Goal: Transaction & Acquisition: Purchase product/service

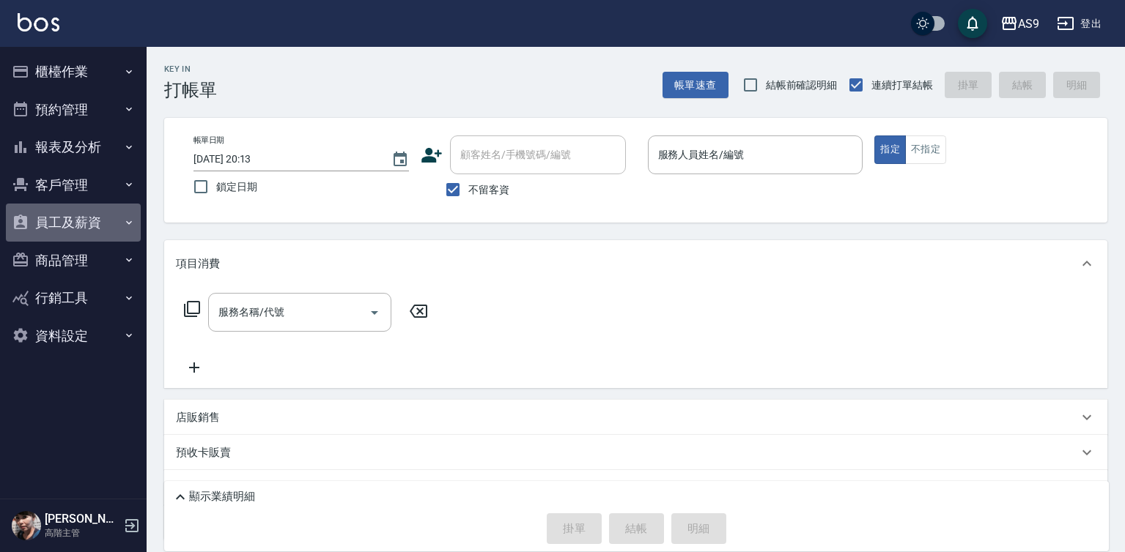
click at [103, 223] on button "員工及薪資" at bounding box center [73, 223] width 135 height 38
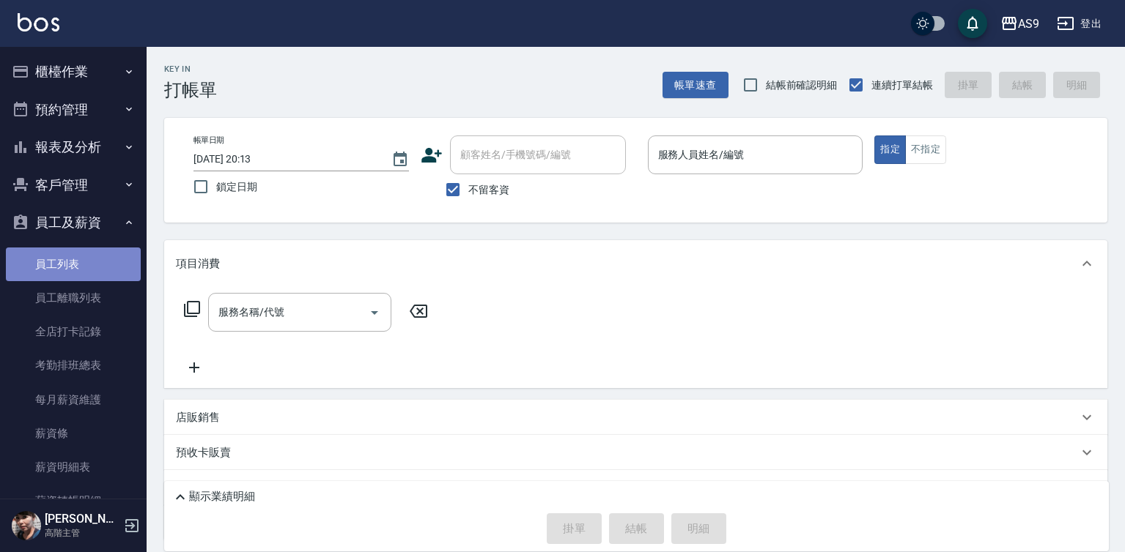
click at [96, 266] on link "員工列表" at bounding box center [73, 265] width 135 height 34
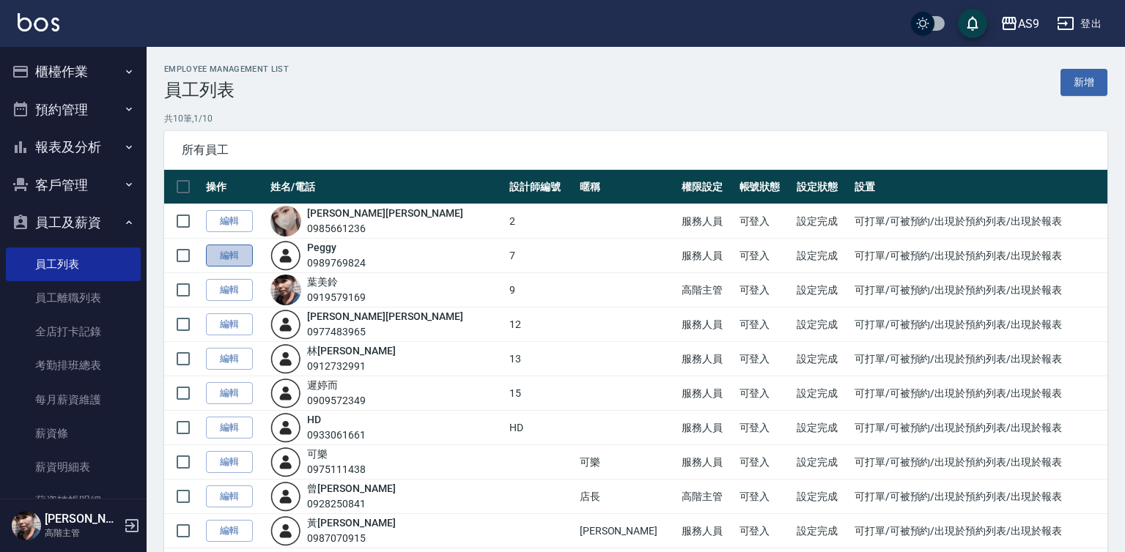
click at [230, 253] on link "編輯" at bounding box center [229, 256] width 47 height 23
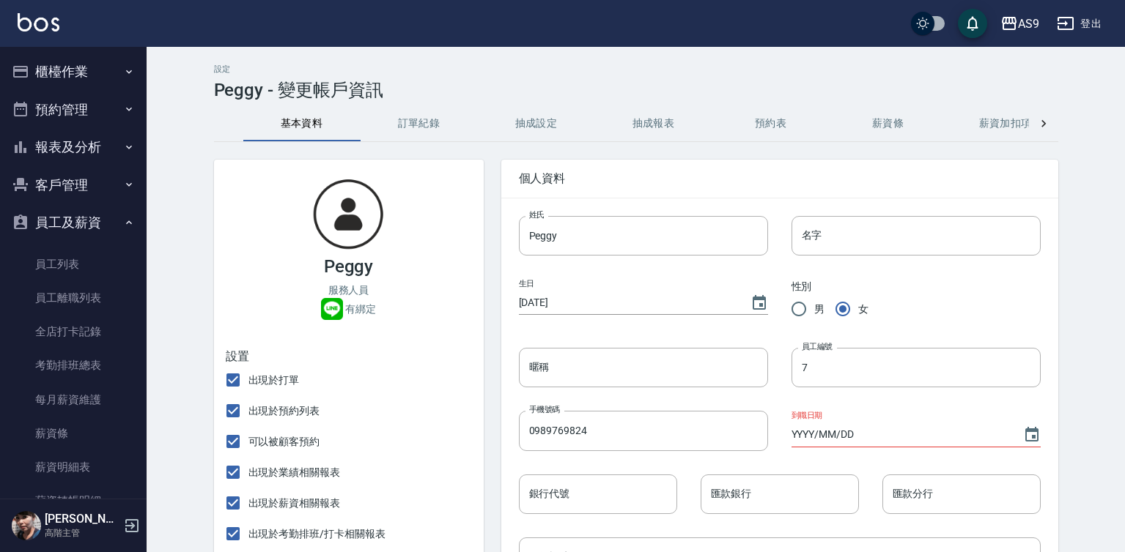
click at [990, 127] on button "薪資加扣項" at bounding box center [1005, 123] width 117 height 35
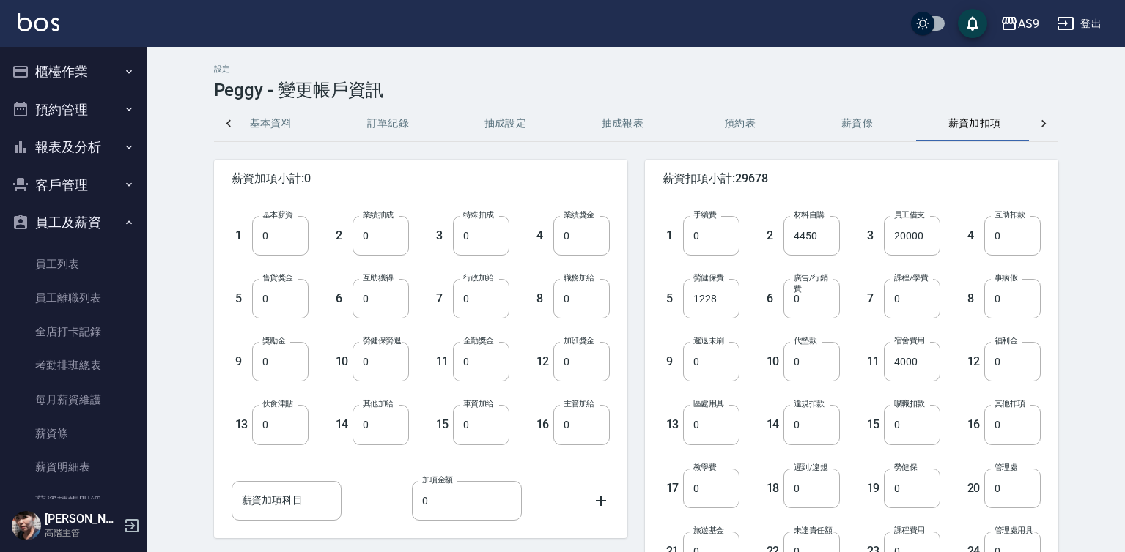
scroll to position [0, 35]
click at [917, 237] on input "20000" at bounding box center [912, 236] width 56 height 40
click at [662, 101] on div "設定 Peggy - 變更帳戶資訊 基本資料 訂單紀錄 抽成設定 抽成報表 預約表 薪資條 薪資加扣項 密碼與安全 打卡紀錄 薪資加項小計:0 1 基本薪資 …" at bounding box center [635, 425] width 879 height 722
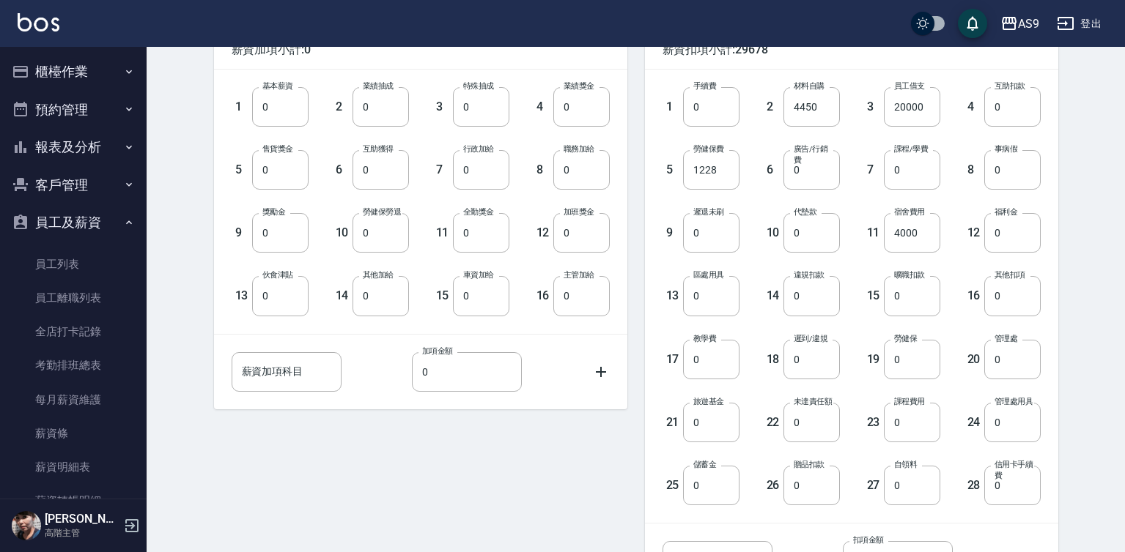
scroll to position [252, 0]
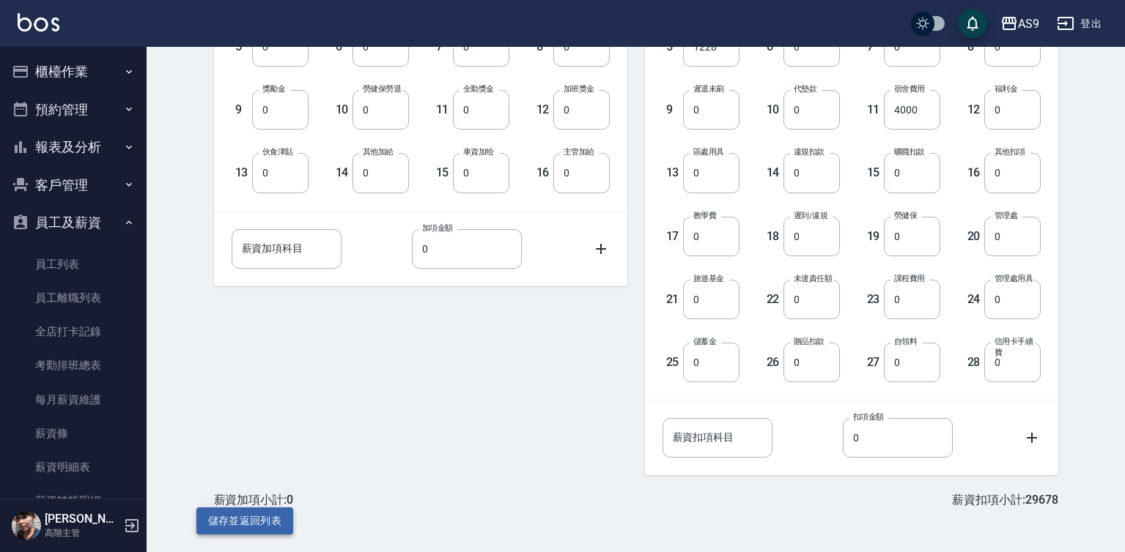
click at [264, 519] on button "儲存並返回列表" at bounding box center [244, 521] width 97 height 27
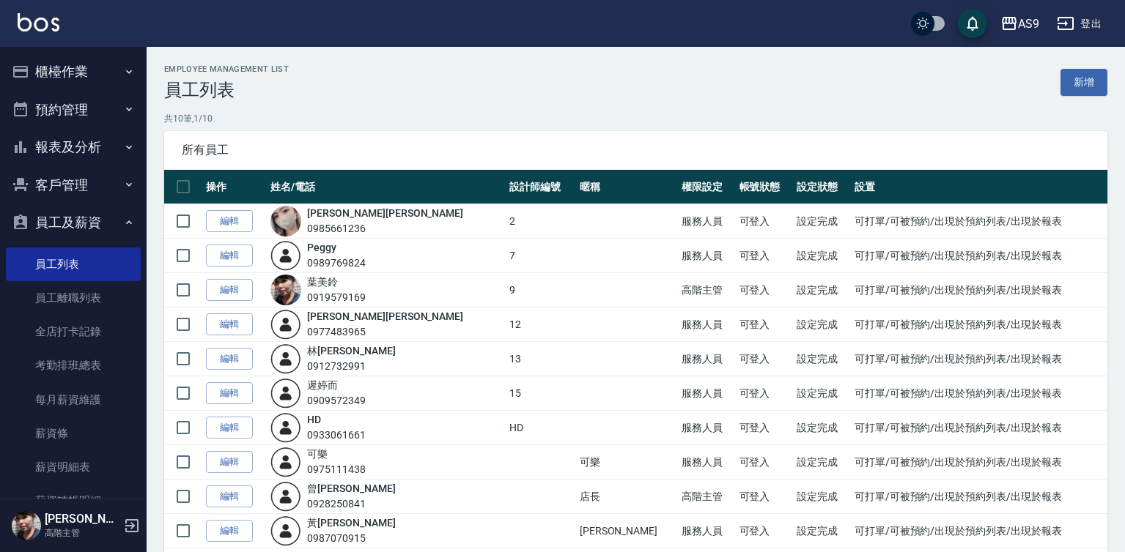
click at [91, 86] on button "櫃檯作業" at bounding box center [73, 72] width 135 height 38
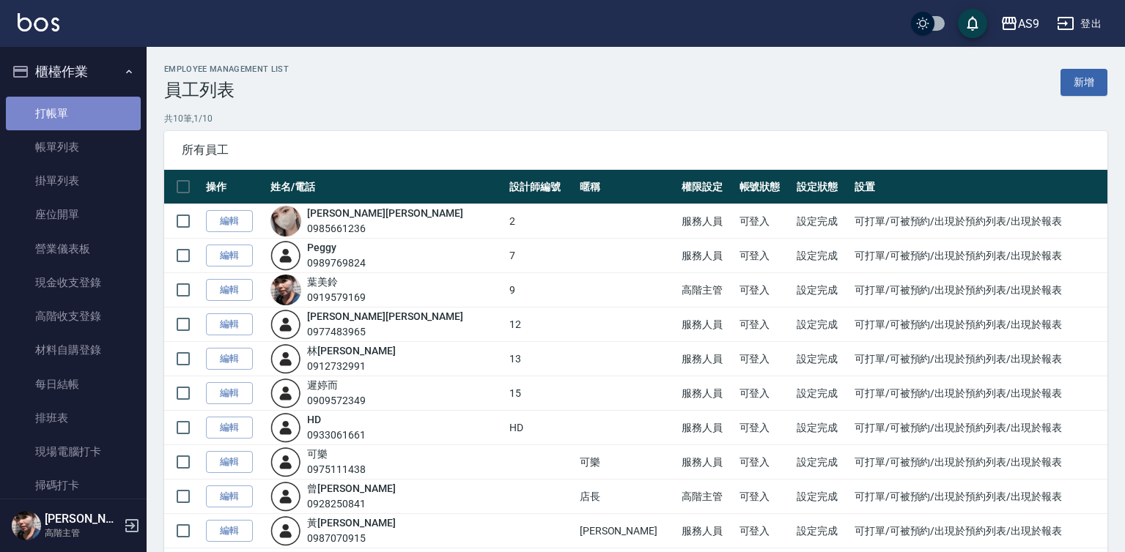
click at [85, 112] on link "打帳單" at bounding box center [73, 114] width 135 height 34
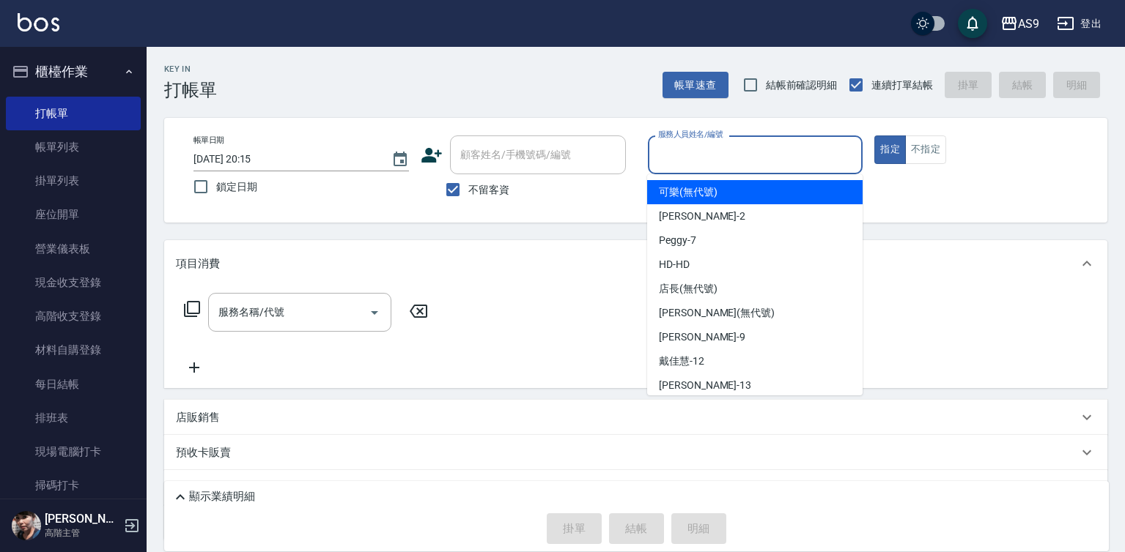
click at [689, 155] on input "服務人員姓名/編號" at bounding box center [755, 155] width 202 height 26
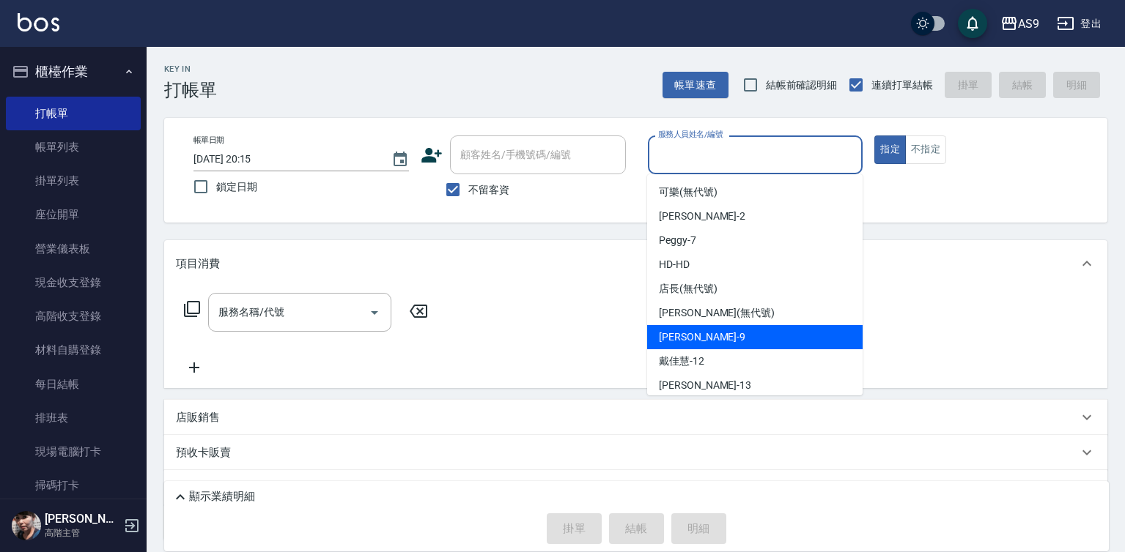
click at [714, 333] on div "[PERSON_NAME] -9" at bounding box center [754, 337] width 215 height 24
type input "[PERSON_NAME]-9"
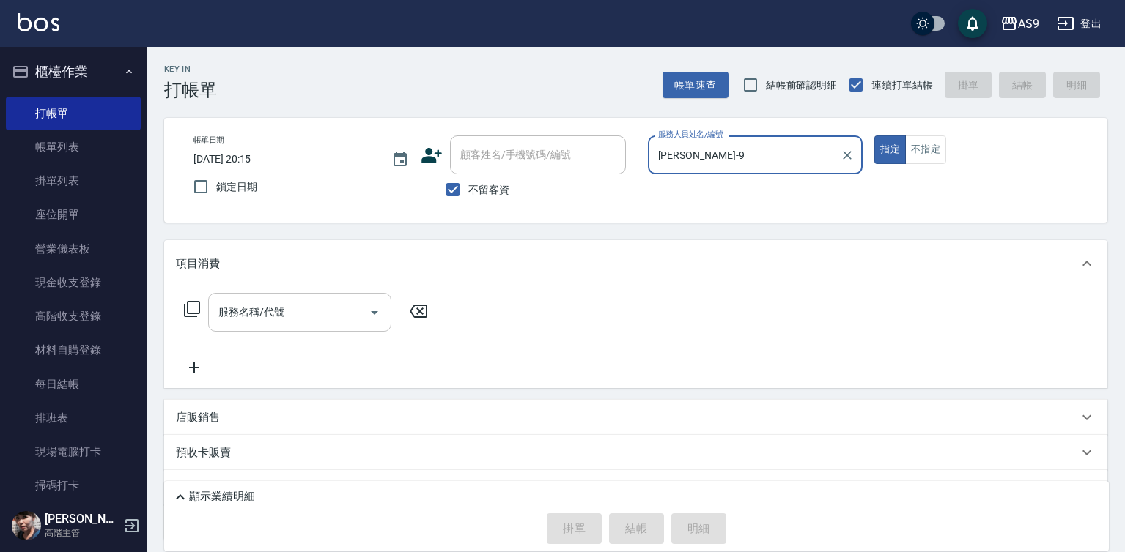
click at [319, 311] on input "服務名稱/代號" at bounding box center [289, 313] width 148 height 26
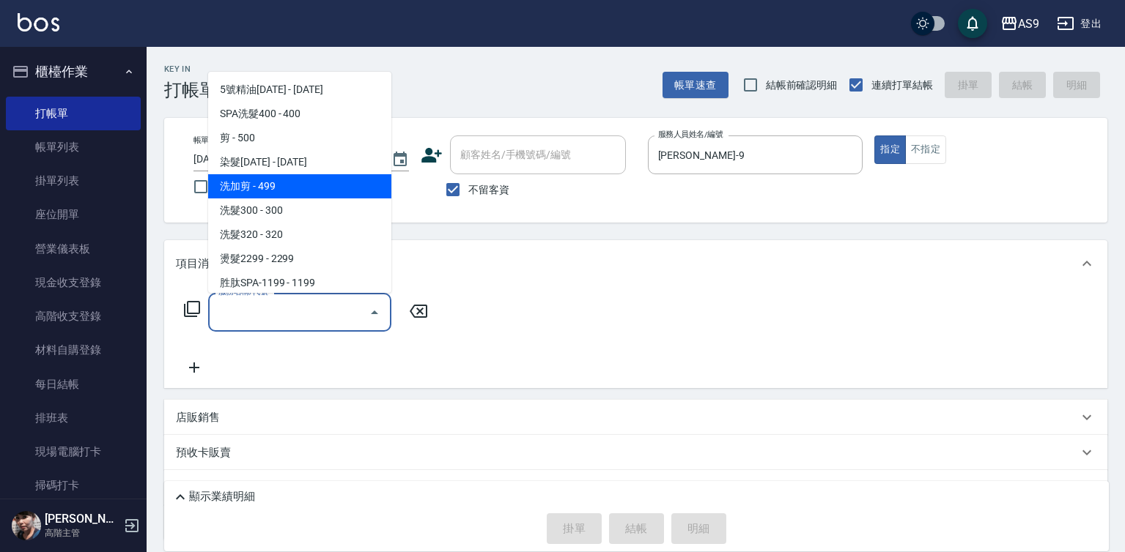
click at [282, 185] on span "洗加剪 - 499" at bounding box center [299, 186] width 183 height 24
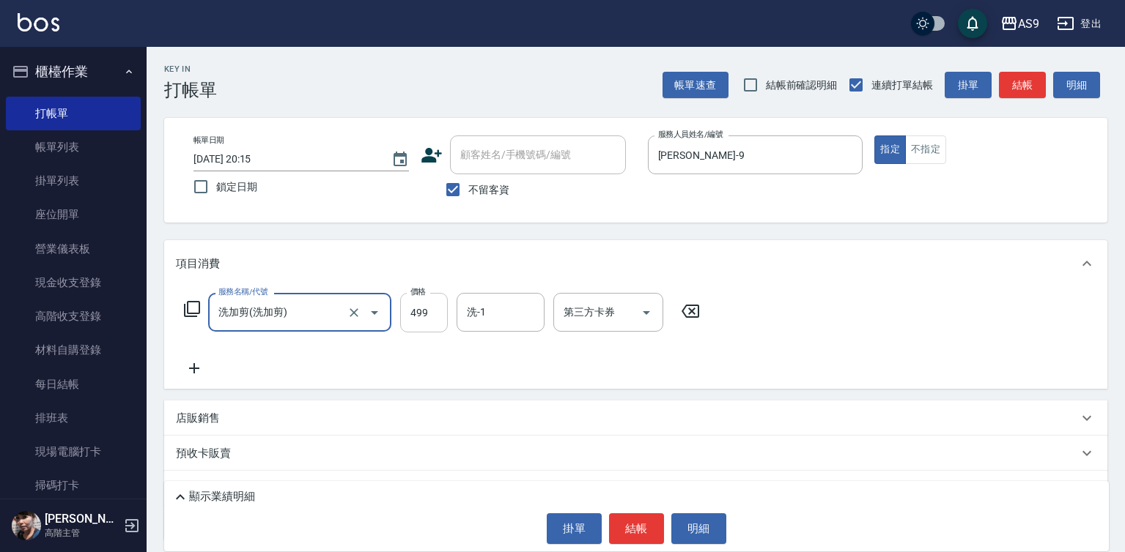
click at [433, 316] on input "499" at bounding box center [424, 313] width 48 height 40
type input "洗加剪"
click at [433, 316] on input "499" at bounding box center [424, 313] width 48 height 40
type input "620"
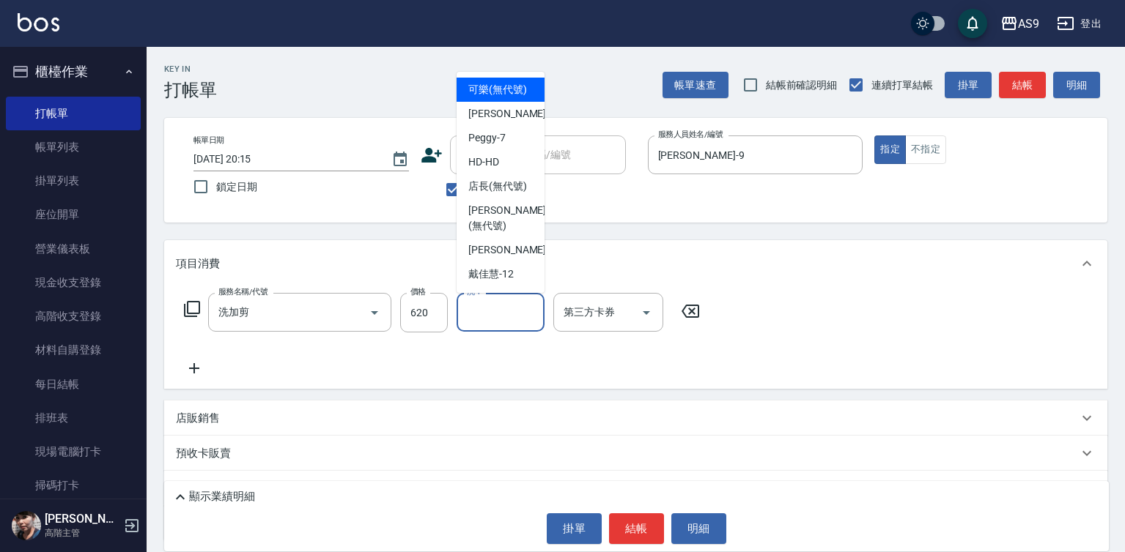
click at [475, 312] on div "洗-1 洗-1" at bounding box center [500, 312] width 88 height 39
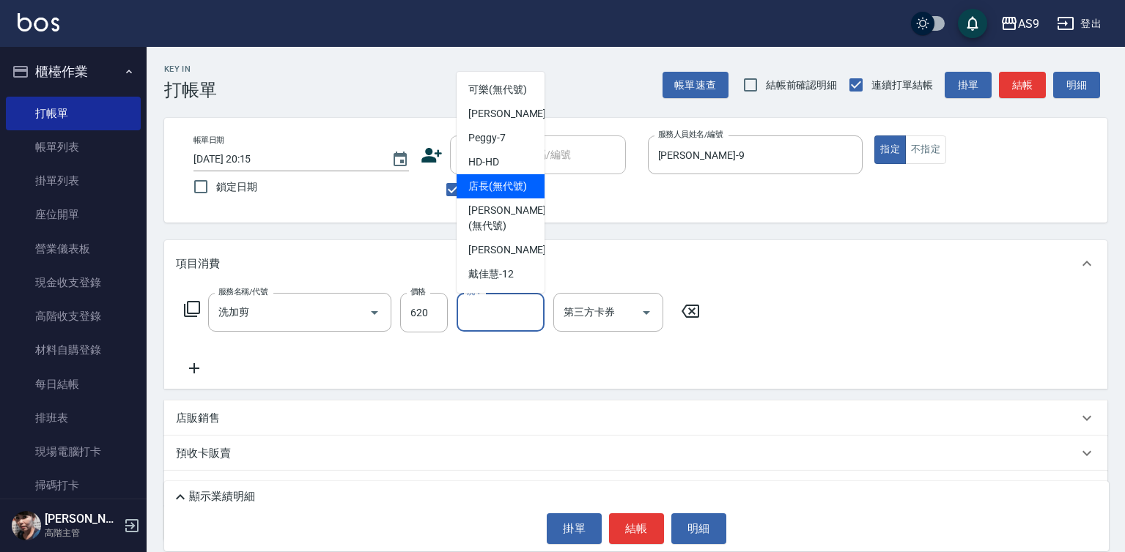
scroll to position [73, 0]
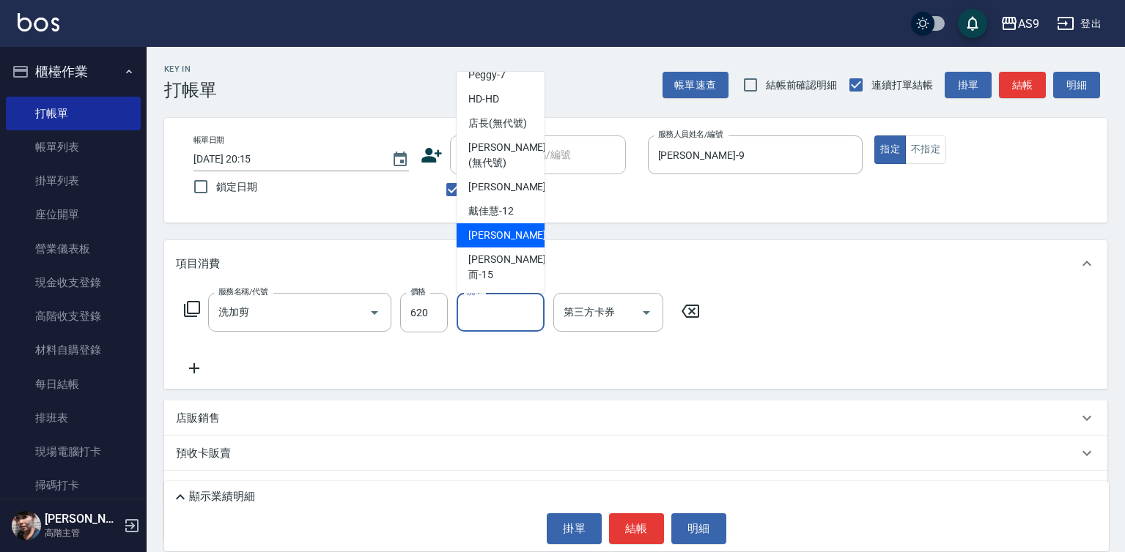
click at [490, 243] on span "[PERSON_NAME] -13" at bounding box center [514, 235] width 92 height 15
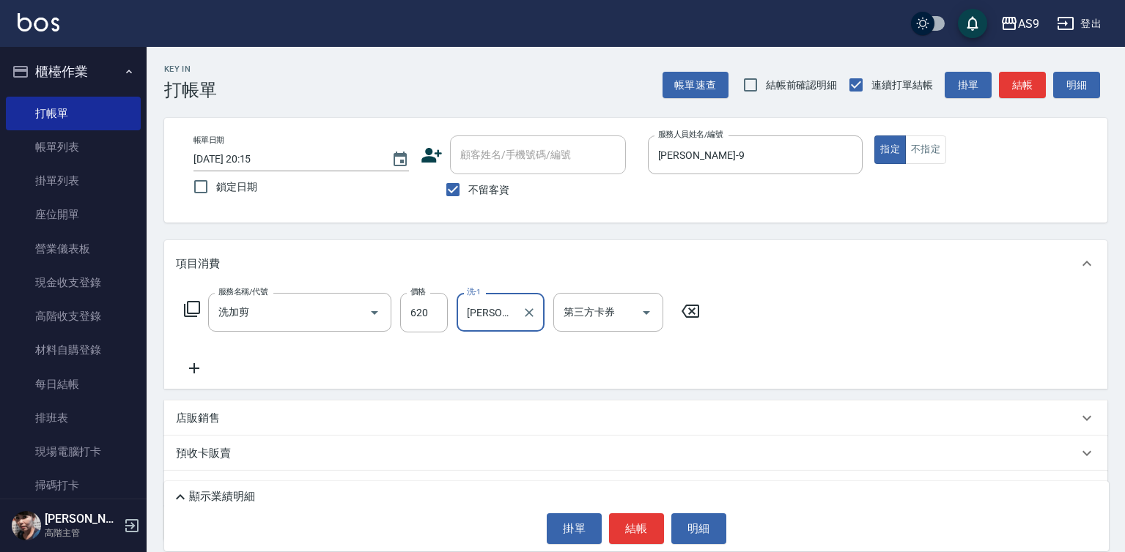
type input "[PERSON_NAME]-13"
click at [622, 527] on button "結帳" at bounding box center [636, 529] width 55 height 31
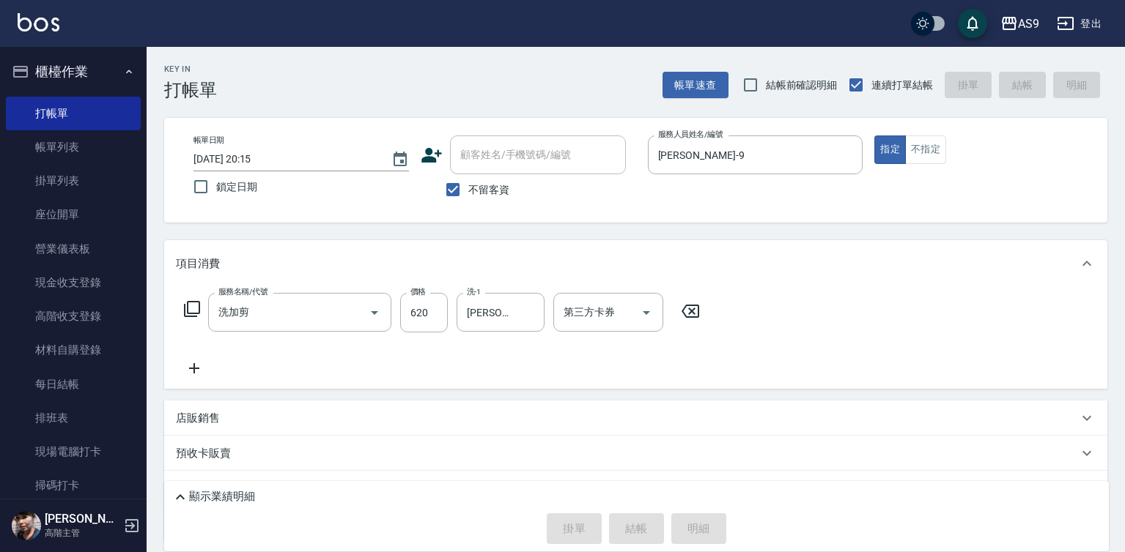
type input "[DATE] 20:16"
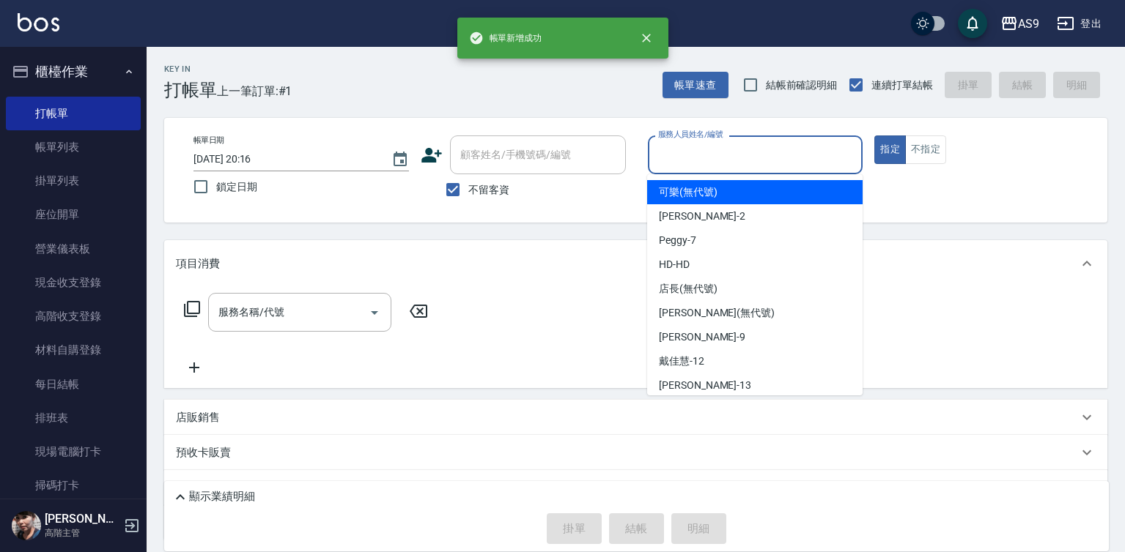
click at [703, 157] on input "服務人員姓名/編號" at bounding box center [755, 155] width 202 height 26
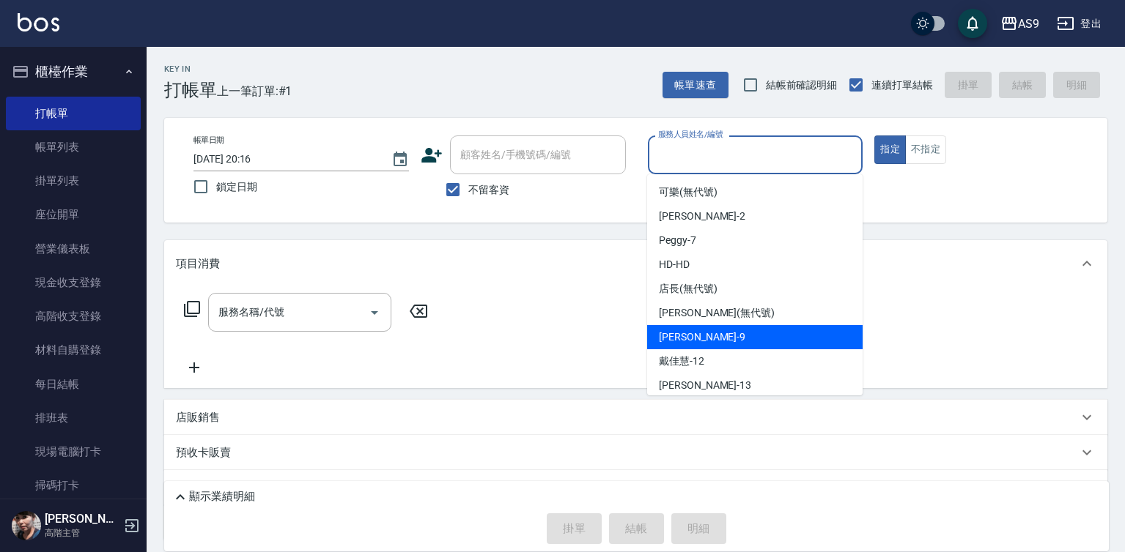
click at [696, 332] on span "[PERSON_NAME] -9" at bounding box center [702, 337] width 86 height 15
type input "[PERSON_NAME]-9"
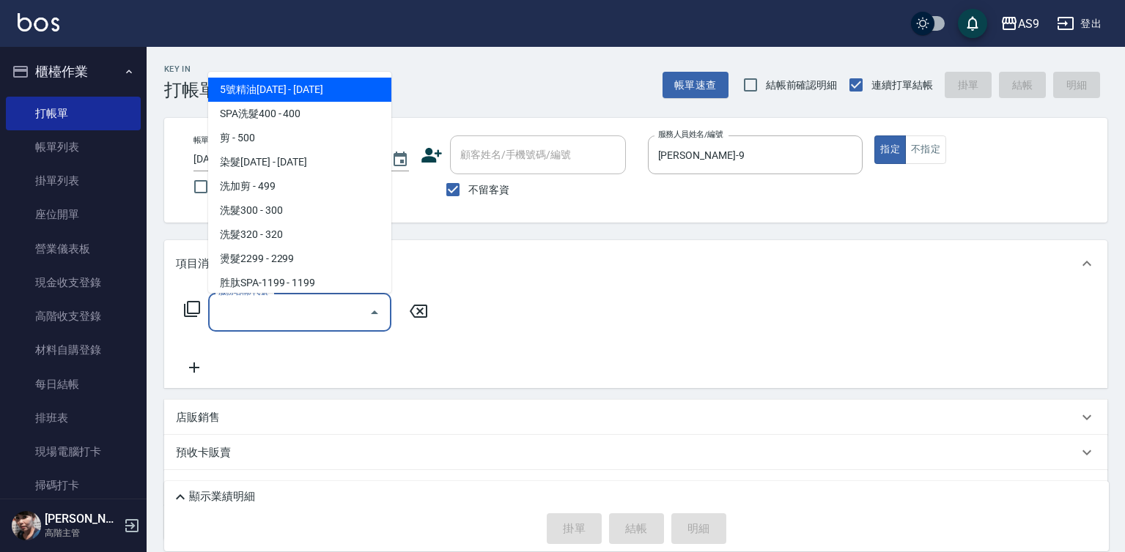
click at [326, 306] on input "服務名稱/代號" at bounding box center [289, 313] width 148 height 26
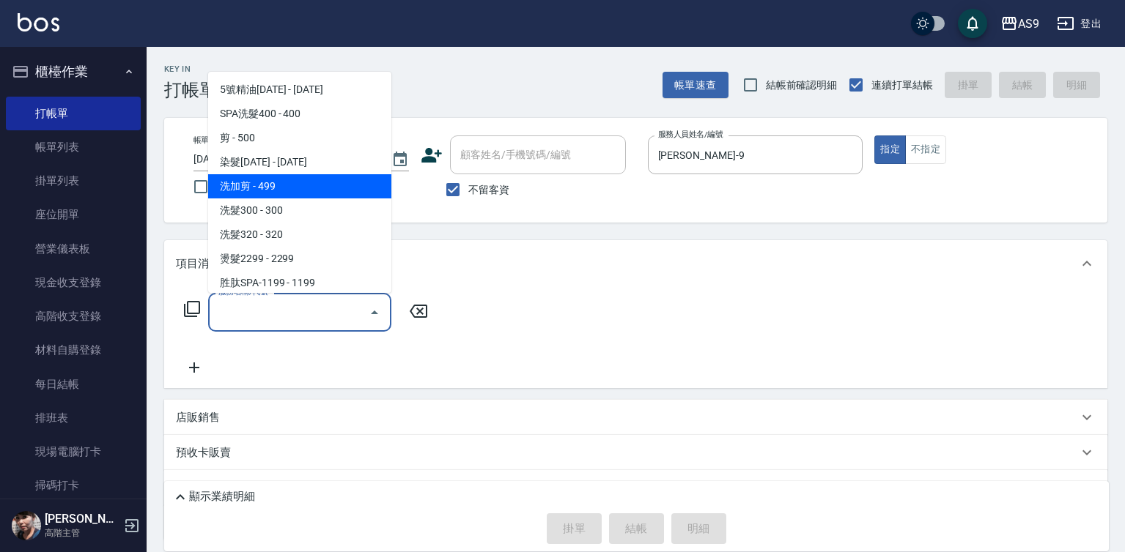
click at [287, 185] on span "洗加剪 - 499" at bounding box center [299, 186] width 183 height 24
type input "洗加剪"
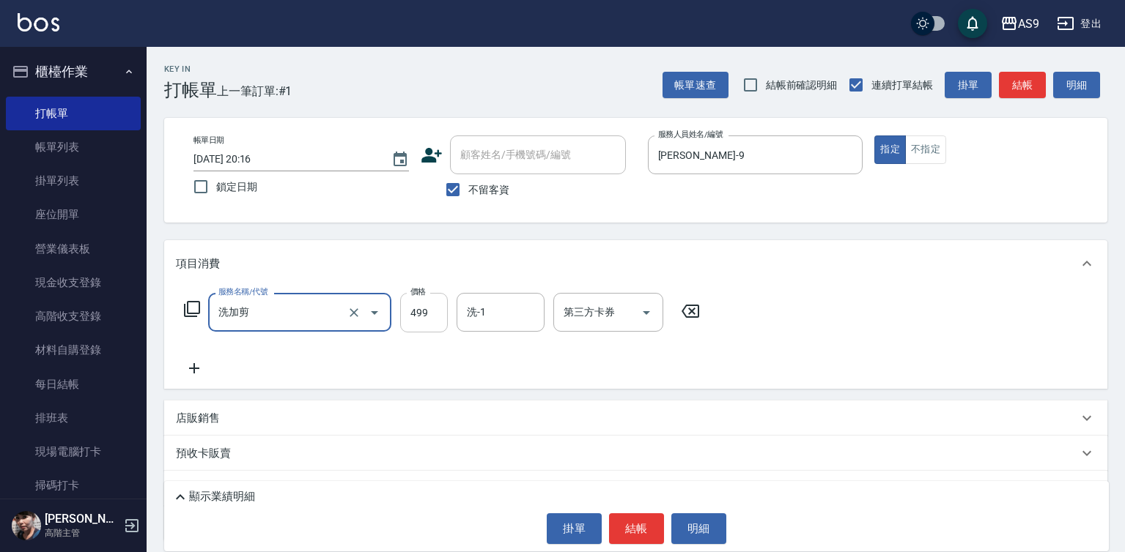
click at [416, 307] on input "499" at bounding box center [424, 313] width 48 height 40
type input "620"
click at [498, 319] on input "洗-1" at bounding box center [500, 313] width 75 height 26
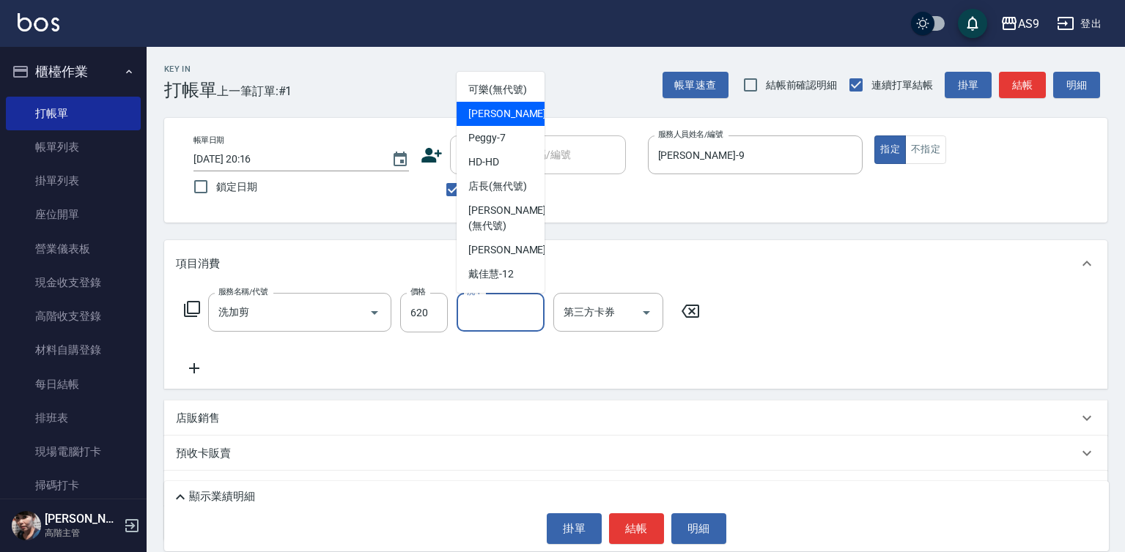
drag, startPoint x: 498, startPoint y: 144, endPoint x: 508, endPoint y: 182, distance: 39.3
click at [498, 122] on span "[PERSON_NAME]蘭 -2" at bounding box center [511, 113] width 86 height 15
type input "[PERSON_NAME]蘭-2"
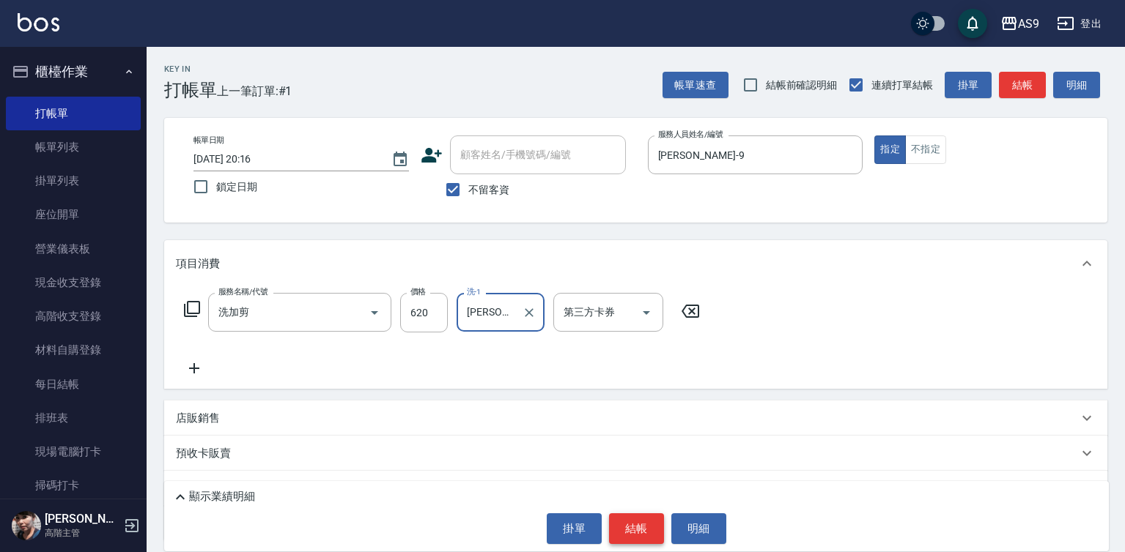
click at [621, 539] on button "結帳" at bounding box center [636, 529] width 55 height 31
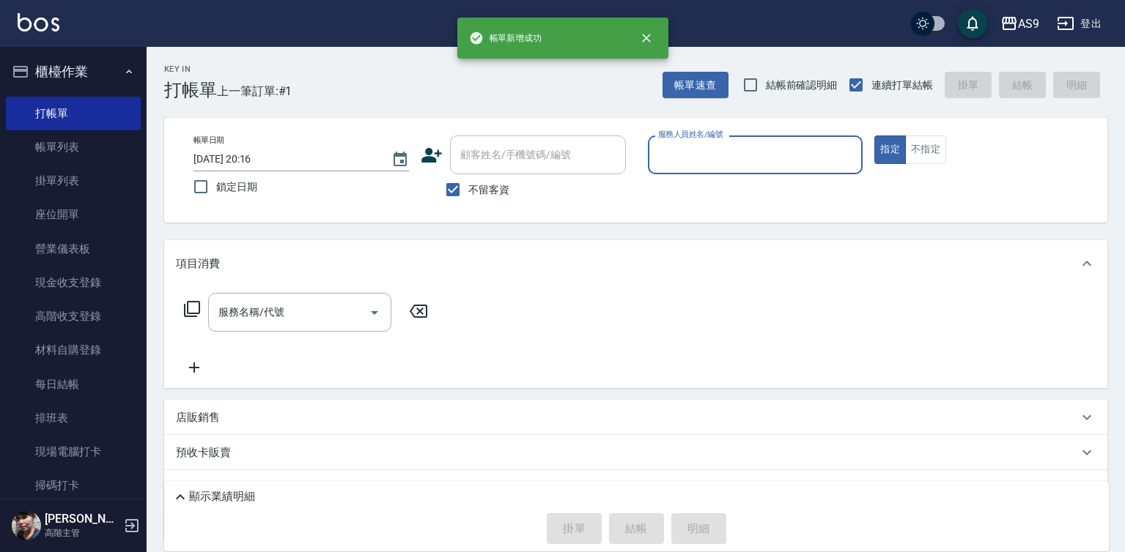
click at [727, 157] on input "服務人員姓名/編號" at bounding box center [755, 155] width 202 height 26
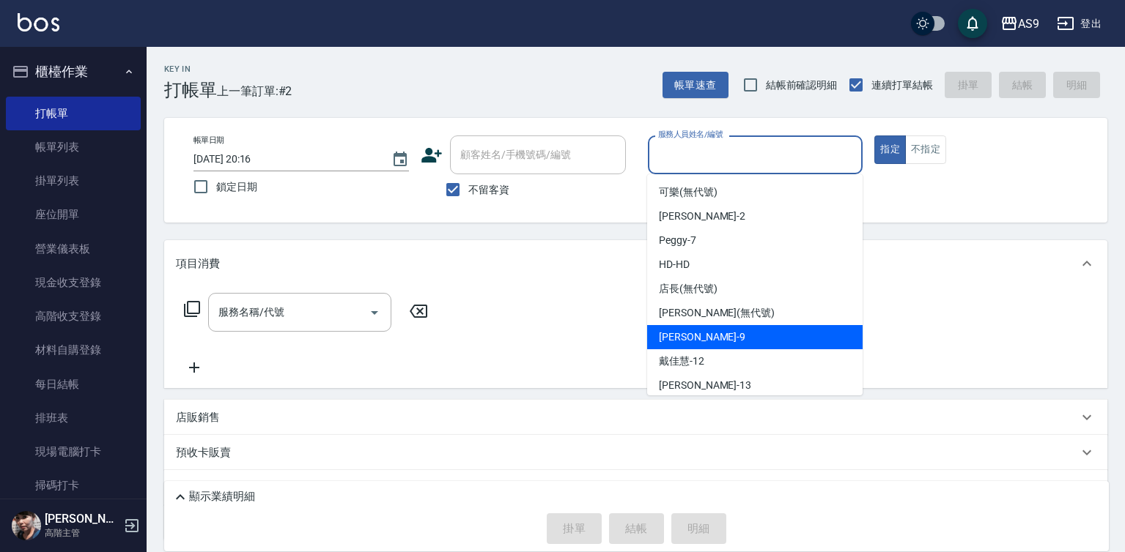
drag, startPoint x: 700, startPoint y: 333, endPoint x: 566, endPoint y: 336, distance: 134.1
click at [700, 333] on div "[PERSON_NAME] -9" at bounding box center [754, 337] width 215 height 24
type input "[PERSON_NAME]-9"
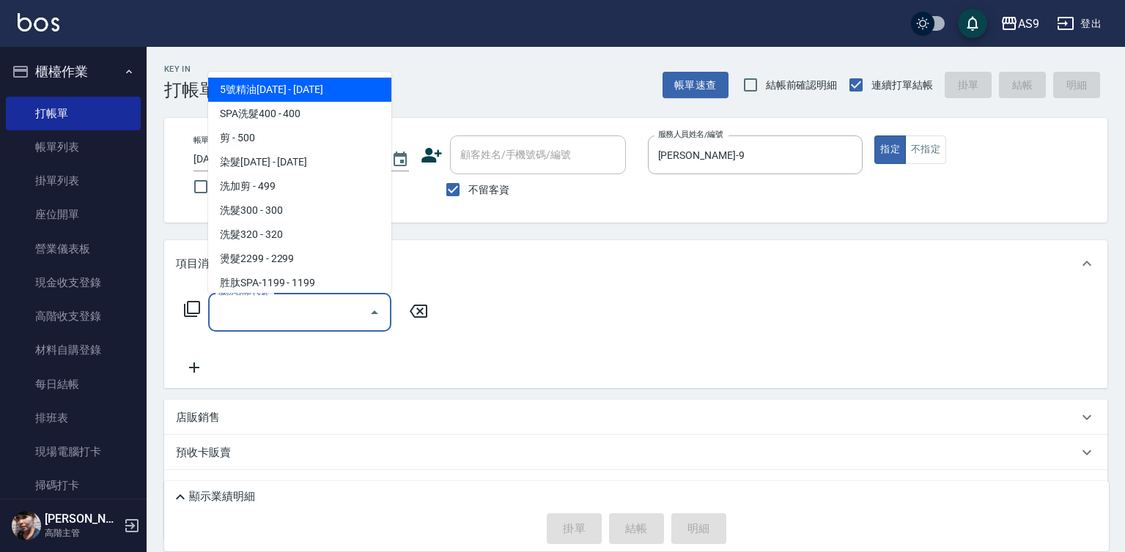
click at [355, 308] on input "服務名稱/代號" at bounding box center [289, 313] width 148 height 26
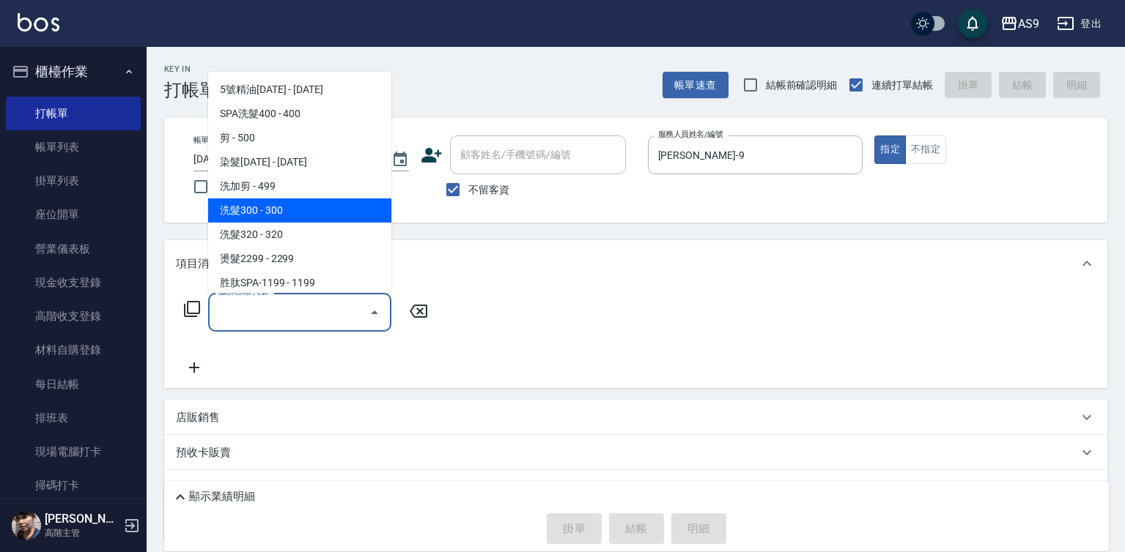
click at [305, 213] on span "洗髮300 - 300" at bounding box center [299, 211] width 183 height 24
type input "洗髮300(洗 髮300)"
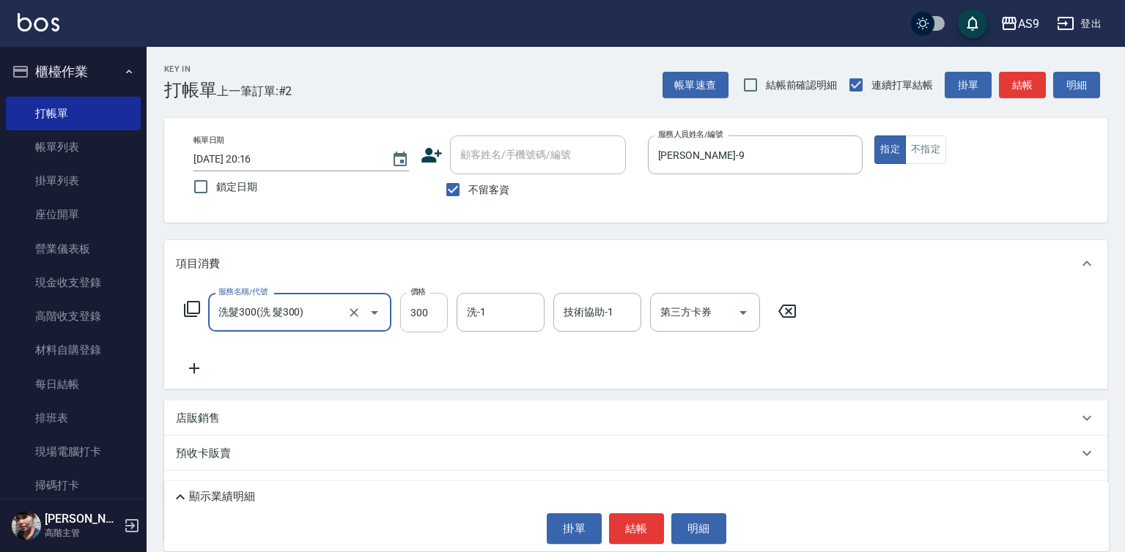
click at [420, 308] on input "300" at bounding box center [424, 313] width 48 height 40
type input "290"
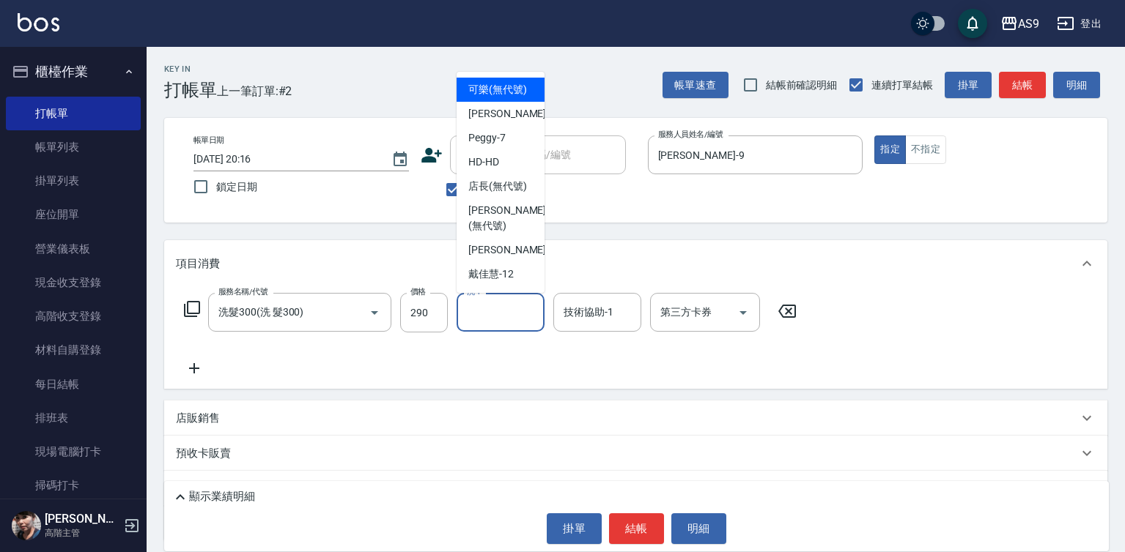
click at [487, 313] on input "洗-1" at bounding box center [500, 313] width 75 height 26
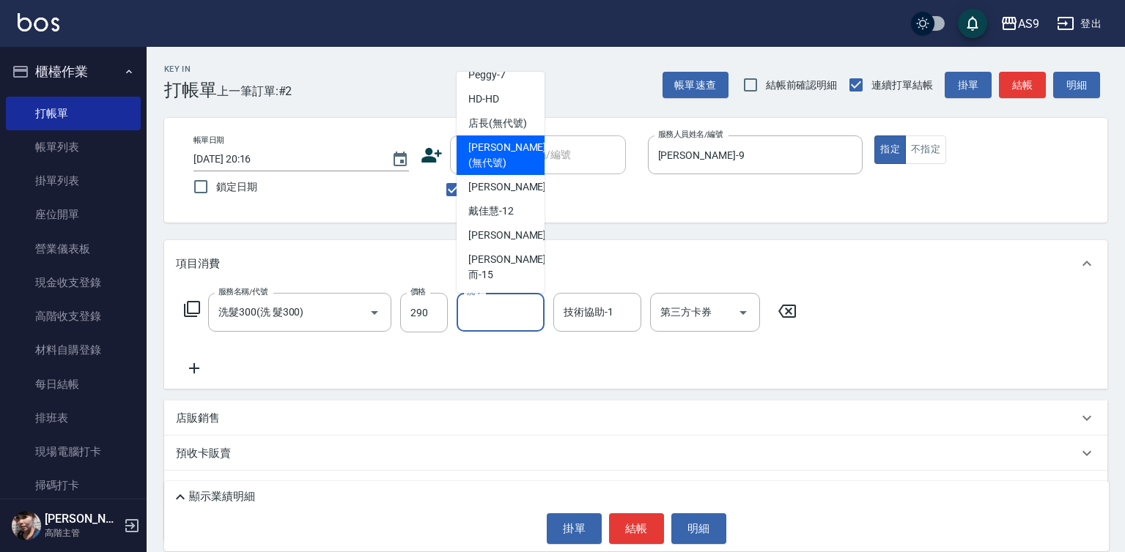
scroll to position [94, 0]
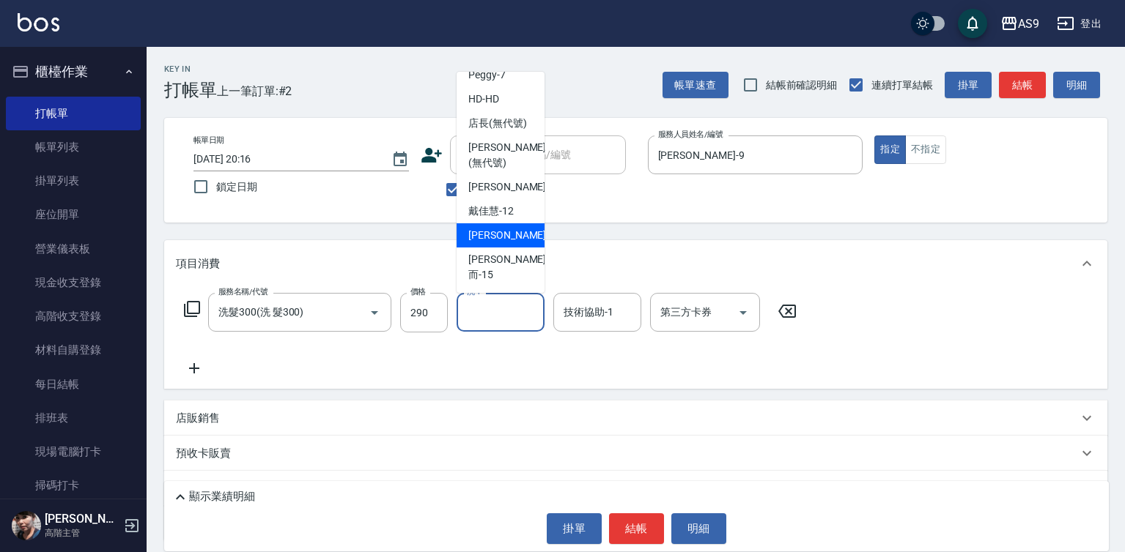
click at [504, 243] on span "[PERSON_NAME] -13" at bounding box center [514, 235] width 92 height 15
type input "[PERSON_NAME]-13"
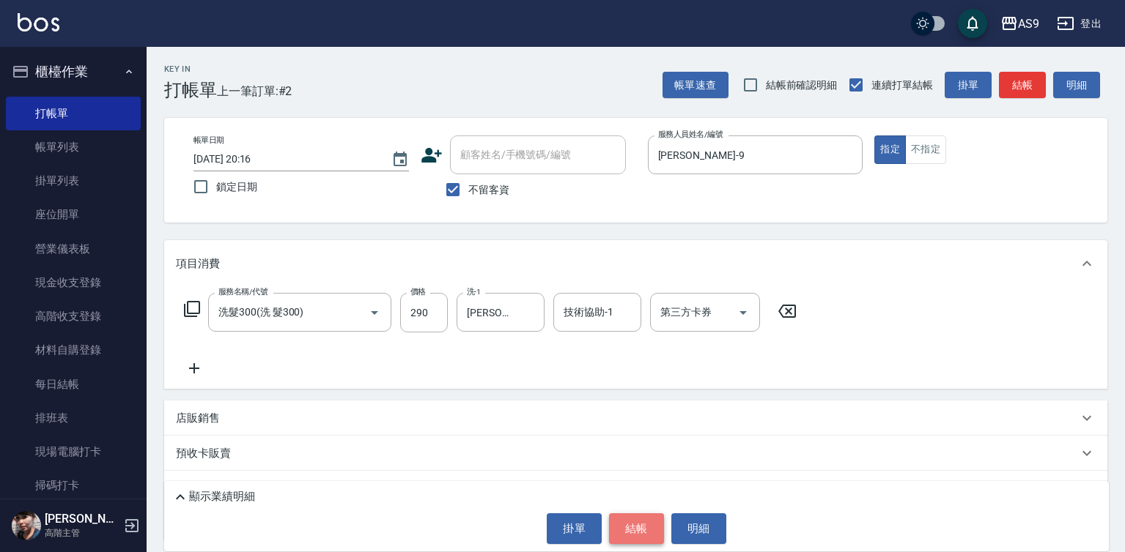
click at [626, 544] on button "結帳" at bounding box center [636, 529] width 55 height 31
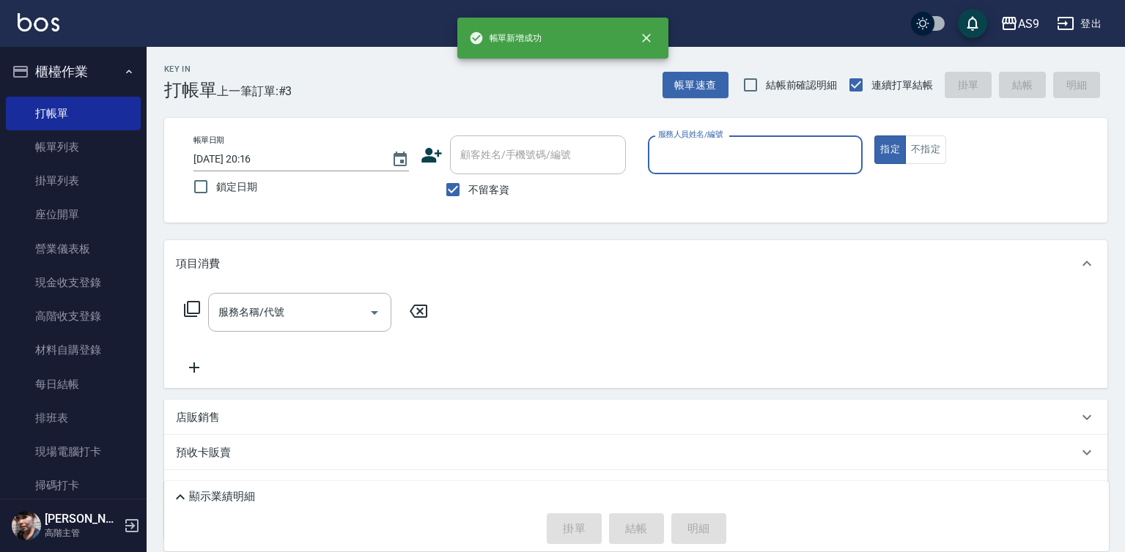
click at [702, 155] on input "服務人員姓名/編號" at bounding box center [755, 155] width 202 height 26
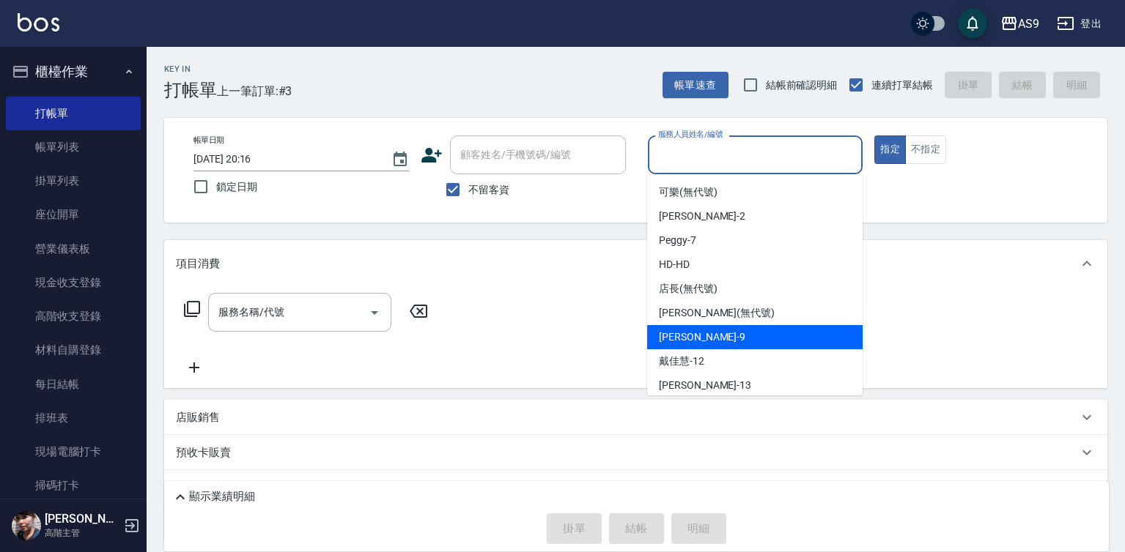
click at [697, 333] on span "[PERSON_NAME] -9" at bounding box center [702, 337] width 86 height 15
type input "[PERSON_NAME]-9"
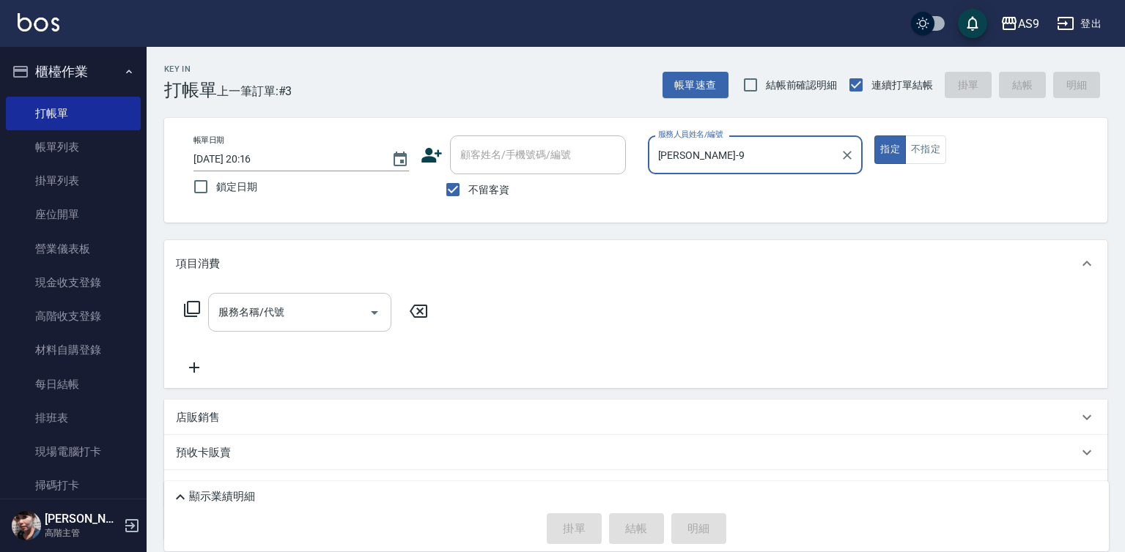
click at [326, 310] on input "服務名稱/代號" at bounding box center [289, 313] width 148 height 26
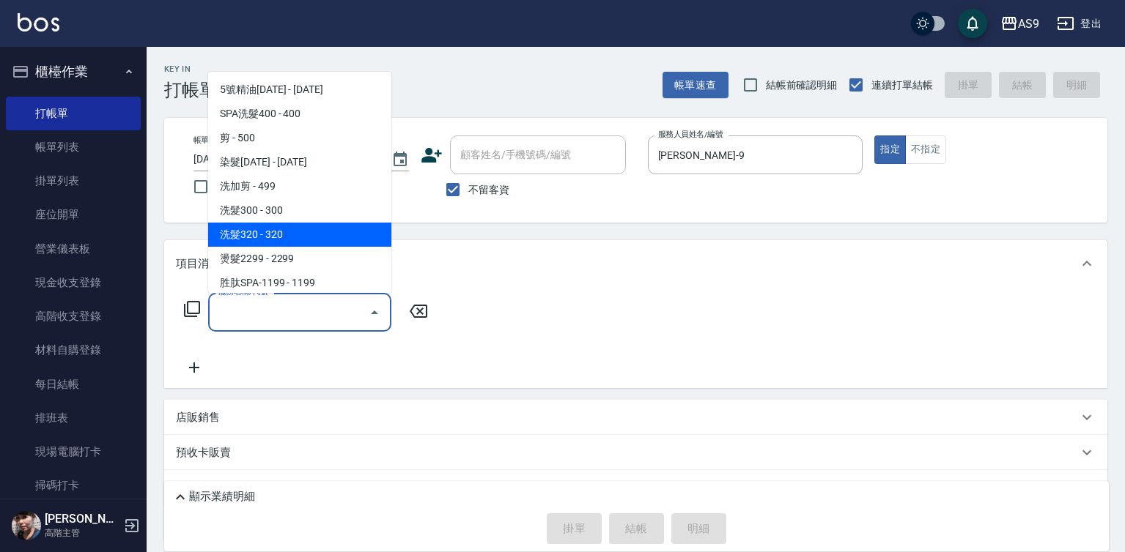
click at [295, 242] on span "洗髮320 - 320" at bounding box center [299, 235] width 183 height 24
type input "洗髮320(洗髮320)"
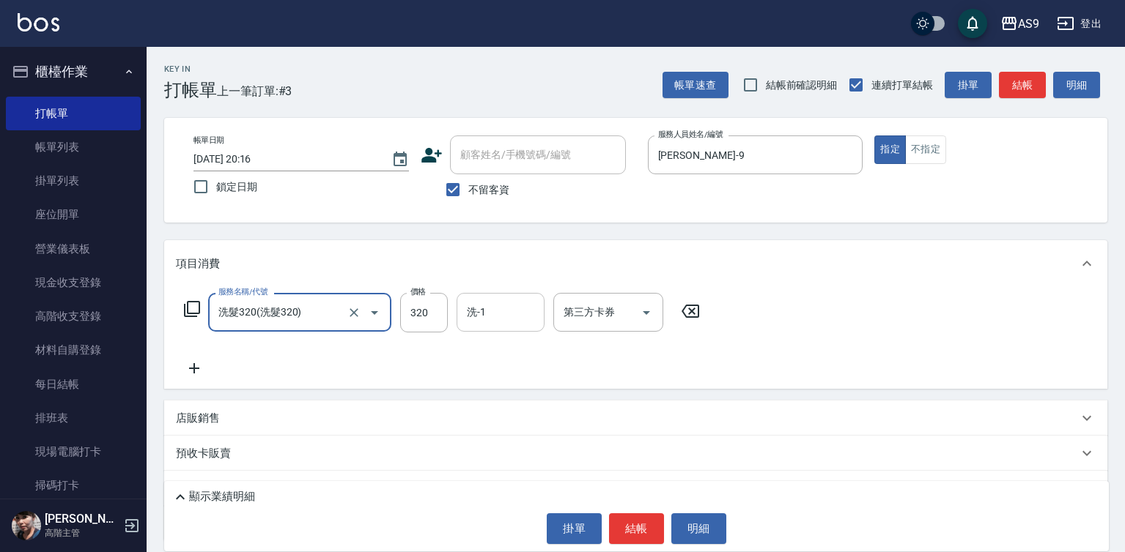
click at [504, 317] on input "洗-1" at bounding box center [500, 313] width 75 height 26
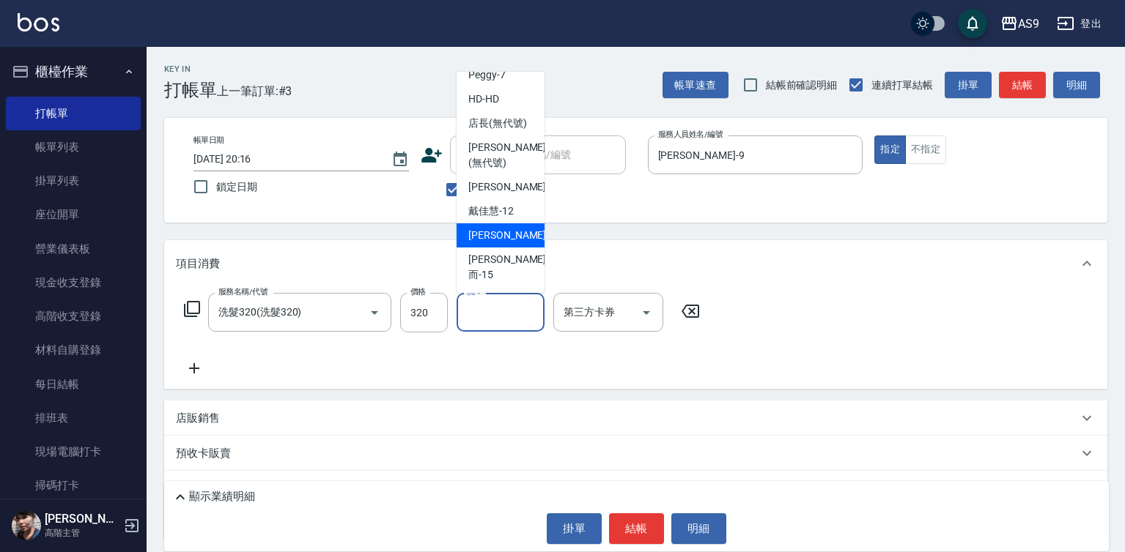
click at [511, 243] on span "[PERSON_NAME] -13" at bounding box center [514, 235] width 92 height 15
type input "[PERSON_NAME]-13"
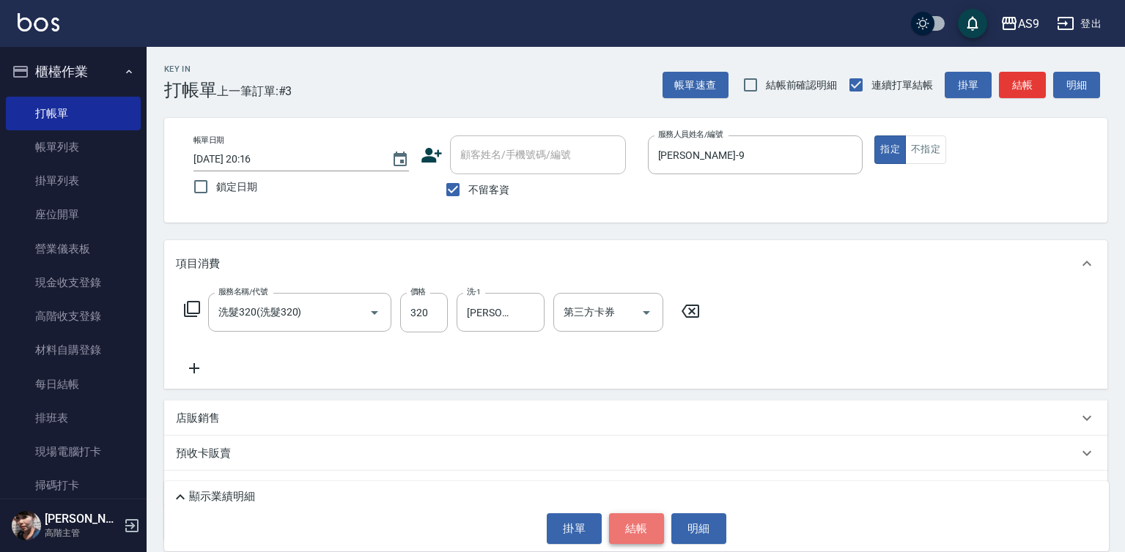
click at [636, 527] on button "結帳" at bounding box center [636, 529] width 55 height 31
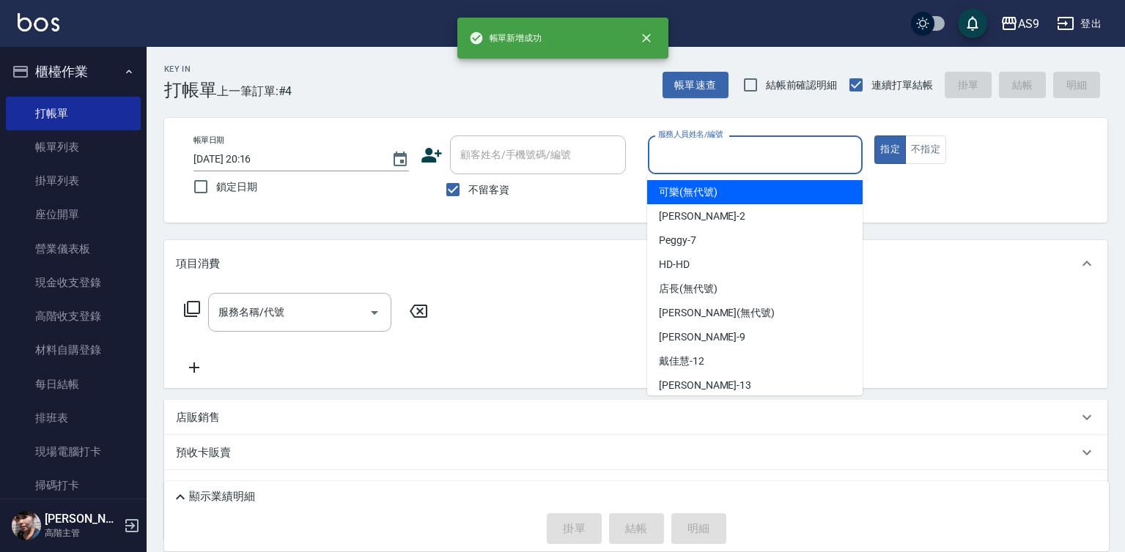
click at [702, 153] on input "服務人員姓名/編號" at bounding box center [755, 155] width 202 height 26
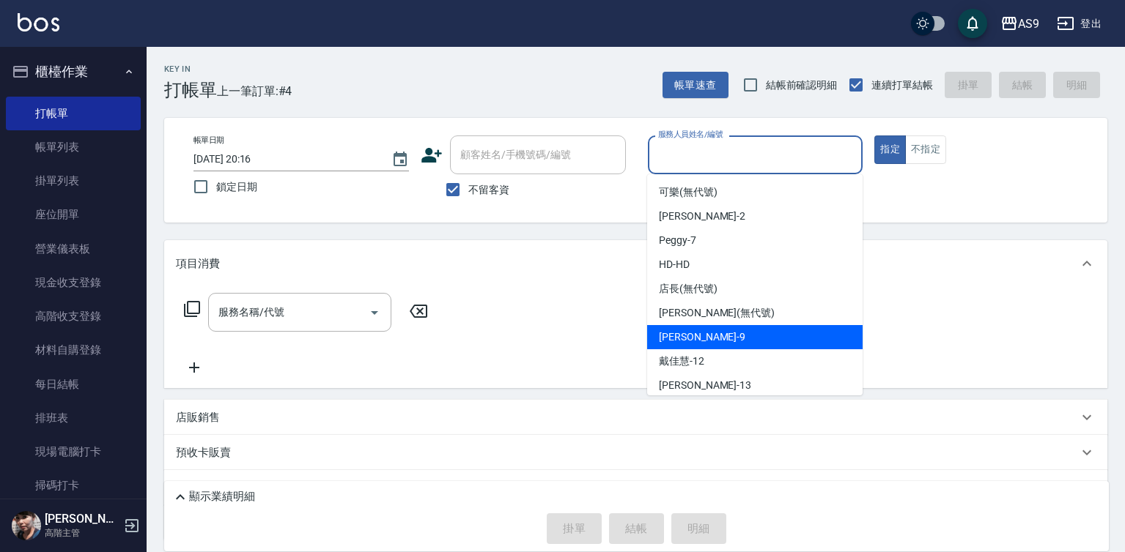
click at [691, 339] on span "[PERSON_NAME] -9" at bounding box center [702, 337] width 86 height 15
type input "[PERSON_NAME]-9"
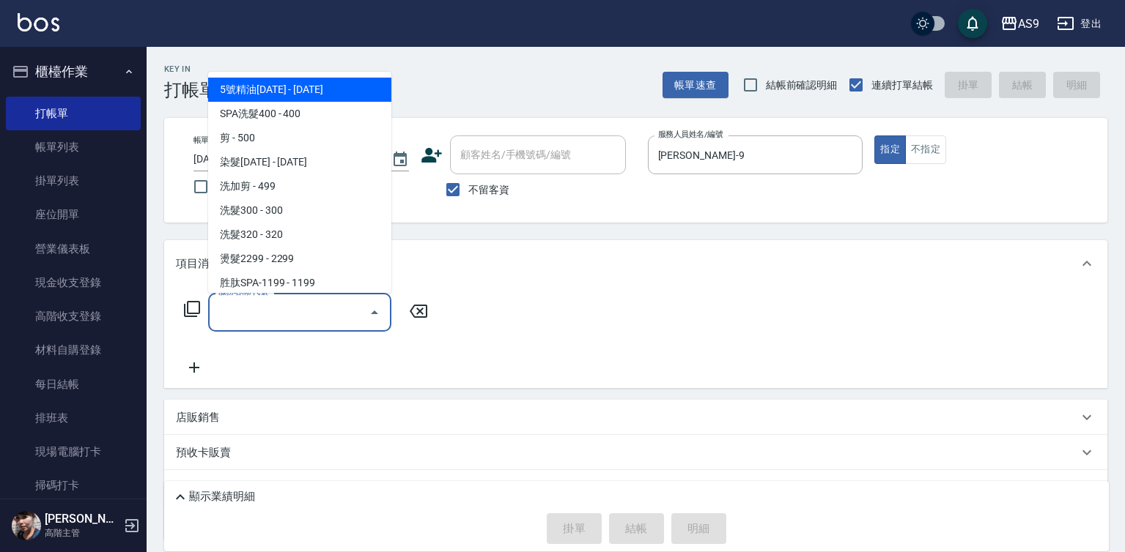
click at [343, 309] on input "服務名稱/代號" at bounding box center [289, 313] width 148 height 26
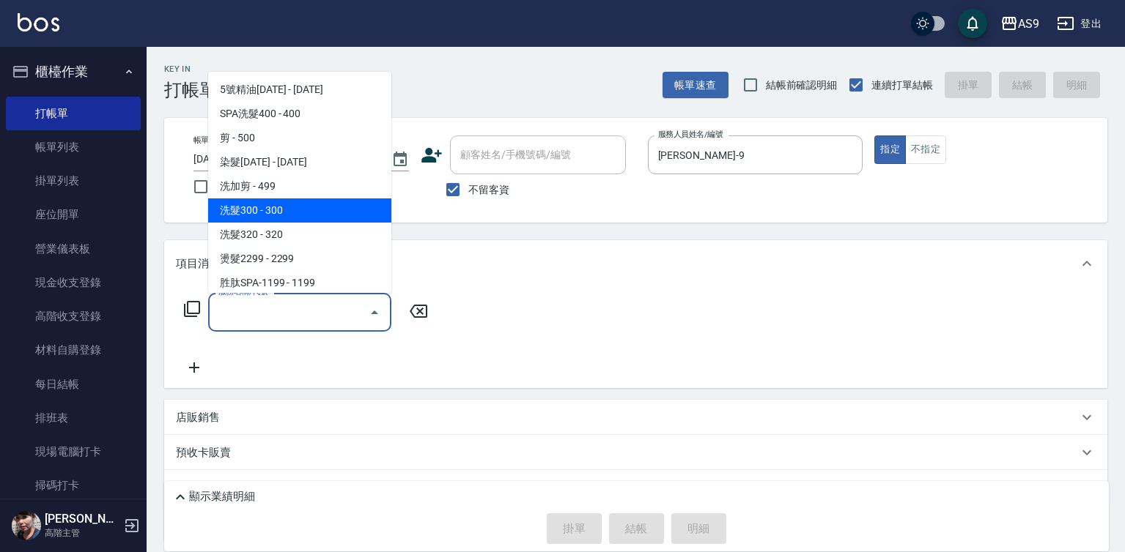
click at [289, 212] on span "洗髮300 - 300" at bounding box center [299, 211] width 183 height 24
type input "洗髮300(洗 髮300)"
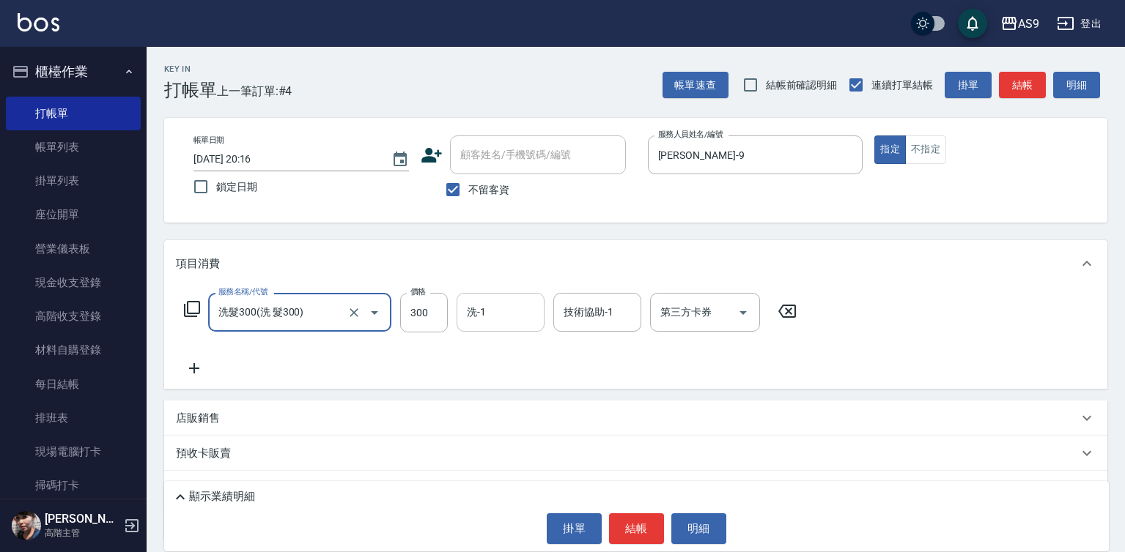
click at [490, 314] on input "洗-1" at bounding box center [500, 313] width 75 height 26
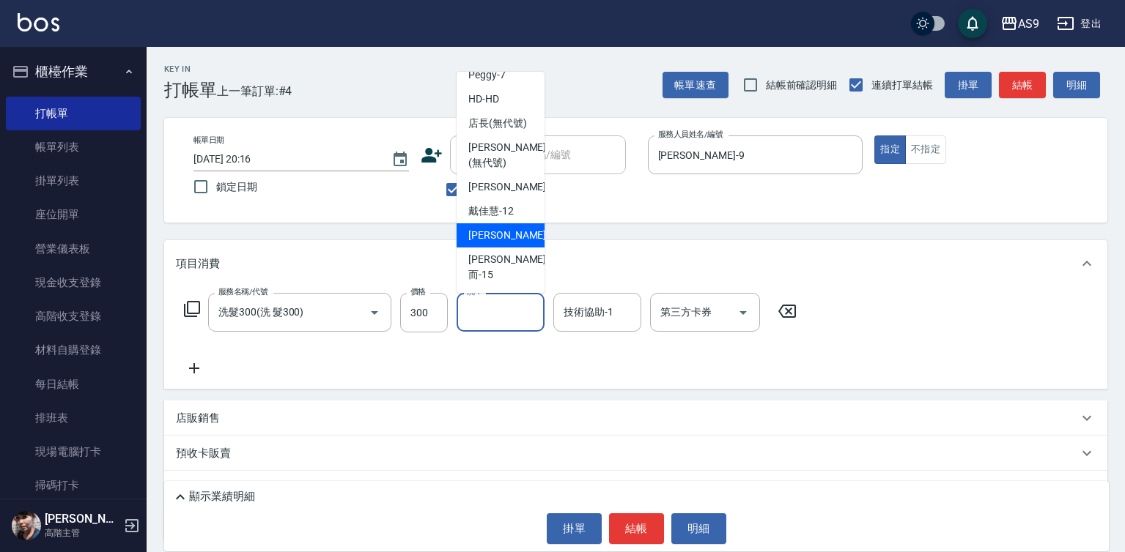
click at [512, 243] on span "[PERSON_NAME] -13" at bounding box center [514, 235] width 92 height 15
type input "[PERSON_NAME]-13"
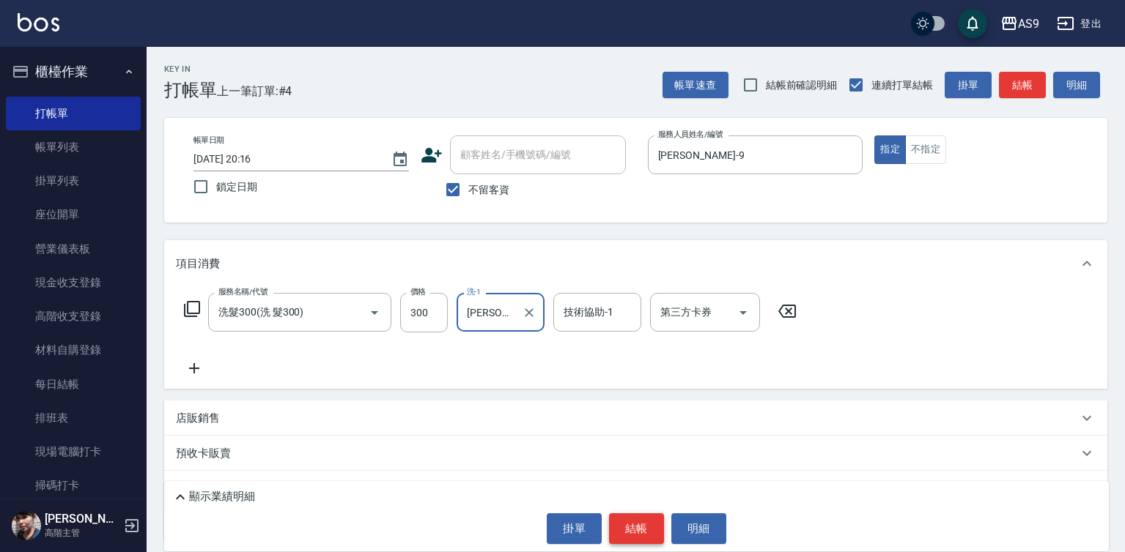
click at [643, 523] on button "結帳" at bounding box center [636, 529] width 55 height 31
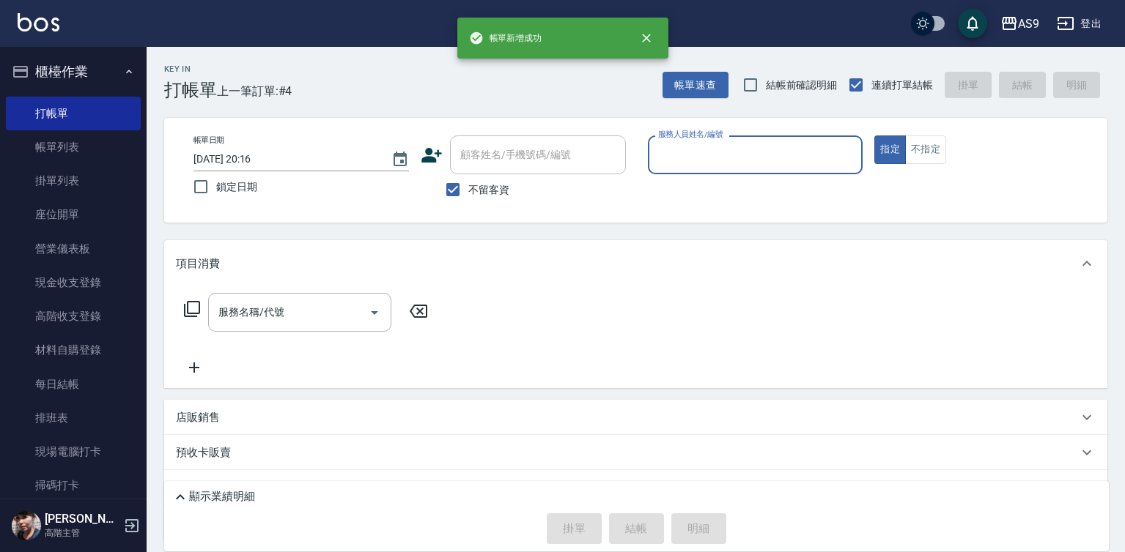
click at [709, 164] on input "服務人員姓名/編號" at bounding box center [755, 155] width 202 height 26
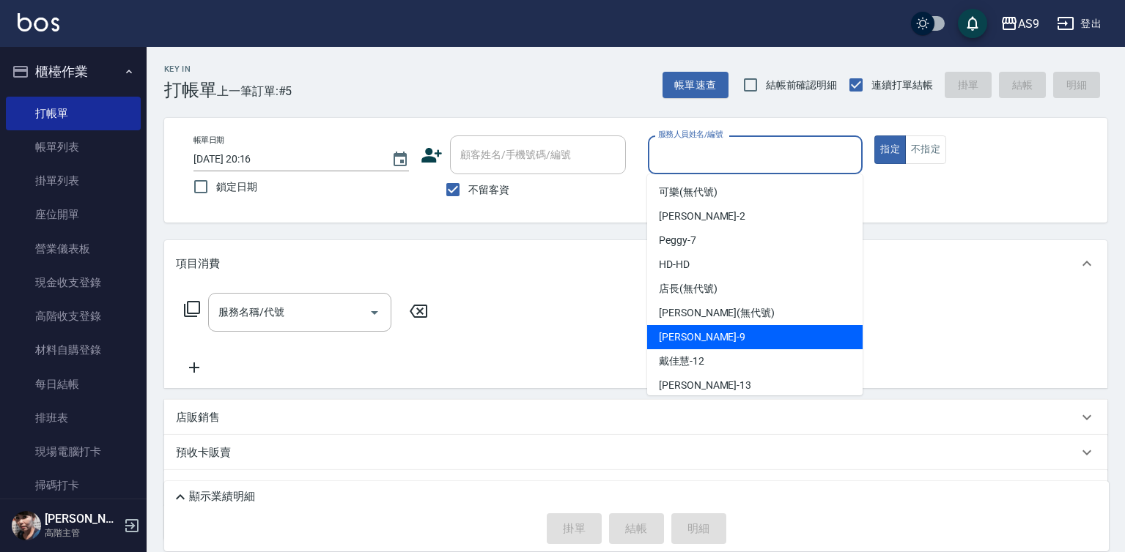
click at [718, 333] on div "[PERSON_NAME] -9" at bounding box center [754, 337] width 215 height 24
type input "[PERSON_NAME]-9"
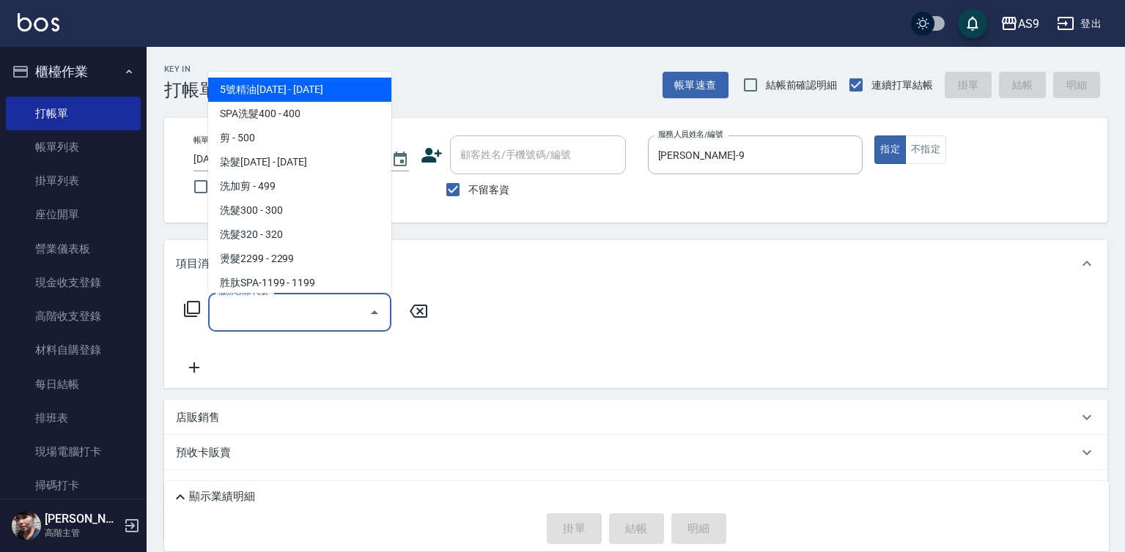
click at [309, 309] on input "服務名稱/代號" at bounding box center [289, 313] width 148 height 26
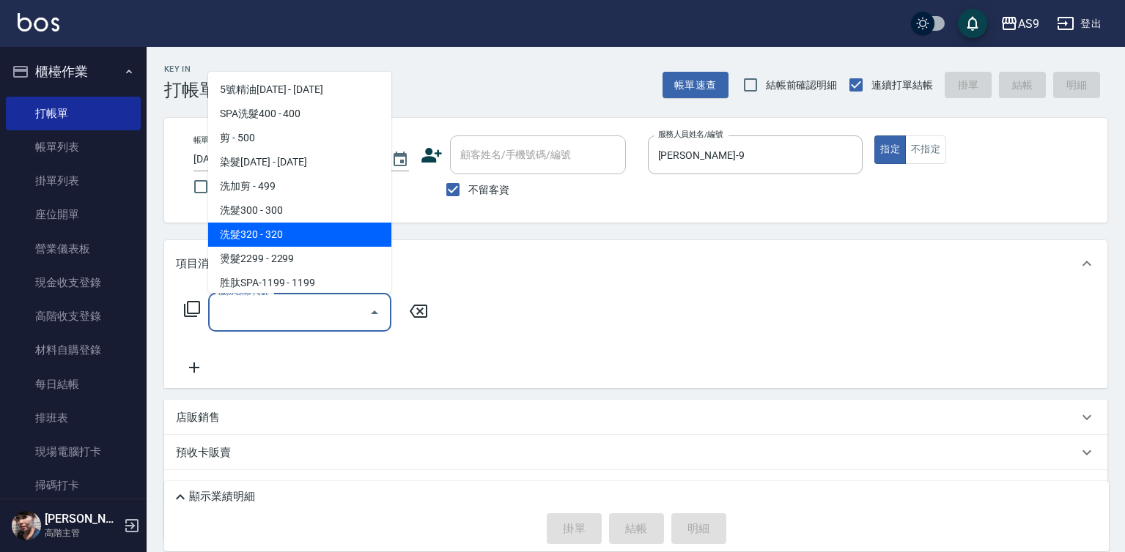
click at [287, 229] on span "洗髮320 - 320" at bounding box center [299, 235] width 183 height 24
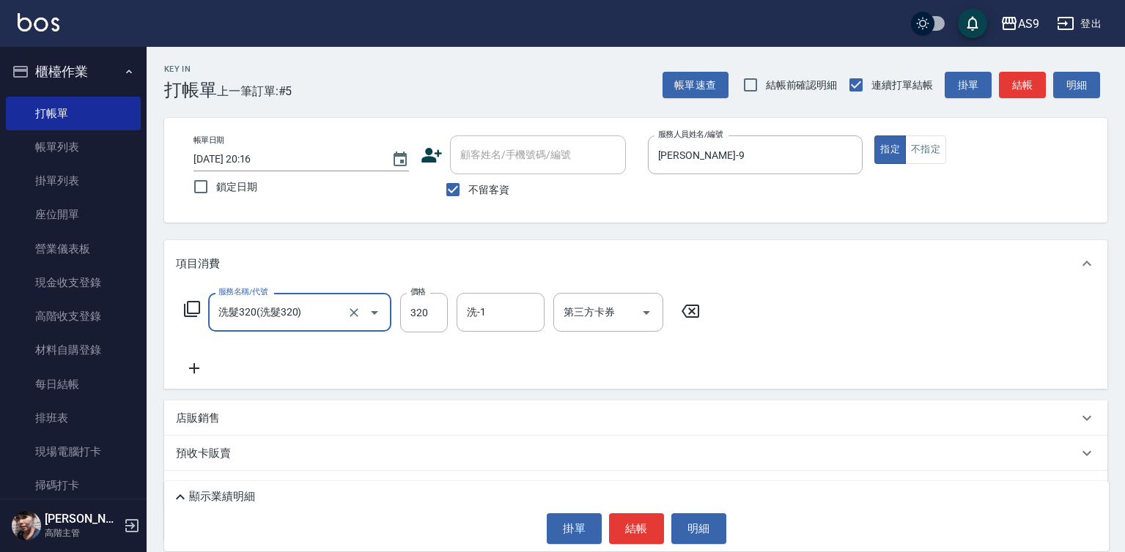
drag, startPoint x: 322, startPoint y: 328, endPoint x: 318, endPoint y: 294, distance: 34.7
click at [322, 329] on div "洗髮320(洗髮320) 服務名稱/代號" at bounding box center [299, 312] width 183 height 39
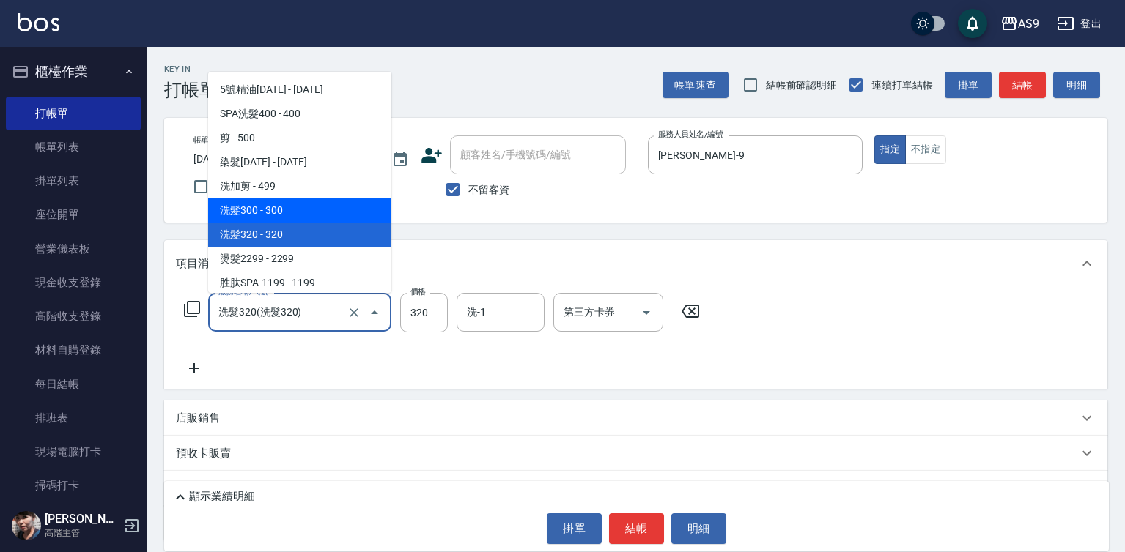
click at [293, 212] on span "洗髮300 - 300" at bounding box center [299, 211] width 183 height 24
type input "洗髮300(洗 髮300)"
type input "300"
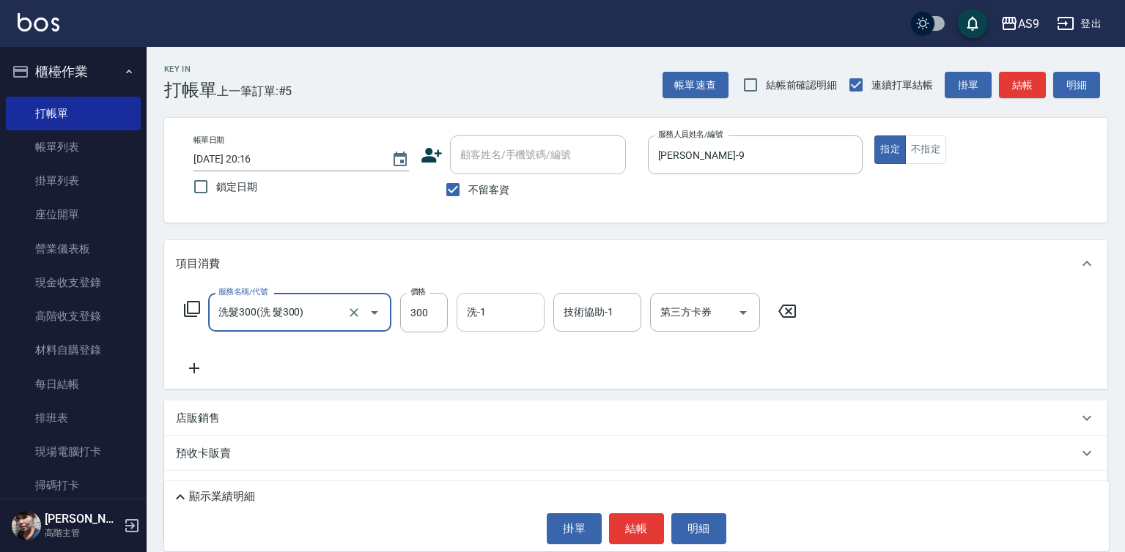
click at [462, 301] on div "洗-1" at bounding box center [500, 312] width 88 height 39
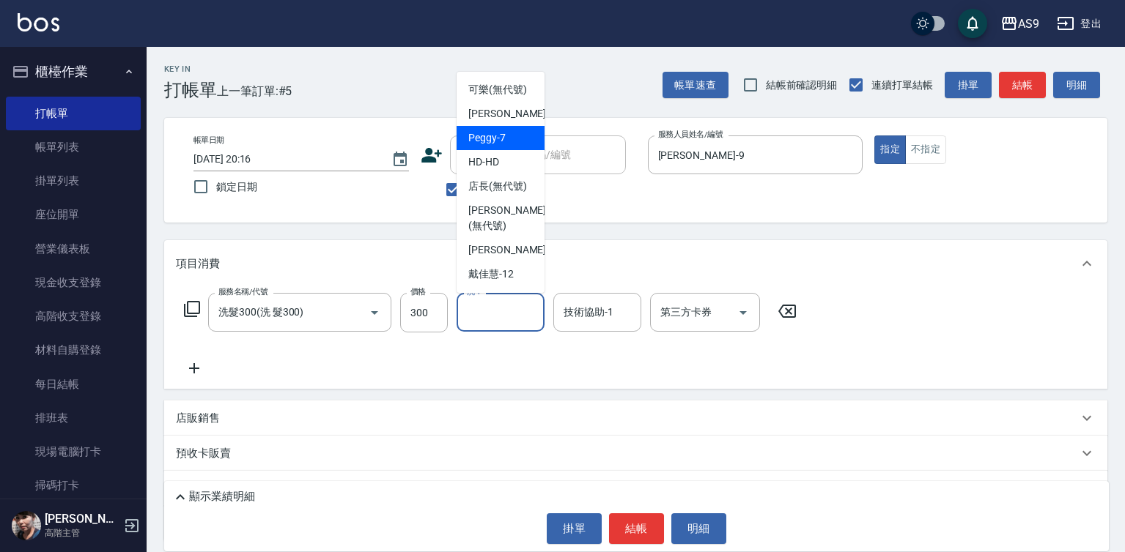
click at [487, 146] on span "Peggy -7" at bounding box center [486, 137] width 37 height 15
type input "Peggy-7"
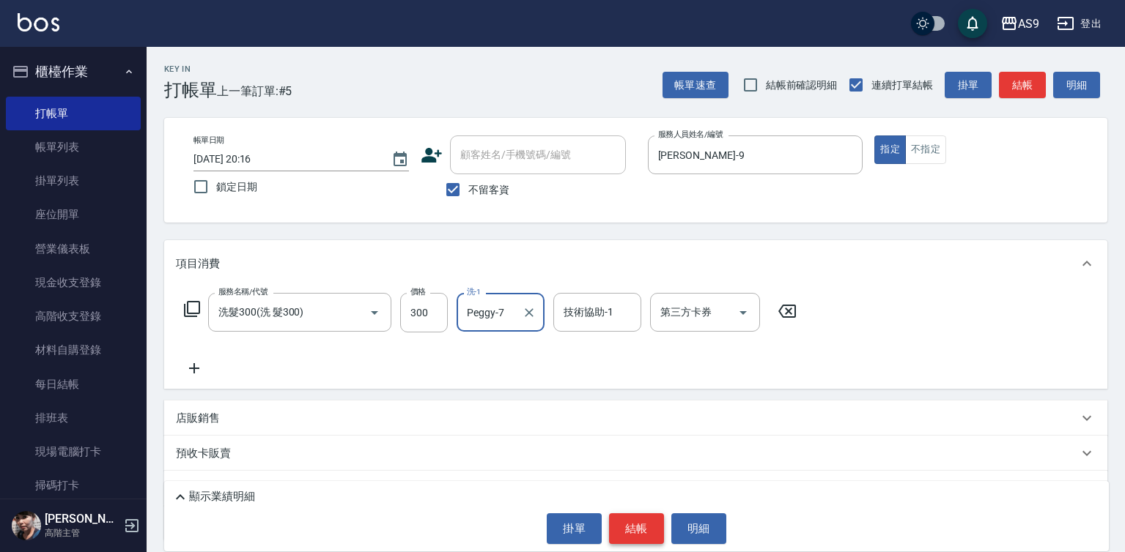
click at [638, 541] on button "結帳" at bounding box center [636, 529] width 55 height 31
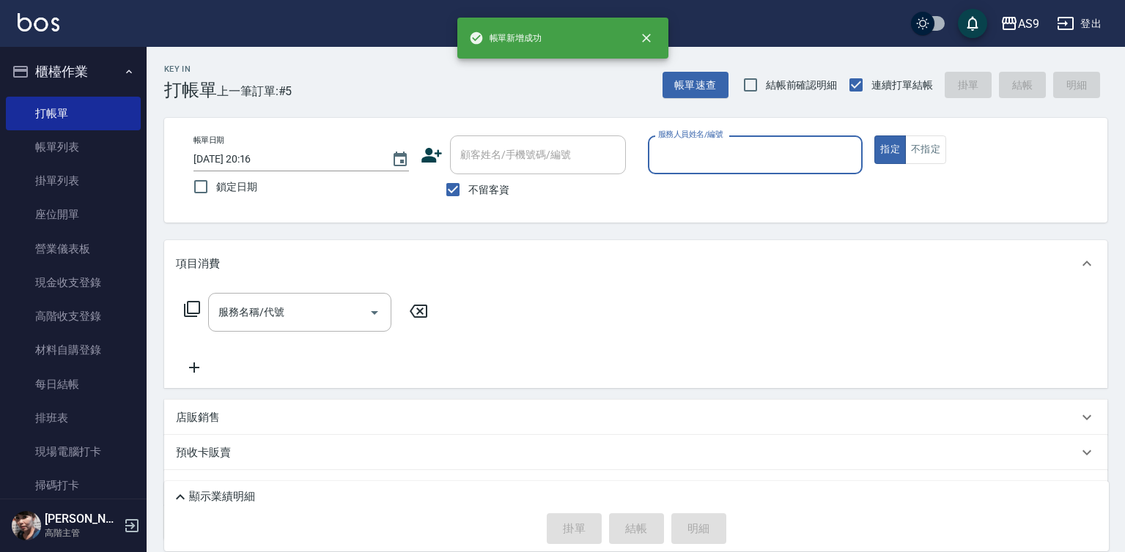
click at [708, 149] on input "服務人員姓名/編號" at bounding box center [755, 155] width 202 height 26
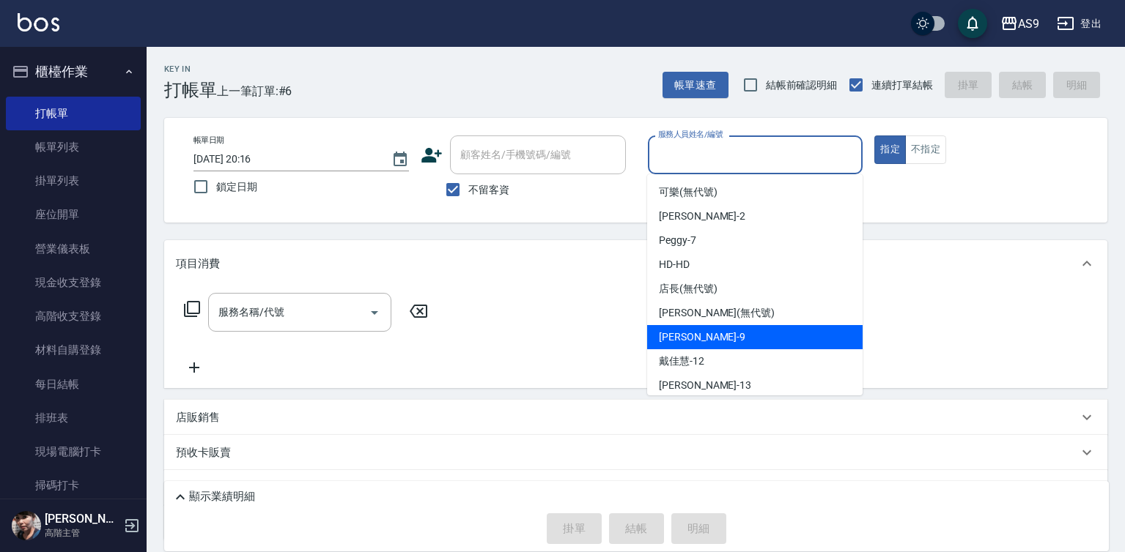
click at [716, 330] on div "[PERSON_NAME] -9" at bounding box center [754, 337] width 215 height 24
type input "[PERSON_NAME]-9"
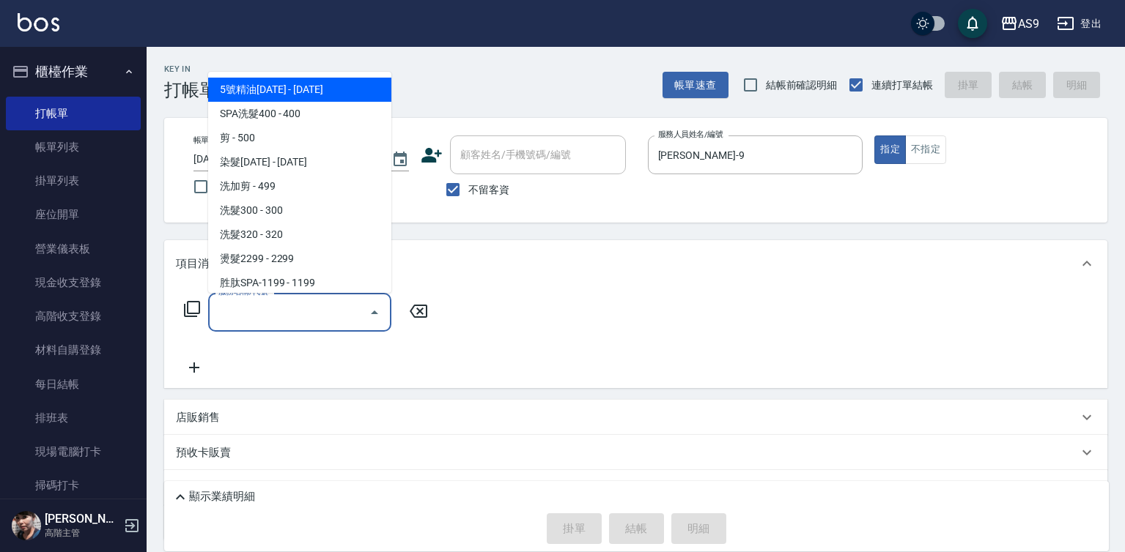
click at [316, 317] on input "服務名稱/代號" at bounding box center [289, 313] width 148 height 26
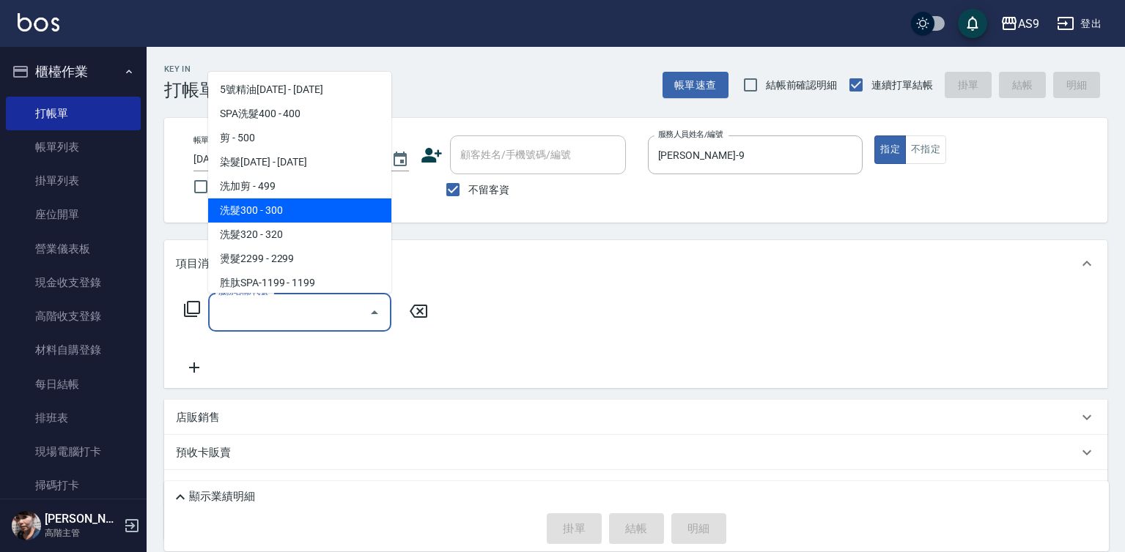
click at [270, 212] on span "洗髮300 - 300" at bounding box center [299, 211] width 183 height 24
type input "洗髮300(洗 髮300)"
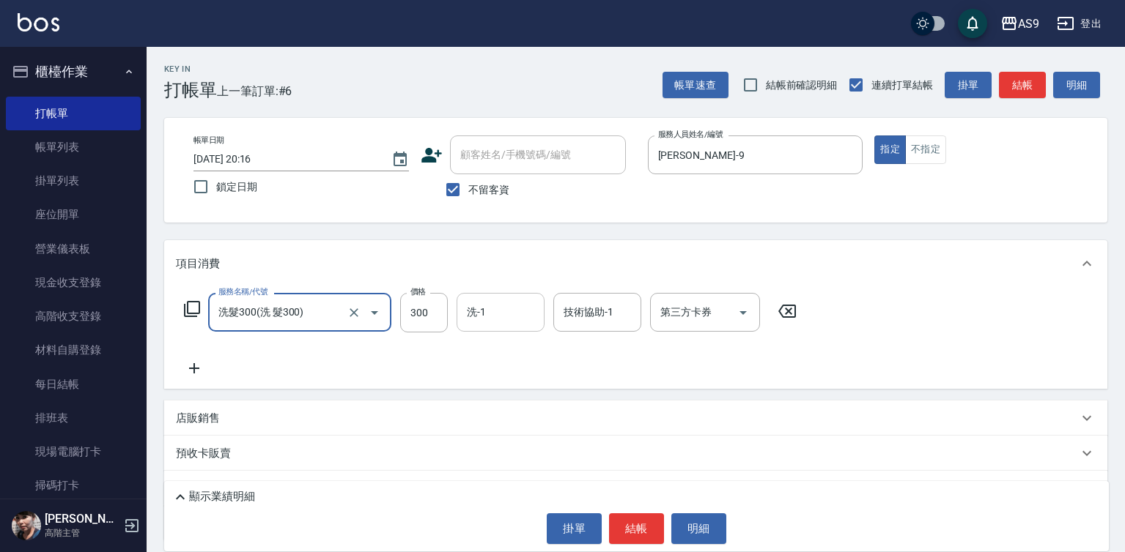
click at [463, 319] on input "洗-1" at bounding box center [500, 313] width 75 height 26
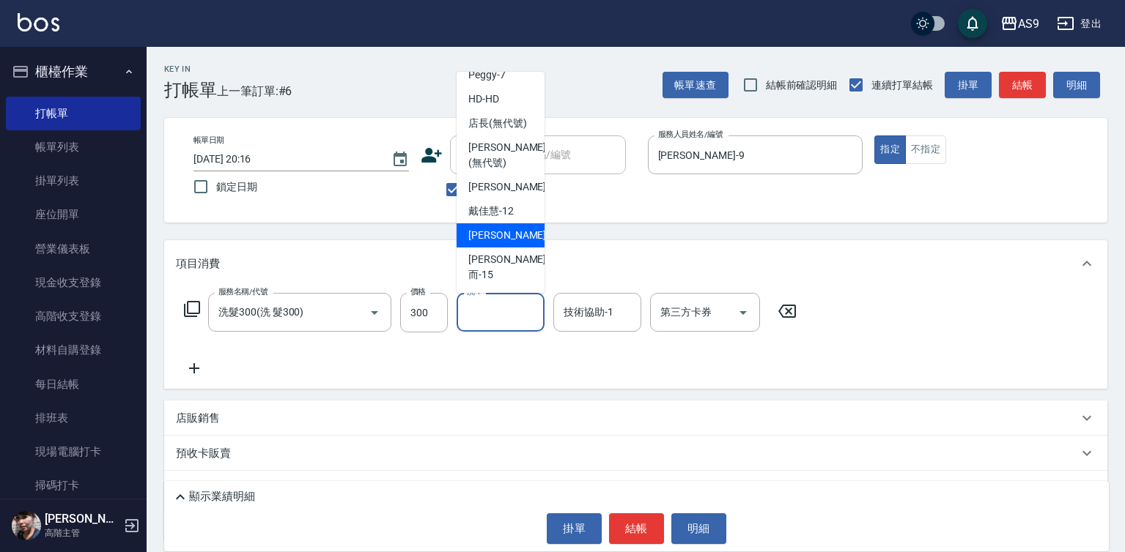
click at [509, 243] on span "[PERSON_NAME] -13" at bounding box center [514, 235] width 92 height 15
type input "[PERSON_NAME]-13"
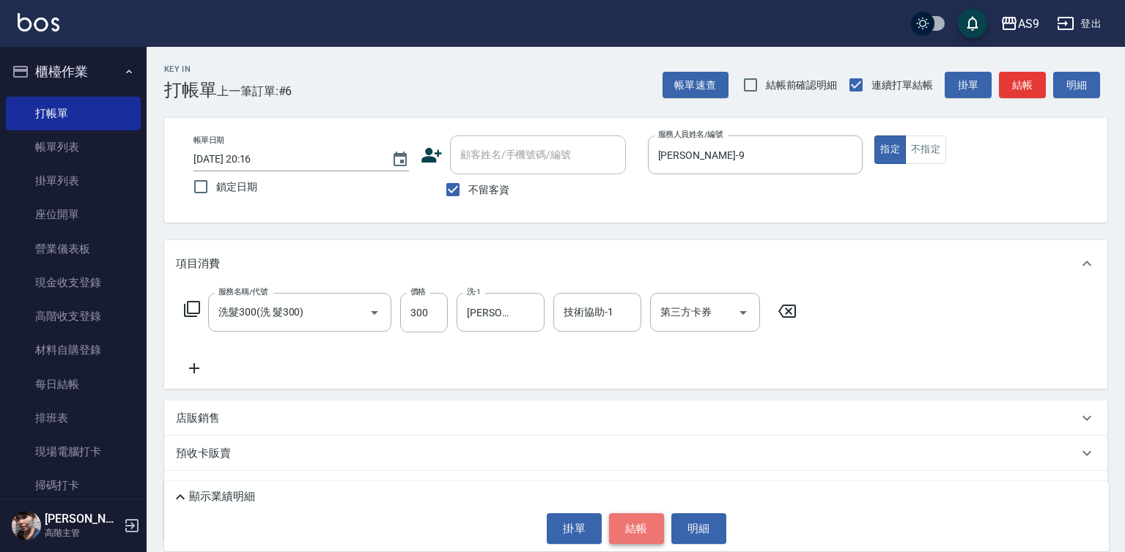
click at [643, 524] on button "結帳" at bounding box center [636, 529] width 55 height 31
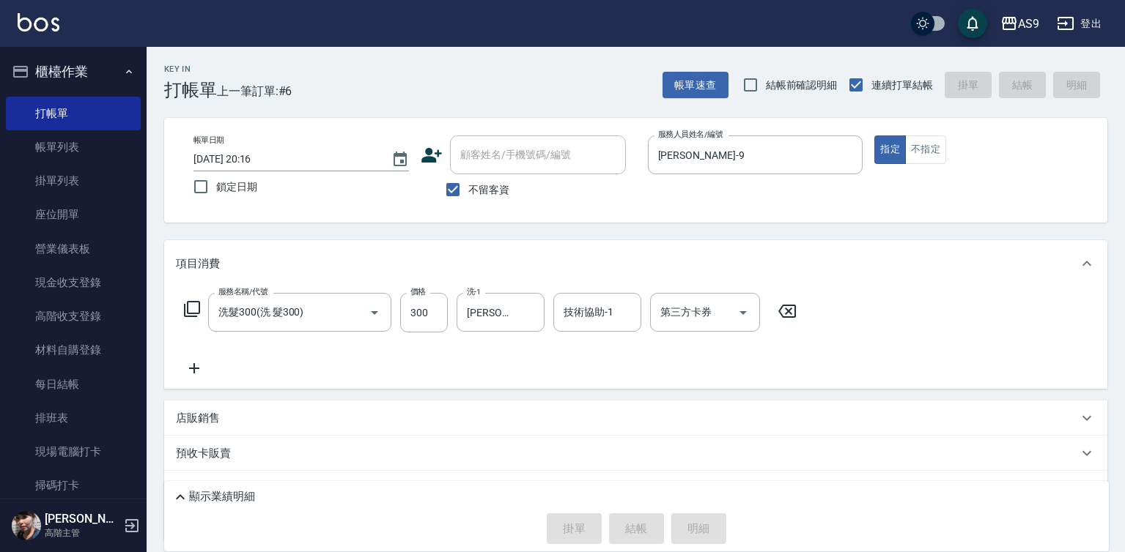
type input "[DATE] 20:17"
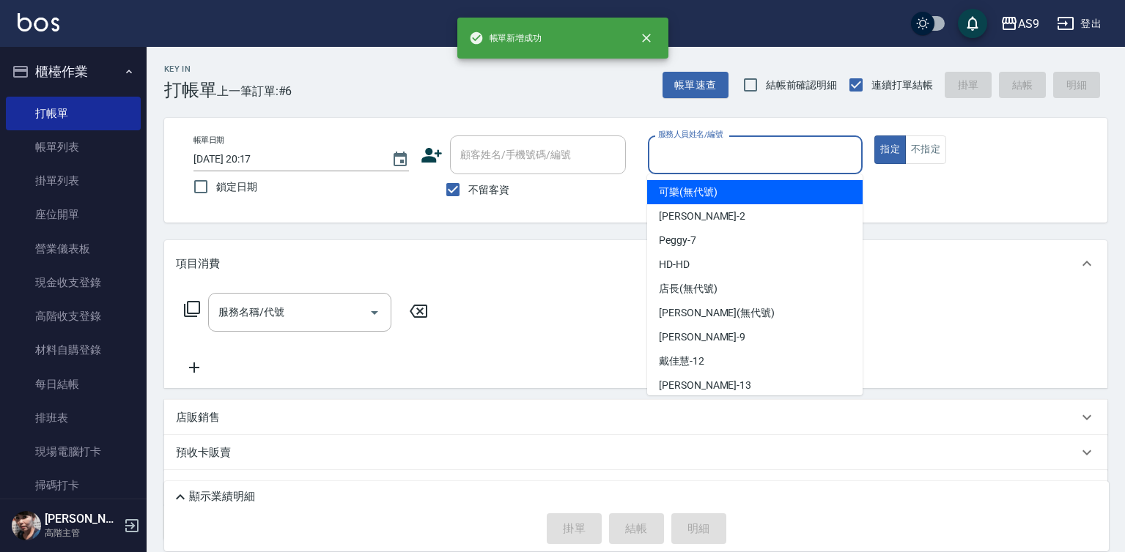
click at [696, 155] on input "服務人員姓名/編號" at bounding box center [755, 155] width 202 height 26
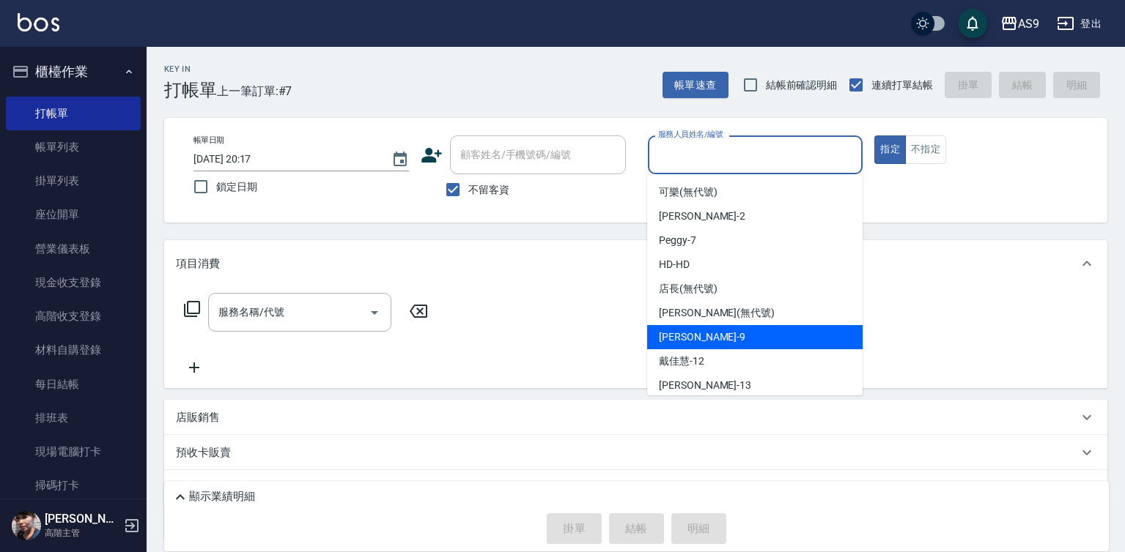
click at [708, 328] on div "[PERSON_NAME] -9" at bounding box center [754, 337] width 215 height 24
type input "[PERSON_NAME]-9"
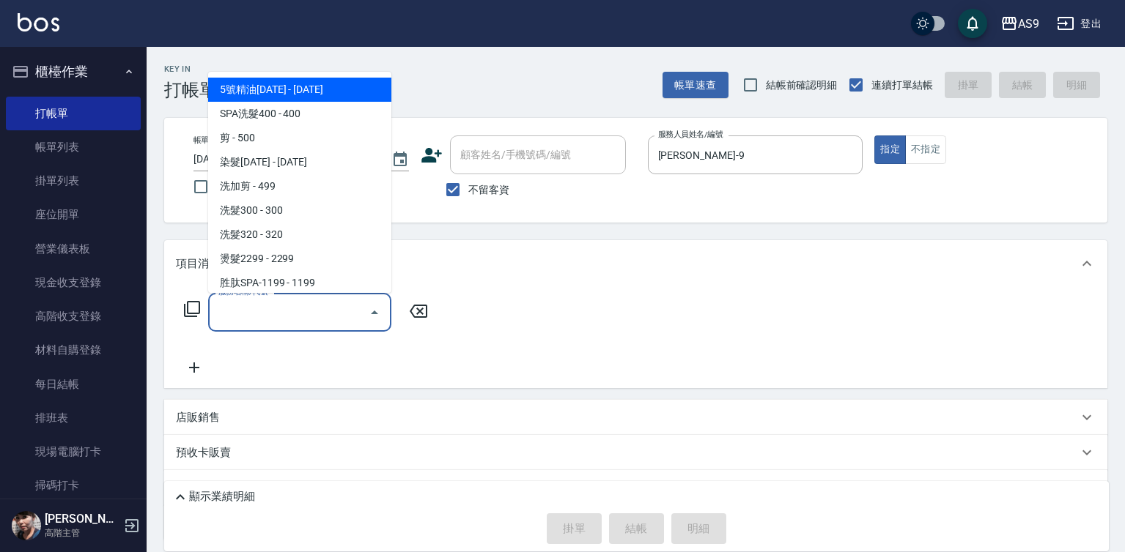
click at [333, 312] on input "服務名稱/代號" at bounding box center [289, 313] width 148 height 26
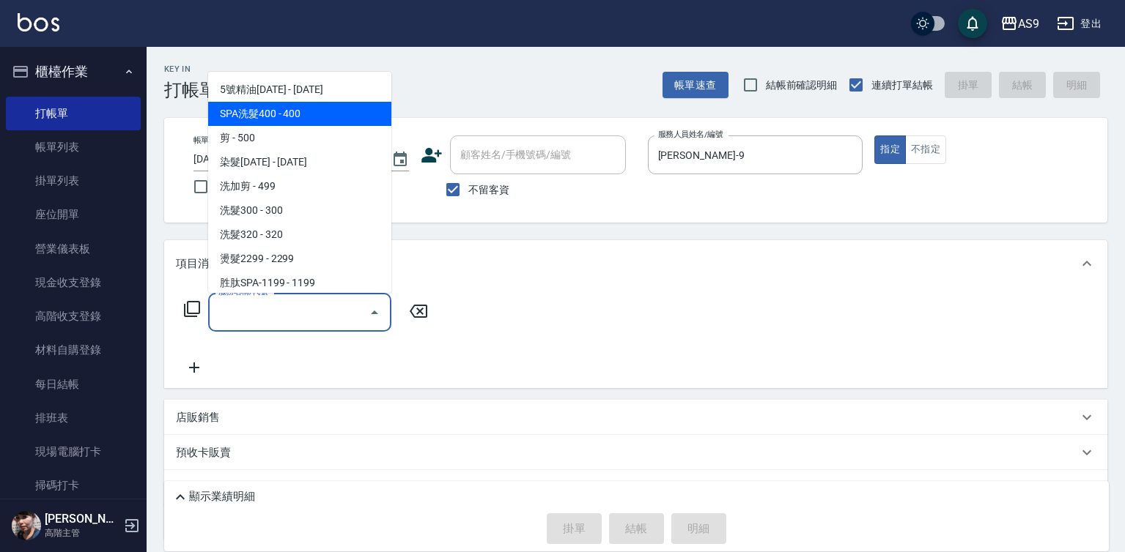
click at [291, 109] on span "SPA洗髮400 - 400" at bounding box center [299, 114] width 183 height 24
type input "SPA洗髮400(SPA洗髮400)"
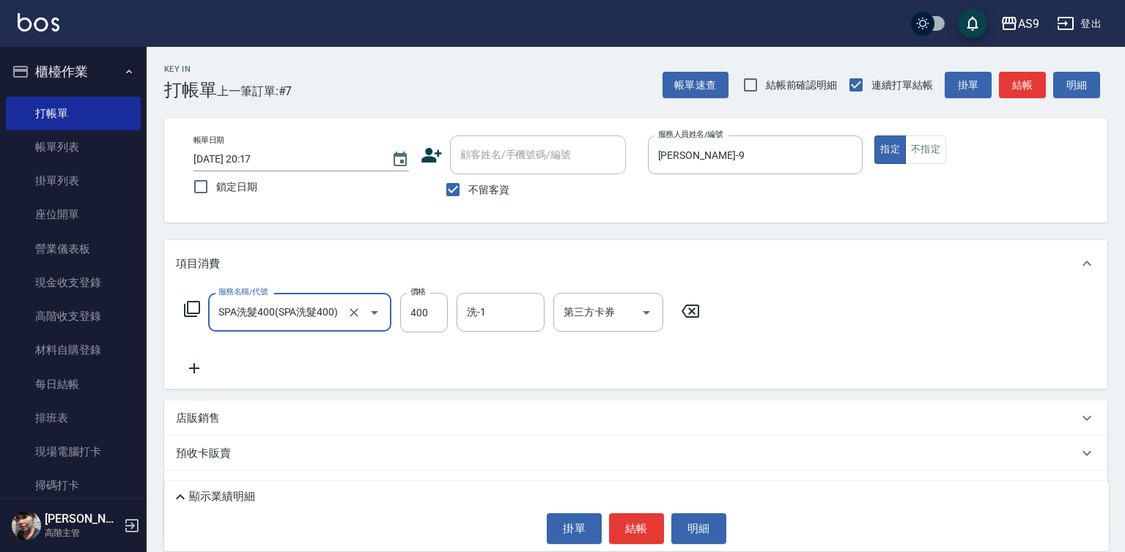
click at [193, 372] on icon at bounding box center [194, 369] width 37 height 18
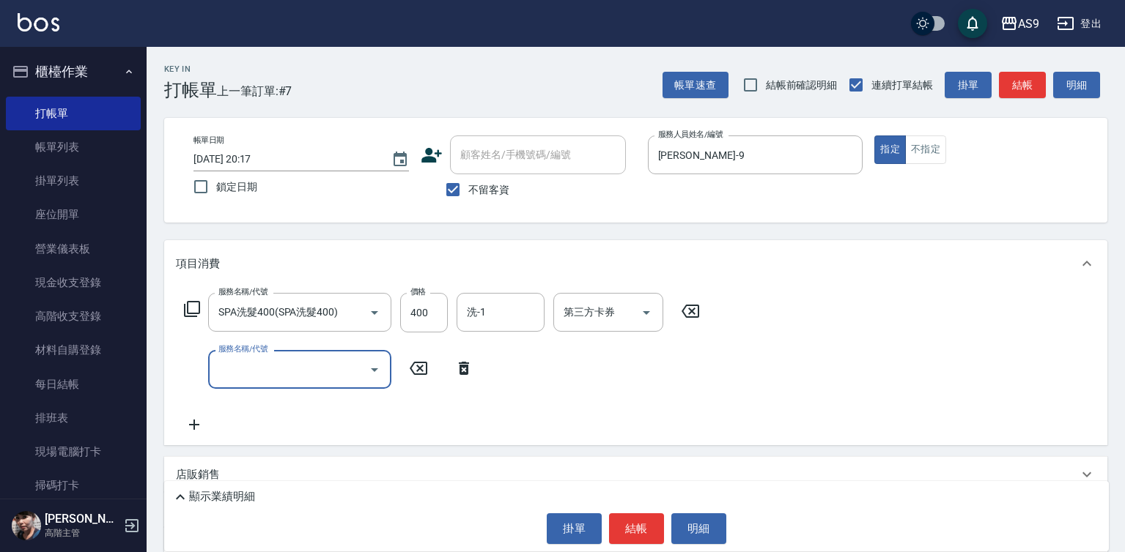
click at [254, 367] on input "服務名稱/代號" at bounding box center [289, 370] width 148 height 26
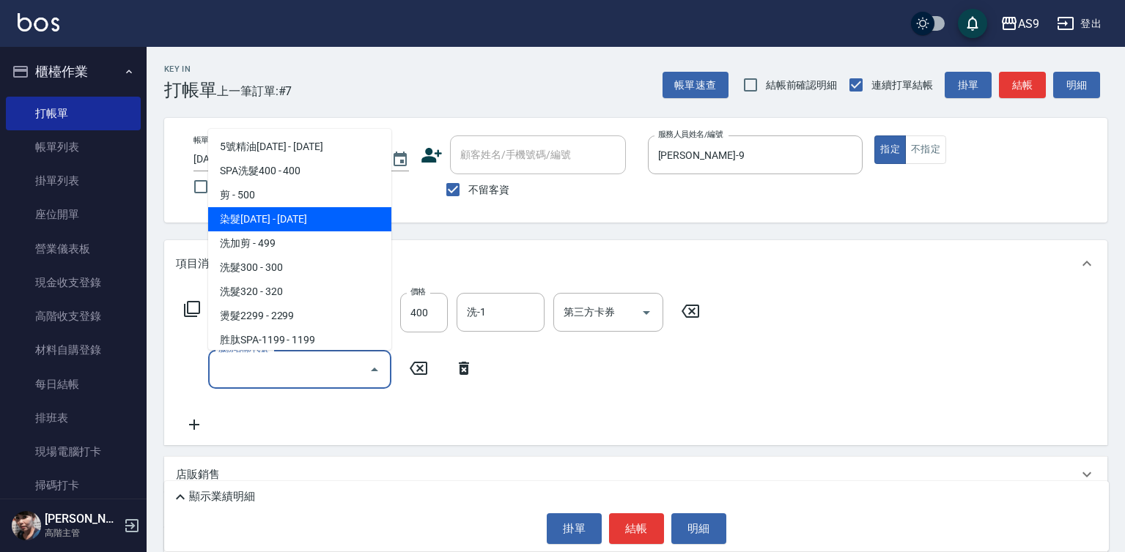
click at [294, 224] on span "染髮[DATE] - [DATE]" at bounding box center [299, 219] width 183 height 24
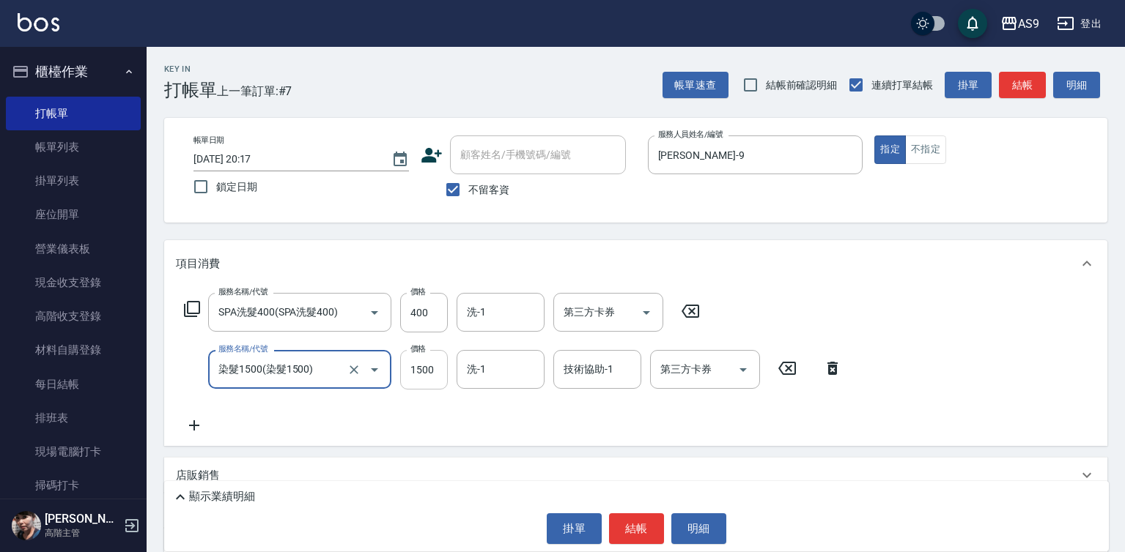
click at [420, 366] on input "1500" at bounding box center [424, 370] width 48 height 40
type input "染髮1500"
click at [420, 366] on input "1500" at bounding box center [424, 370] width 48 height 40
type input "2000"
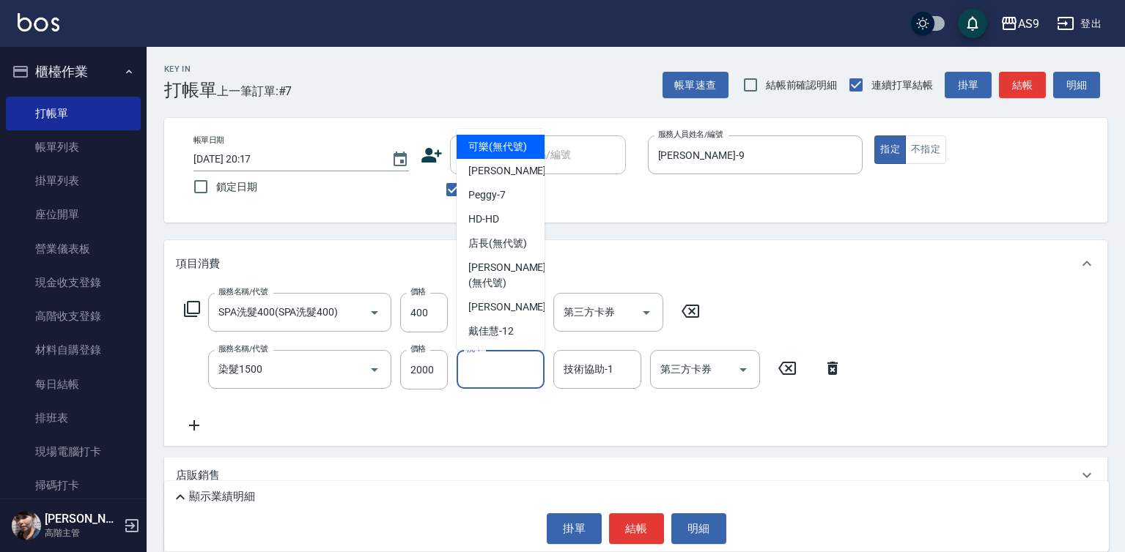
click at [493, 379] on input "洗-1" at bounding box center [500, 370] width 75 height 26
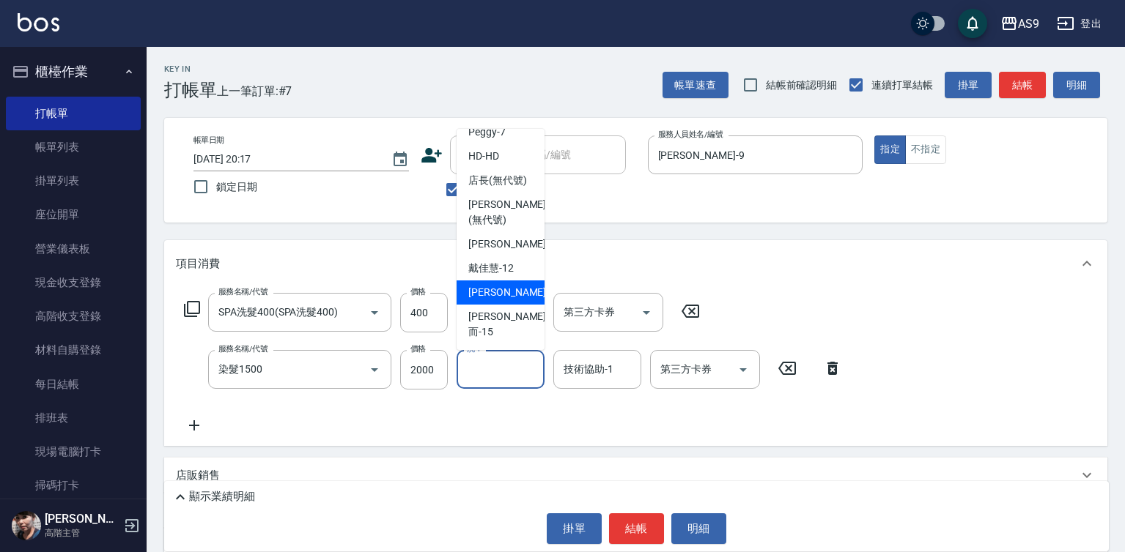
scroll to position [73, 0]
click at [514, 305] on div "[PERSON_NAME] -13" at bounding box center [500, 293] width 88 height 24
type input "[PERSON_NAME]-13"
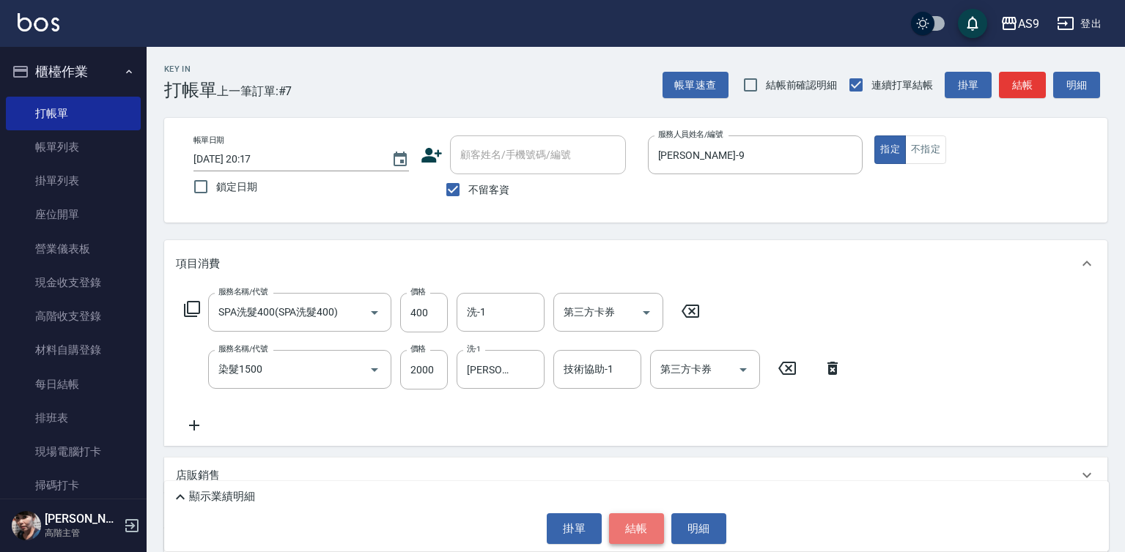
click at [638, 529] on button "結帳" at bounding box center [636, 529] width 55 height 31
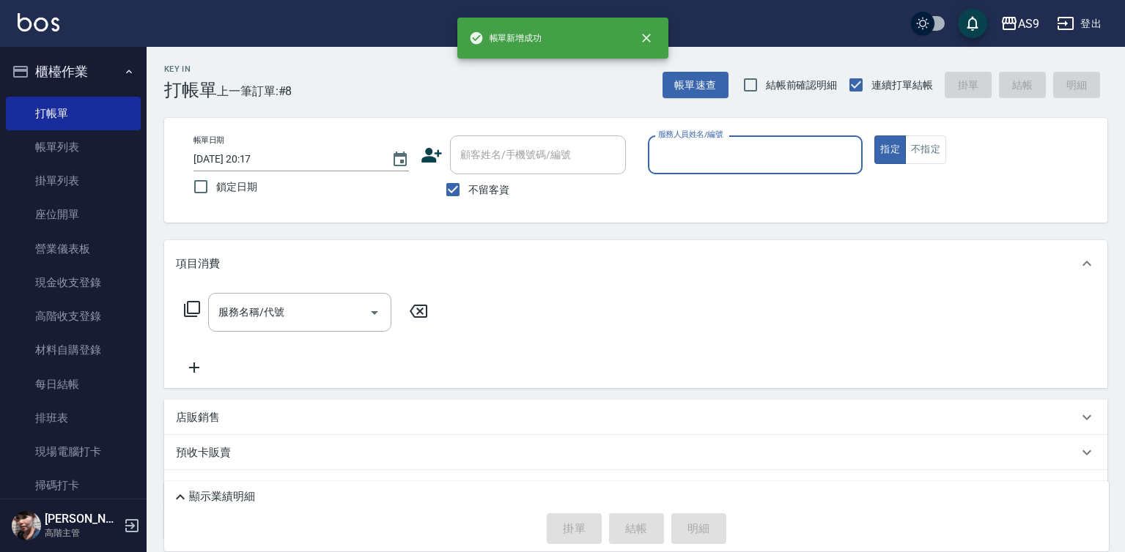
click at [695, 171] on div "服務人員姓名/編號" at bounding box center [755, 155] width 215 height 39
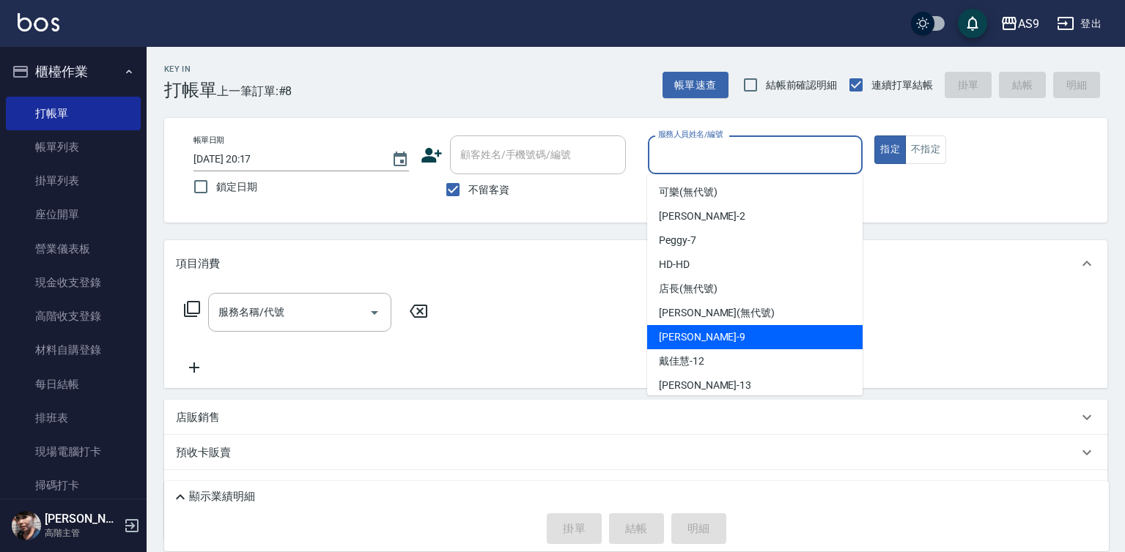
click at [703, 343] on div "[PERSON_NAME] -9" at bounding box center [754, 337] width 215 height 24
type input "[PERSON_NAME]-9"
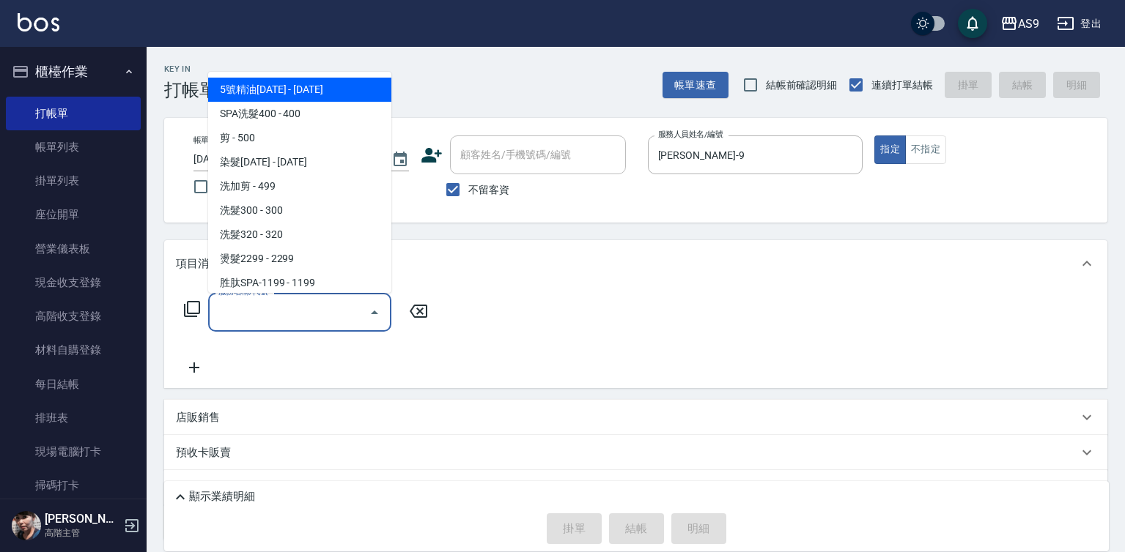
click at [313, 305] on input "服務名稱/代號" at bounding box center [289, 313] width 148 height 26
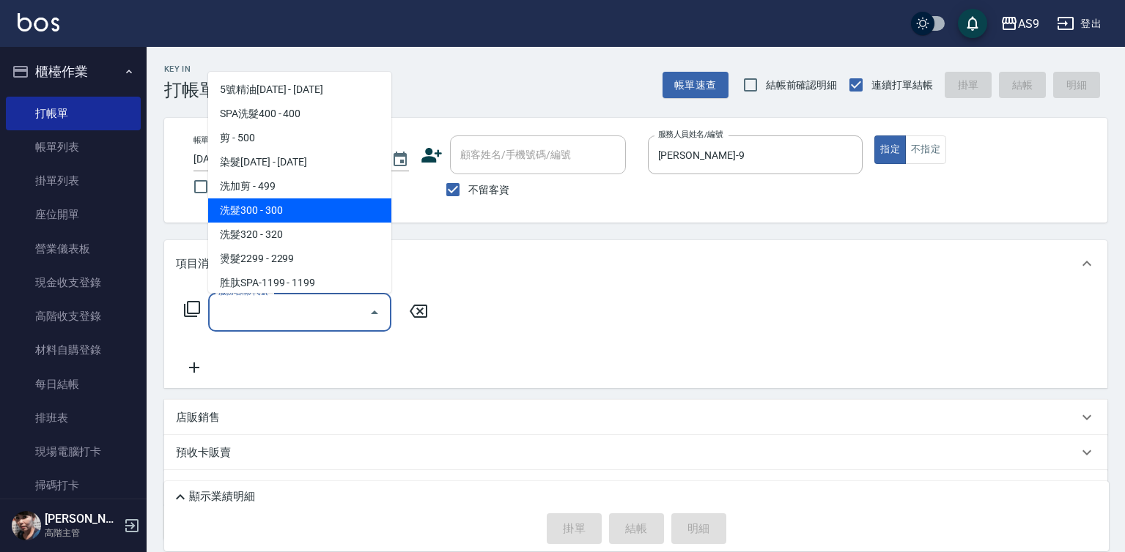
click at [294, 216] on span "洗髮300 - 300" at bounding box center [299, 211] width 183 height 24
type input "洗髮300(洗 髮300)"
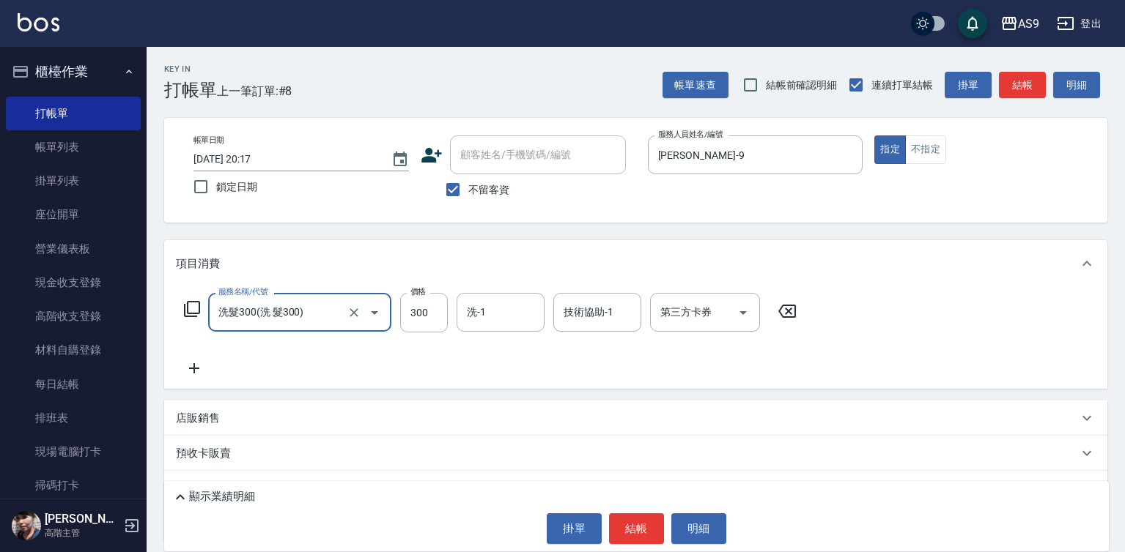
click at [262, 319] on input "洗髮300(洗 髮300)" at bounding box center [279, 313] width 129 height 26
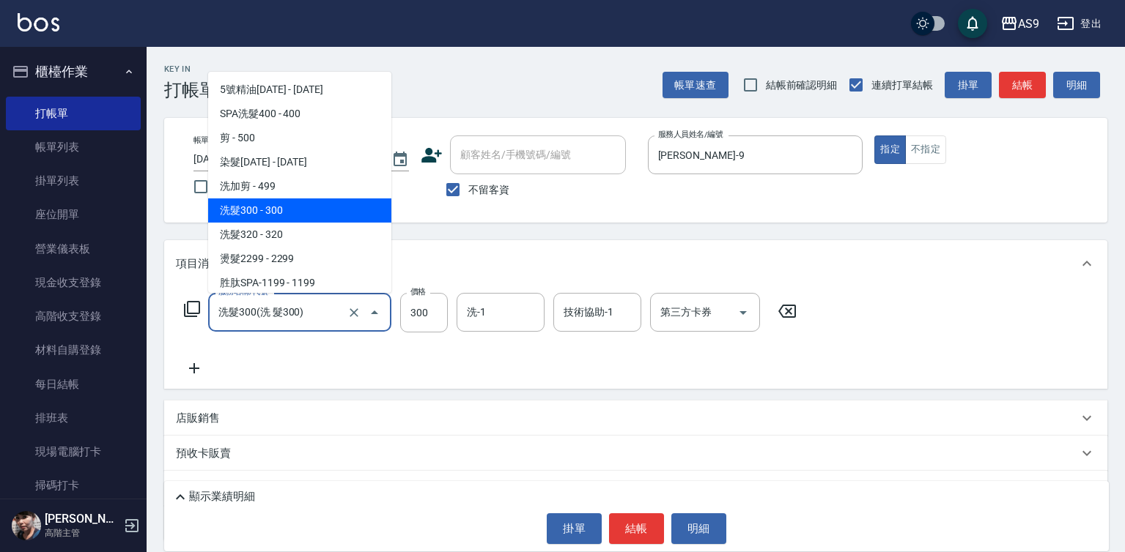
click at [779, 313] on icon at bounding box center [787, 312] width 37 height 18
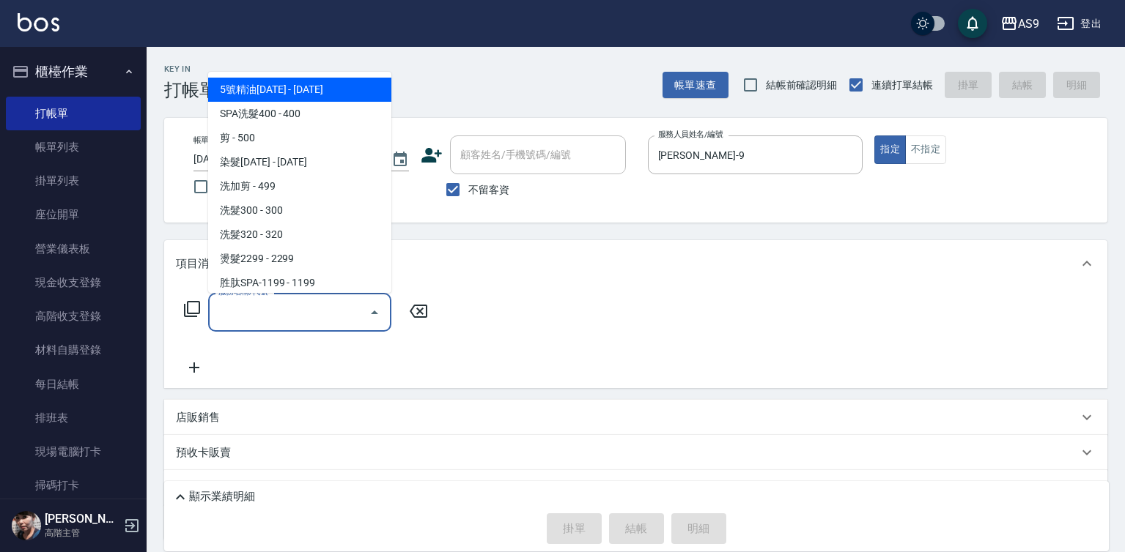
click at [321, 303] on input "服務名稱/代號" at bounding box center [289, 313] width 148 height 26
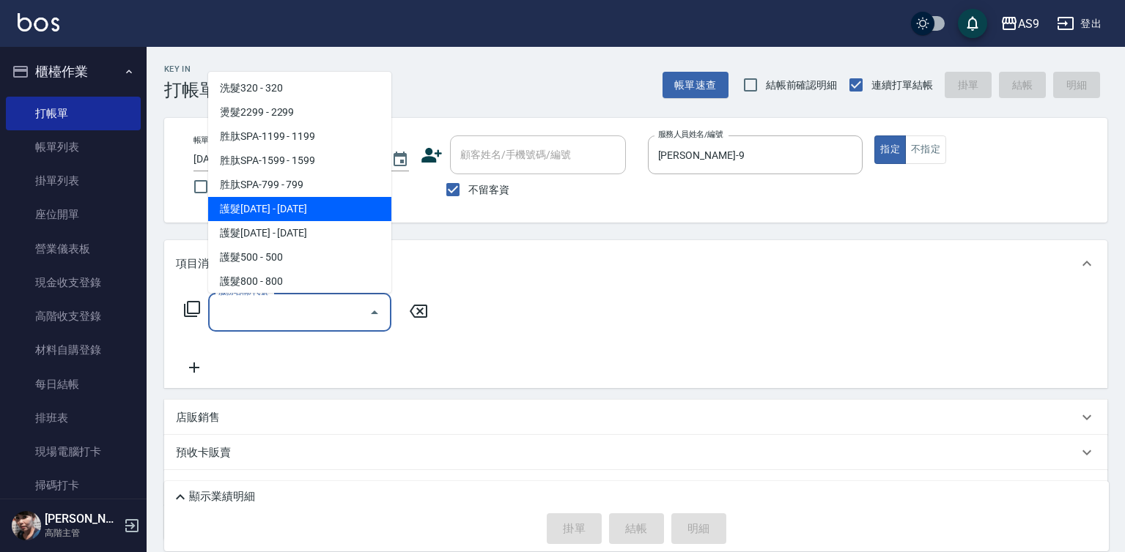
click at [296, 207] on span "護髮[DATE] - [DATE]" at bounding box center [299, 209] width 183 height 24
type input "護髮1200(護髮1200)"
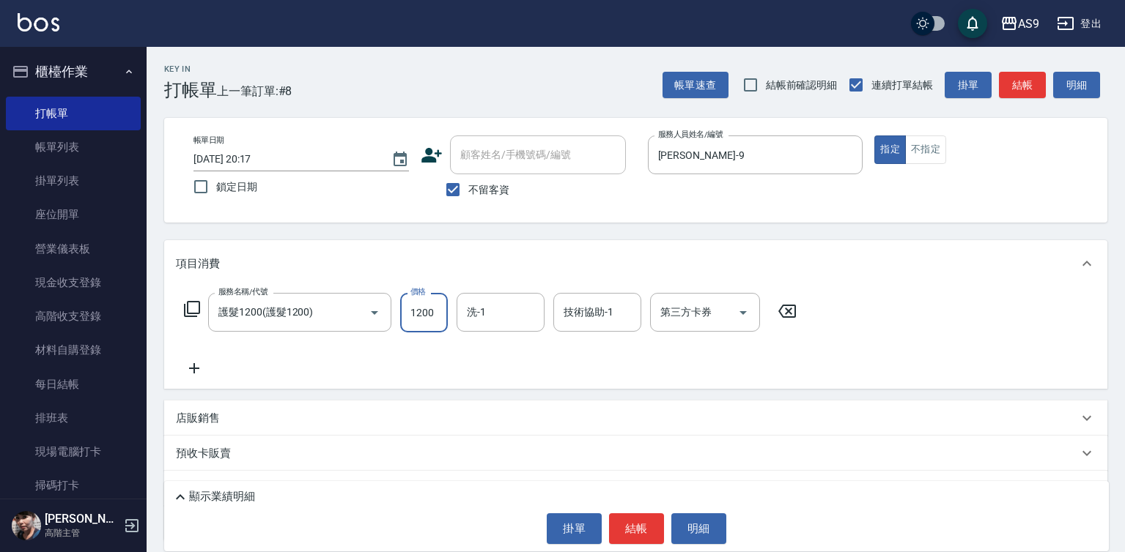
click at [425, 314] on input "1200" at bounding box center [424, 313] width 48 height 40
type input "1490"
click at [503, 311] on input "洗-1" at bounding box center [500, 313] width 75 height 26
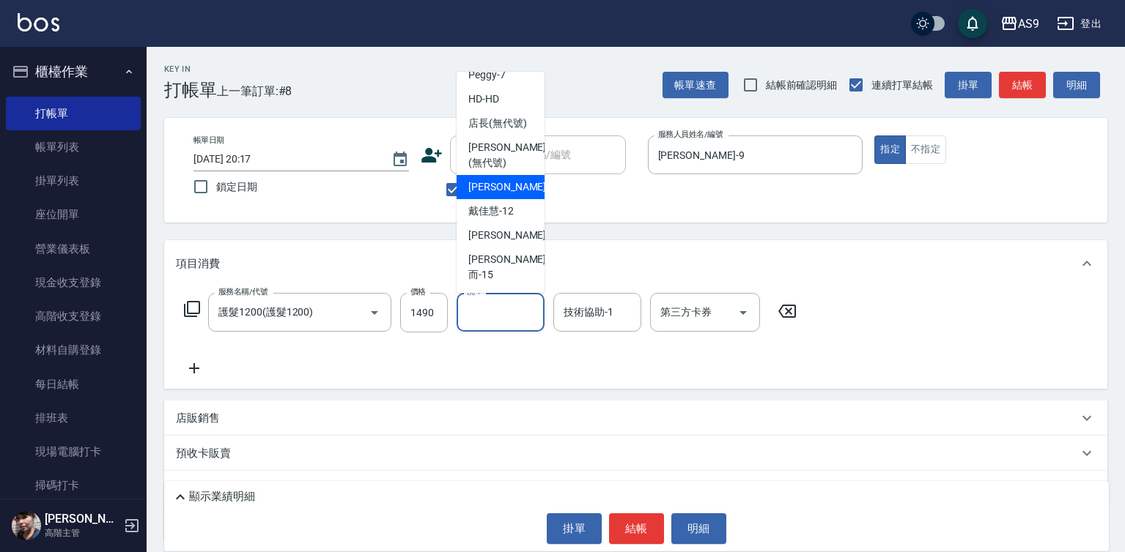
scroll to position [0, 0]
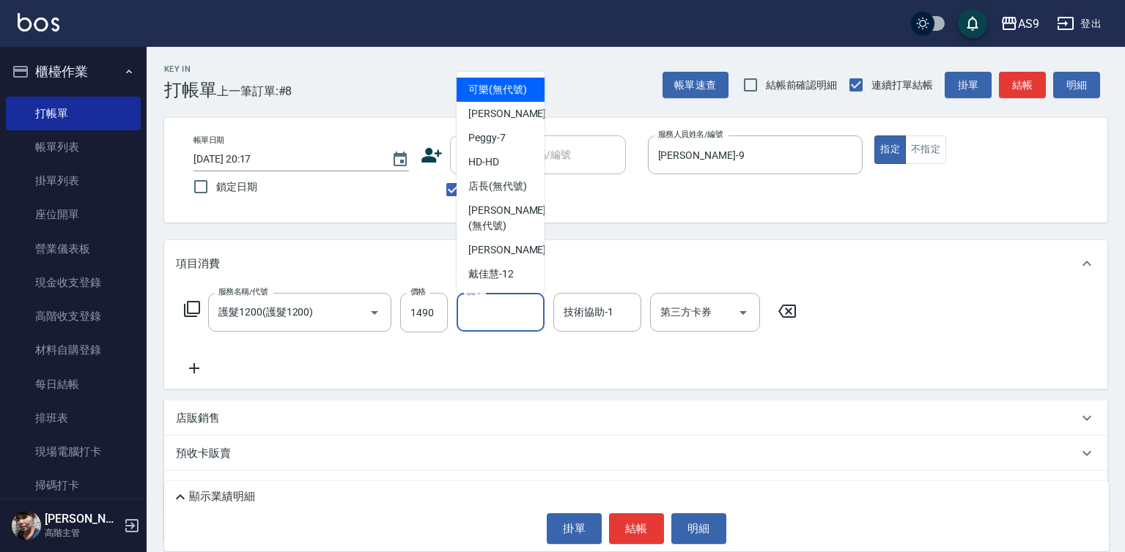
click at [489, 88] on span "可樂 (無代號)" at bounding box center [497, 89] width 59 height 15
type input "可樂(無代號)"
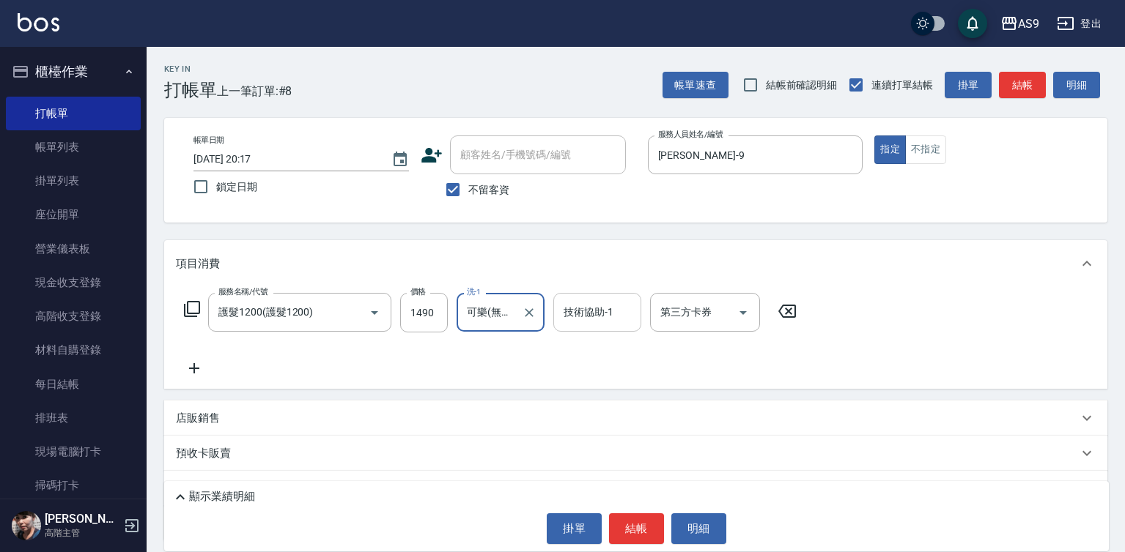
click at [580, 306] on div "技術協助-1 技術協助-1" at bounding box center [597, 312] width 88 height 39
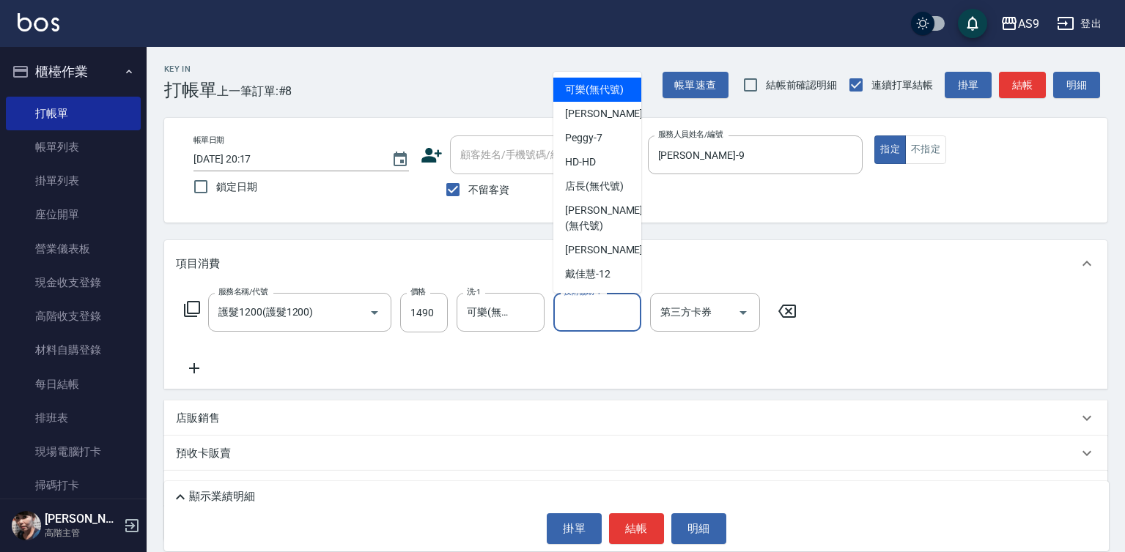
click at [586, 91] on span "可樂 (無代號)" at bounding box center [594, 89] width 59 height 15
type input "可樂(無代號)"
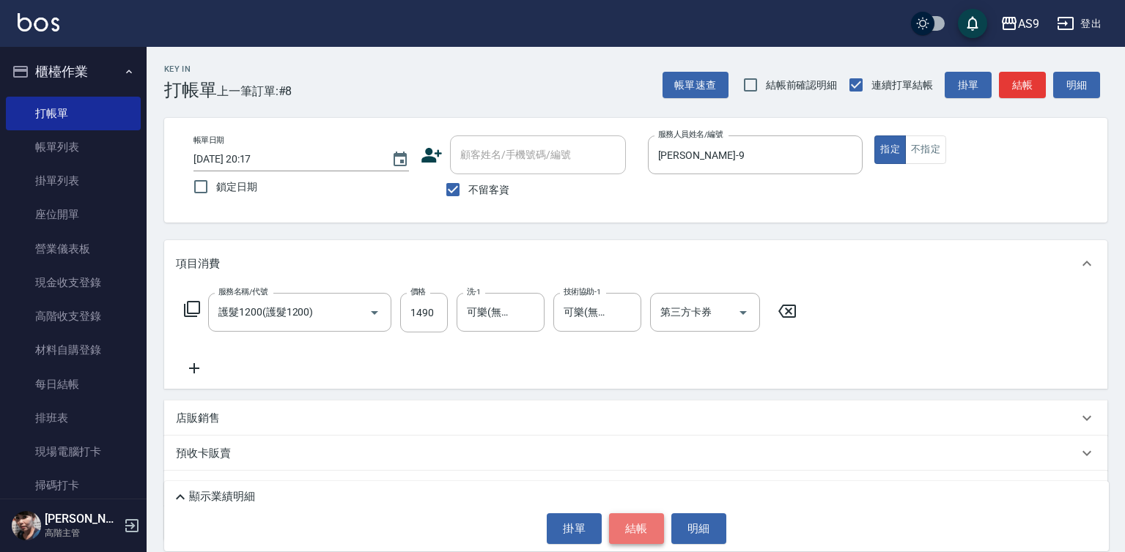
click at [640, 518] on button "結帳" at bounding box center [636, 529] width 55 height 31
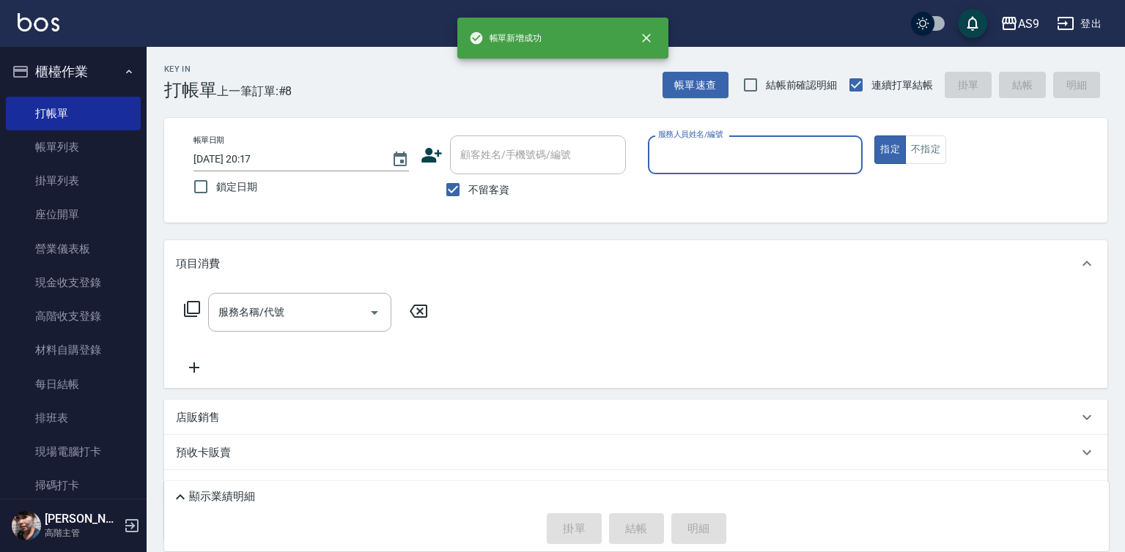
click at [669, 146] on input "服務人員姓名/編號" at bounding box center [755, 155] width 202 height 26
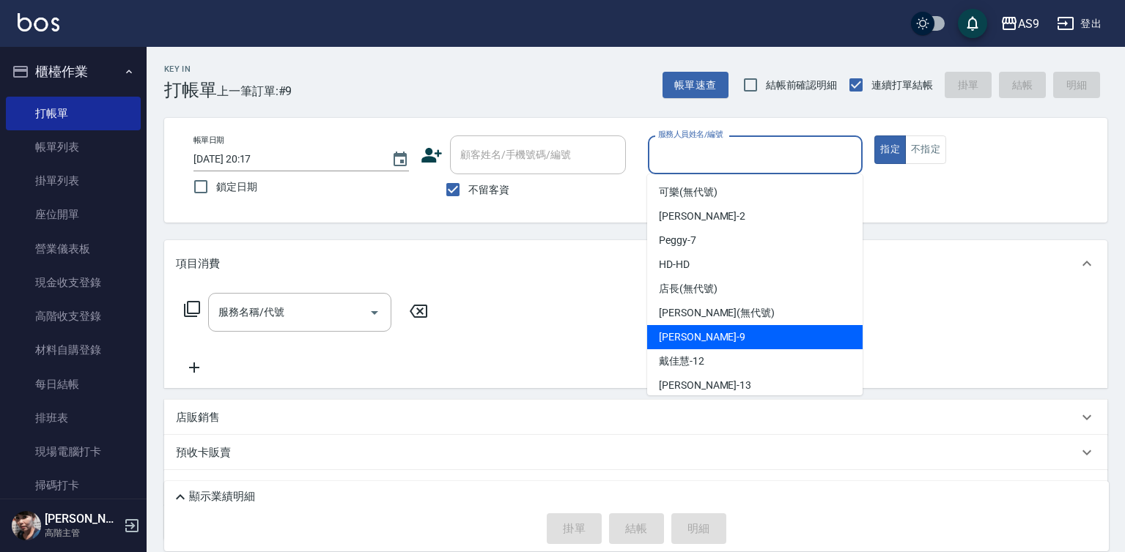
click at [697, 337] on span "[PERSON_NAME] -9" at bounding box center [702, 337] width 86 height 15
type input "[PERSON_NAME]-9"
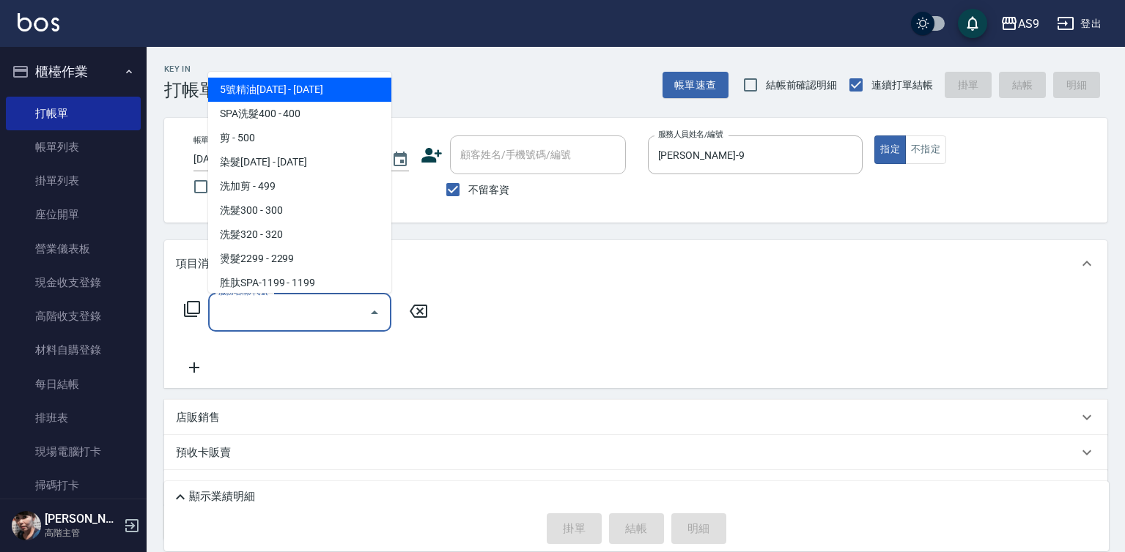
click at [315, 307] on input "服務名稱/代號" at bounding box center [289, 313] width 148 height 26
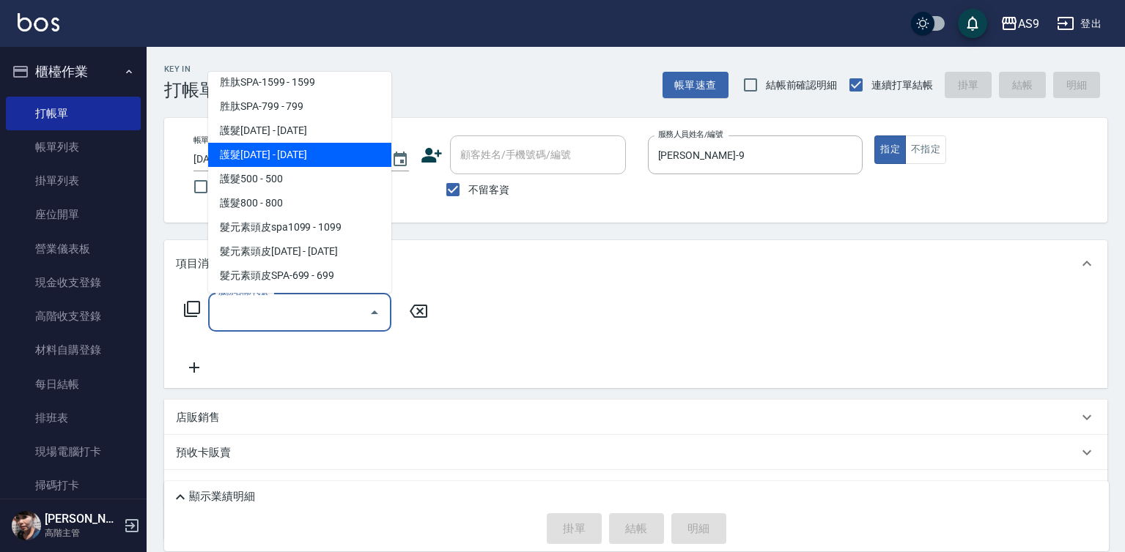
scroll to position [226, 0]
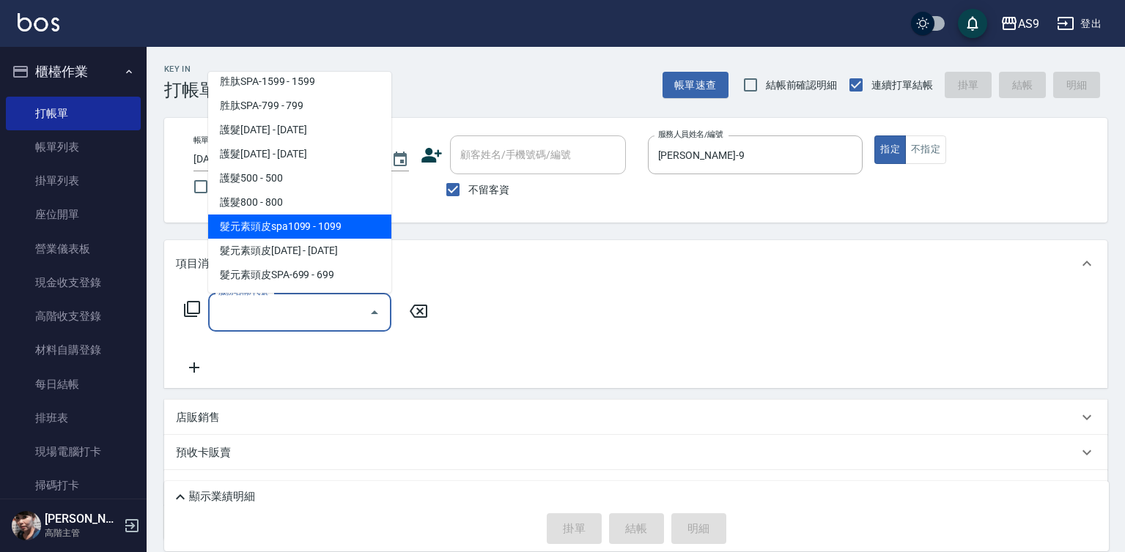
click at [334, 225] on span "髮元素頭皮spa1099 - 1099" at bounding box center [299, 227] width 183 height 24
type input "髮元素頭皮spa1099(髮元素頭皮spa1099)"
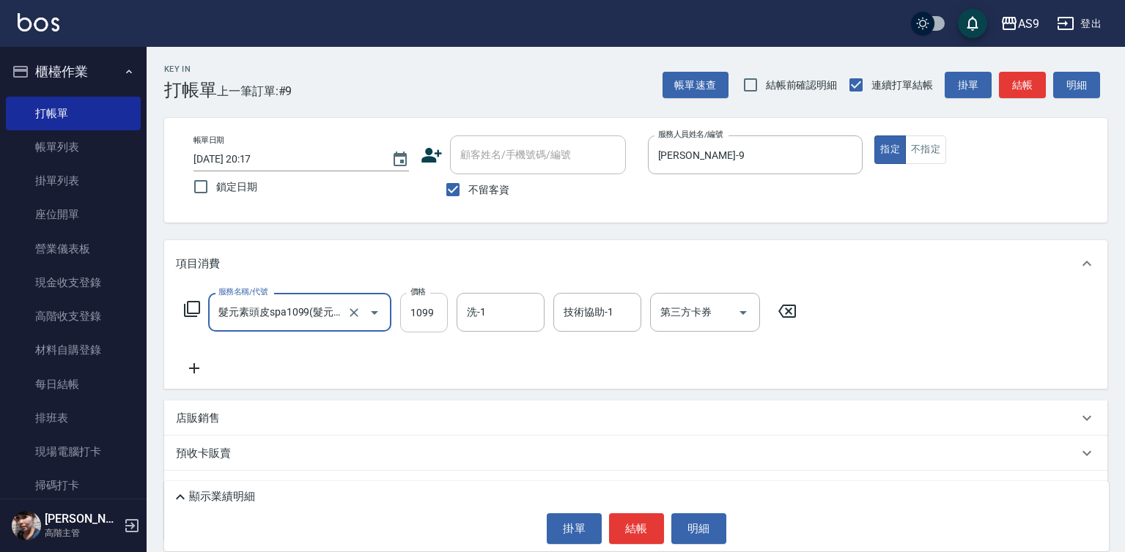
click at [421, 313] on input "1099" at bounding box center [424, 313] width 48 height 40
type input "1149"
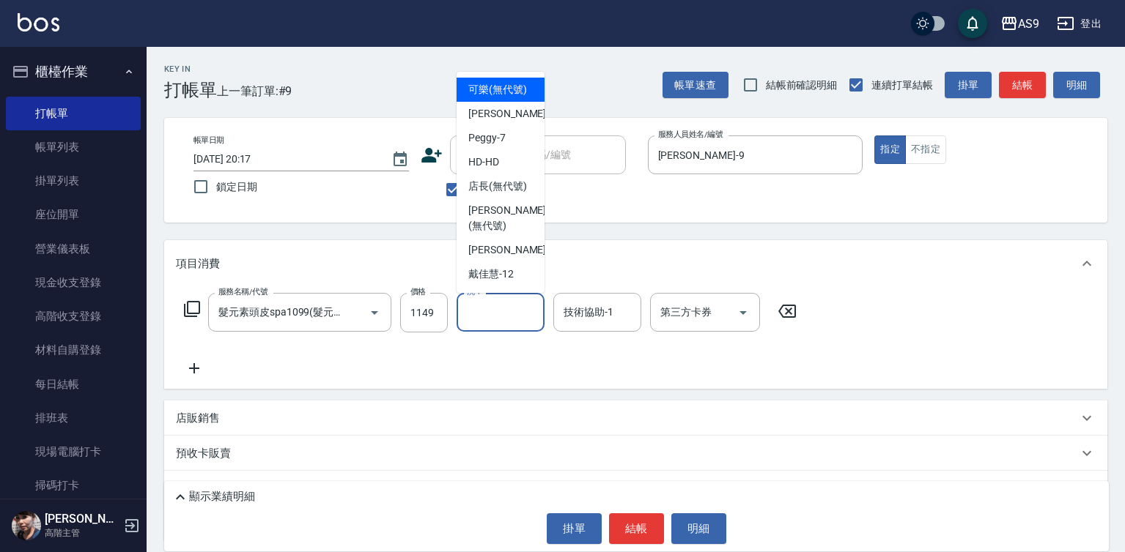
click at [492, 308] on input "洗-1" at bounding box center [500, 313] width 75 height 26
click at [493, 122] on span "[PERSON_NAME]蘭 -2" at bounding box center [511, 113] width 86 height 15
type input "[PERSON_NAME]蘭-2"
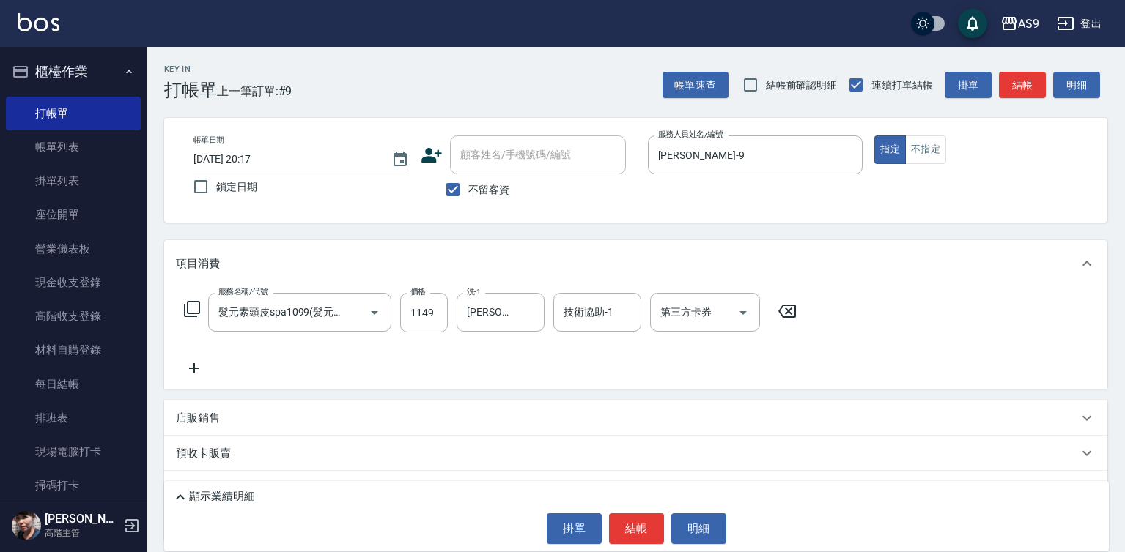
click at [645, 306] on form "技術協助-1 技術協助-1" at bounding box center [601, 312] width 97 height 39
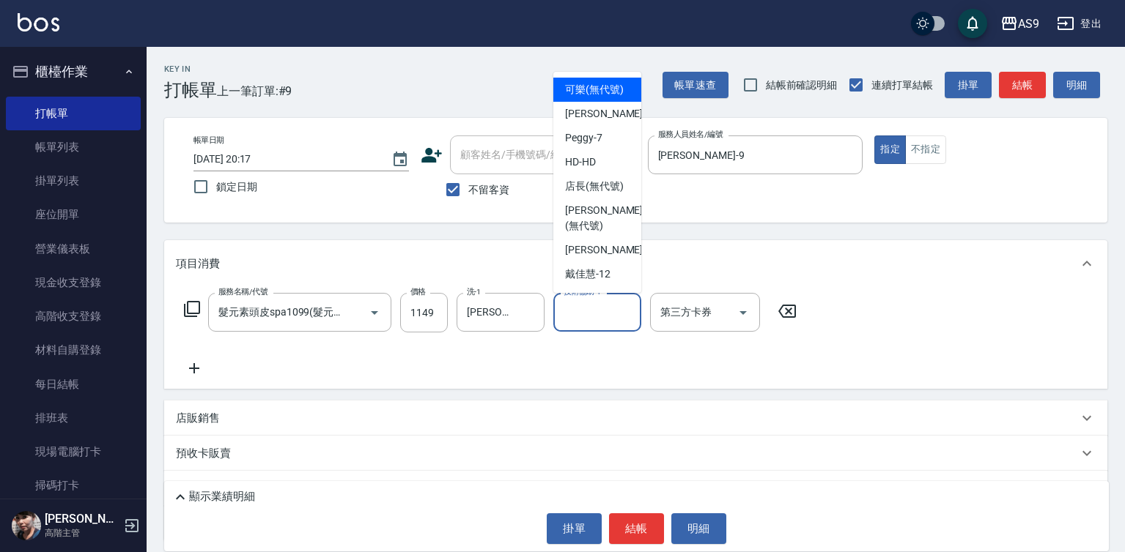
click at [607, 312] on input "技術協助-1" at bounding box center [597, 313] width 75 height 26
click at [585, 122] on span "[PERSON_NAME]蘭 -2" at bounding box center [608, 113] width 86 height 15
type input "[PERSON_NAME]蘭-2"
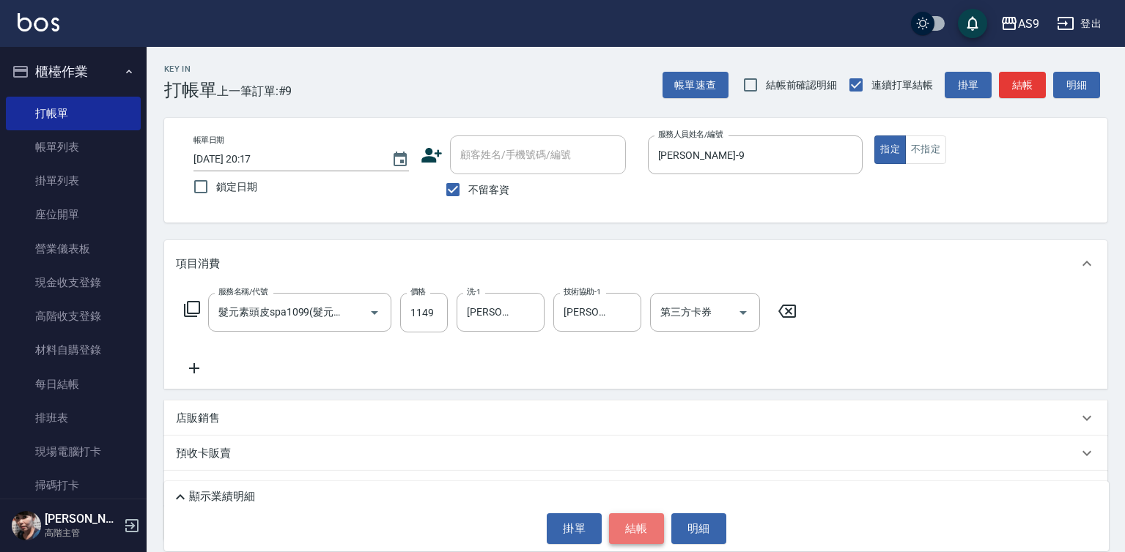
click at [623, 527] on button "結帳" at bounding box center [636, 529] width 55 height 31
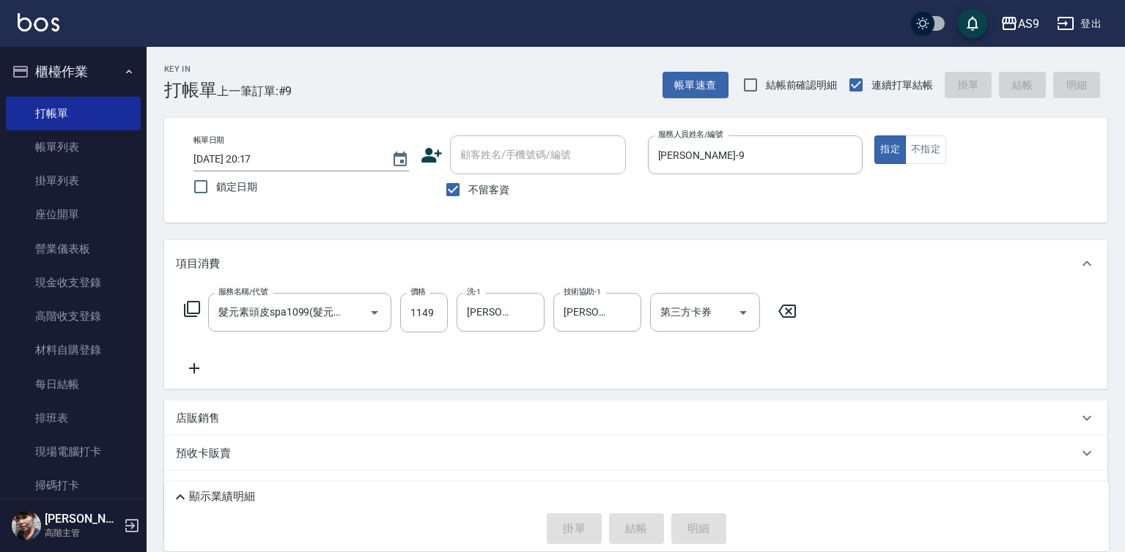
type input "[DATE] 20:18"
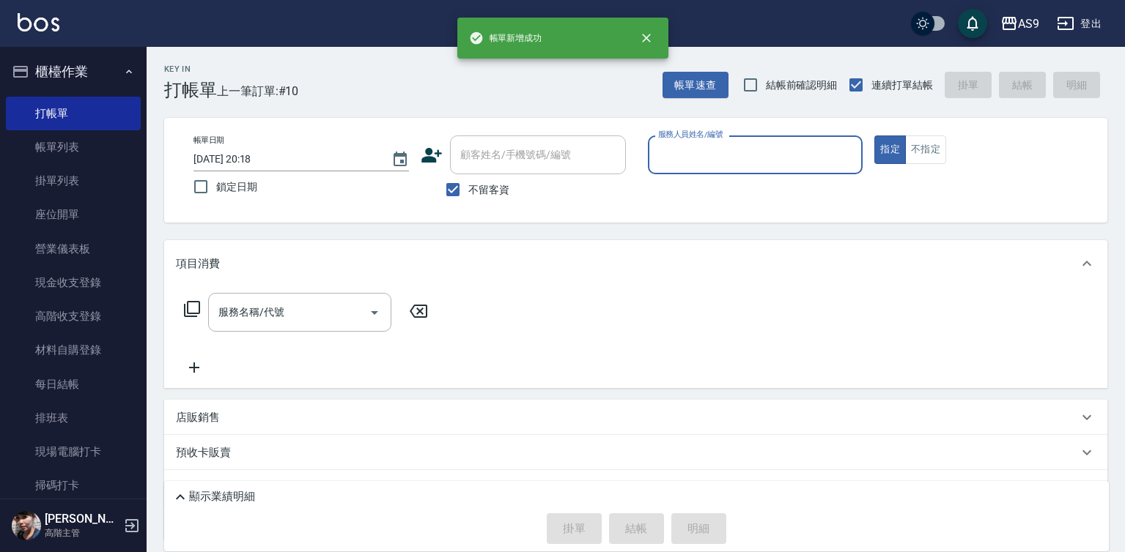
drag, startPoint x: 706, startPoint y: 152, endPoint x: 703, endPoint y: 171, distance: 19.3
click at [705, 152] on input "服務人員姓名/編號" at bounding box center [755, 155] width 202 height 26
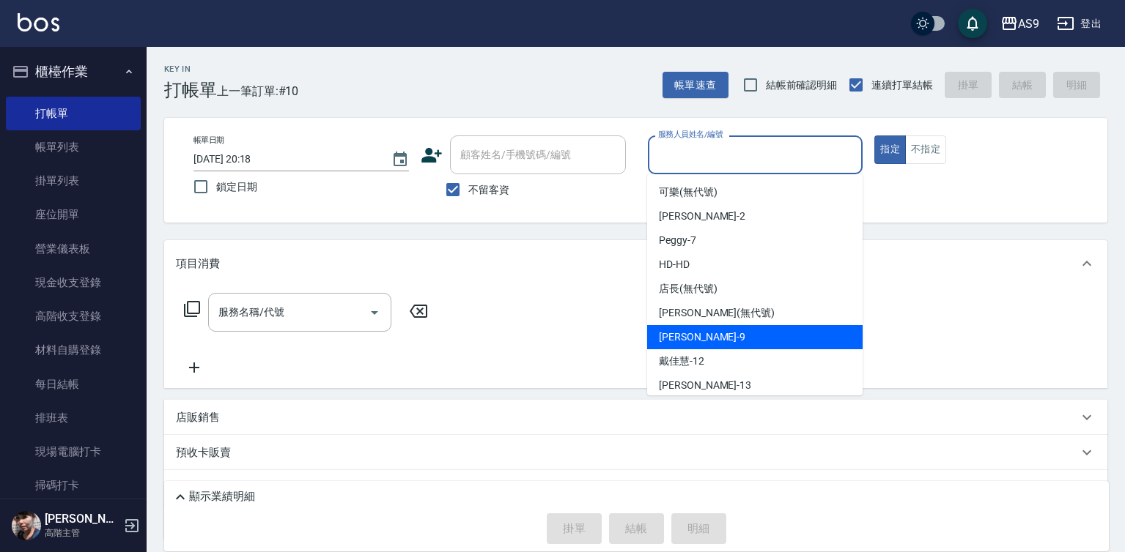
click at [693, 338] on span "[PERSON_NAME] -9" at bounding box center [702, 337] width 86 height 15
type input "[PERSON_NAME]-9"
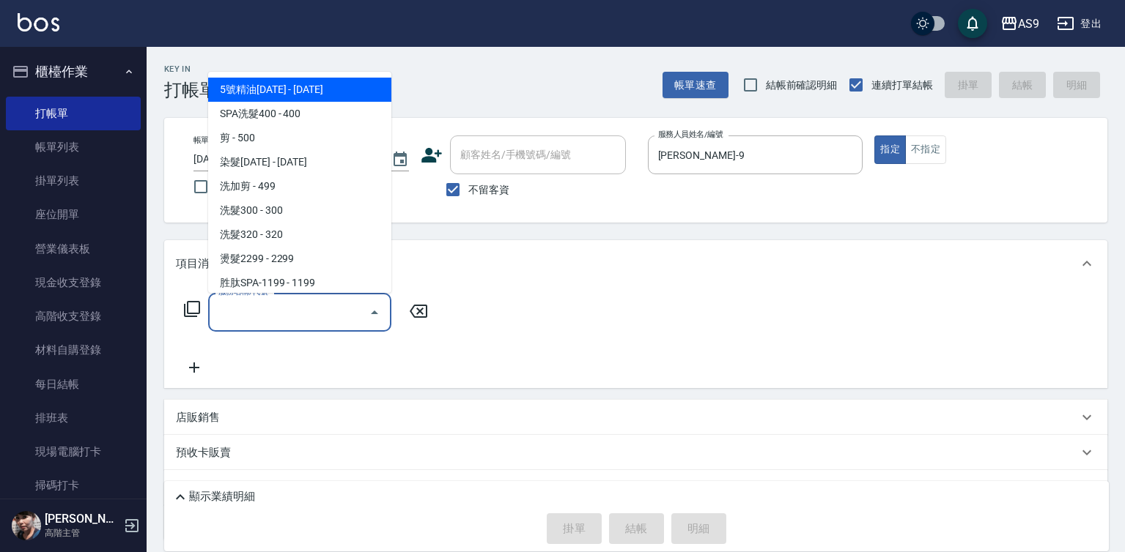
click at [293, 312] on input "服務名稱/代號" at bounding box center [289, 313] width 148 height 26
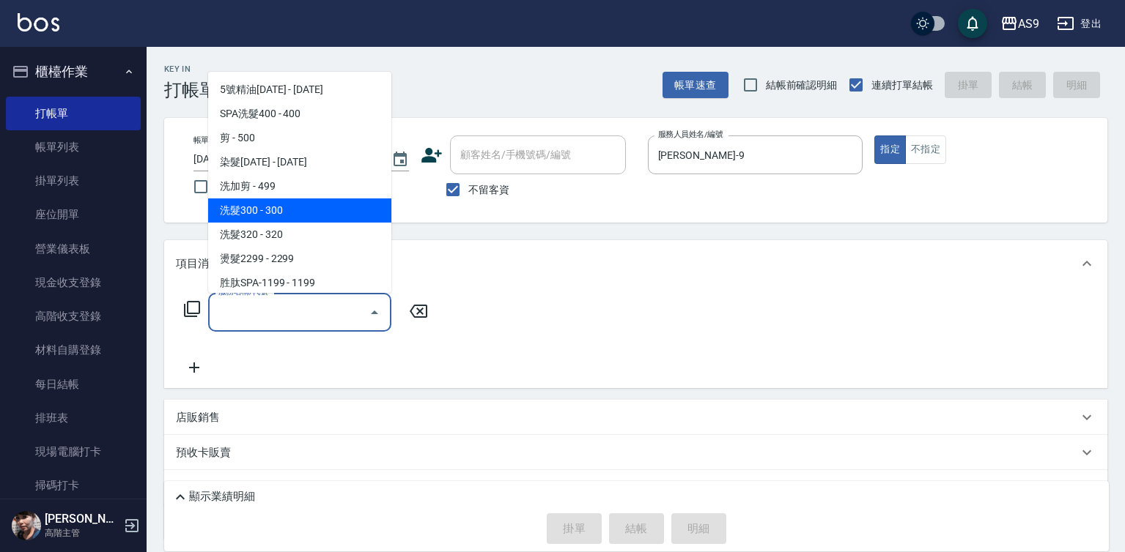
click at [278, 215] on span "洗髮300 - 300" at bounding box center [299, 211] width 183 height 24
type input "洗髮300(洗 髮300)"
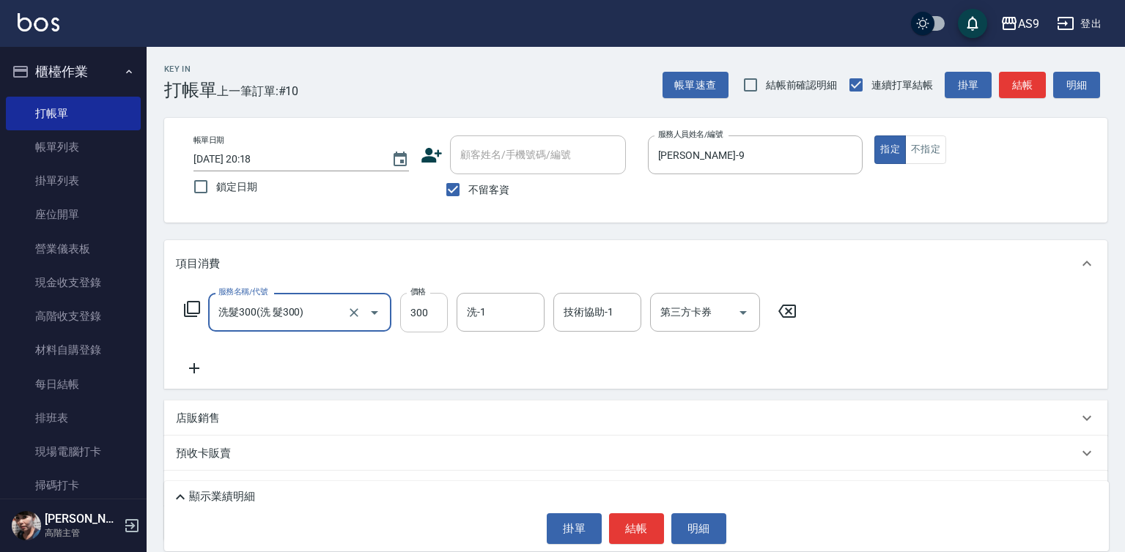
click at [411, 311] on input "300" at bounding box center [424, 313] width 48 height 40
click at [421, 319] on input "250300" at bounding box center [424, 313] width 48 height 40
type input "250"
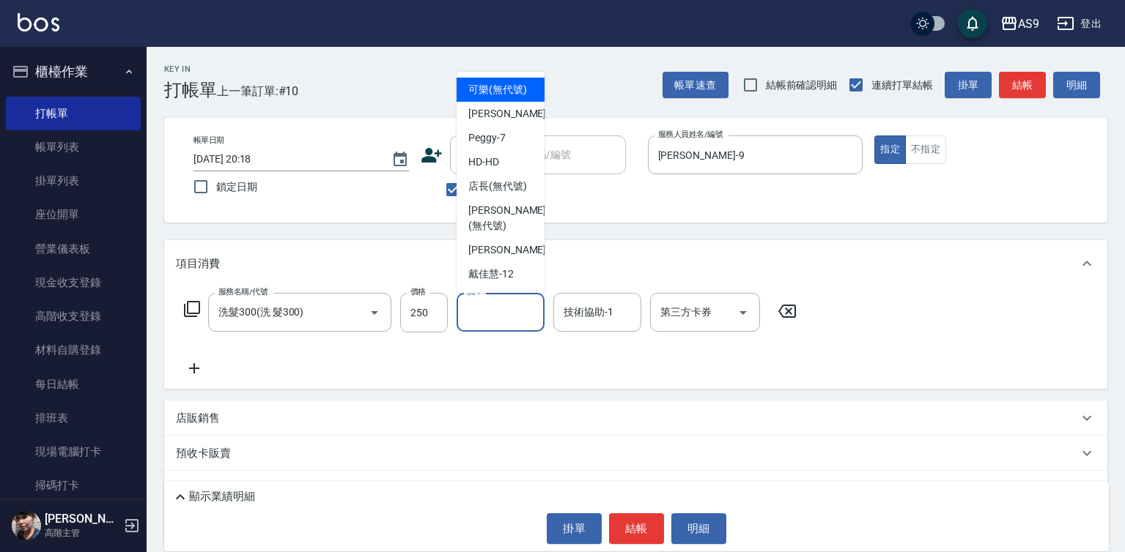
click at [499, 312] on input "洗-1" at bounding box center [500, 313] width 75 height 26
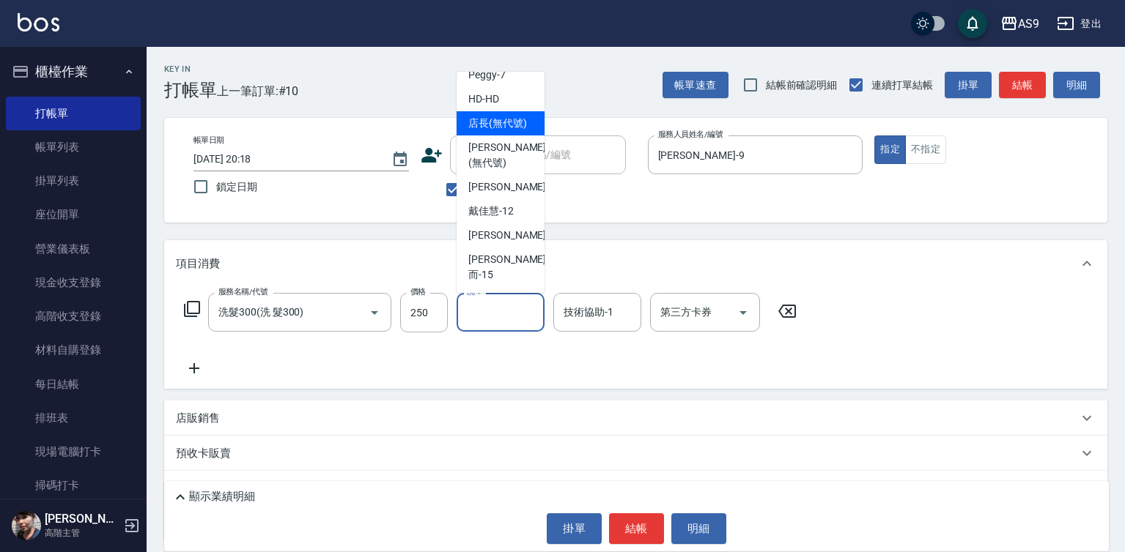
scroll to position [94, 0]
click at [519, 248] on div "[PERSON_NAME] -13" at bounding box center [500, 235] width 88 height 24
type input "[PERSON_NAME]-13"
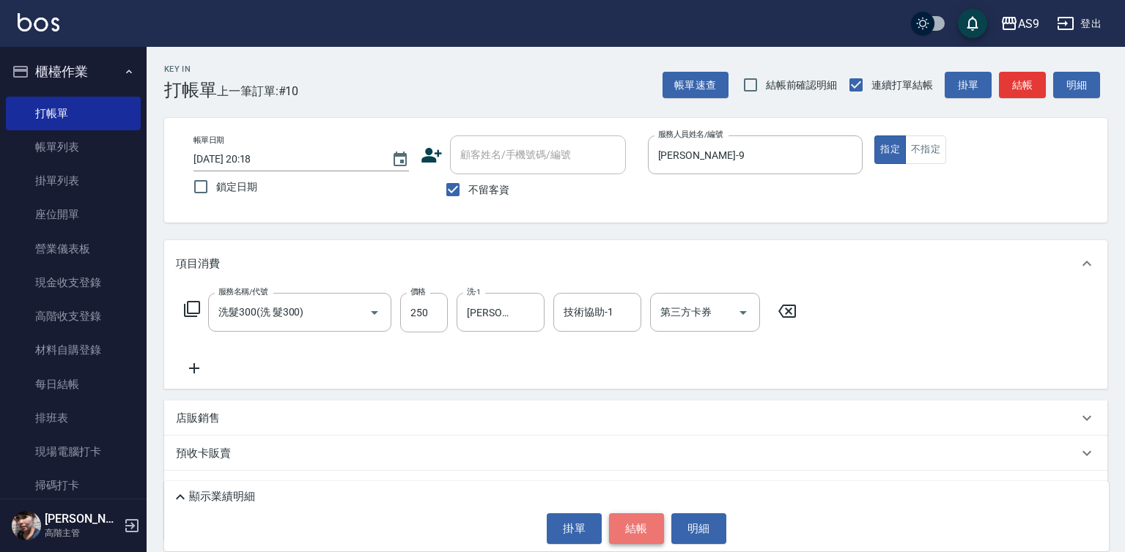
click at [643, 514] on button "結帳" at bounding box center [636, 529] width 55 height 31
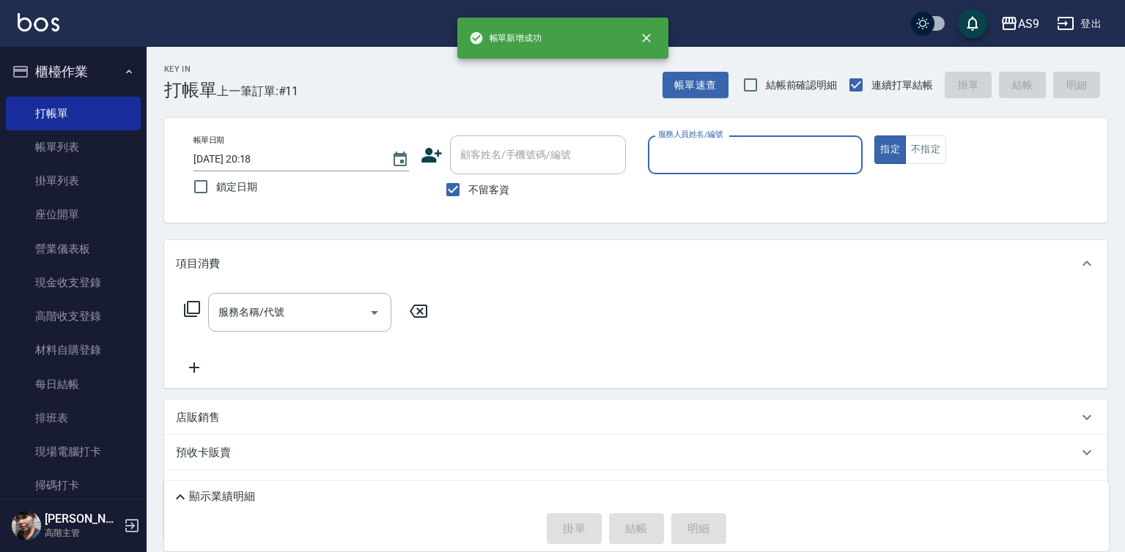
click at [733, 173] on div "服務人員姓名/編號" at bounding box center [755, 155] width 215 height 39
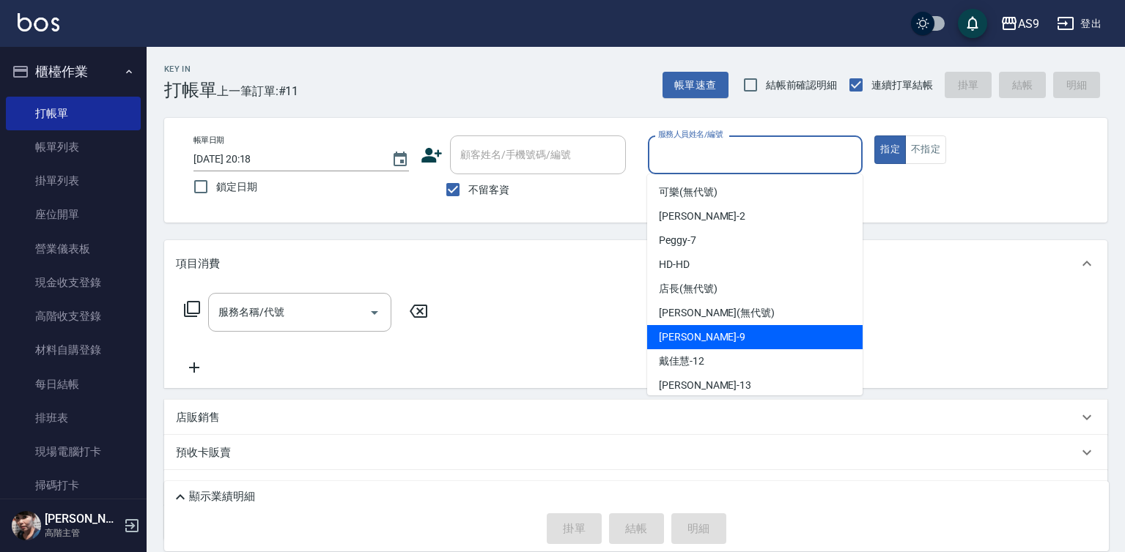
click at [682, 339] on span "[PERSON_NAME] -9" at bounding box center [702, 337] width 86 height 15
type input "[PERSON_NAME]-9"
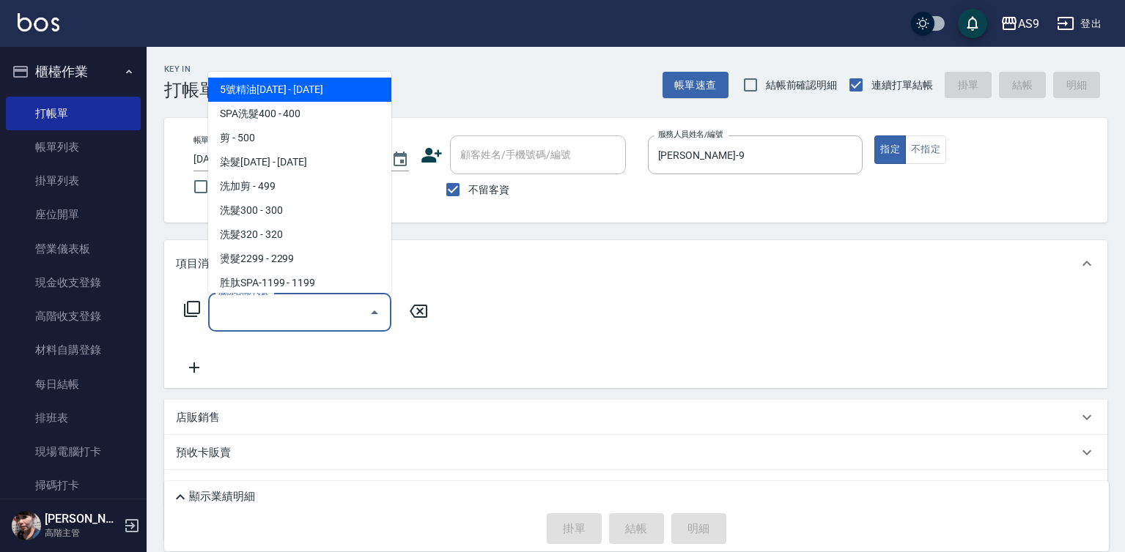
click at [300, 313] on input "服務名稱/代號" at bounding box center [289, 313] width 148 height 26
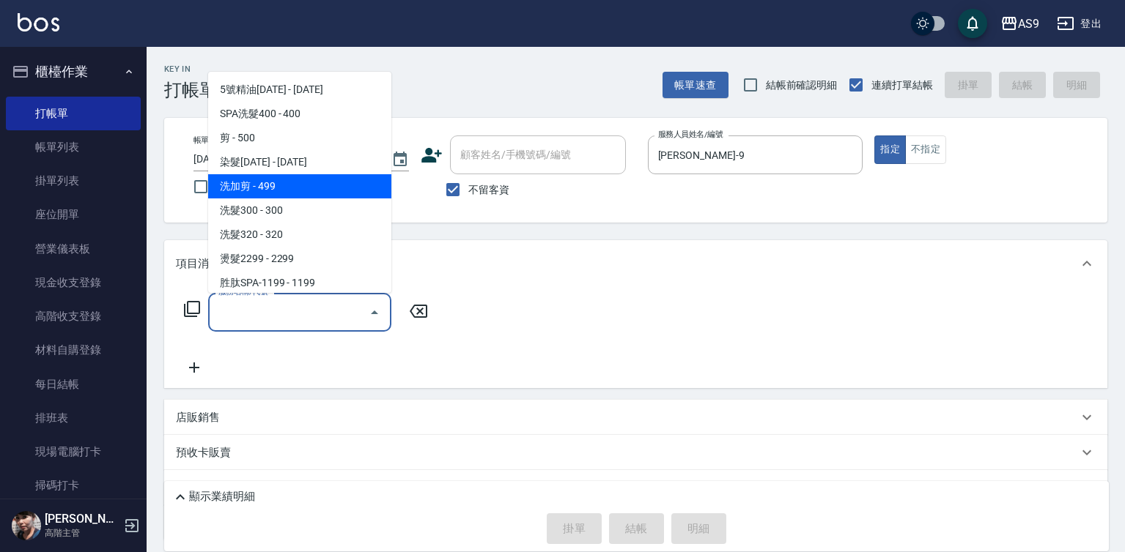
click at [284, 190] on span "洗加剪 - 499" at bounding box center [299, 186] width 183 height 24
type input "洗加剪"
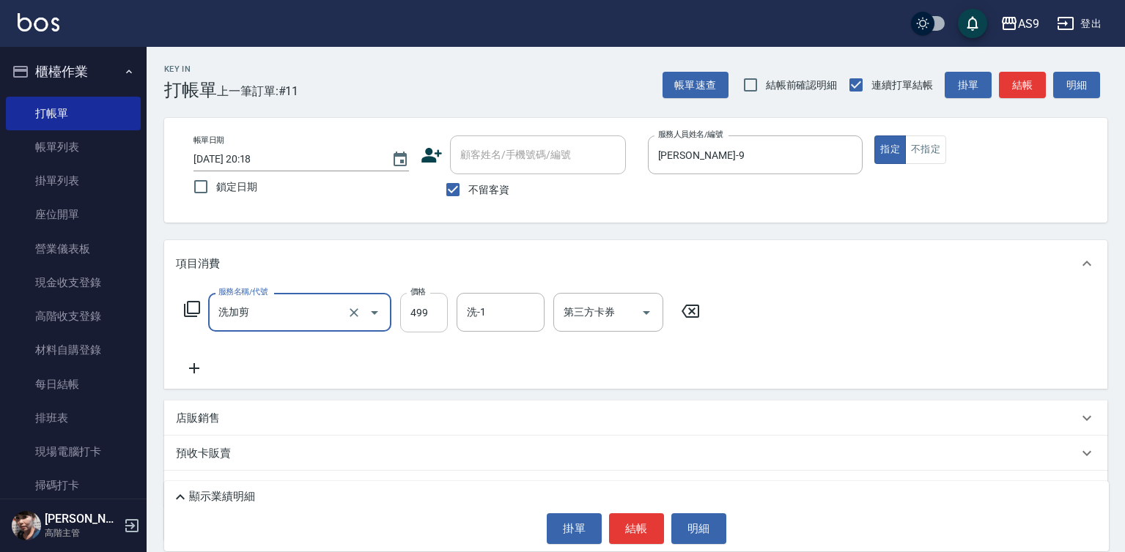
click at [414, 322] on input "499" at bounding box center [424, 313] width 48 height 40
type input "600"
click at [514, 312] on input "洗-1" at bounding box center [500, 313] width 75 height 26
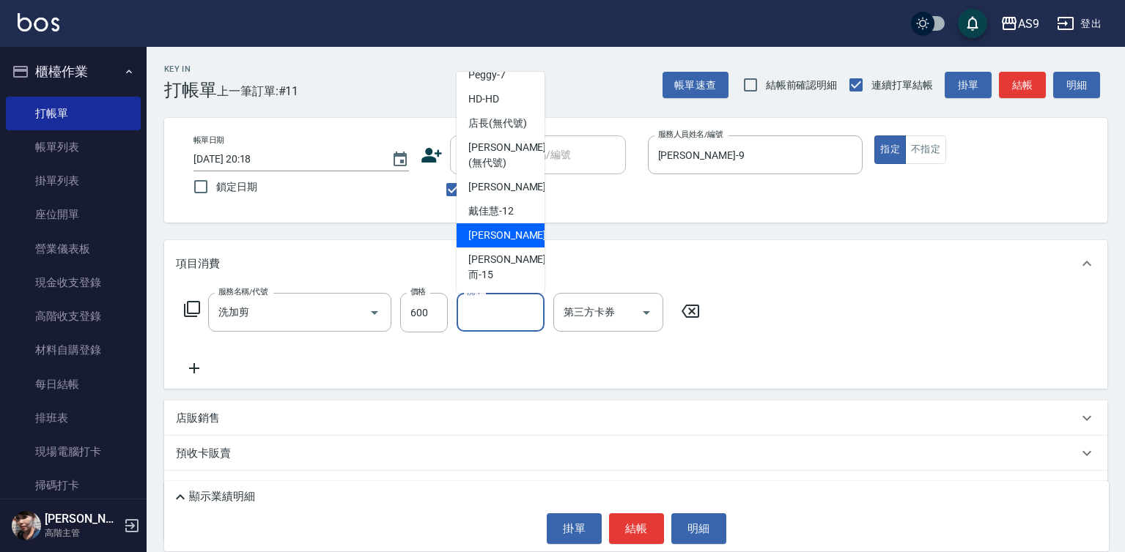
click at [519, 248] on div "[PERSON_NAME] -13" at bounding box center [500, 235] width 88 height 24
type input "[PERSON_NAME]-13"
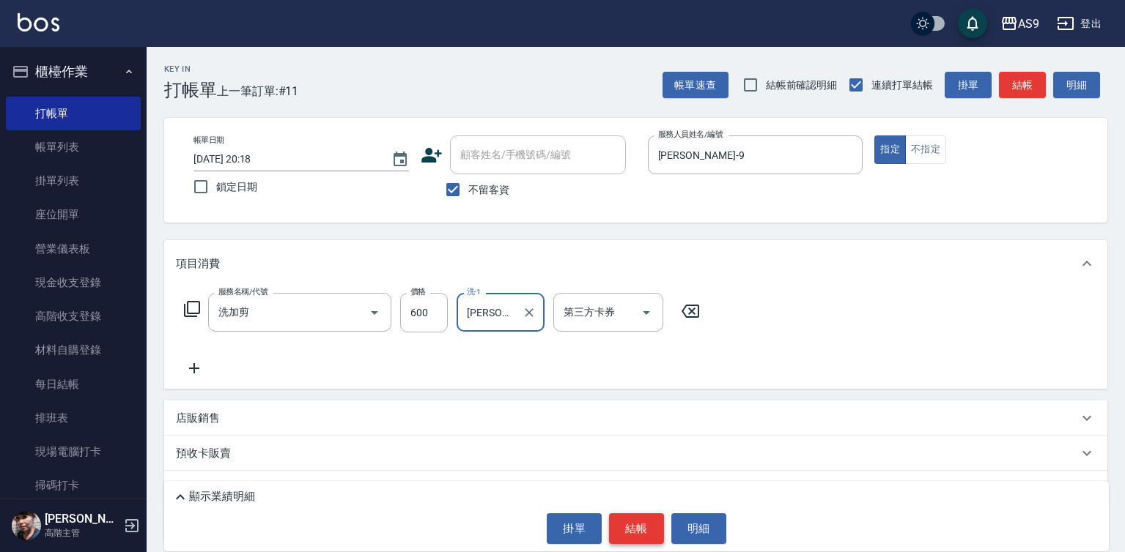
click at [625, 525] on button "結帳" at bounding box center [636, 529] width 55 height 31
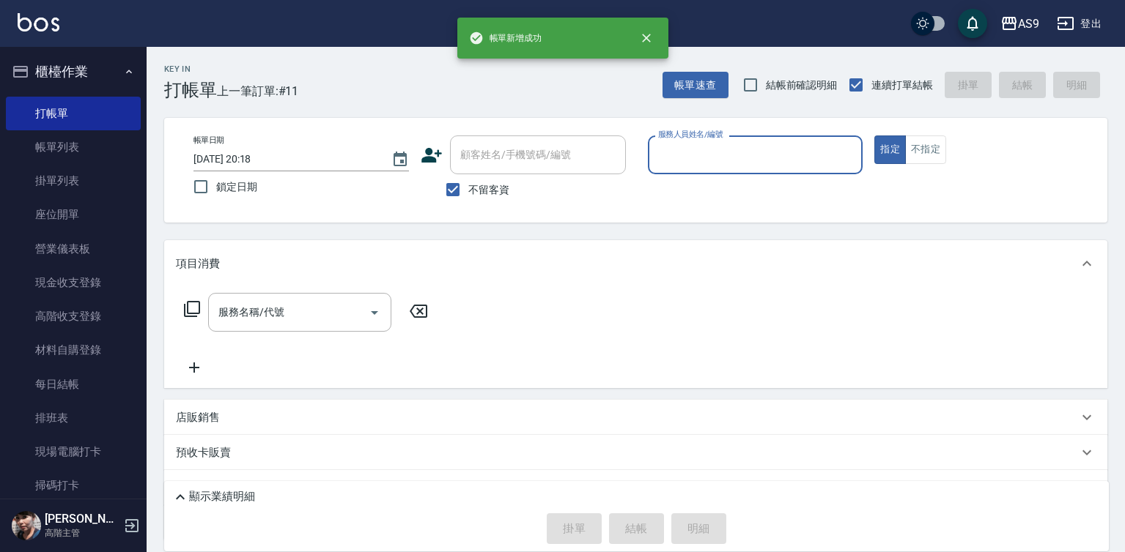
click at [699, 153] on input "服務人員姓名/編號" at bounding box center [755, 155] width 202 height 26
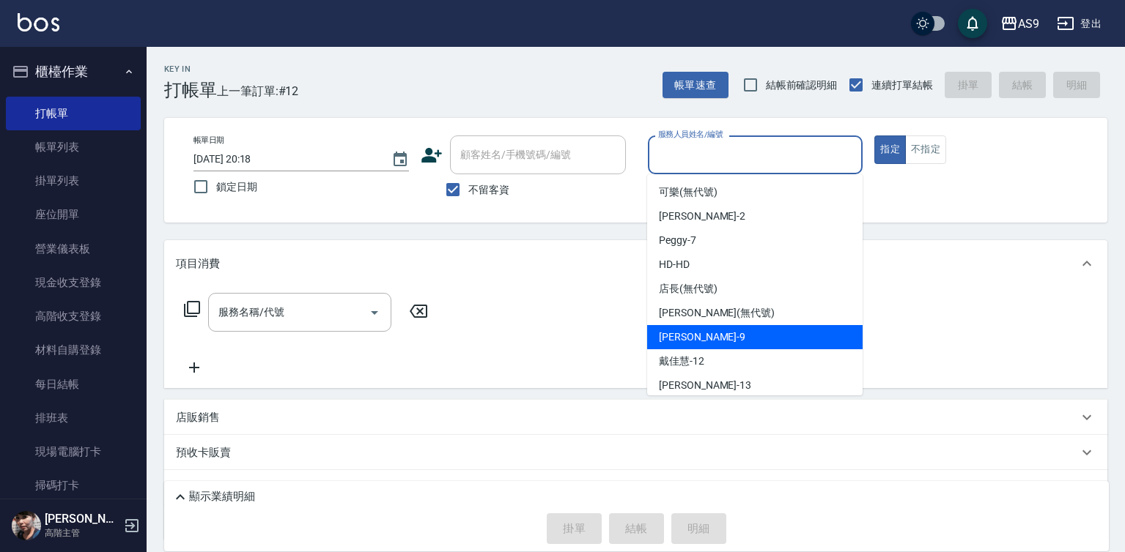
click at [703, 336] on div "[PERSON_NAME] -9" at bounding box center [754, 337] width 215 height 24
type input "[PERSON_NAME]-9"
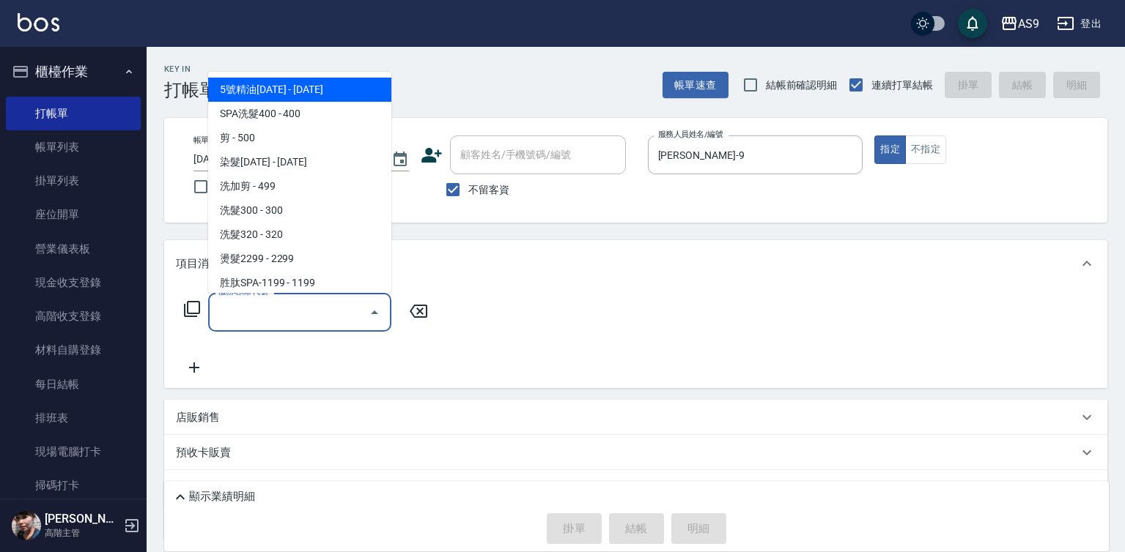
click at [307, 312] on input "服務名稱/代號" at bounding box center [289, 313] width 148 height 26
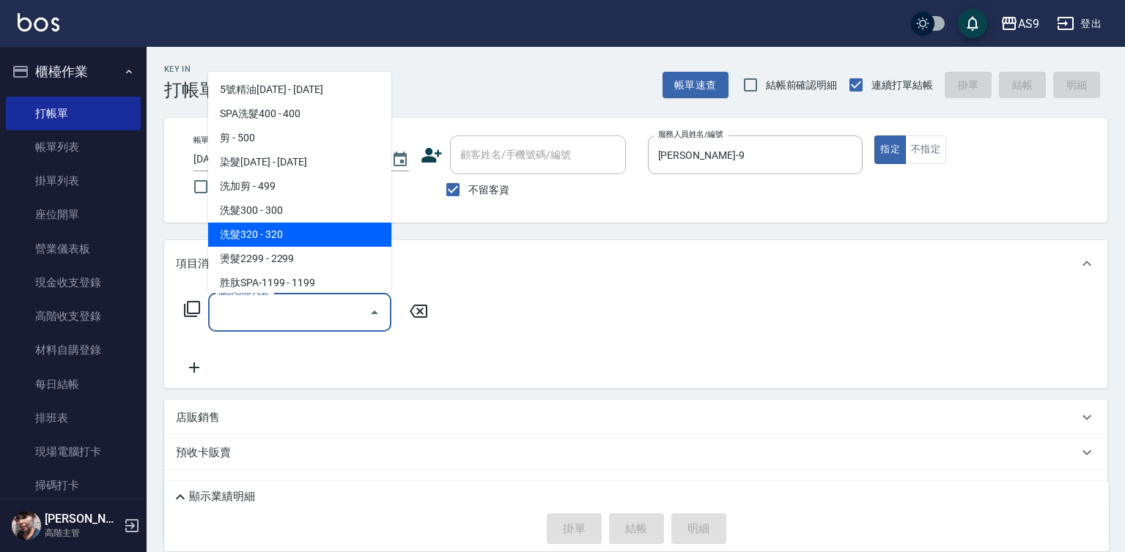
click at [264, 237] on span "洗髮320 - 320" at bounding box center [299, 235] width 183 height 24
type input "洗髮320(洗髮320)"
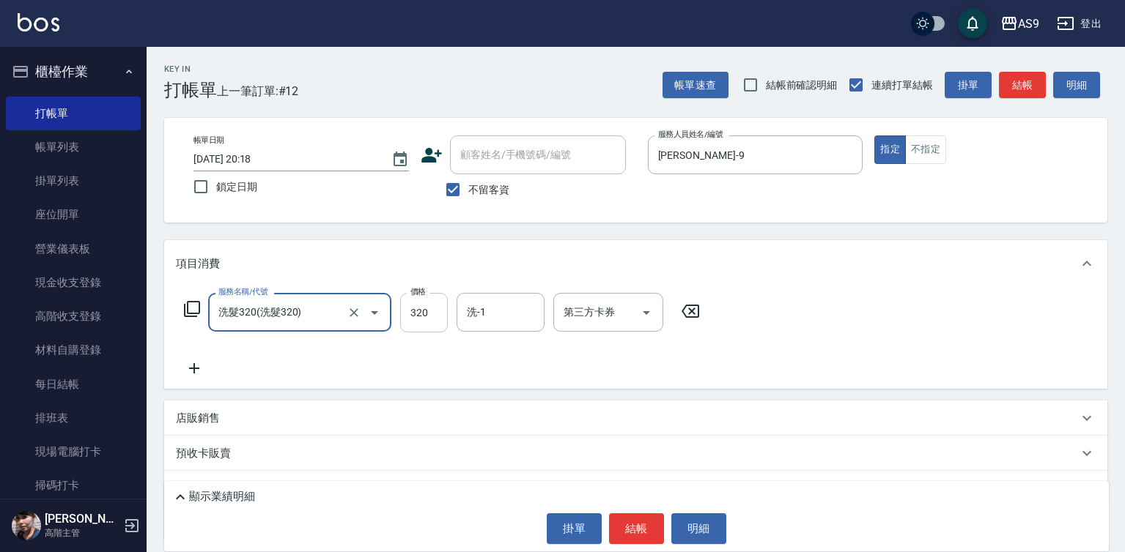
click at [413, 321] on input "320" at bounding box center [424, 313] width 48 height 40
type input "270"
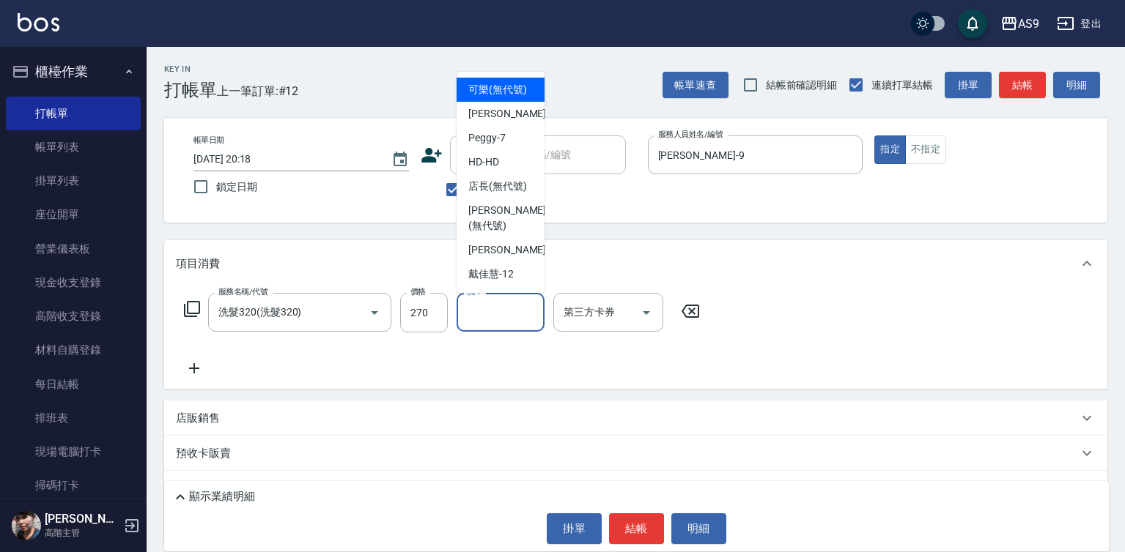
click at [497, 318] on input "洗-1" at bounding box center [500, 313] width 75 height 26
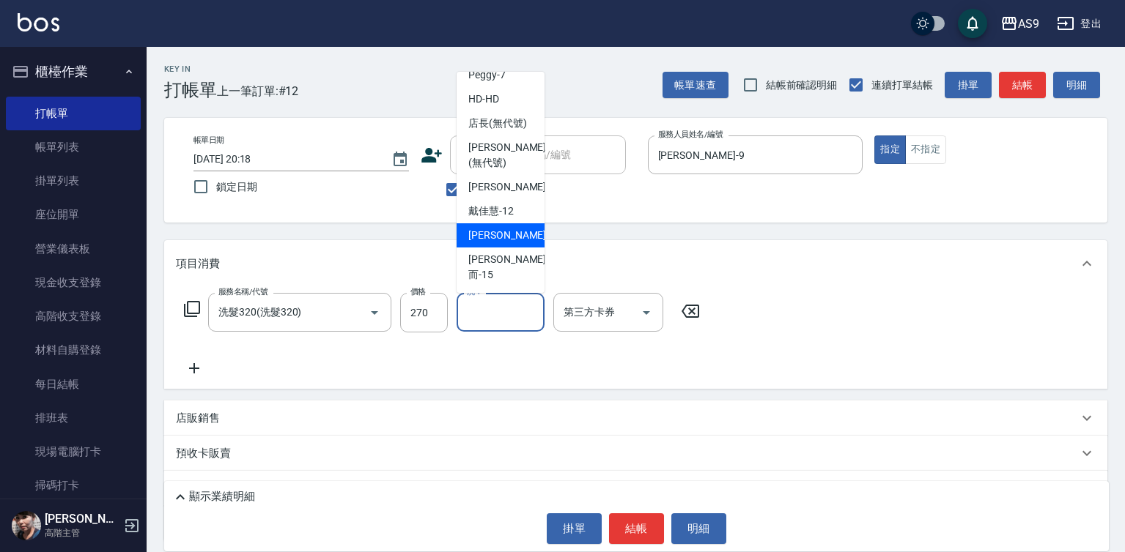
click at [508, 248] on div "[PERSON_NAME] -13" at bounding box center [500, 235] width 88 height 24
type input "[PERSON_NAME]-13"
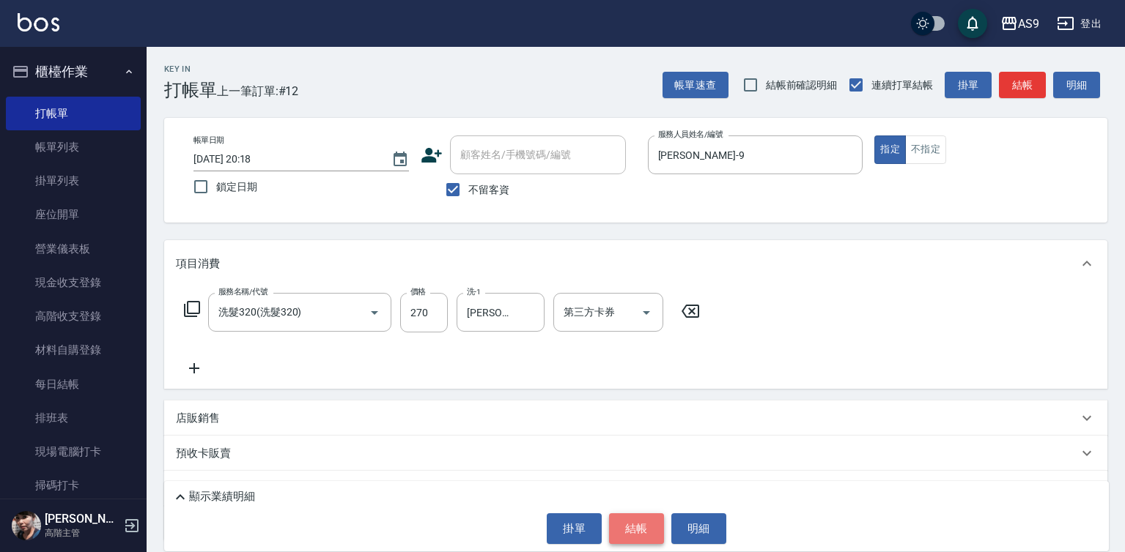
click at [647, 523] on button "結帳" at bounding box center [636, 529] width 55 height 31
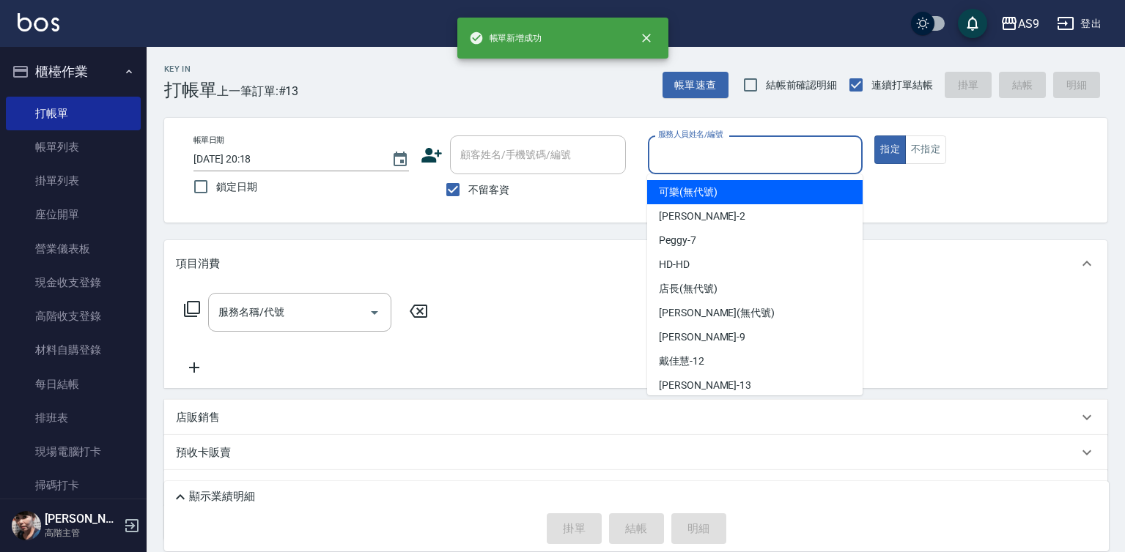
drag, startPoint x: 711, startPoint y: 149, endPoint x: 695, endPoint y: 279, distance: 130.8
click at [711, 153] on input "服務人員姓名/編號" at bounding box center [755, 155] width 202 height 26
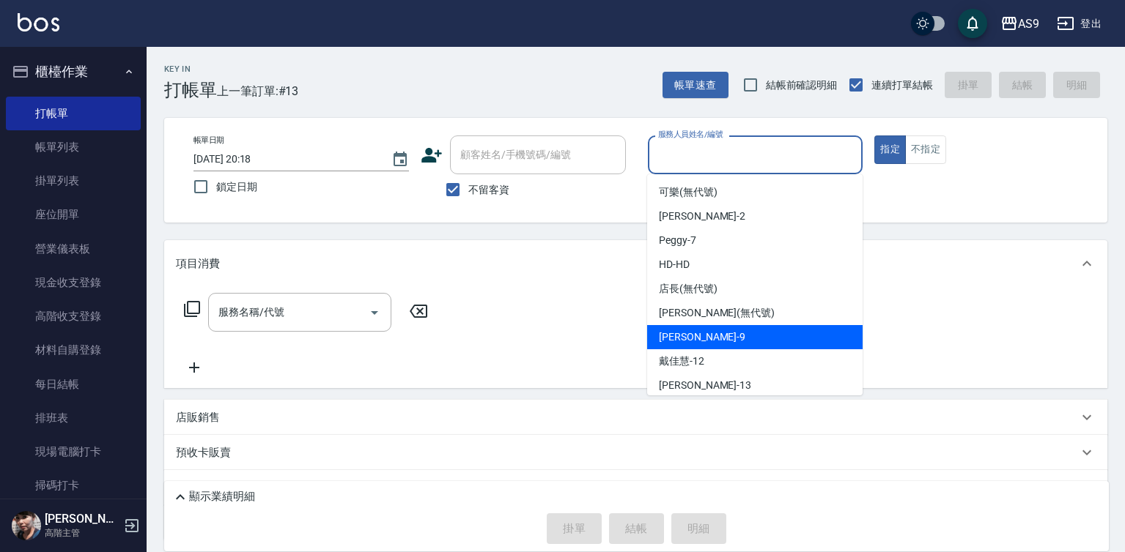
click at [691, 337] on span "[PERSON_NAME] -9" at bounding box center [702, 337] width 86 height 15
type input "[PERSON_NAME]-9"
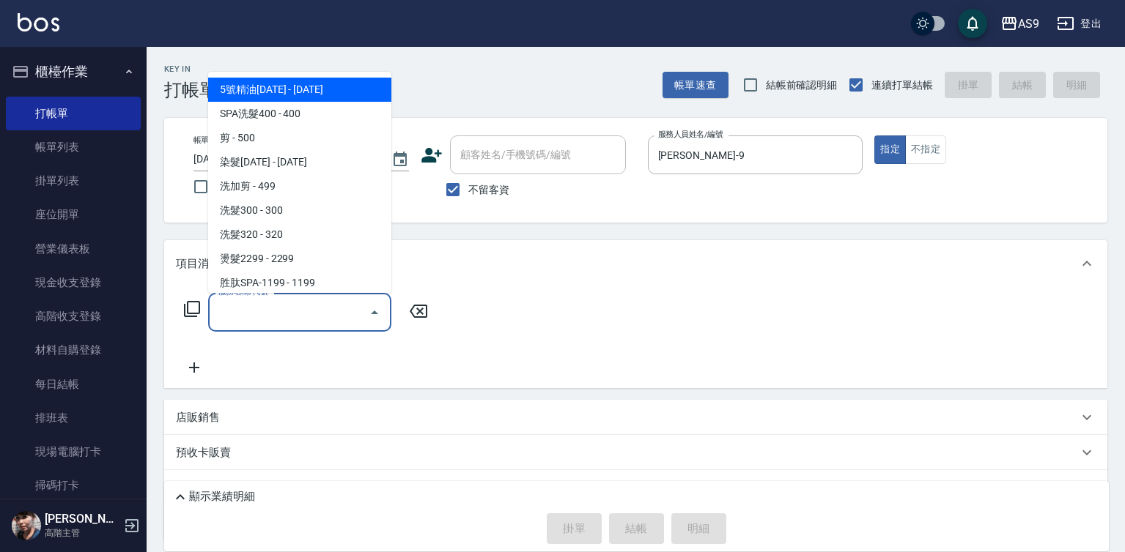
click at [311, 314] on input "服務名稱/代號" at bounding box center [289, 313] width 148 height 26
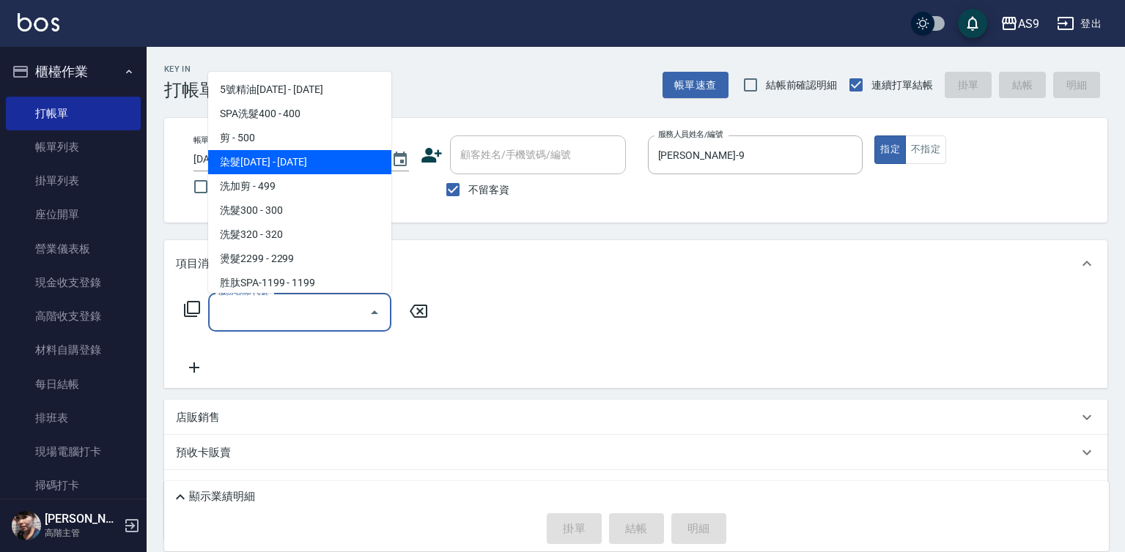
click at [293, 158] on span "染髮[DATE] - [DATE]" at bounding box center [299, 162] width 183 height 24
type input "染髮1500(染髮1500)"
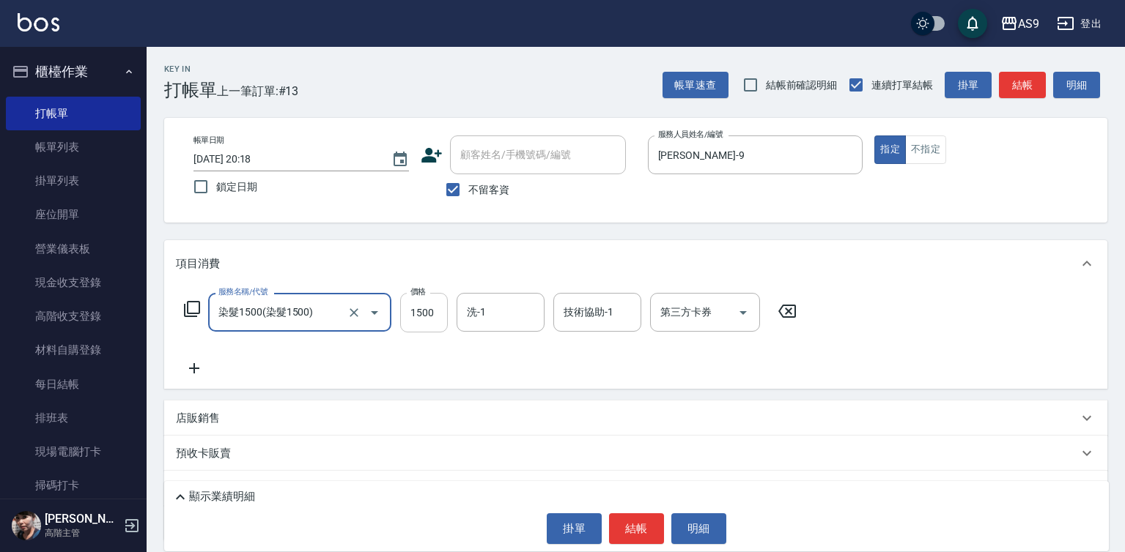
click at [413, 311] on input "1500" at bounding box center [424, 313] width 48 height 40
type input "1800"
click at [492, 316] on input "洗-1" at bounding box center [500, 313] width 75 height 26
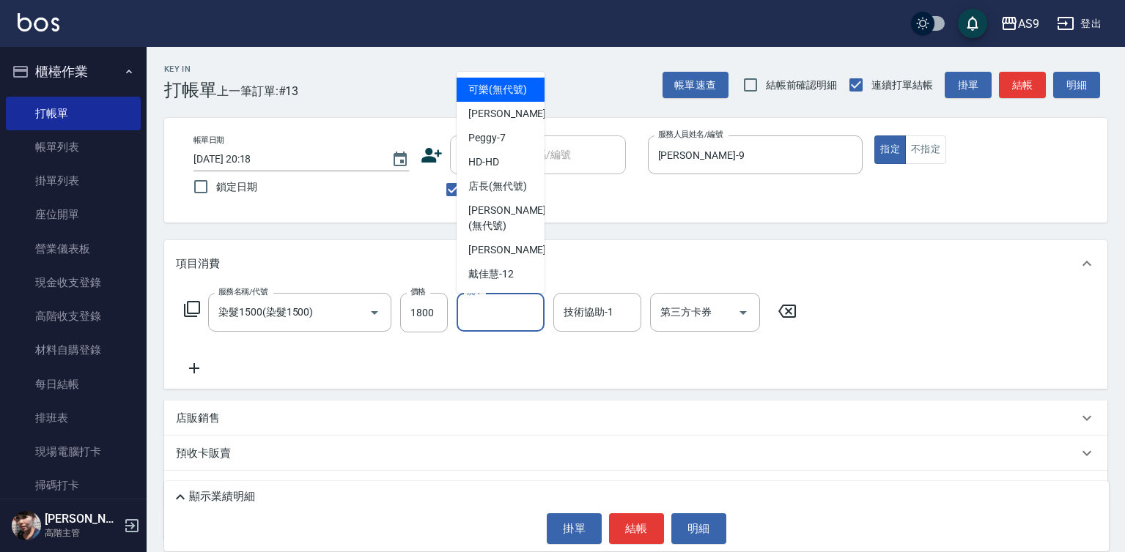
click at [502, 92] on span "可樂 (無代號)" at bounding box center [497, 89] width 59 height 15
type input "可樂(無代號)"
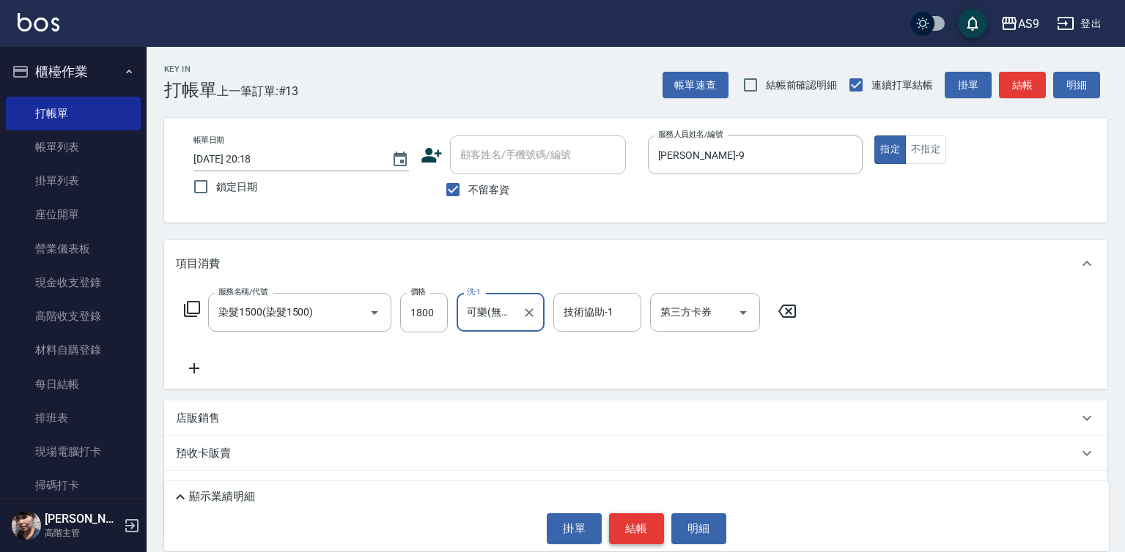
click at [634, 518] on button "結帳" at bounding box center [636, 529] width 55 height 31
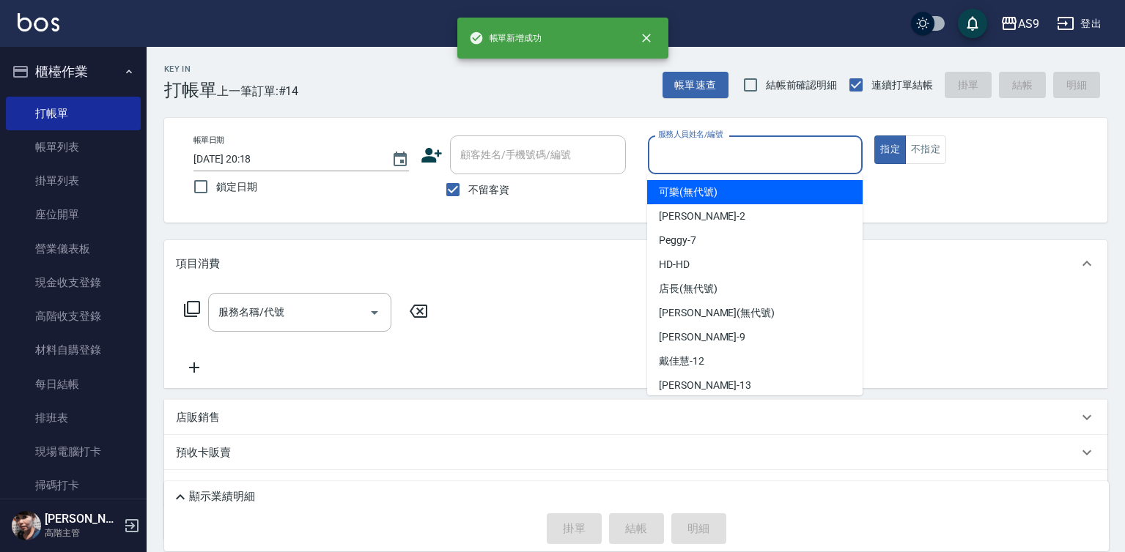
click at [715, 155] on input "服務人員姓名/編號" at bounding box center [755, 155] width 202 height 26
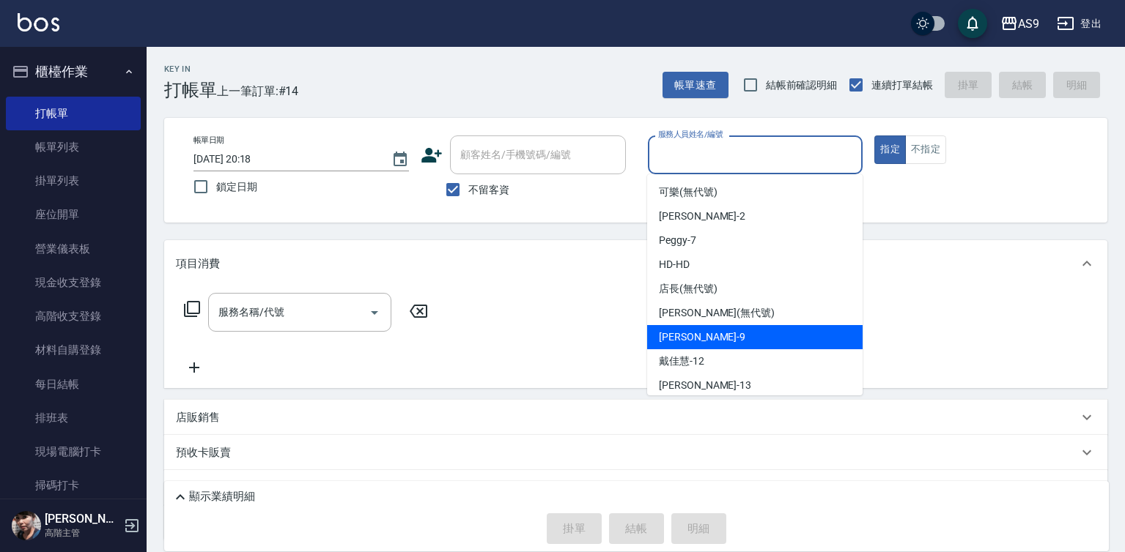
click at [706, 337] on div "[PERSON_NAME] -9" at bounding box center [754, 337] width 215 height 24
type input "[PERSON_NAME]-9"
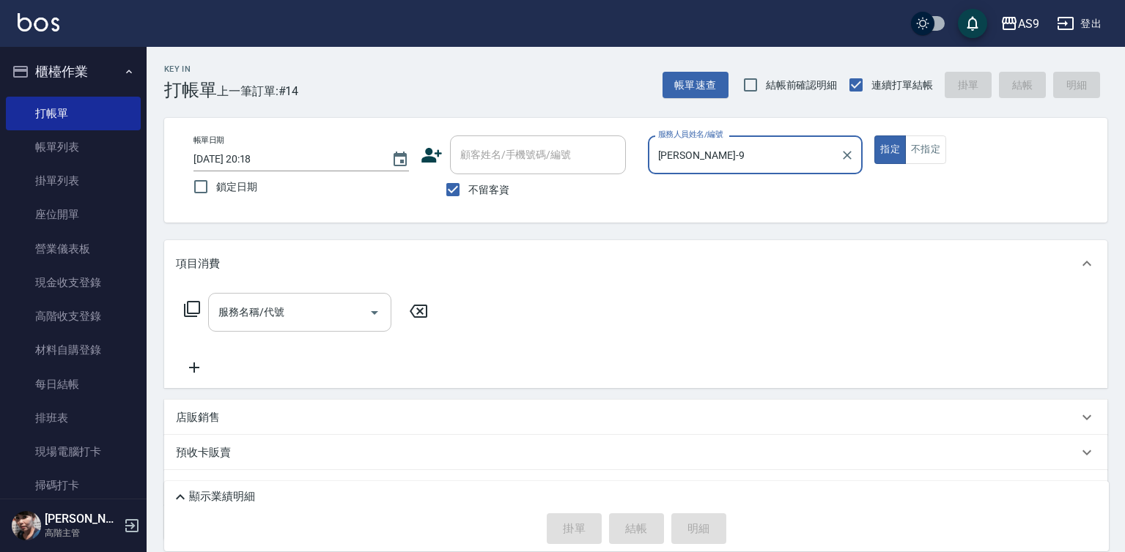
click at [342, 311] on input "服務名稱/代號" at bounding box center [289, 313] width 148 height 26
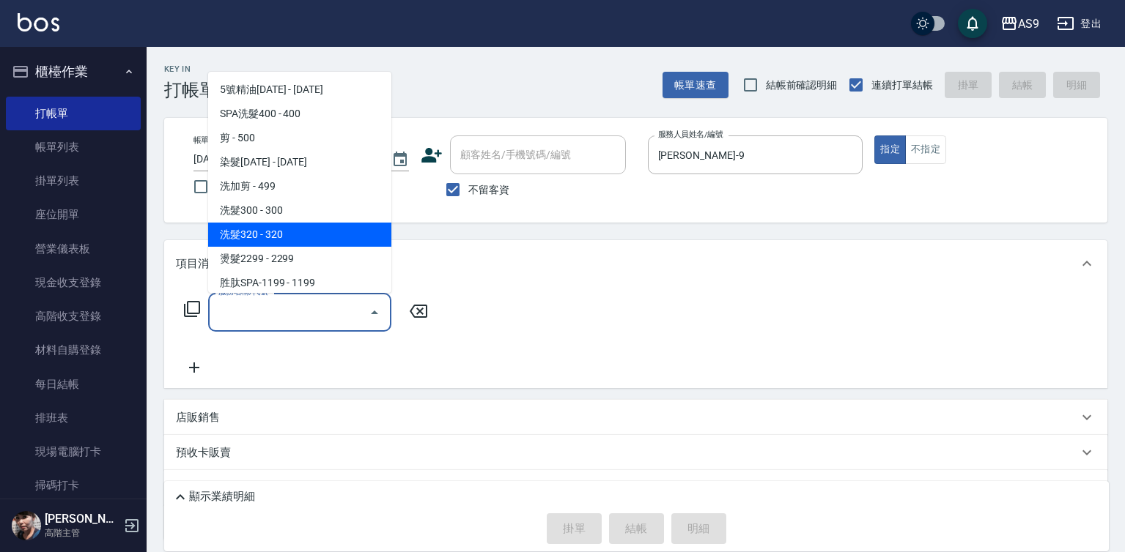
click at [259, 225] on span "洗髮320 - 320" at bounding box center [299, 235] width 183 height 24
type input "洗髮320(洗髮320)"
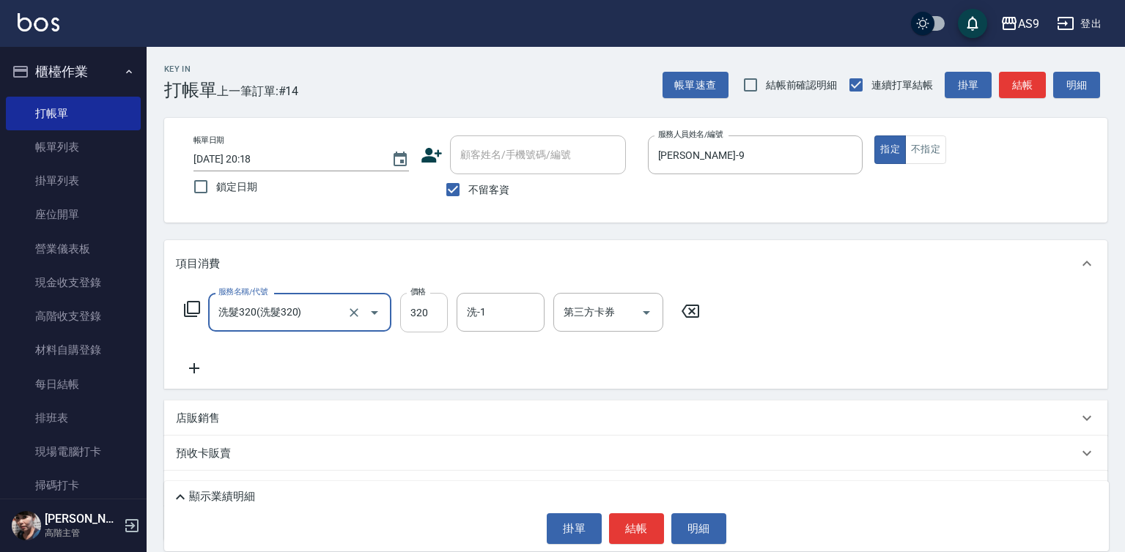
click at [407, 308] on input "320" at bounding box center [424, 313] width 48 height 40
type input "290"
click at [489, 311] on input "洗-1" at bounding box center [500, 313] width 75 height 26
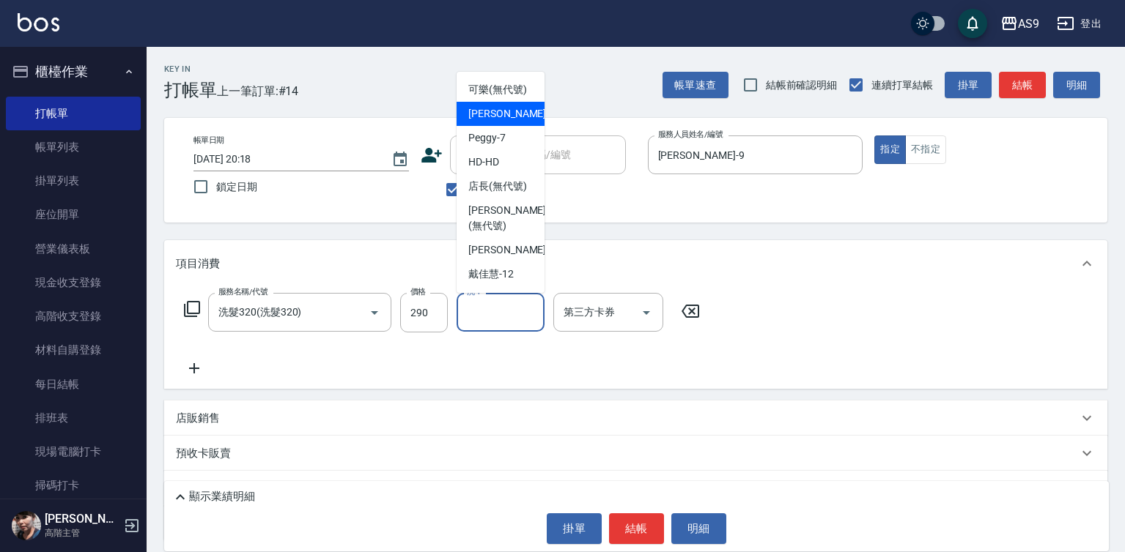
click at [503, 122] on span "[PERSON_NAME]蘭 -2" at bounding box center [511, 113] width 86 height 15
type input "[PERSON_NAME]蘭-2"
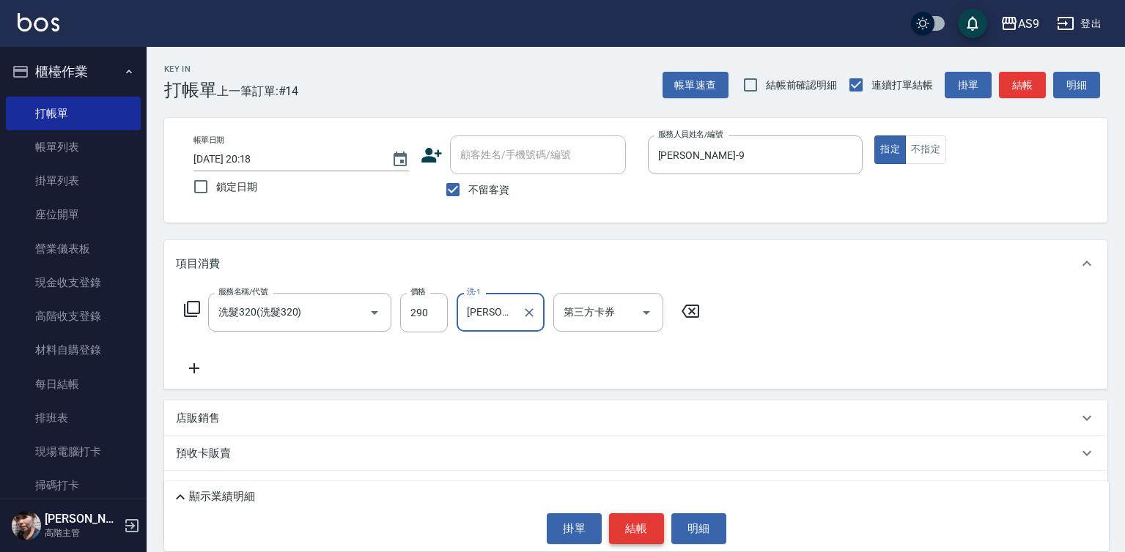
click at [626, 527] on button "結帳" at bounding box center [636, 529] width 55 height 31
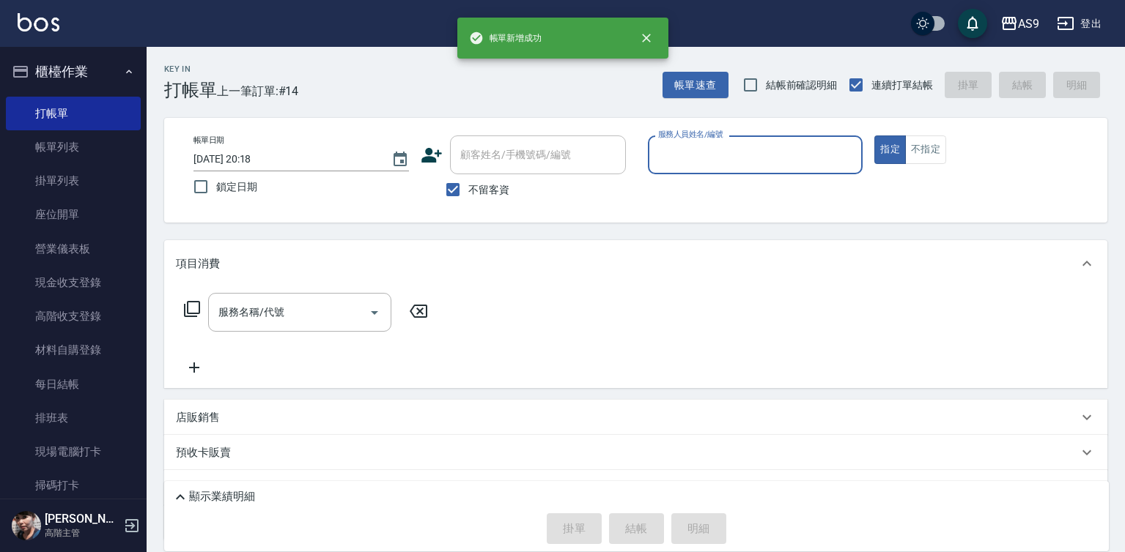
click at [693, 152] on input "服務人員姓名/編號" at bounding box center [755, 155] width 202 height 26
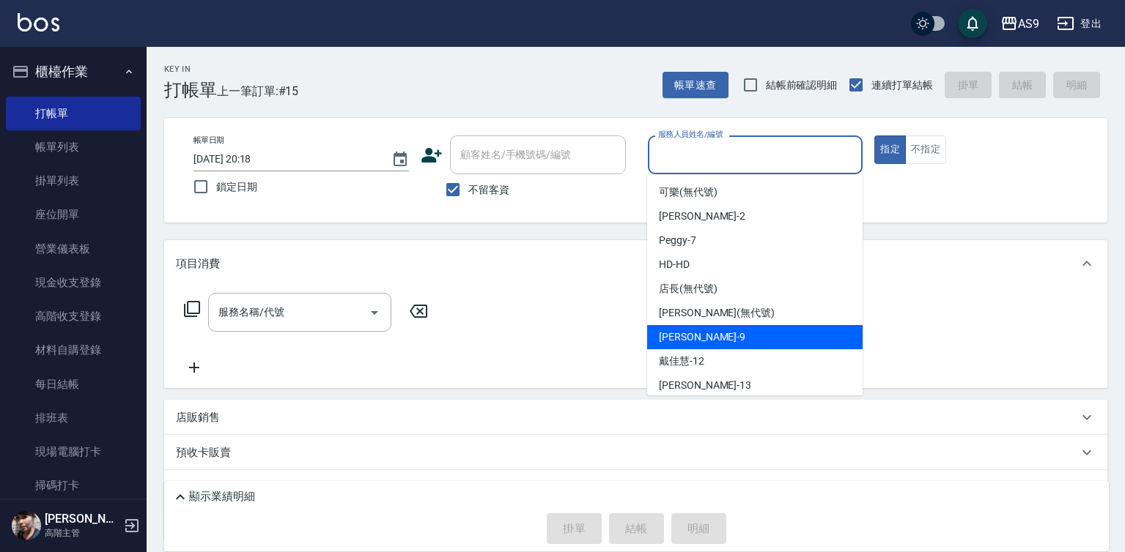
click at [704, 333] on div "[PERSON_NAME] -9" at bounding box center [754, 337] width 215 height 24
type input "[PERSON_NAME]-9"
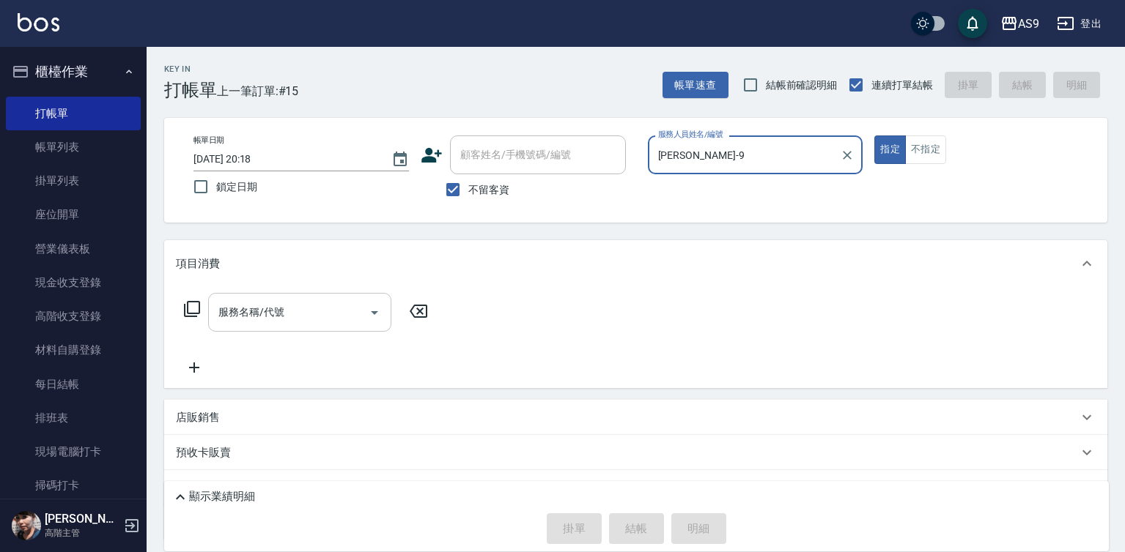
click at [254, 315] on input "服務名稱/代號" at bounding box center [289, 313] width 148 height 26
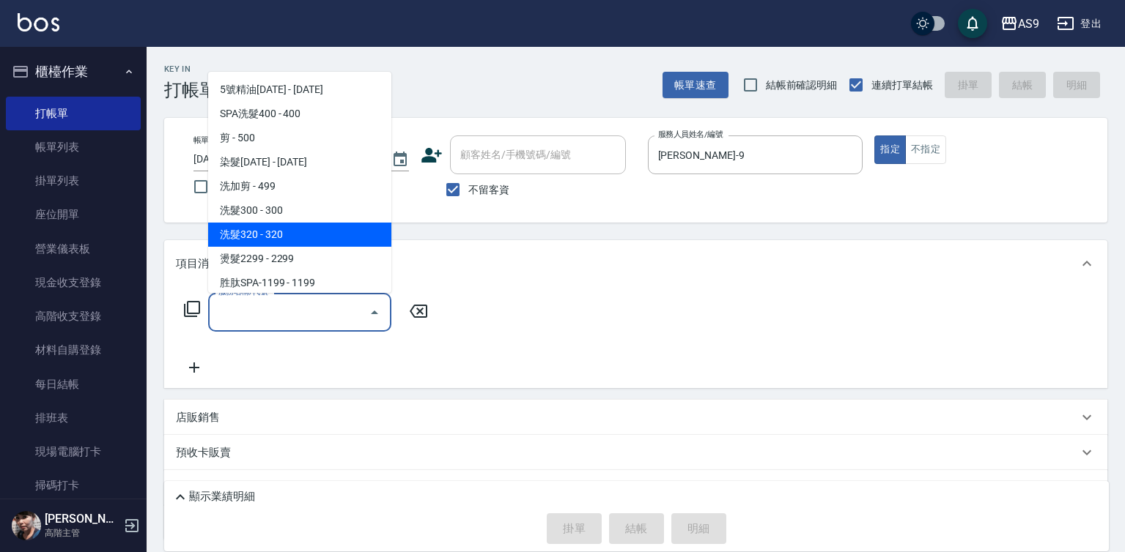
click at [287, 226] on span "洗髮320 - 320" at bounding box center [299, 235] width 183 height 24
type input "洗髮320(洗髮320)"
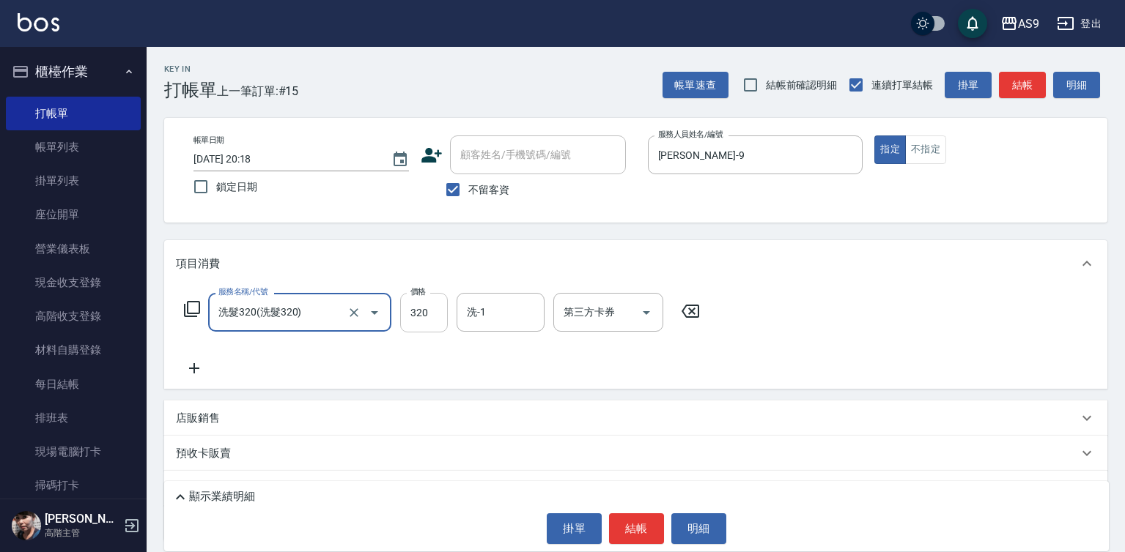
click at [441, 312] on input "320" at bounding box center [424, 313] width 48 height 40
type input "290"
click at [485, 311] on div "洗-1 洗-1" at bounding box center [500, 312] width 88 height 39
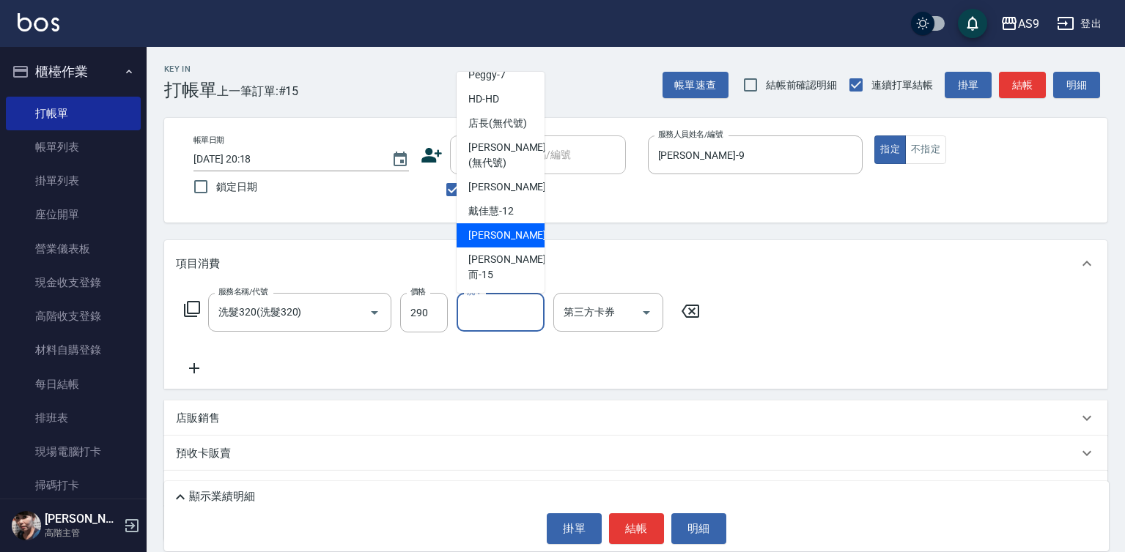
drag, startPoint x: 498, startPoint y: 248, endPoint x: 557, endPoint y: 337, distance: 106.9
click at [499, 243] on span "[PERSON_NAME] -13" at bounding box center [514, 235] width 92 height 15
type input "[PERSON_NAME]-13"
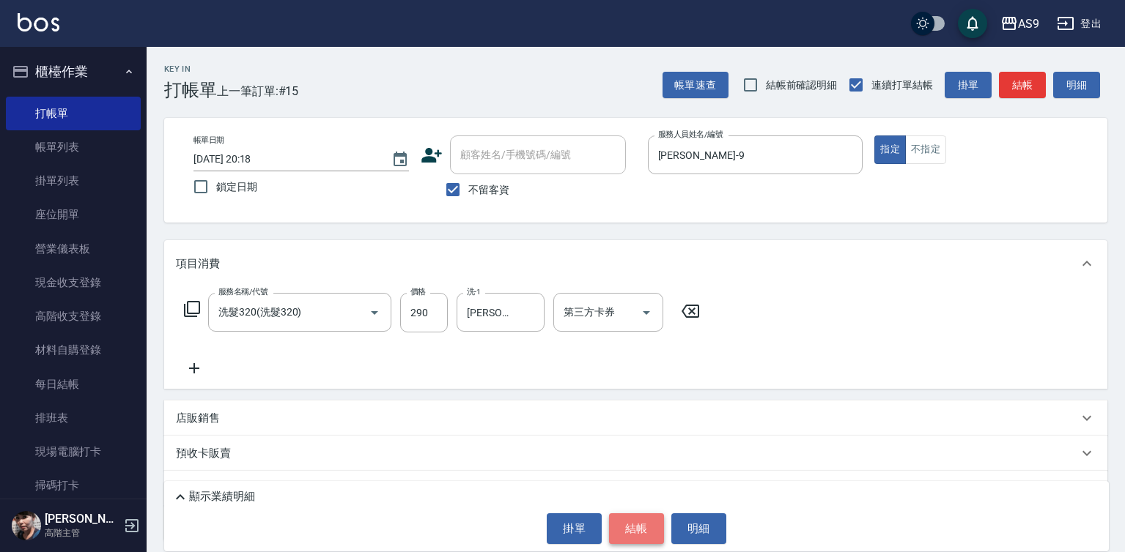
click at [635, 524] on button "結帳" at bounding box center [636, 529] width 55 height 31
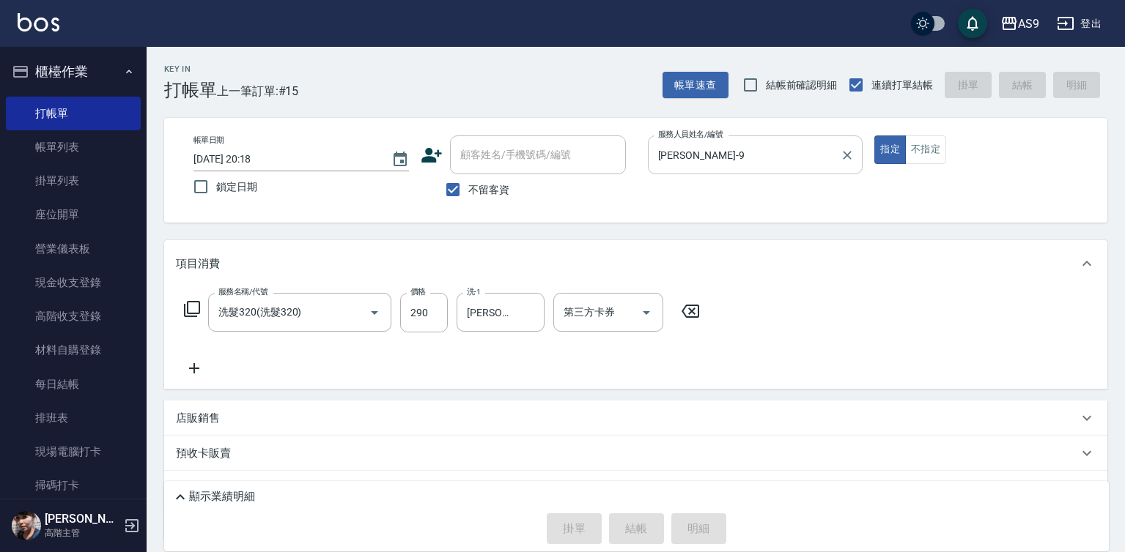
type input "[DATE] 20:19"
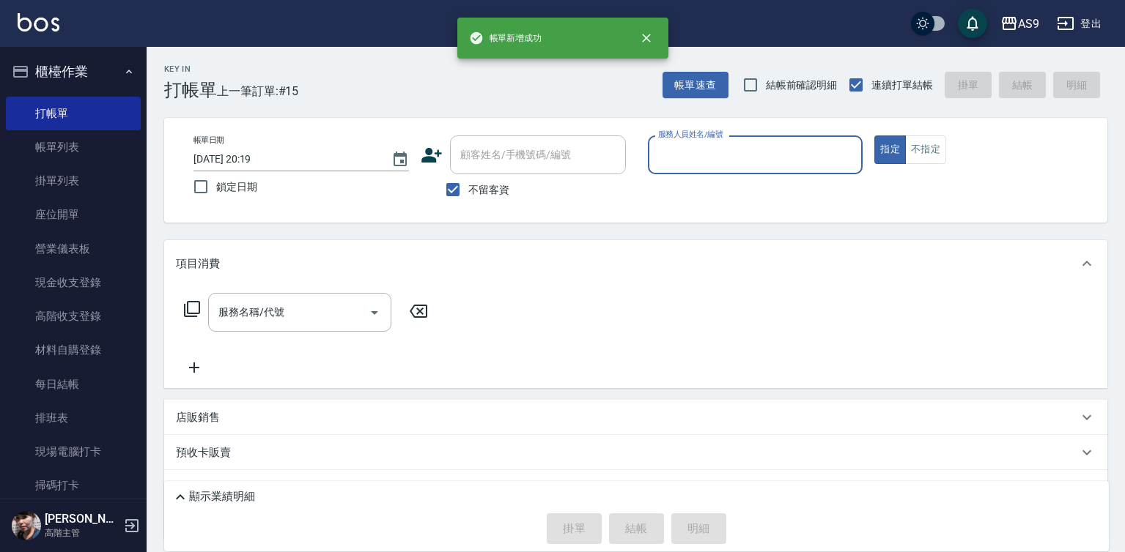
click at [708, 155] on input "服務人員姓名/編號" at bounding box center [755, 155] width 202 height 26
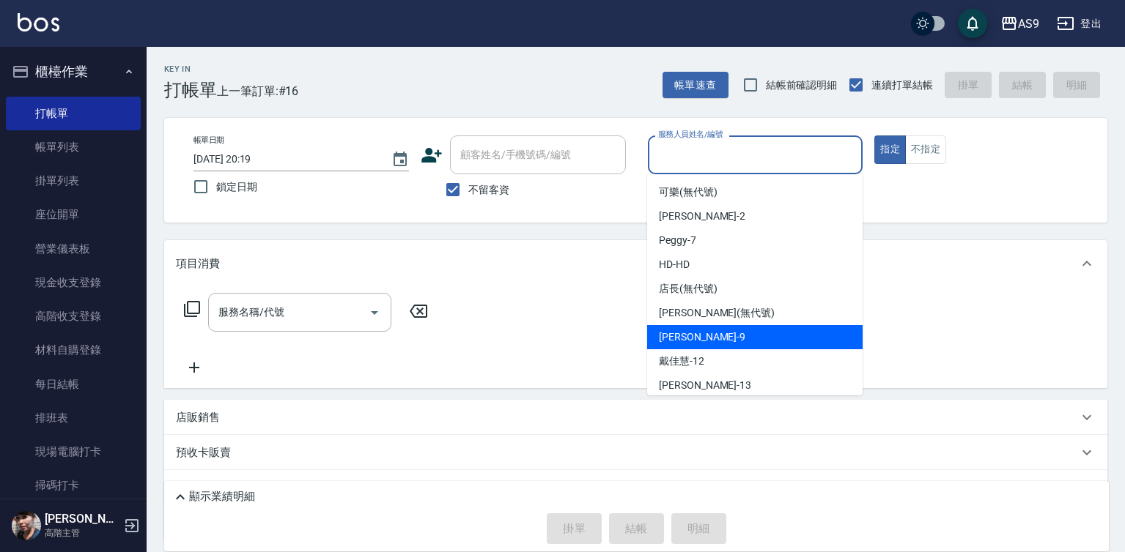
click at [717, 343] on div "[PERSON_NAME] -9" at bounding box center [754, 337] width 215 height 24
type input "[PERSON_NAME]-9"
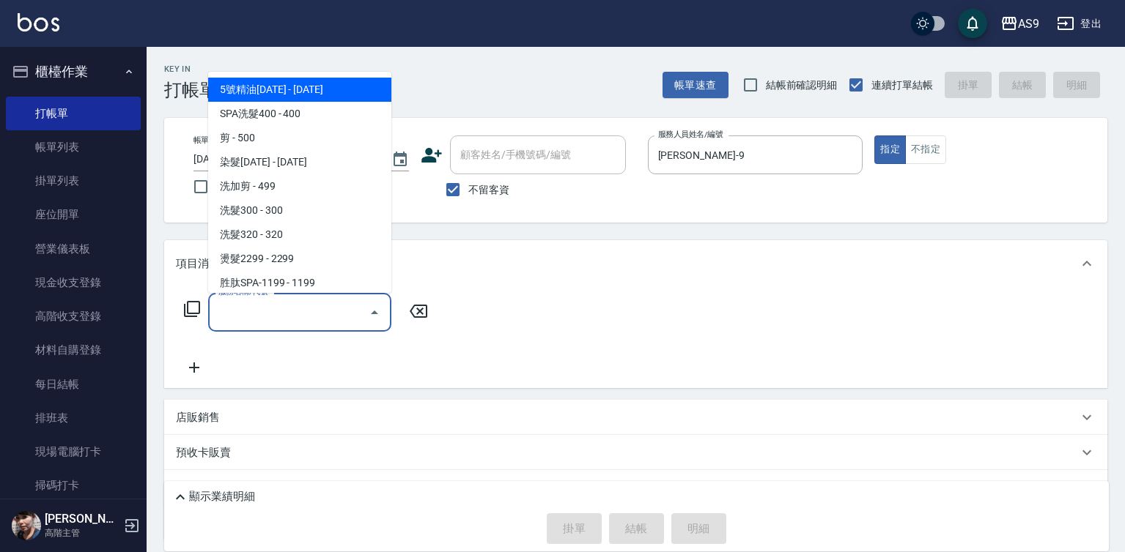
click at [316, 310] on input "服務名稱/代號" at bounding box center [289, 313] width 148 height 26
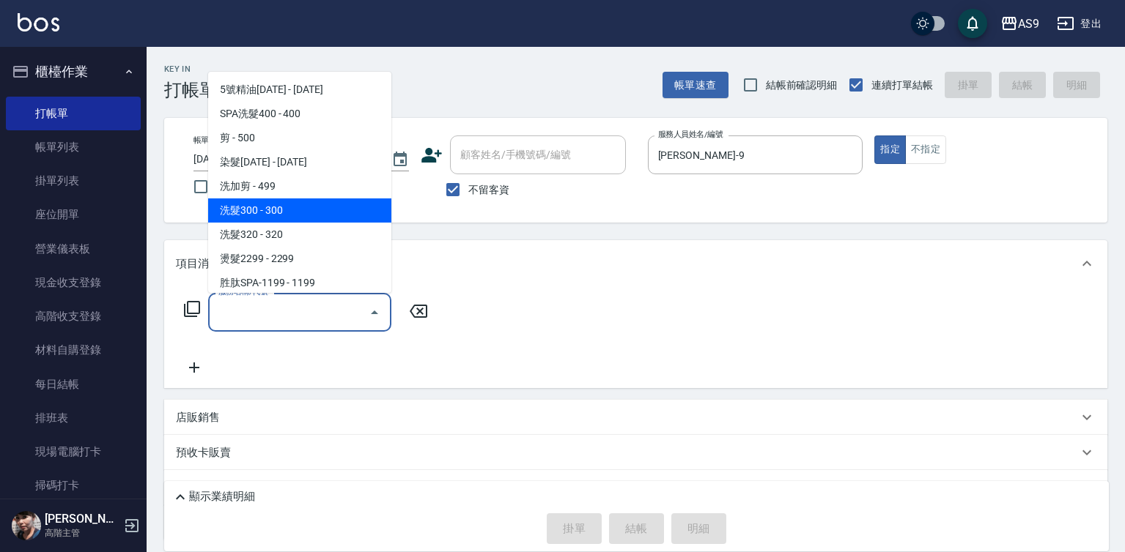
click at [306, 211] on span "洗髮300 - 300" at bounding box center [299, 211] width 183 height 24
type input "洗髮300(洗 髮300)"
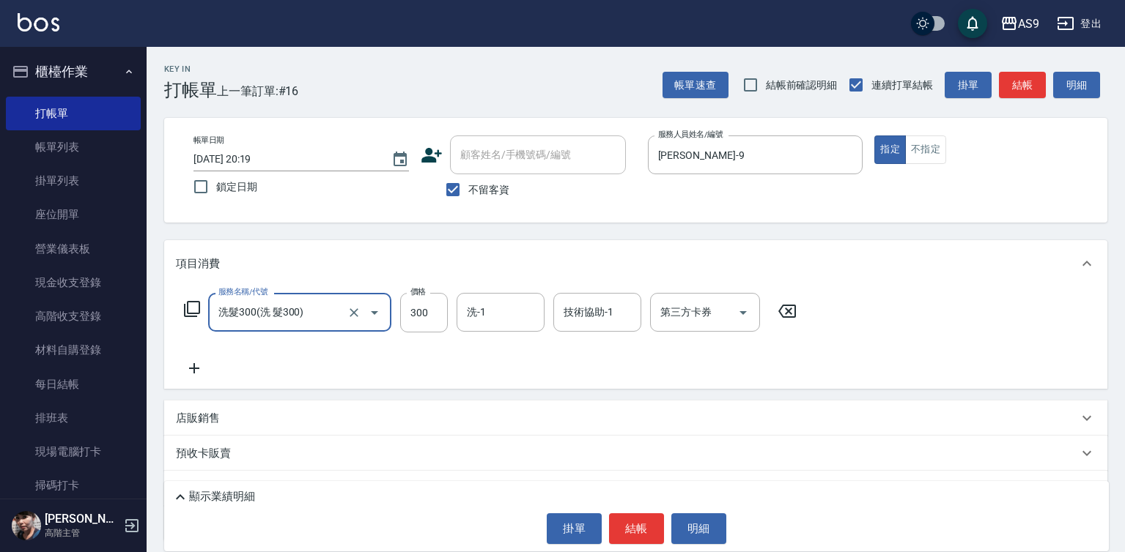
click at [345, 306] on div at bounding box center [364, 312] width 41 height 39
click at [790, 314] on icon at bounding box center [787, 311] width 18 height 13
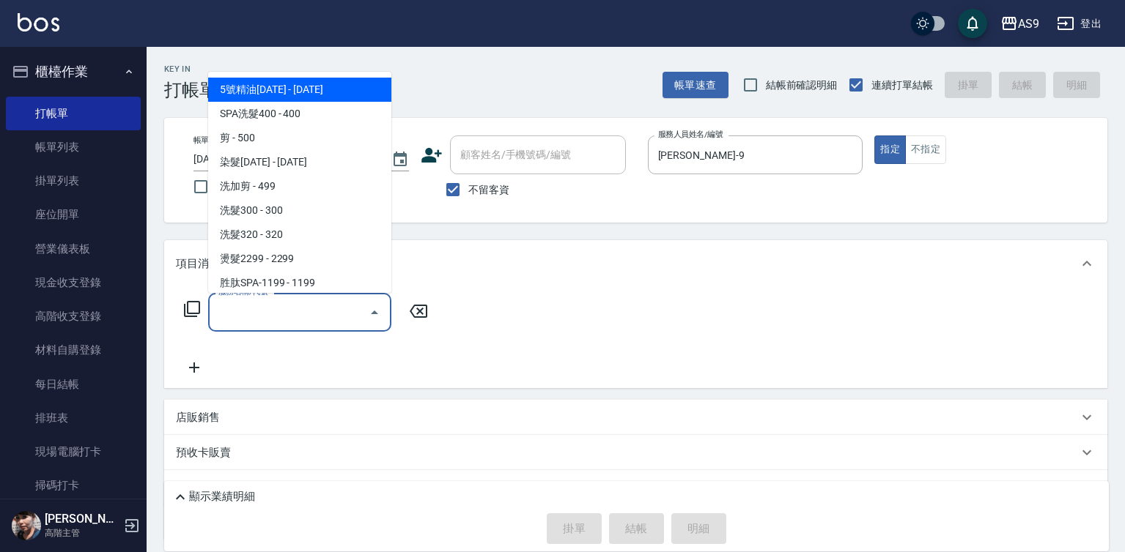
click at [326, 308] on input "服務名稱/代號" at bounding box center [289, 313] width 148 height 26
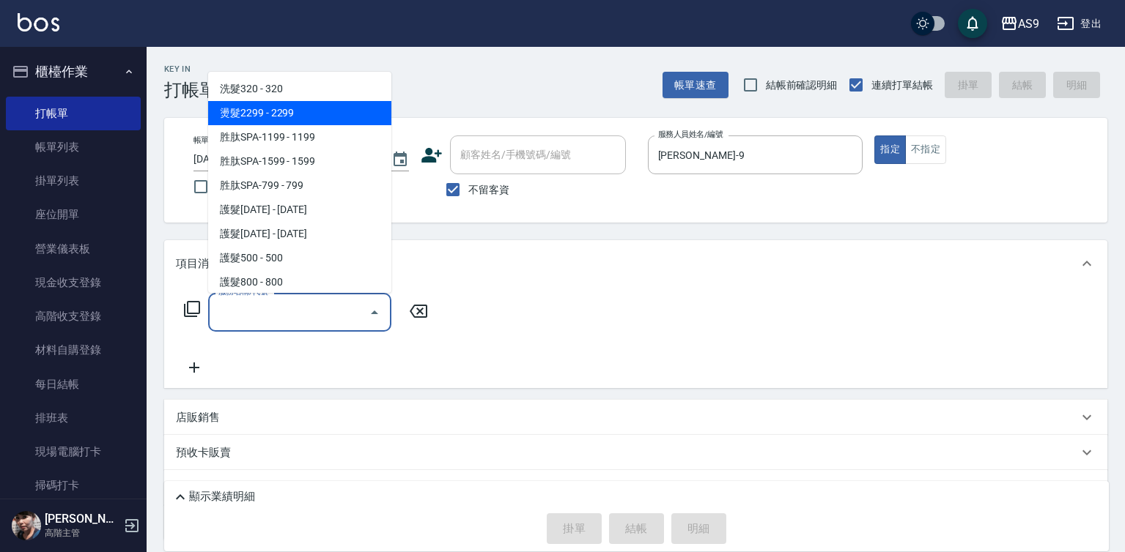
scroll to position [147, 0]
click at [289, 115] on span "燙髮2299 - 2299" at bounding box center [299, 112] width 183 height 24
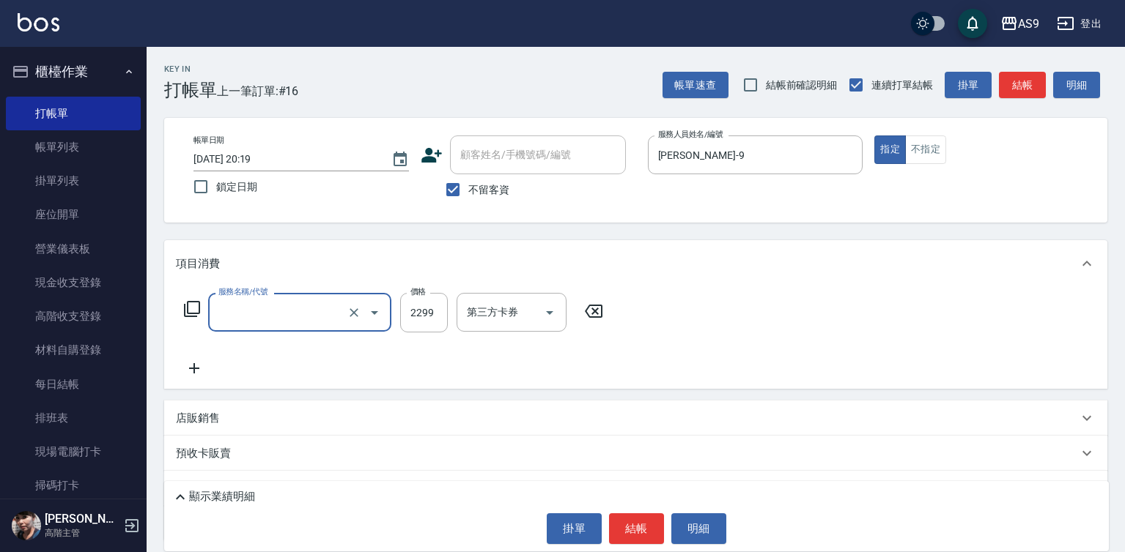
type input "燙髮2299(燙2299)"
click at [422, 316] on input "2299" at bounding box center [424, 313] width 48 height 40
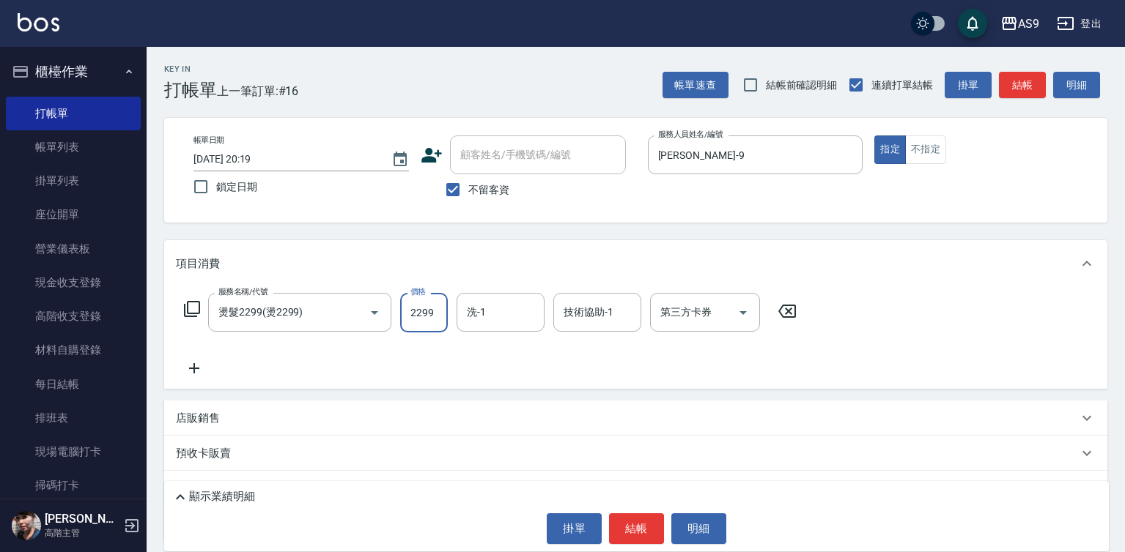
click at [422, 316] on input "2299" at bounding box center [424, 313] width 48 height 40
type input "3000"
click at [565, 319] on input "技術協助-1" at bounding box center [597, 313] width 75 height 26
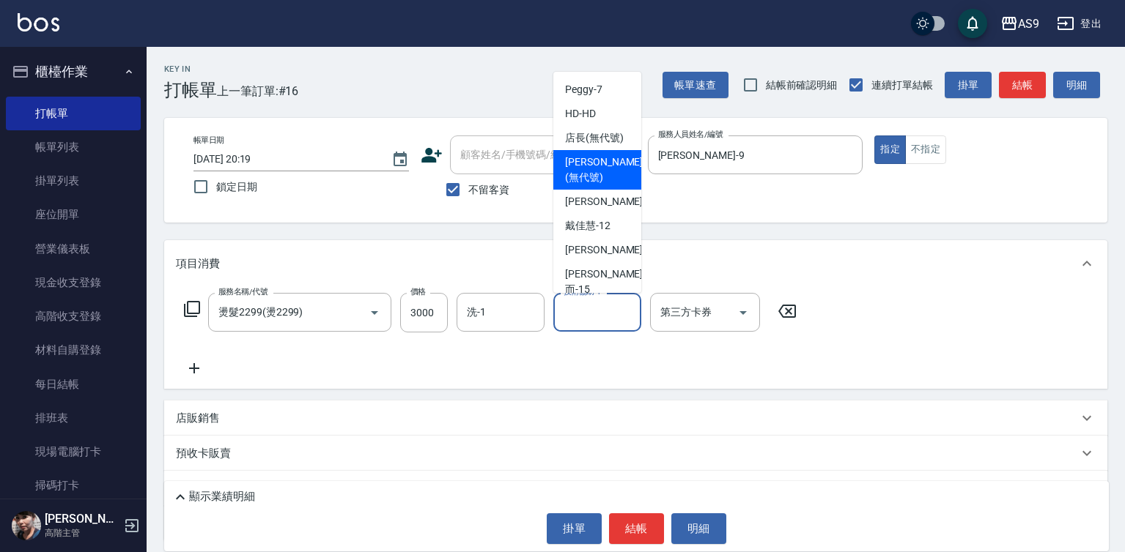
scroll to position [73, 0]
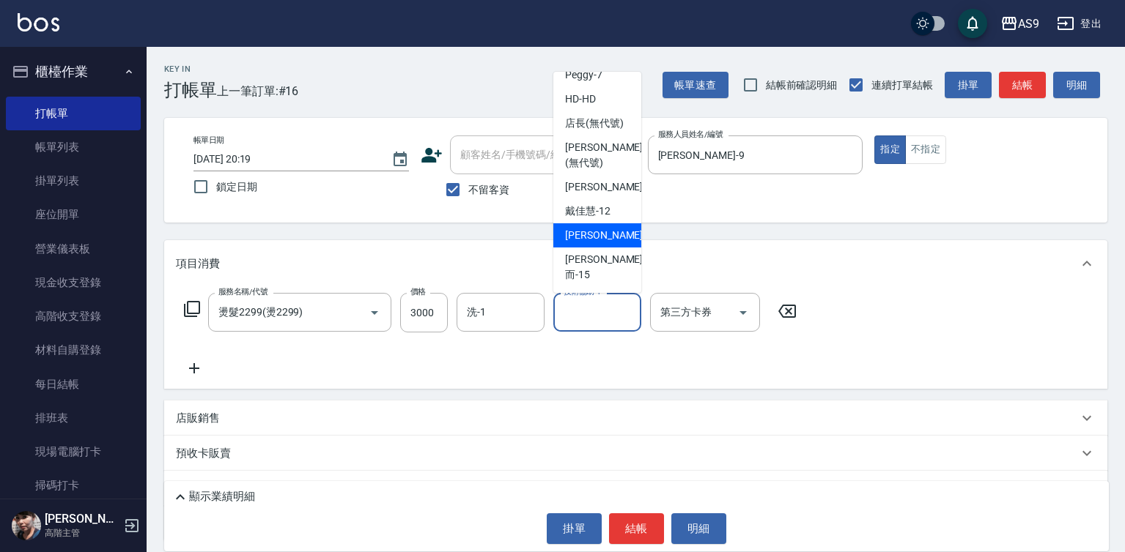
click at [588, 243] on span "[PERSON_NAME] -13" at bounding box center [611, 235] width 92 height 15
type input "[PERSON_NAME]-13"
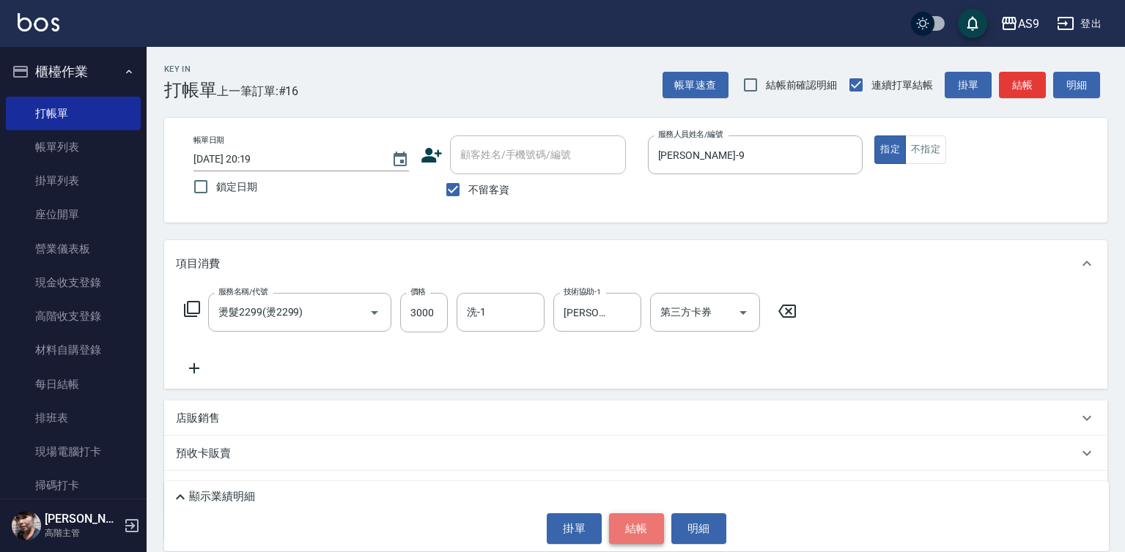
click at [642, 520] on button "結帳" at bounding box center [636, 529] width 55 height 31
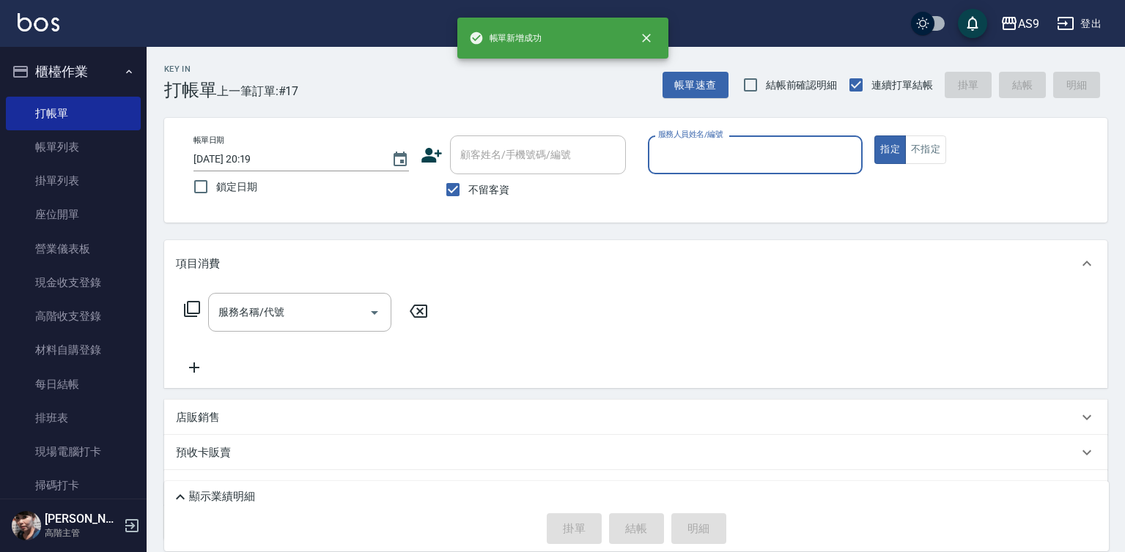
click at [692, 133] on label "服務人員姓名/編號" at bounding box center [690, 134] width 64 height 11
click at [692, 142] on input "服務人員姓名/編號" at bounding box center [755, 155] width 202 height 26
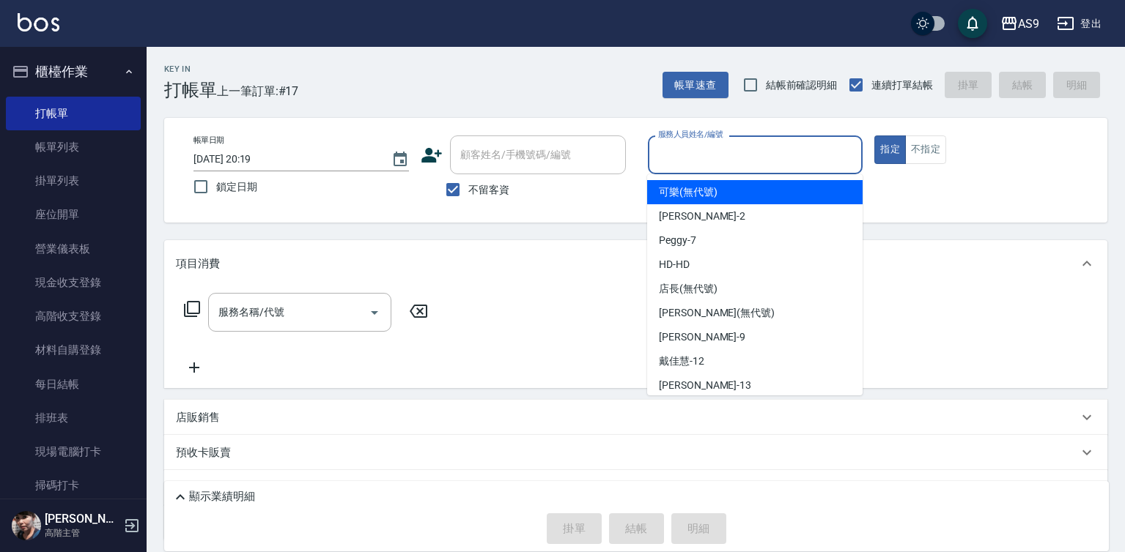
click at [686, 156] on input "服務人員姓名/編號" at bounding box center [755, 155] width 202 height 26
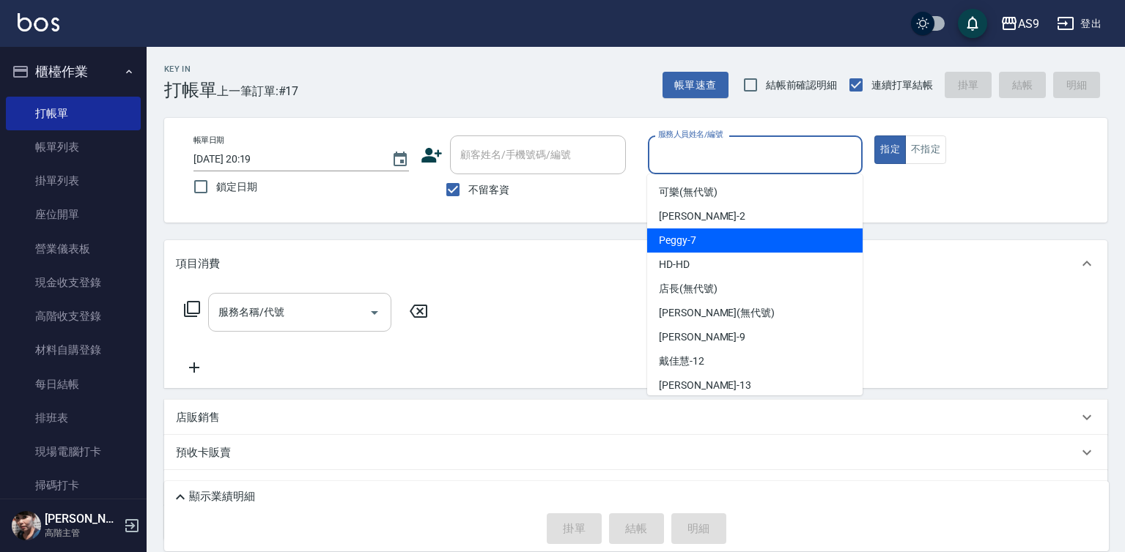
drag, startPoint x: 681, startPoint y: 235, endPoint x: 347, endPoint y: 295, distance: 338.7
click at [680, 235] on span "Peggy -7" at bounding box center [677, 240] width 37 height 15
type input "Peggy-7"
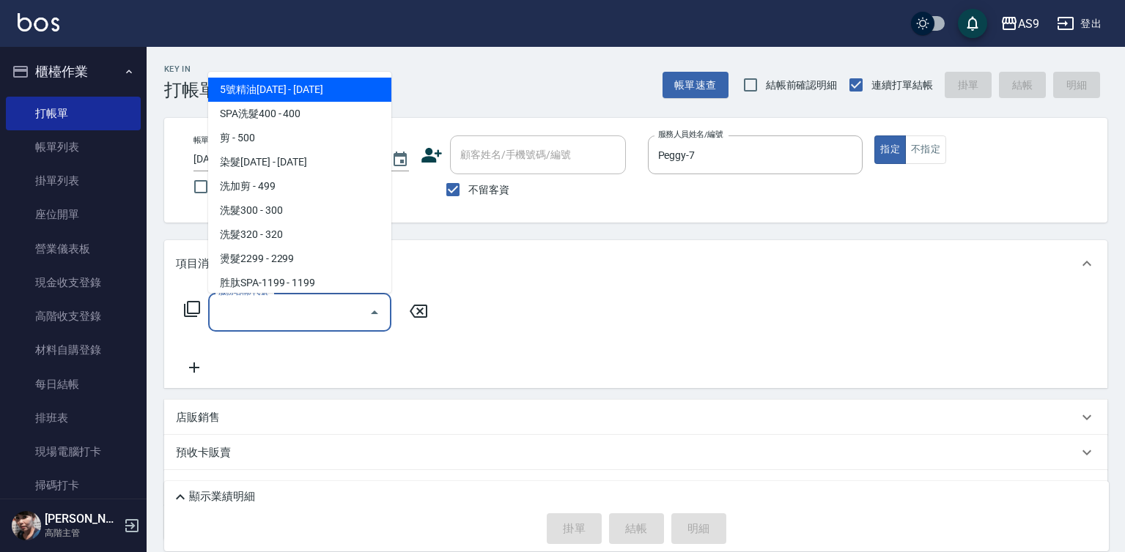
click at [280, 310] on input "服務名稱/代號" at bounding box center [289, 313] width 148 height 26
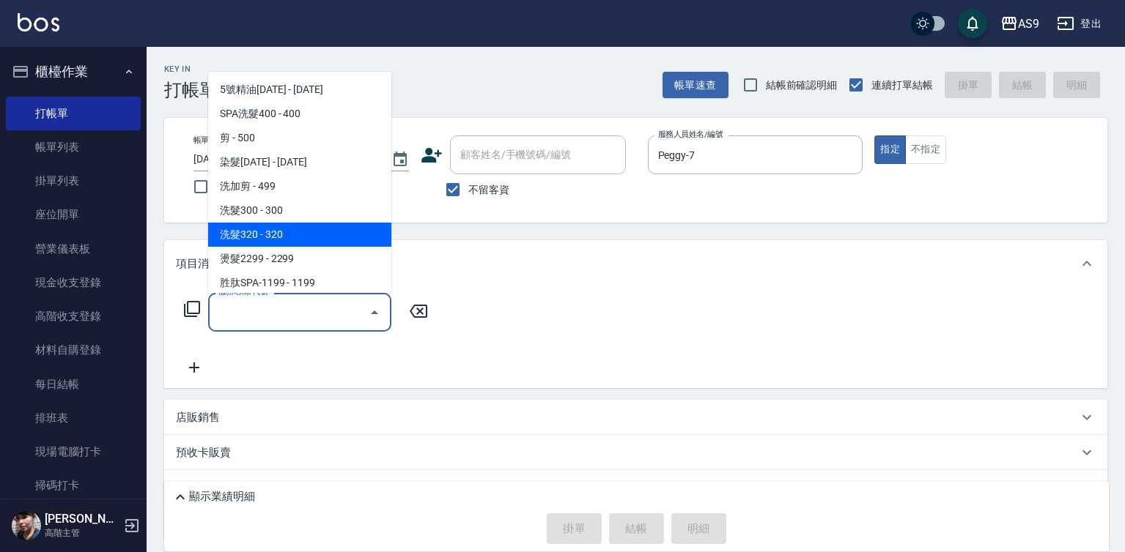
click at [256, 226] on span "洗髮320 - 320" at bounding box center [299, 235] width 183 height 24
type input "洗髮320(洗髮320)"
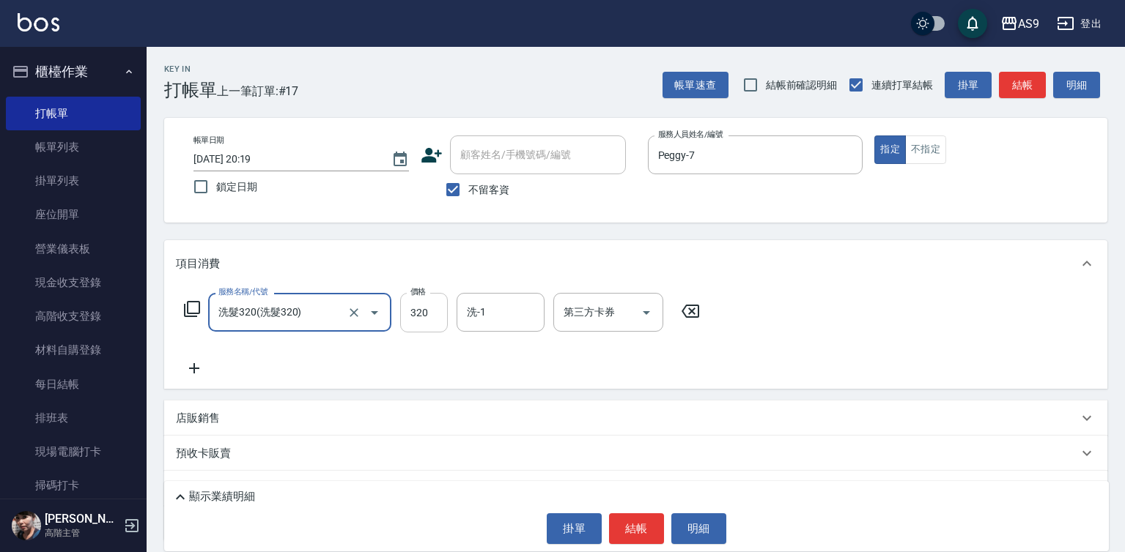
click at [423, 310] on input "320" at bounding box center [424, 313] width 48 height 40
type input "272"
click at [637, 525] on button "結帳" at bounding box center [636, 529] width 55 height 31
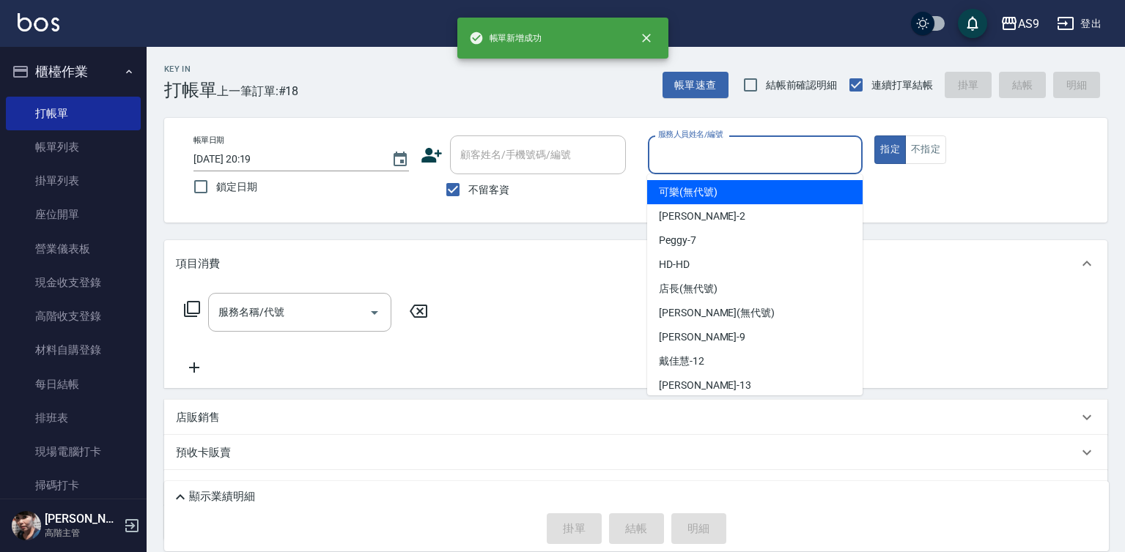
click at [683, 155] on input "服務人員姓名/編號" at bounding box center [755, 155] width 202 height 26
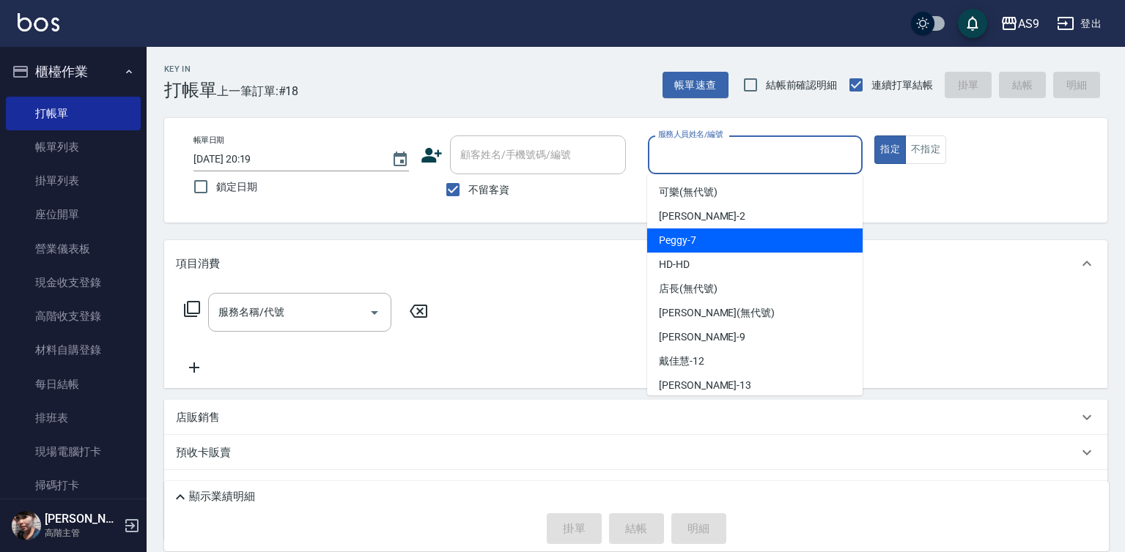
click at [686, 245] on span "Peggy -7" at bounding box center [677, 240] width 37 height 15
type input "Peggy-7"
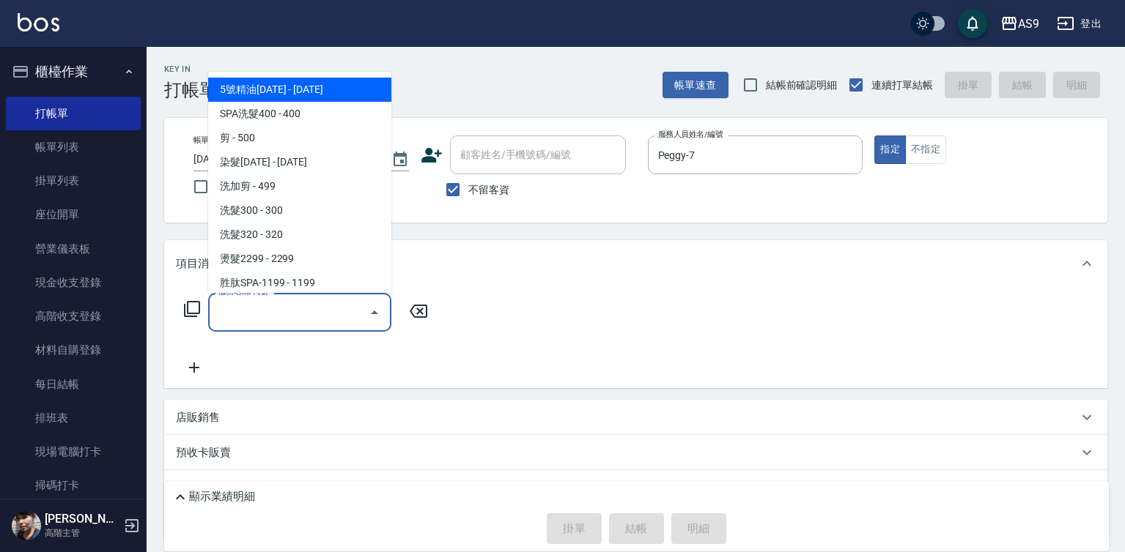
click at [274, 306] on input "服務名稱/代號" at bounding box center [289, 313] width 148 height 26
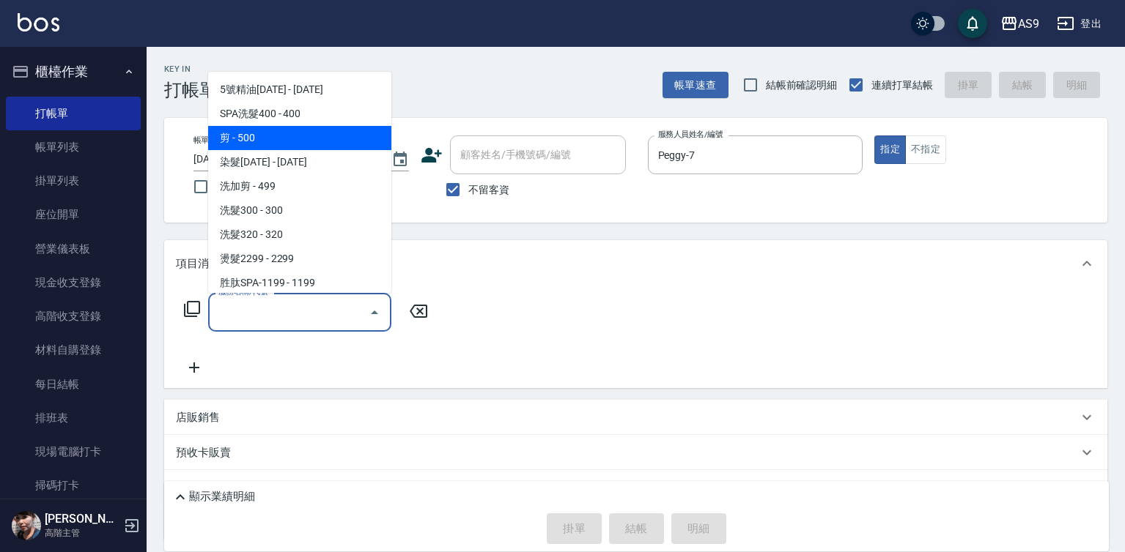
click at [262, 136] on span "剪 - 500" at bounding box center [299, 138] width 183 height 24
type input "剪(剪)"
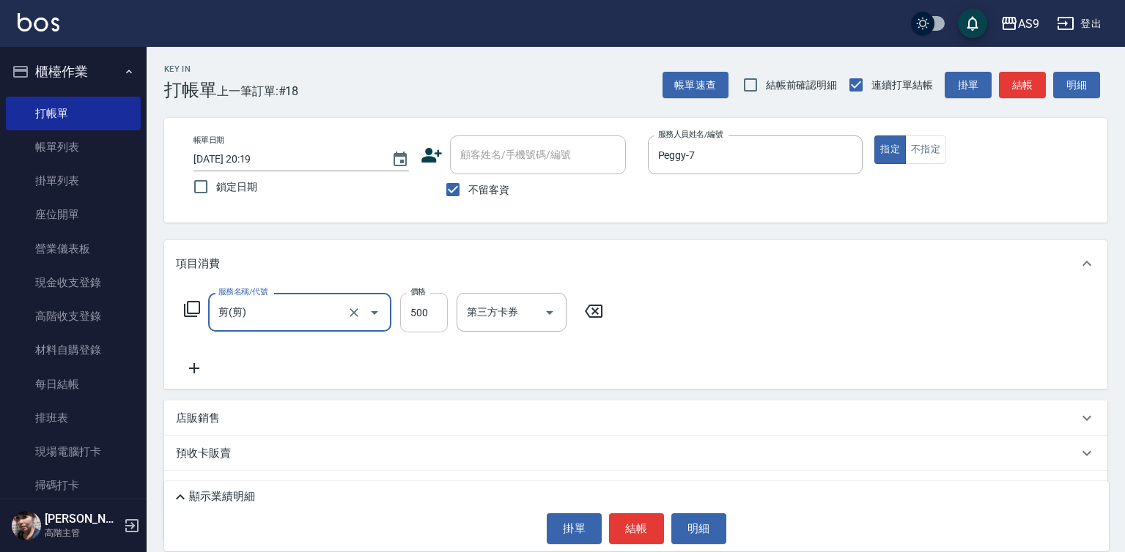
click at [436, 306] on input "500" at bounding box center [424, 313] width 48 height 40
type input "400"
click at [925, 156] on button "不指定" at bounding box center [925, 150] width 41 height 29
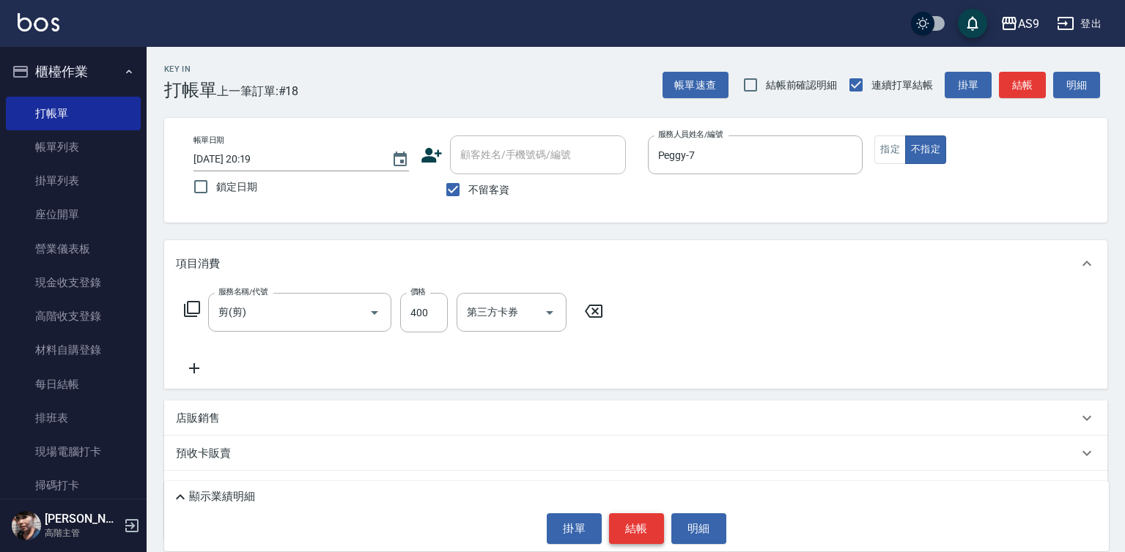
click at [632, 525] on button "結帳" at bounding box center [636, 529] width 55 height 31
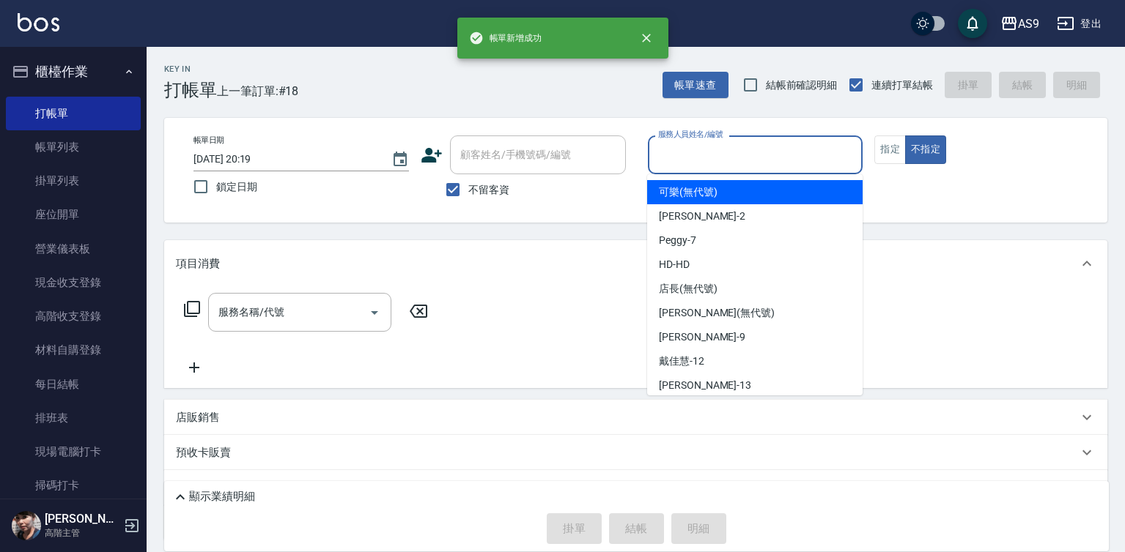
click at [702, 156] on input "服務人員姓名/編號" at bounding box center [755, 155] width 202 height 26
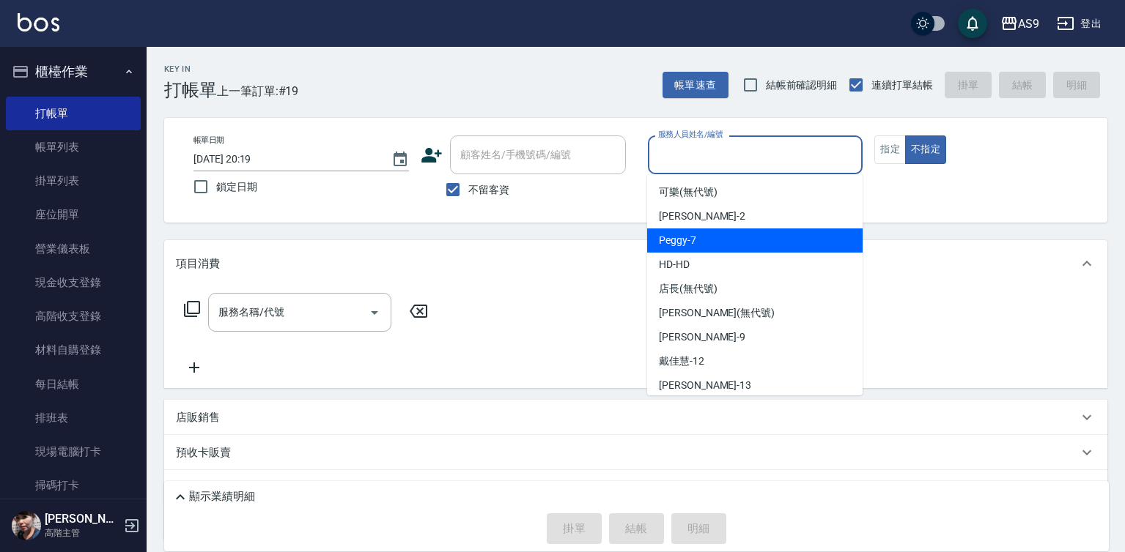
click at [708, 243] on div "Peggy -7" at bounding box center [754, 241] width 215 height 24
type input "Peggy-7"
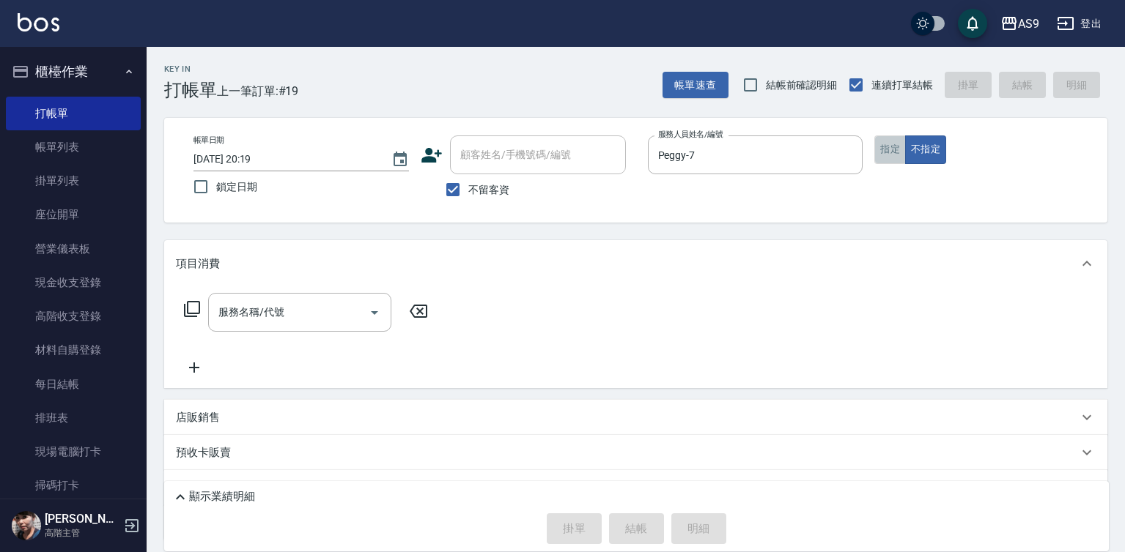
click at [884, 159] on button "指定" at bounding box center [890, 150] width 32 height 29
click at [313, 314] on input "服務名稱/代號" at bounding box center [289, 313] width 148 height 26
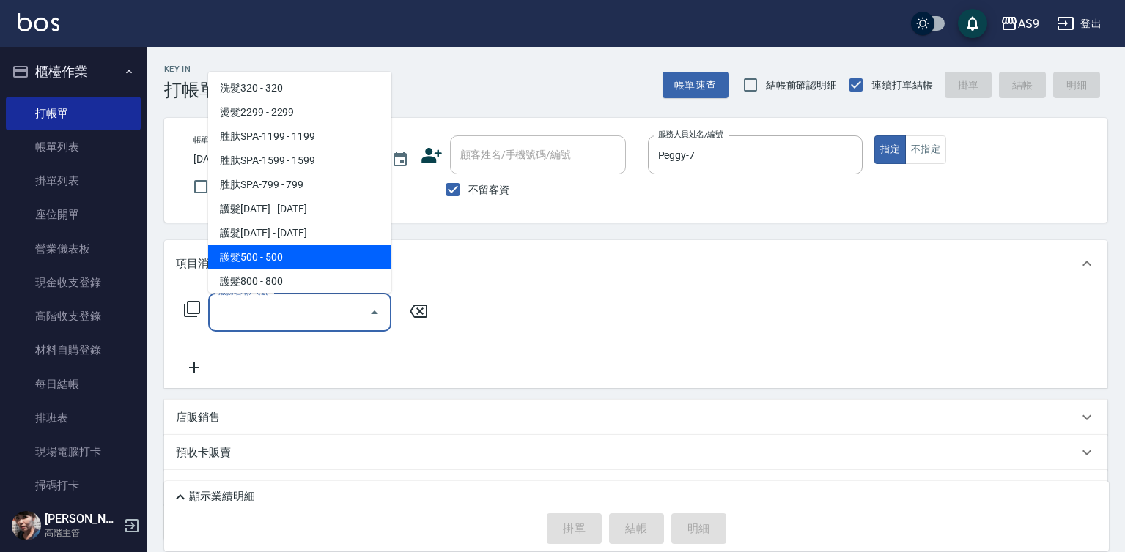
scroll to position [220, 0]
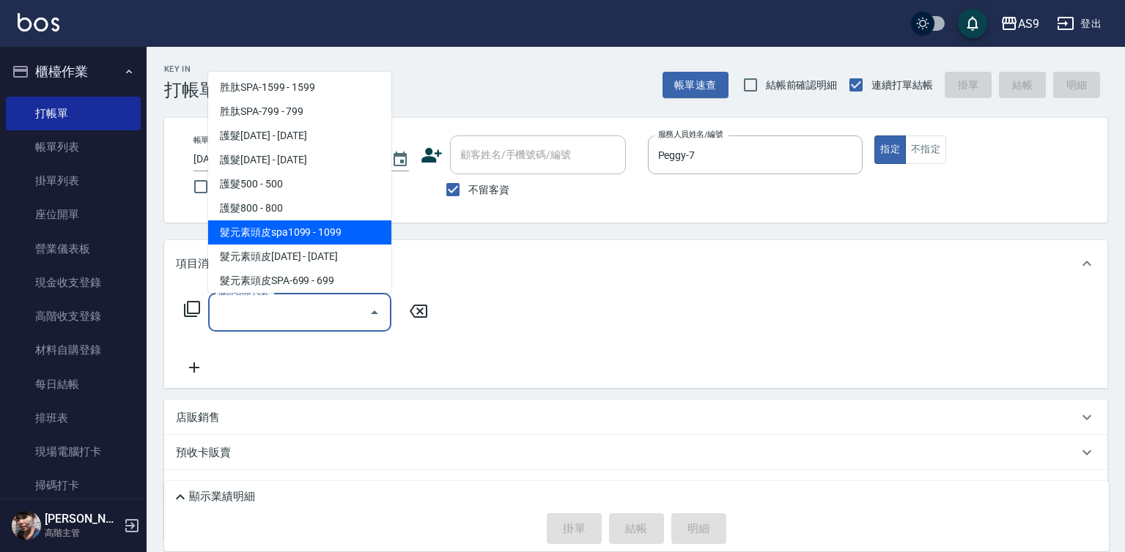
click at [312, 236] on span "髮元素頭皮spa1099 - 1099" at bounding box center [299, 233] width 183 height 24
type input "髮元素頭皮spa1099(髮元素頭皮spa1099)"
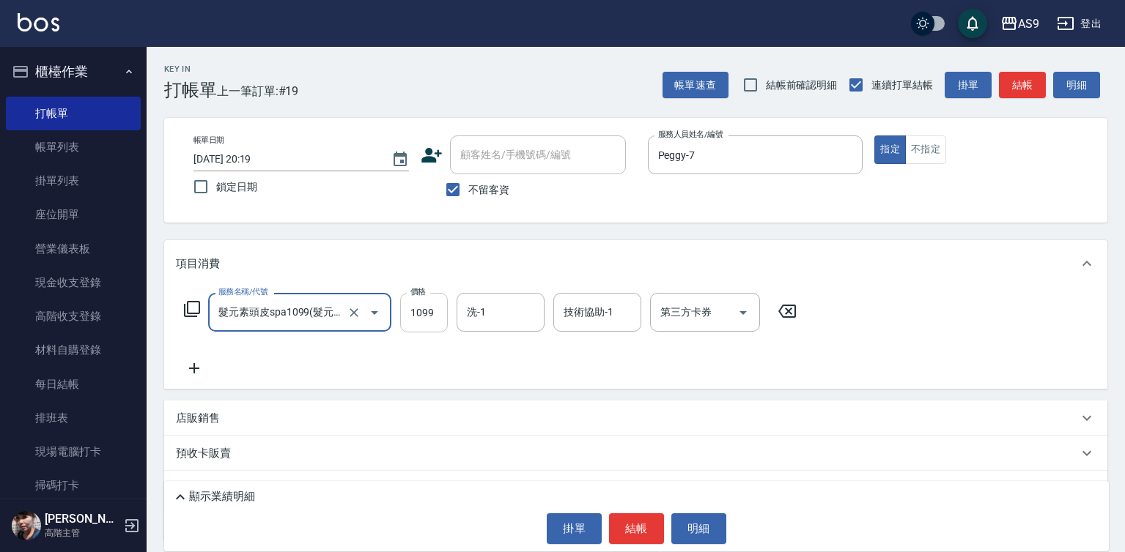
click at [428, 317] on input "1099" at bounding box center [424, 313] width 48 height 40
type input "1219"
click at [486, 316] on input "洗-1" at bounding box center [500, 313] width 75 height 26
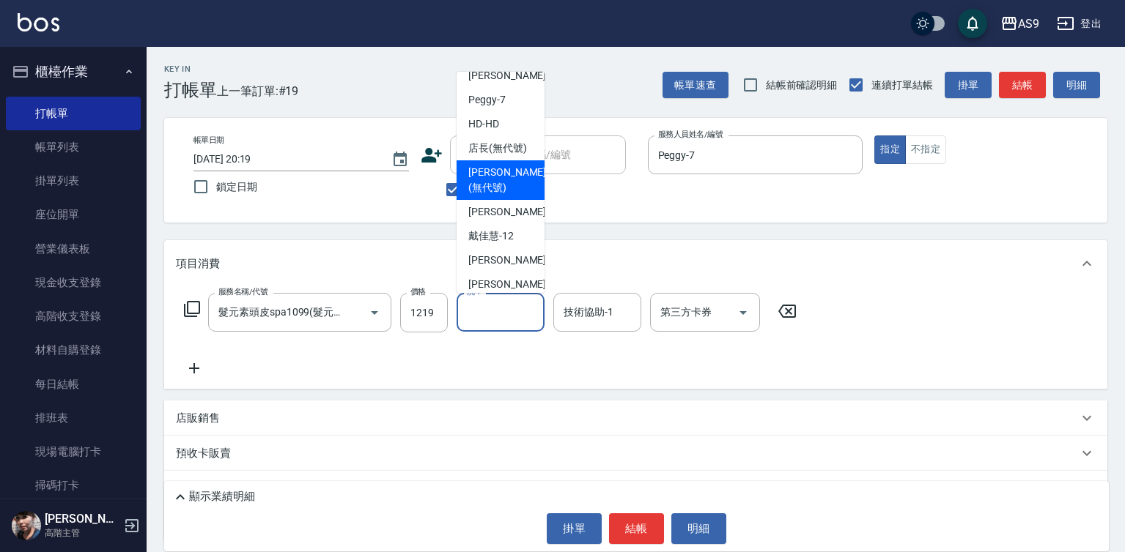
scroll to position [73, 0]
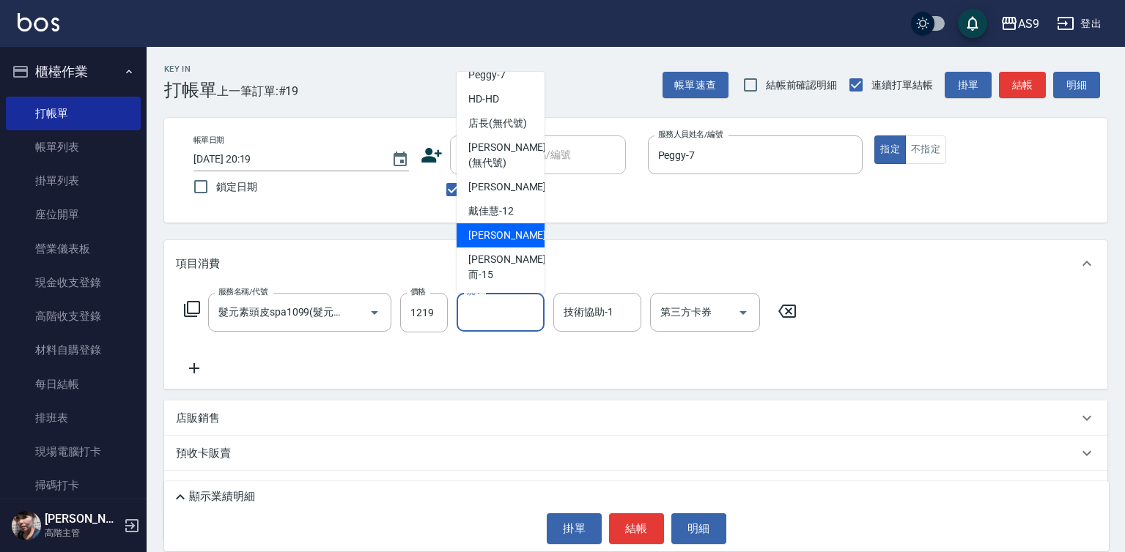
click at [519, 248] on div "[PERSON_NAME] -13" at bounding box center [500, 235] width 88 height 24
type input "[PERSON_NAME]-13"
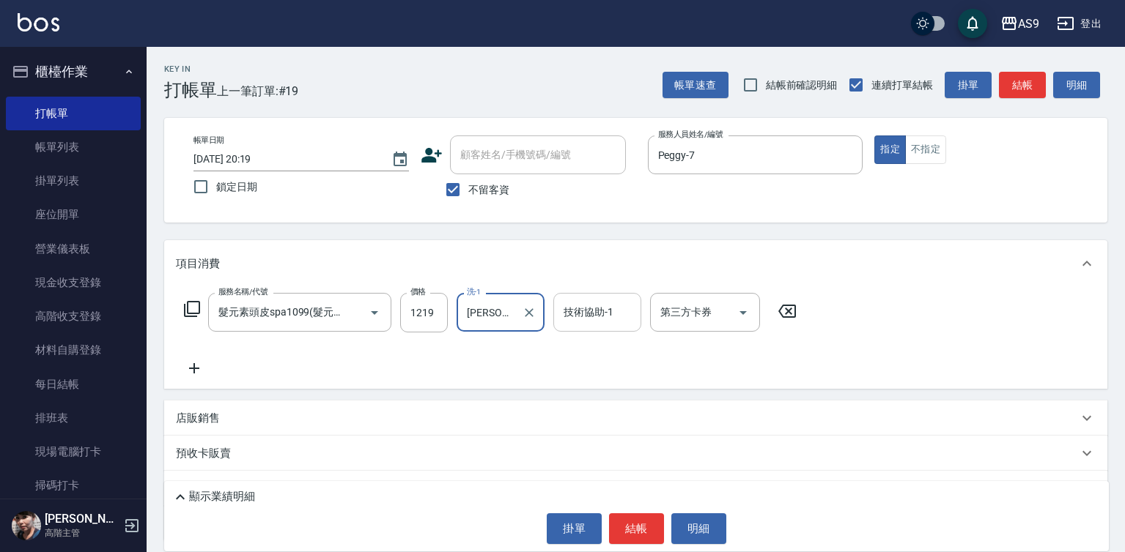
click at [612, 325] on input "技術協助-1" at bounding box center [597, 313] width 75 height 26
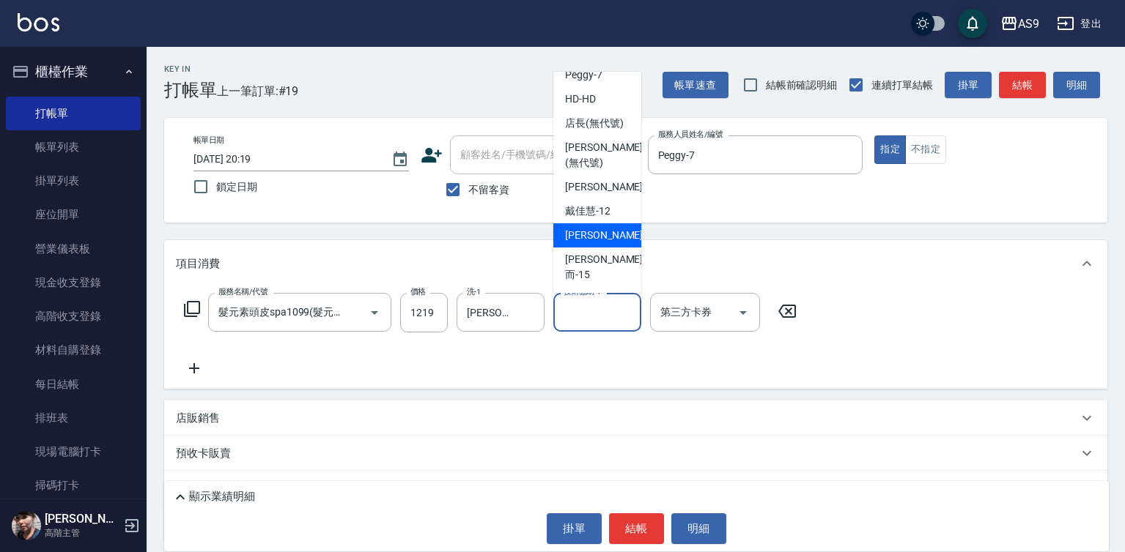
scroll to position [94, 0]
click at [601, 243] on span "[PERSON_NAME] -13" at bounding box center [611, 235] width 92 height 15
type input "[PERSON_NAME]-13"
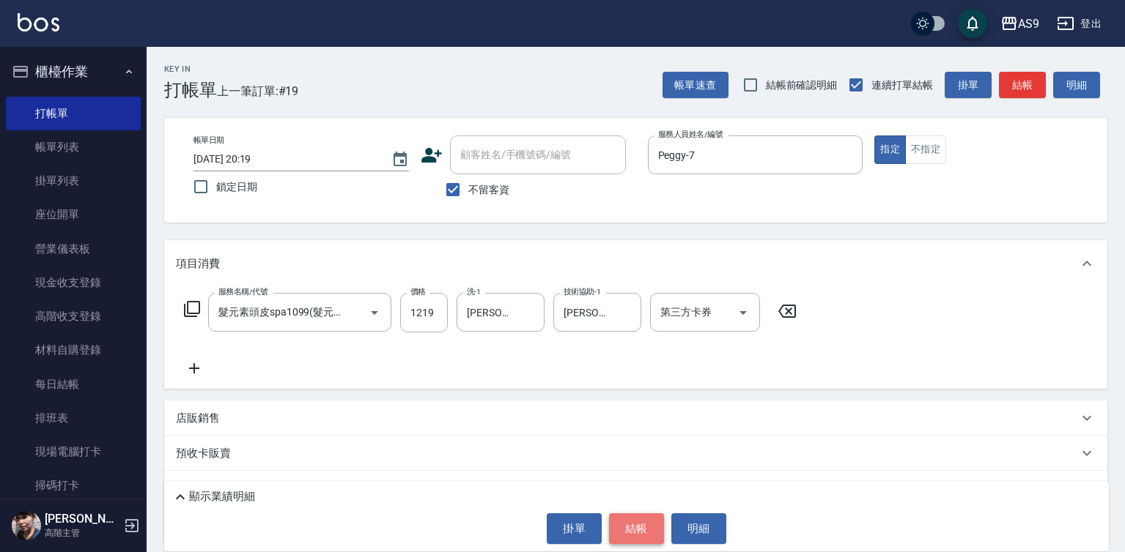
click at [638, 519] on button "結帳" at bounding box center [636, 529] width 55 height 31
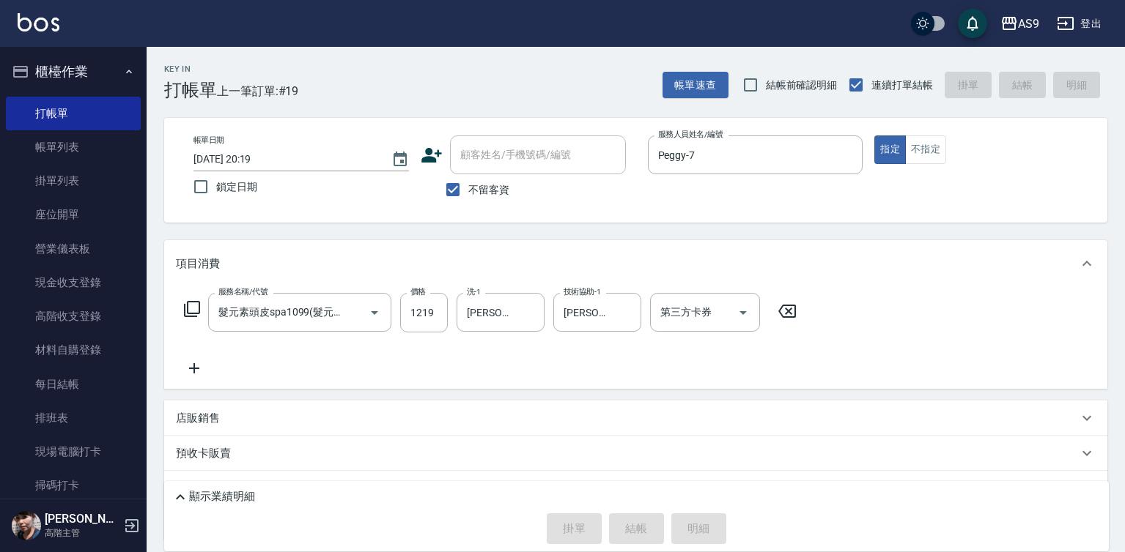
type input "[DATE] 20:20"
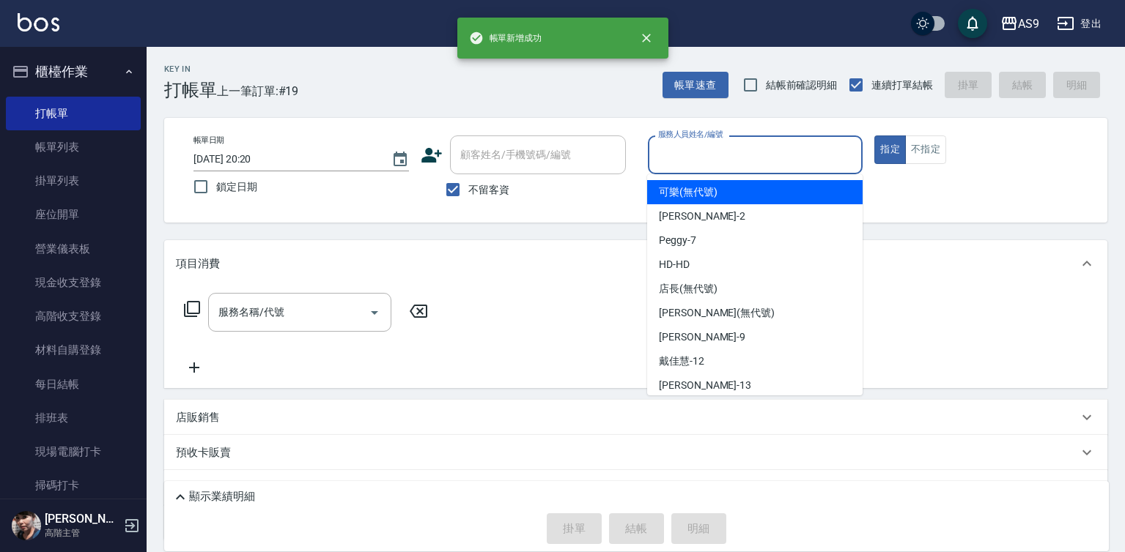
click at [670, 149] on input "服務人員姓名/編號" at bounding box center [755, 155] width 202 height 26
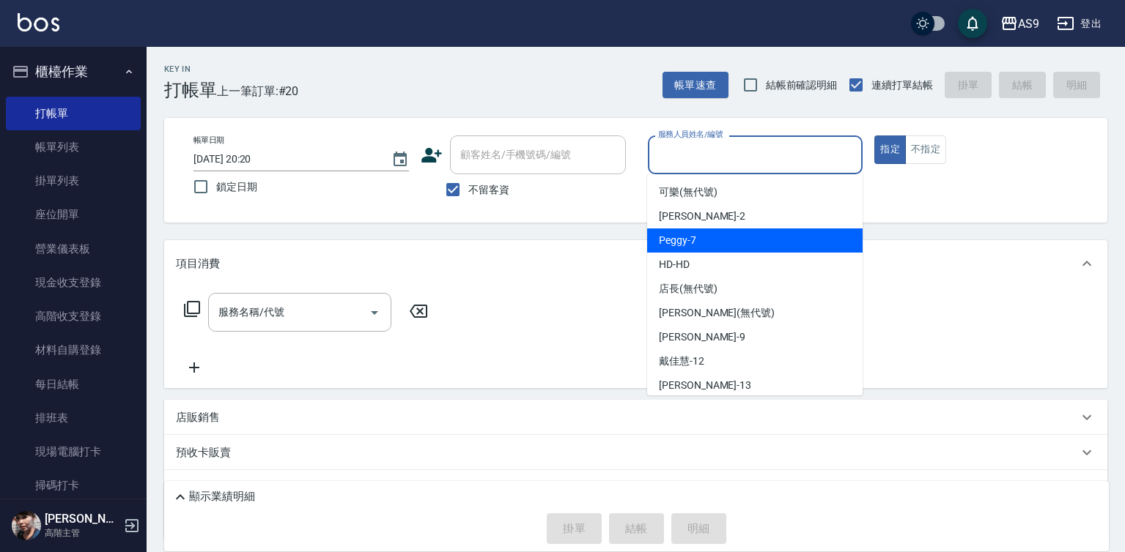
click at [695, 242] on span "Peggy -7" at bounding box center [677, 240] width 37 height 15
type input "Peggy-7"
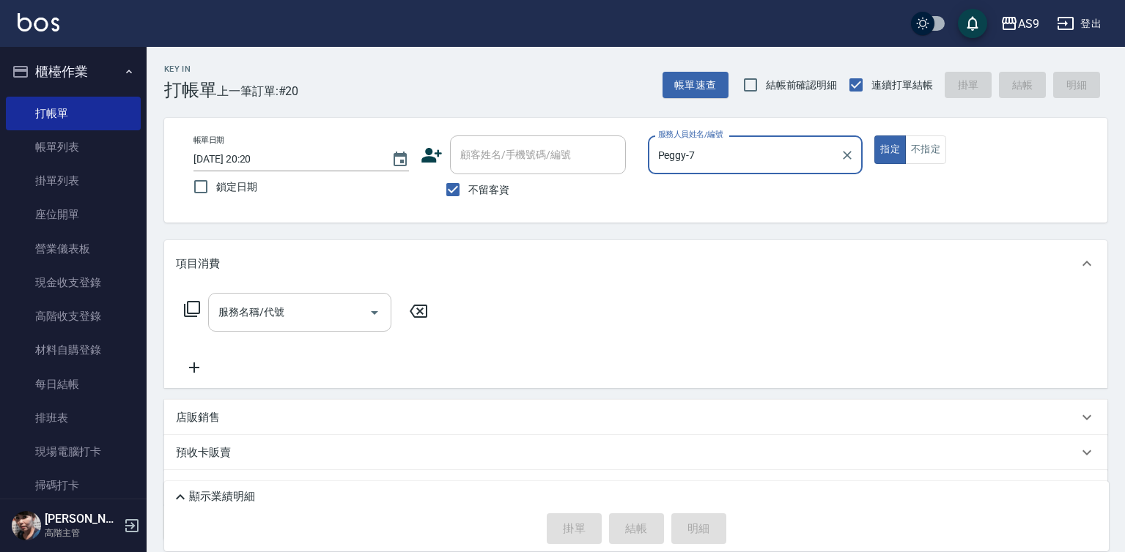
click at [334, 324] on input "服務名稱/代號" at bounding box center [289, 313] width 148 height 26
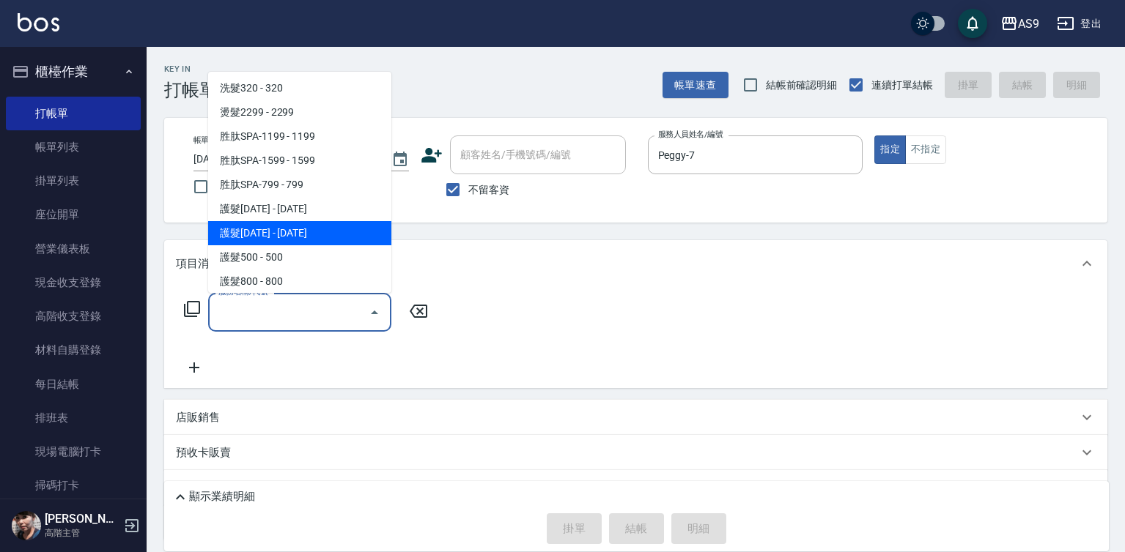
scroll to position [220, 0]
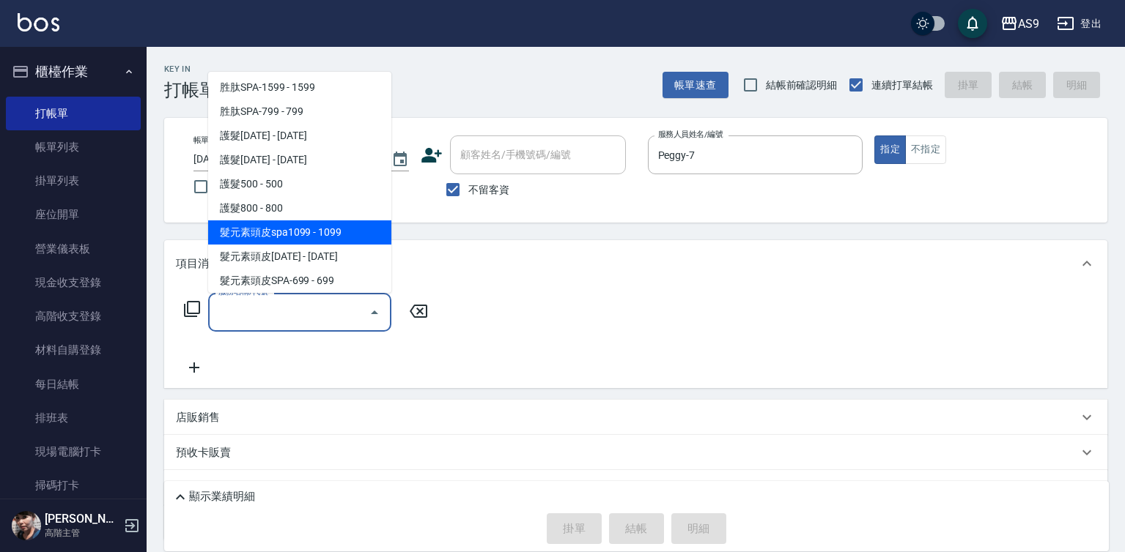
click at [325, 231] on span "髮元素頭皮spa1099 - 1099" at bounding box center [299, 233] width 183 height 24
type input "髮元素頭皮spa1099(髮元素頭皮spa1099)"
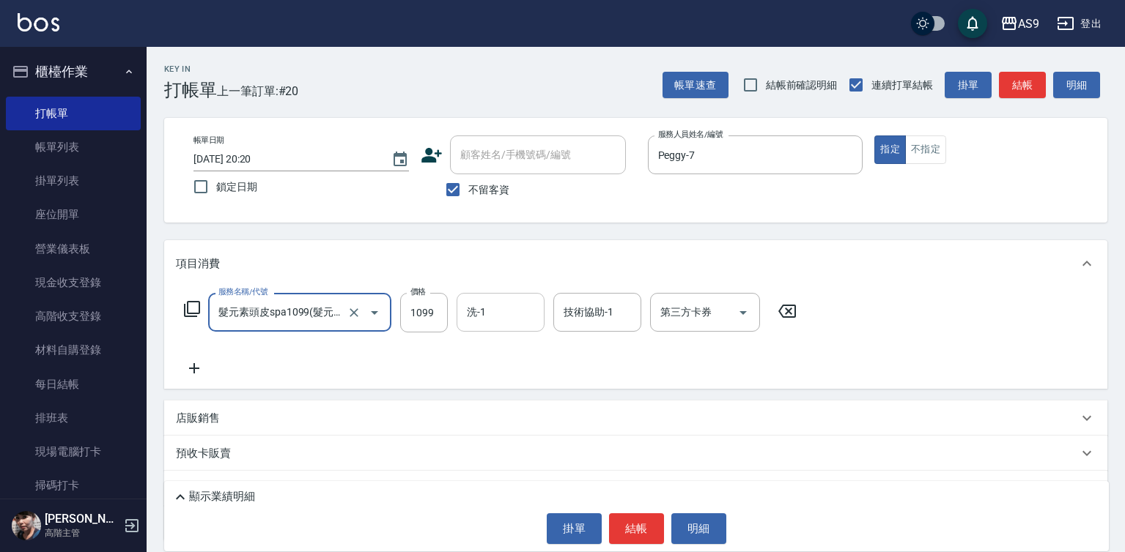
click at [508, 309] on input "洗-1" at bounding box center [500, 313] width 75 height 26
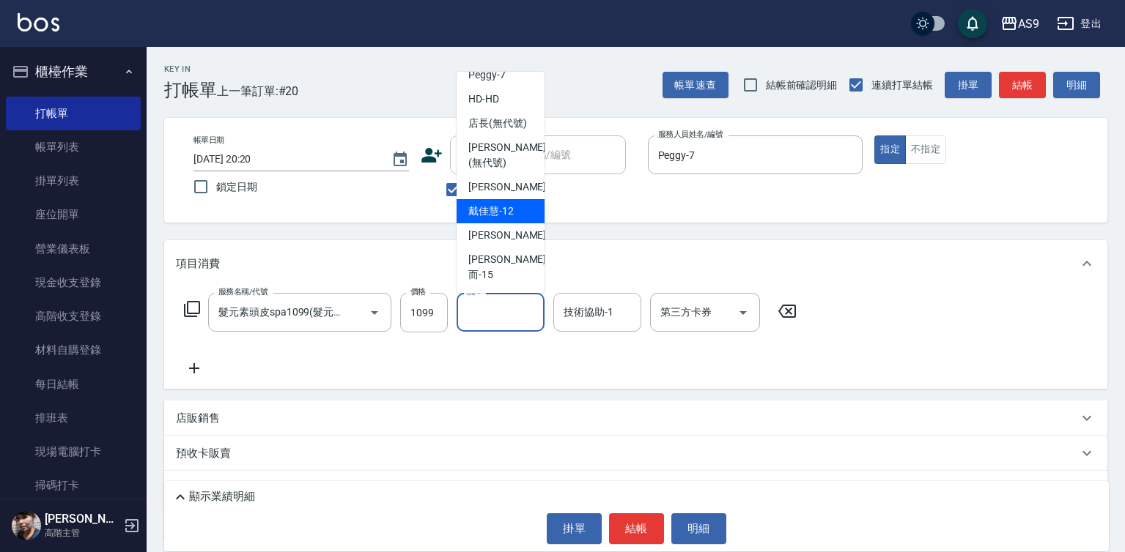
scroll to position [94, 0]
click at [511, 243] on span "[PERSON_NAME] -13" at bounding box center [514, 235] width 92 height 15
type input "[PERSON_NAME]-13"
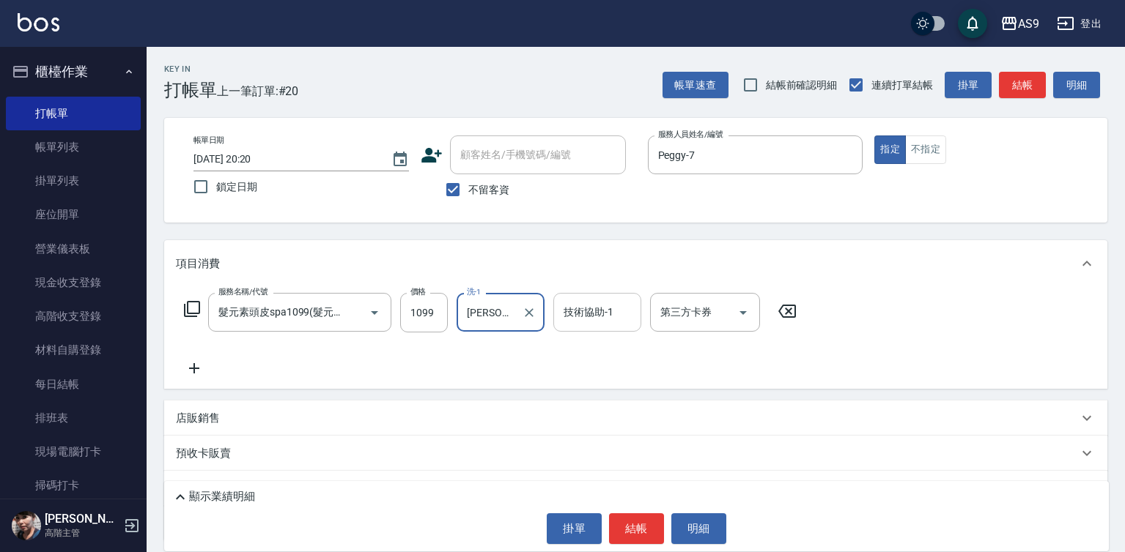
click at [574, 314] on div "技術協助-1 技術協助-1" at bounding box center [597, 312] width 88 height 39
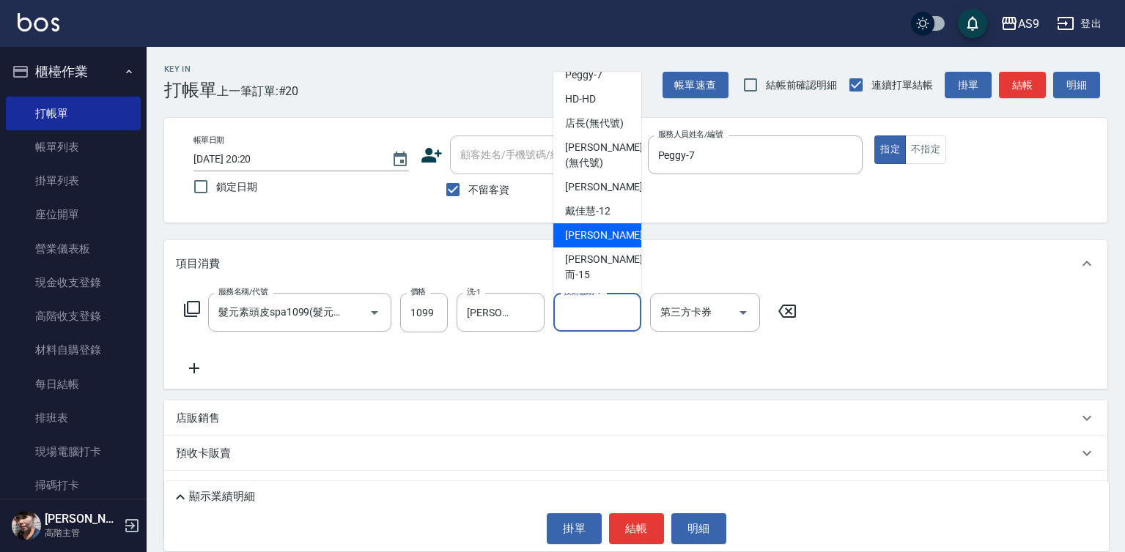
click at [612, 248] on div "[PERSON_NAME] -13" at bounding box center [597, 235] width 88 height 24
type input "[PERSON_NAME]-13"
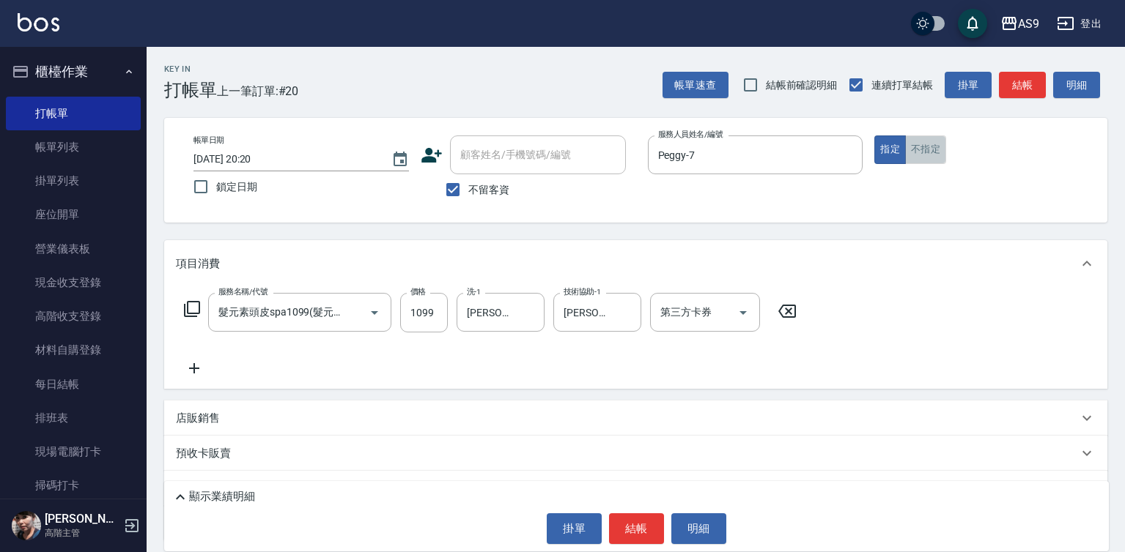
click at [934, 159] on button "不指定" at bounding box center [925, 150] width 41 height 29
click at [633, 525] on button "結帳" at bounding box center [636, 529] width 55 height 31
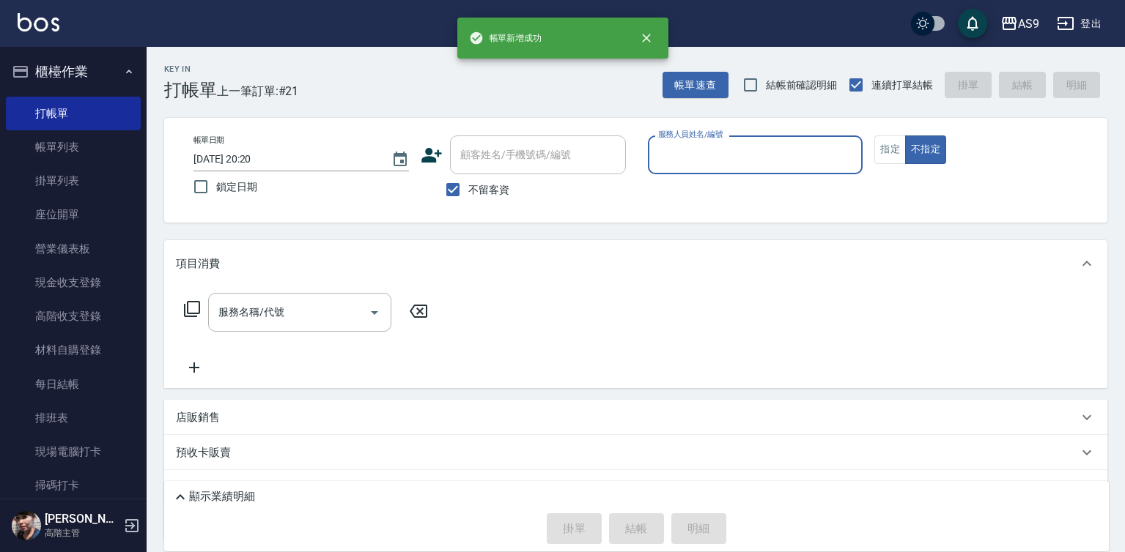
click at [693, 151] on input "服務人員姓名/編號" at bounding box center [755, 155] width 202 height 26
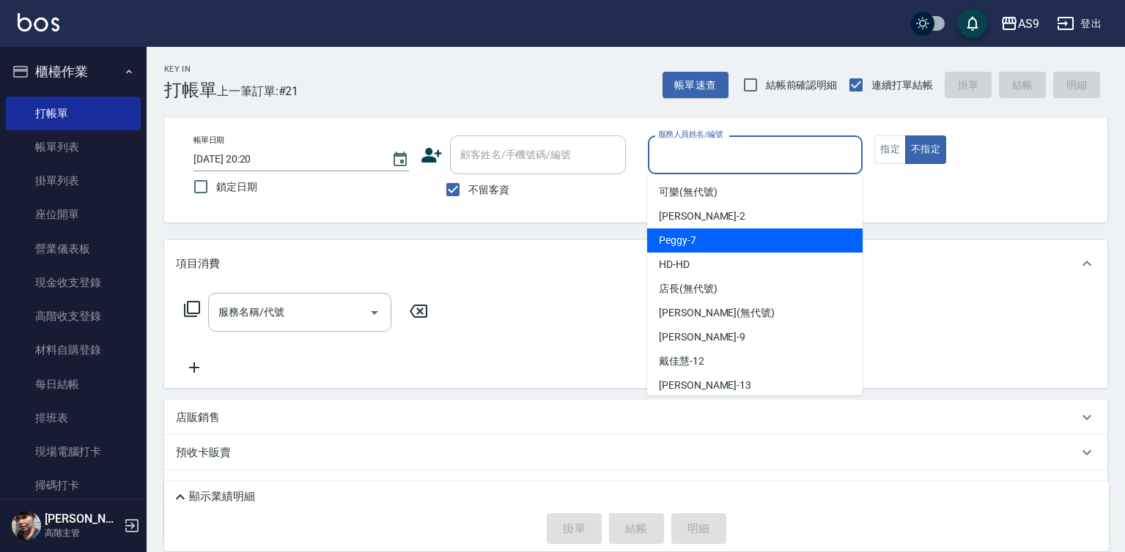
click at [711, 248] on div "Peggy -7" at bounding box center [754, 241] width 215 height 24
type input "Peggy-7"
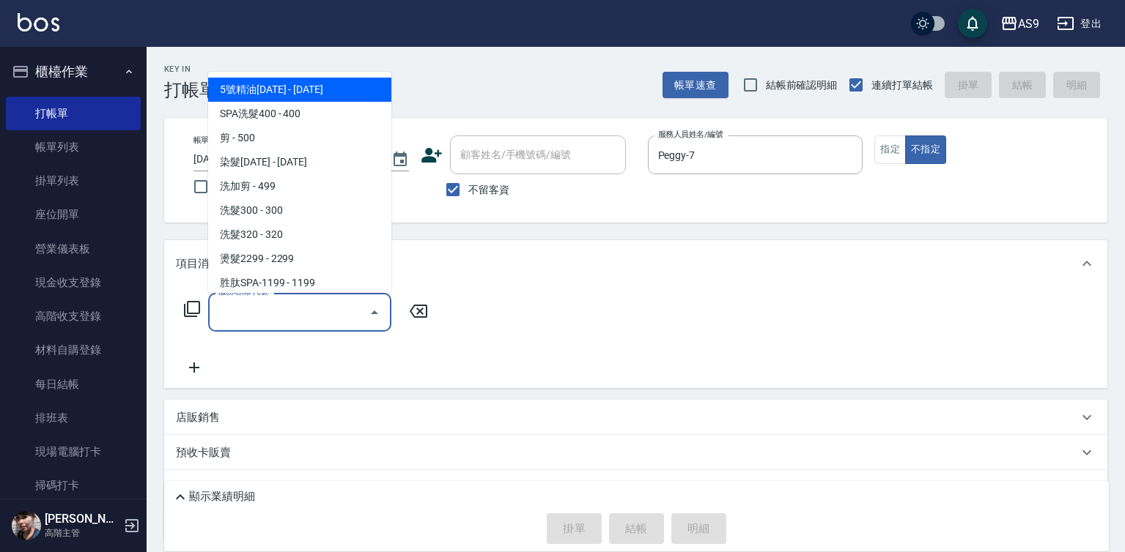
click at [272, 317] on input "服務名稱/代號" at bounding box center [289, 313] width 148 height 26
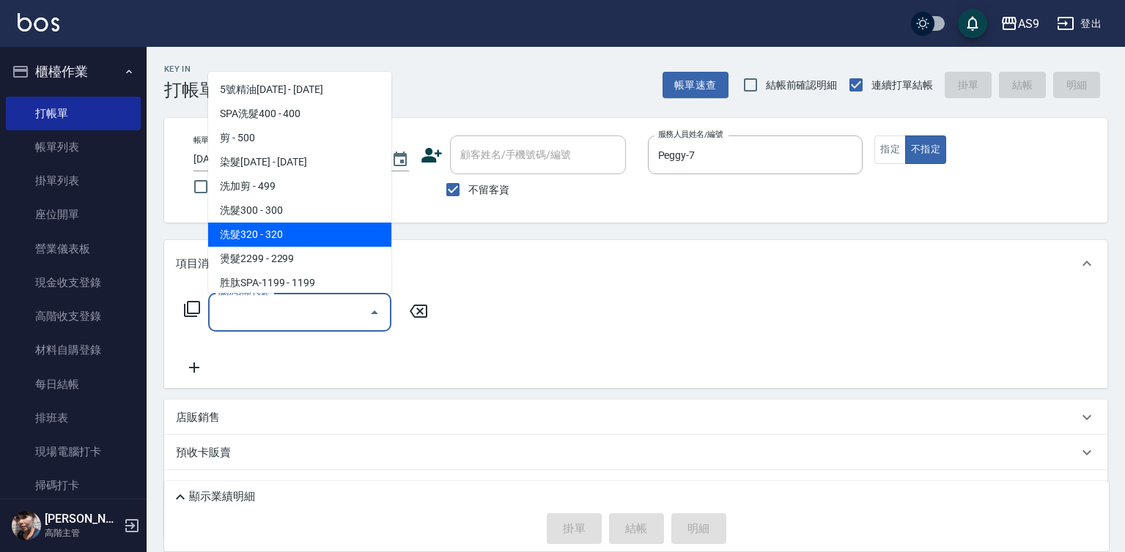
click at [292, 243] on span "洗髮320 - 320" at bounding box center [299, 235] width 183 height 24
type input "洗髮320(洗髮320)"
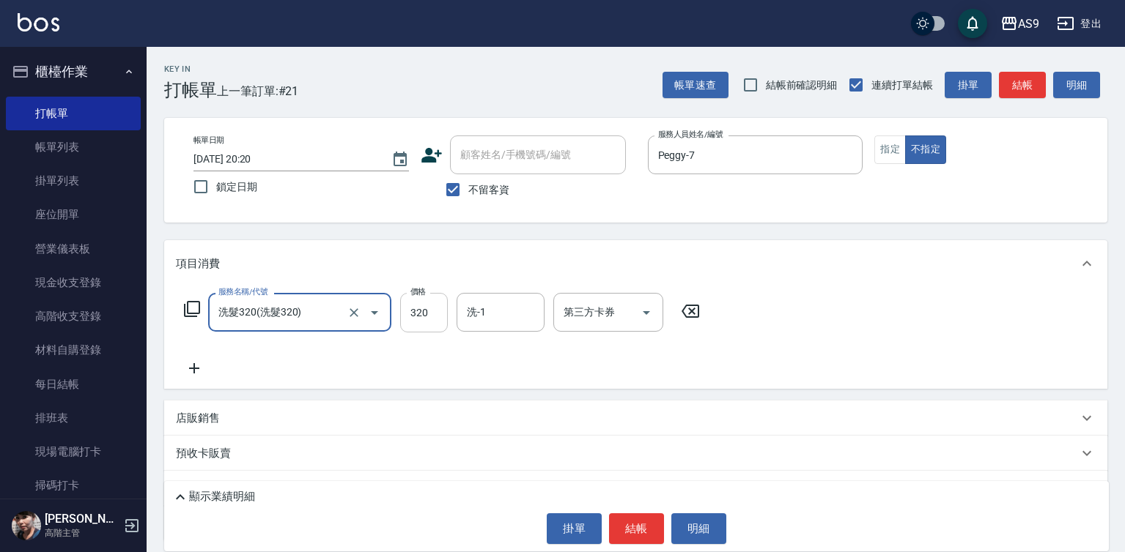
click at [422, 316] on input "320" at bounding box center [424, 313] width 48 height 40
click at [421, 316] on input "320" at bounding box center [424, 313] width 48 height 40
click at [434, 308] on input "2720" at bounding box center [424, 313] width 48 height 40
type input "272"
click at [643, 522] on button "結帳" at bounding box center [636, 529] width 55 height 31
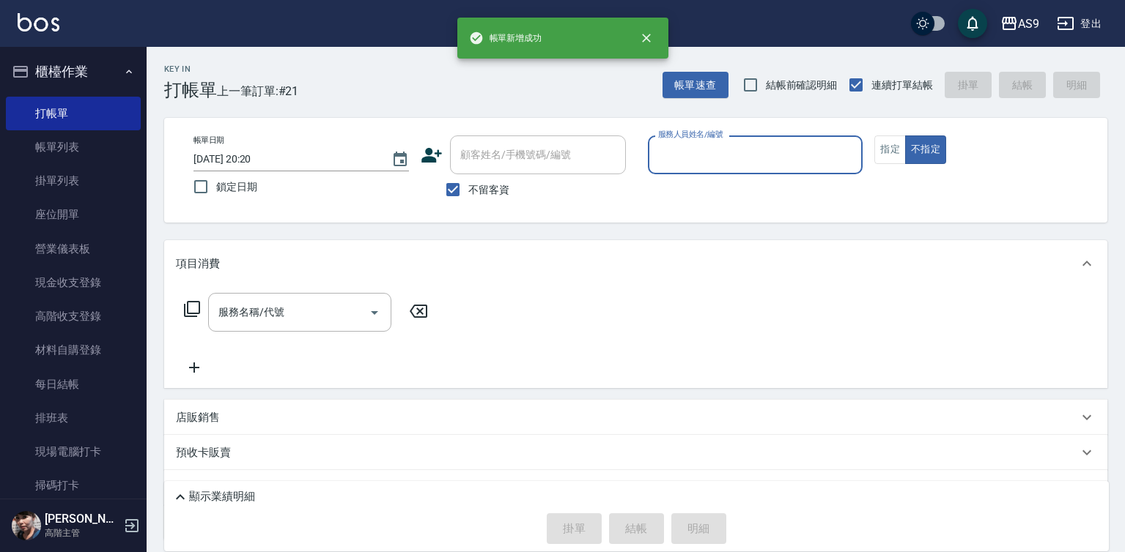
click at [693, 150] on input "服務人員姓名/編號" at bounding box center [755, 155] width 202 height 26
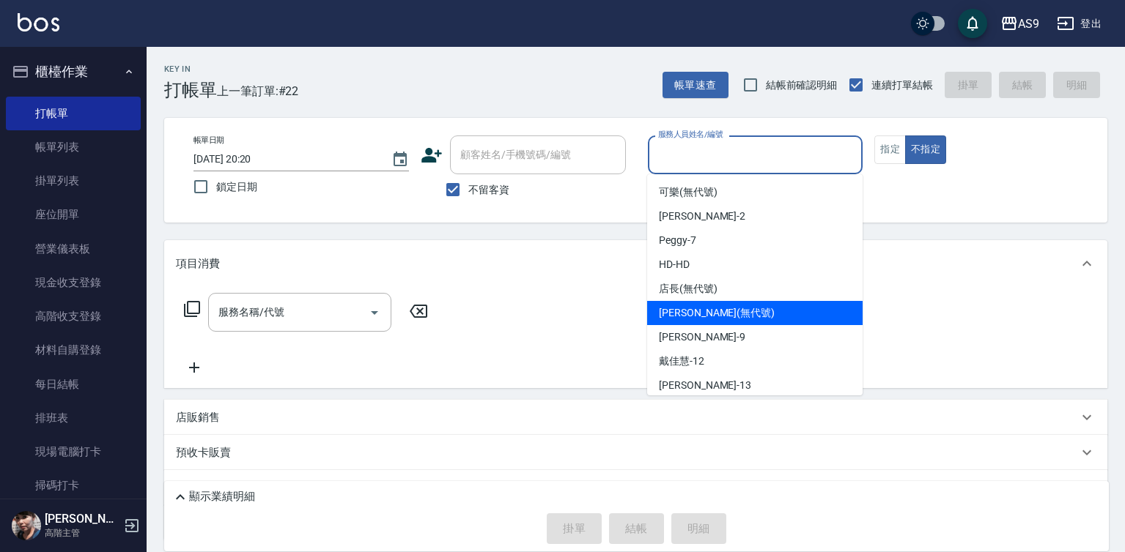
click at [711, 316] on span "[PERSON_NAME] (無代號)" at bounding box center [717, 313] width 116 height 15
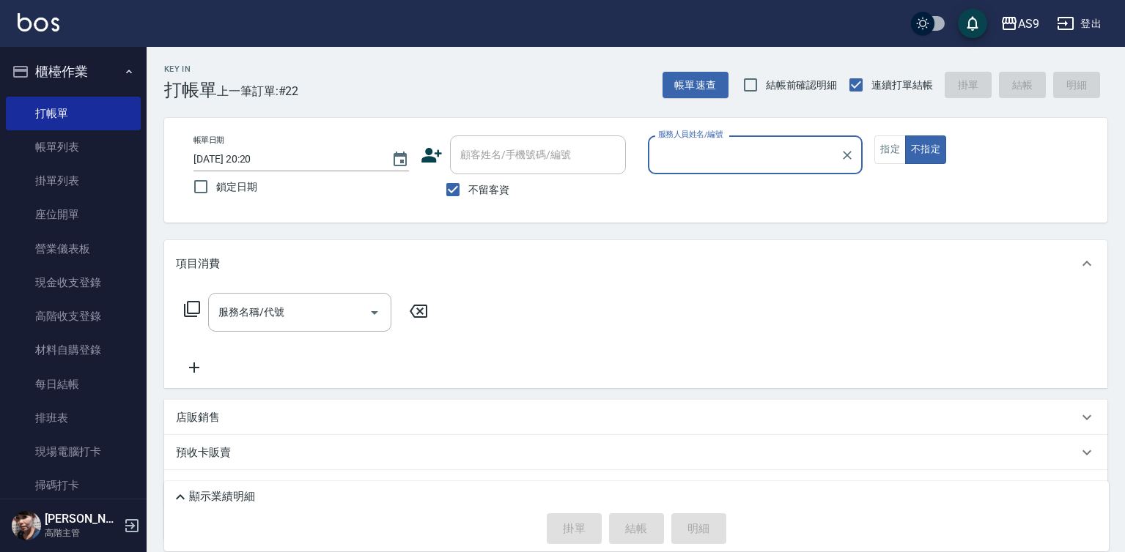
type input "[PERSON_NAME](無代號)"
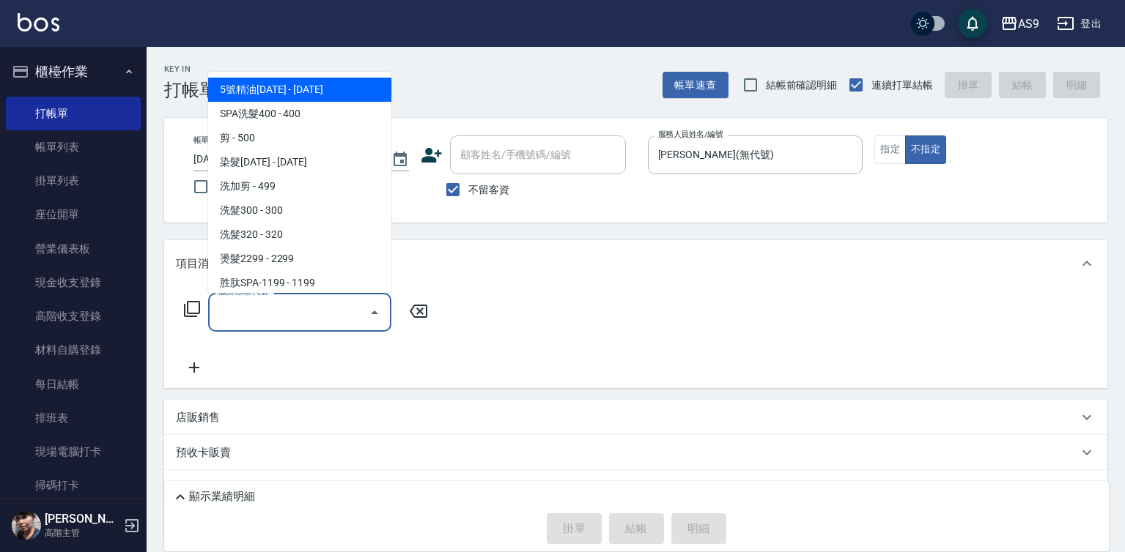
click at [253, 317] on input "服務名稱/代號" at bounding box center [289, 313] width 148 height 26
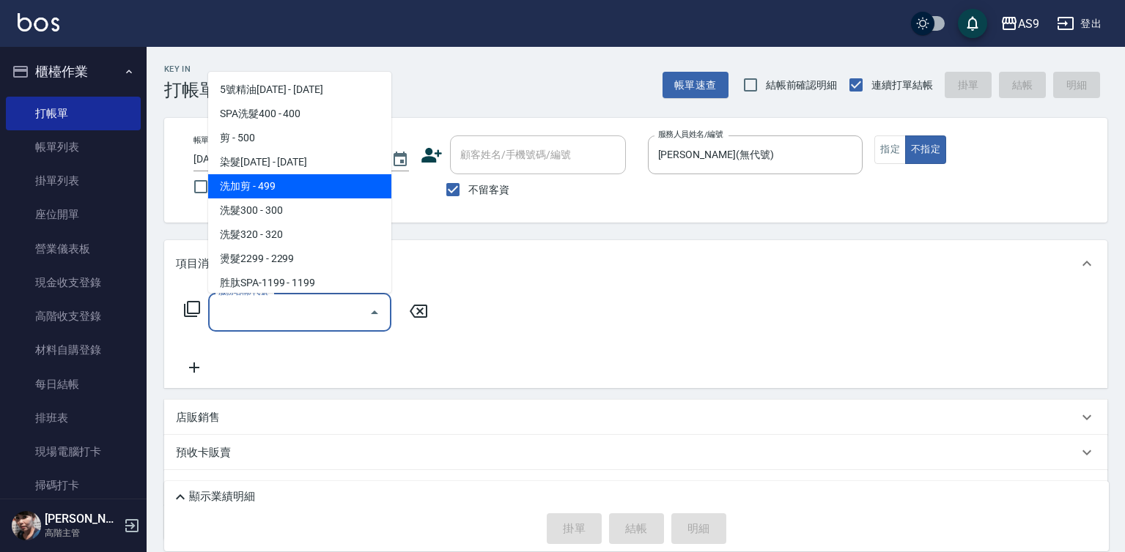
click at [288, 187] on span "洗加剪 - 499" at bounding box center [299, 186] width 183 height 24
type input "洗加剪"
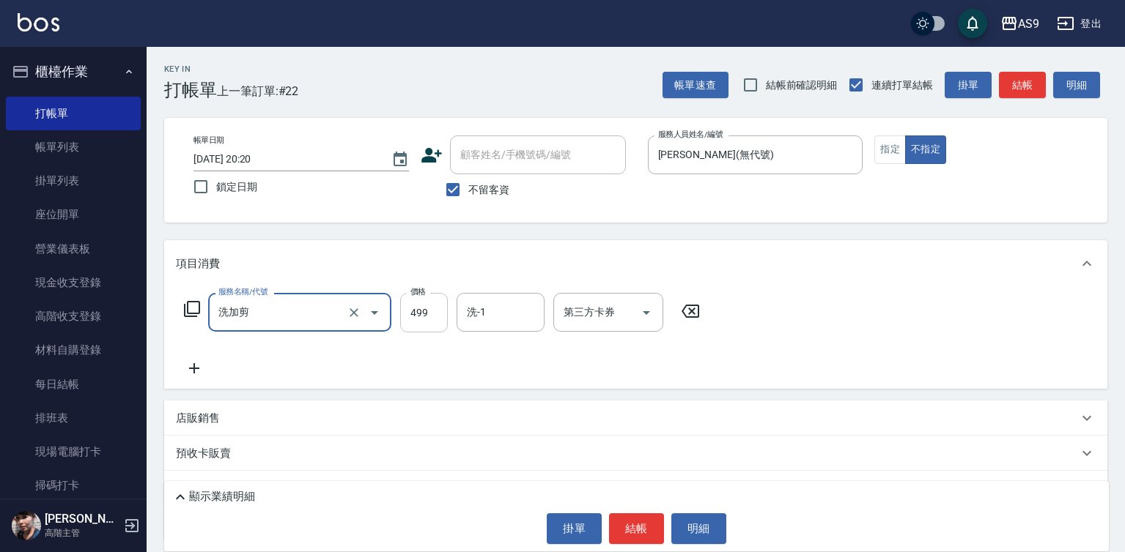
click at [407, 303] on input "499" at bounding box center [424, 313] width 48 height 40
type input "700"
click at [890, 151] on button "指定" at bounding box center [890, 150] width 32 height 29
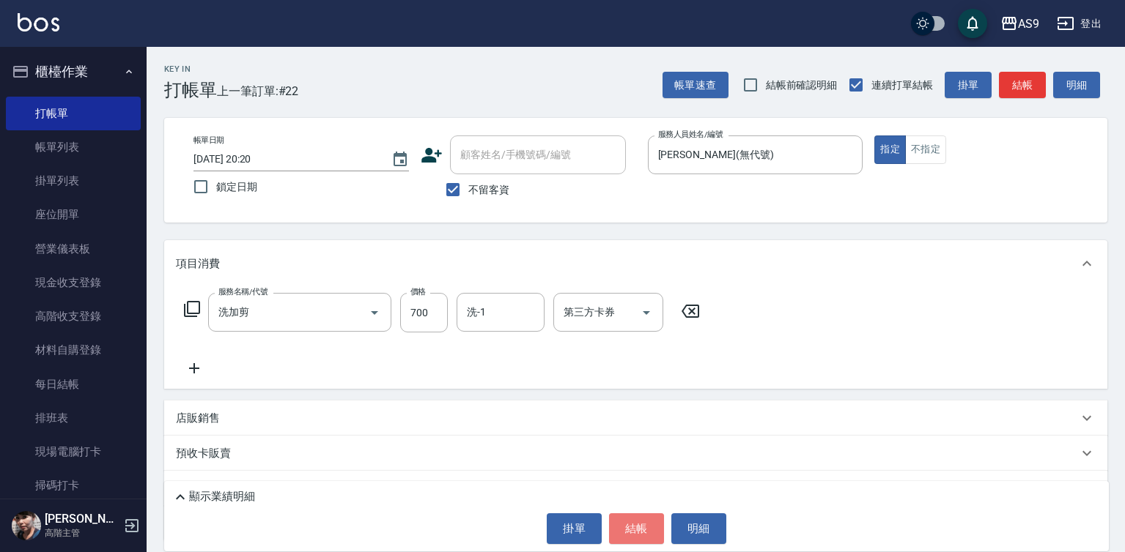
drag, startPoint x: 633, startPoint y: 521, endPoint x: 638, endPoint y: 511, distance: 11.5
click at [635, 521] on button "結帳" at bounding box center [636, 529] width 55 height 31
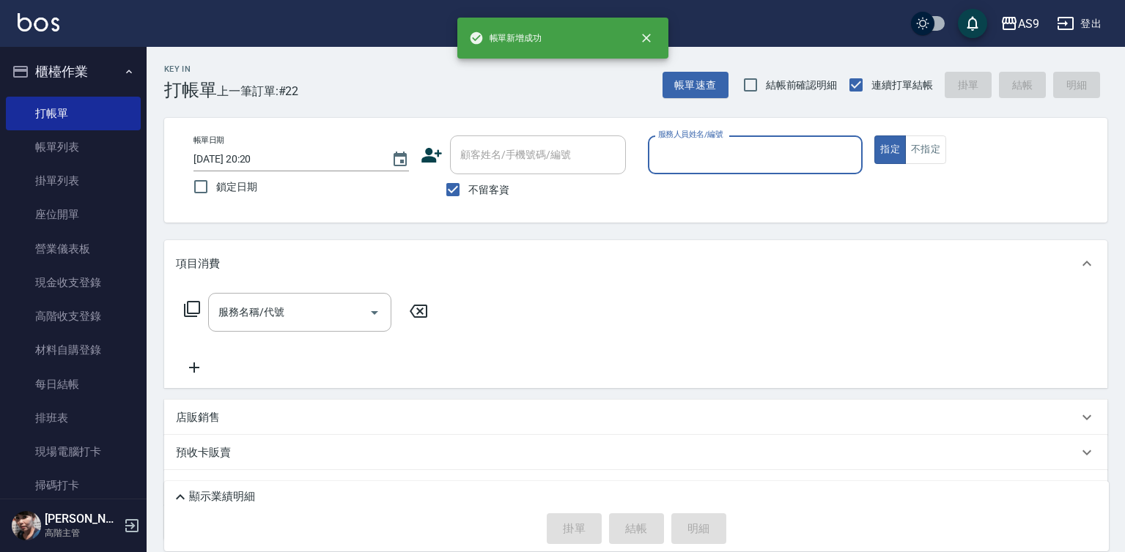
click at [705, 157] on input "服務人員姓名/編號" at bounding box center [755, 155] width 202 height 26
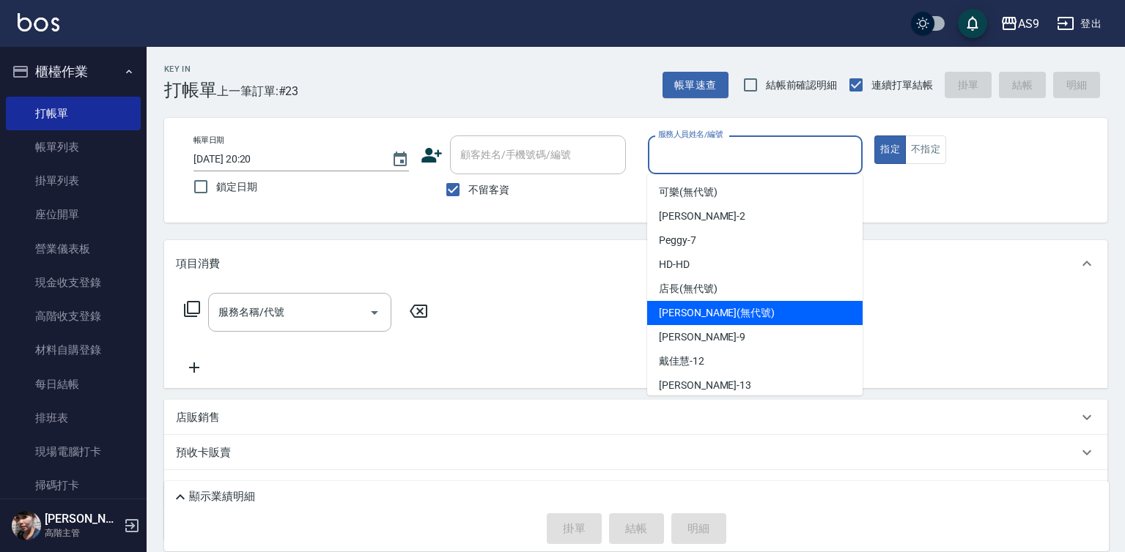
click at [720, 313] on div "[PERSON_NAME] (無代號)" at bounding box center [754, 313] width 215 height 24
type input "[PERSON_NAME](無代號)"
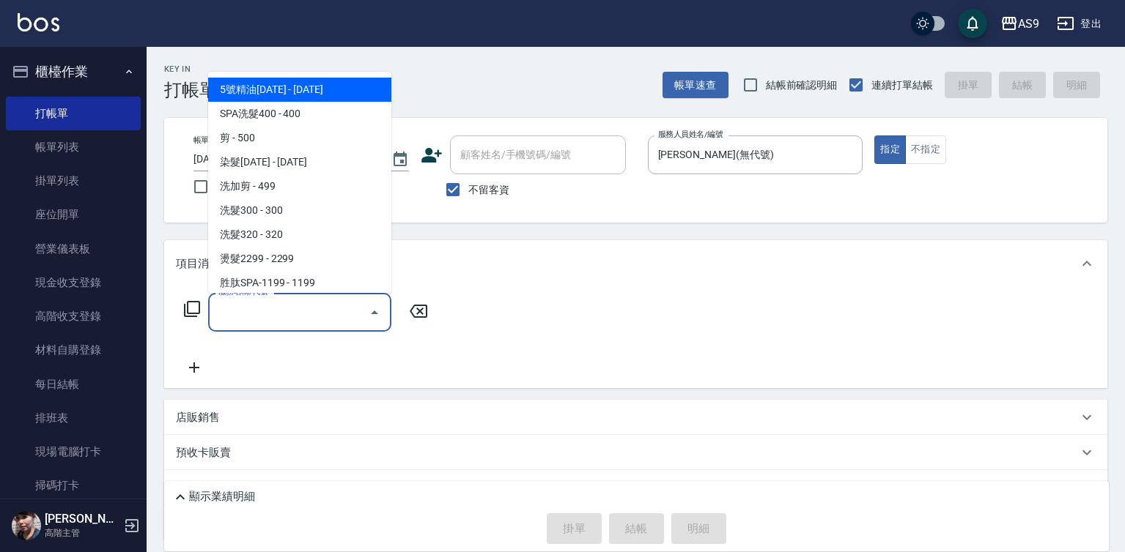
click at [314, 314] on input "服務名稱/代號" at bounding box center [289, 313] width 148 height 26
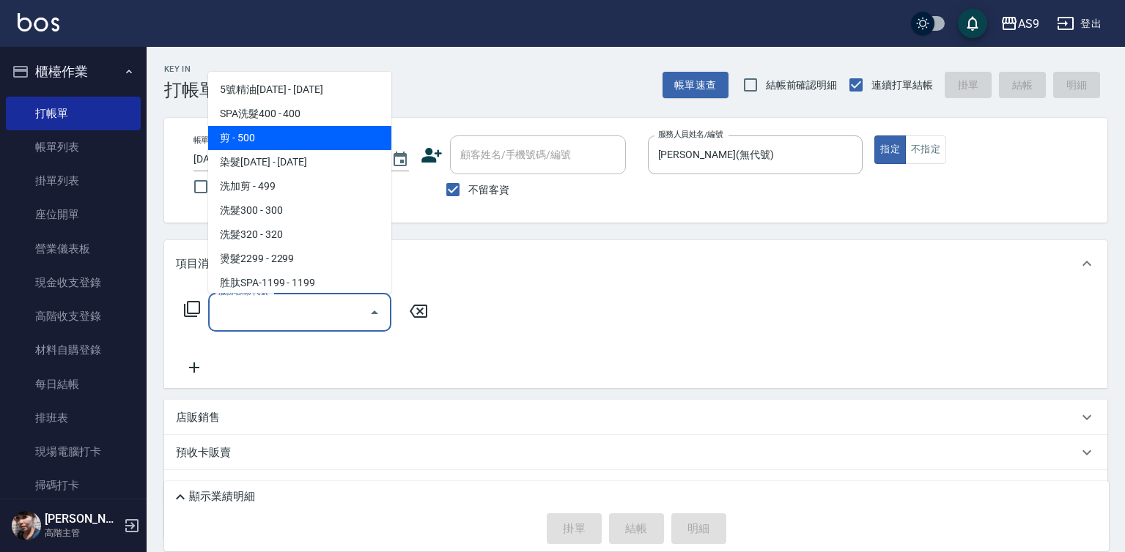
click at [297, 120] on span "SPA洗髮400 - 400" at bounding box center [299, 114] width 183 height 24
type input "SPA洗髮400(SPA洗髮400)"
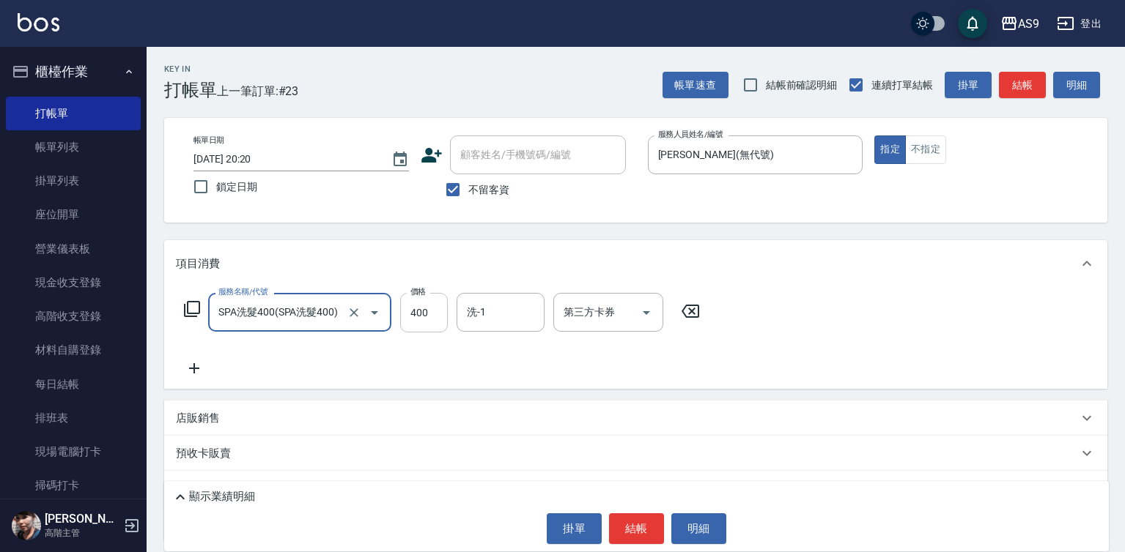
click at [443, 297] on input "400" at bounding box center [424, 313] width 48 height 40
type input "363"
click at [512, 318] on input "洗-1" at bounding box center [500, 313] width 75 height 26
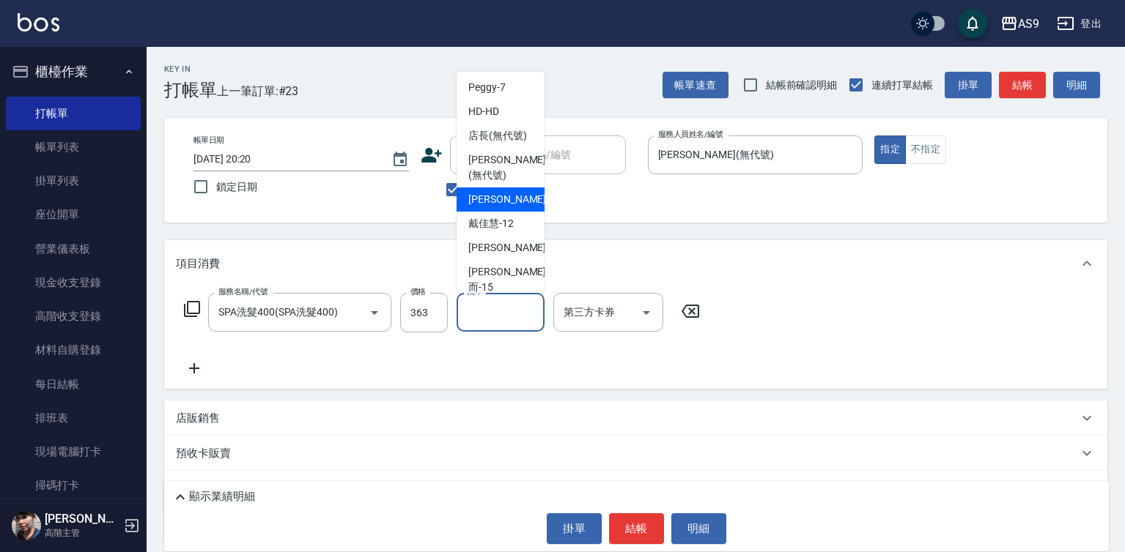
scroll to position [73, 0]
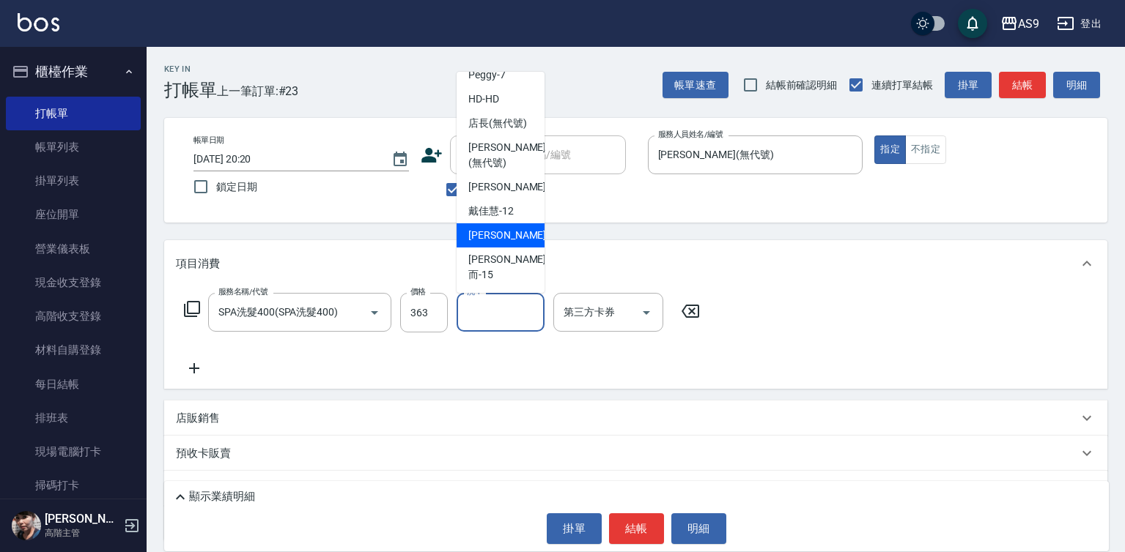
click at [507, 243] on span "[PERSON_NAME] -13" at bounding box center [514, 235] width 92 height 15
type input "[PERSON_NAME]-13"
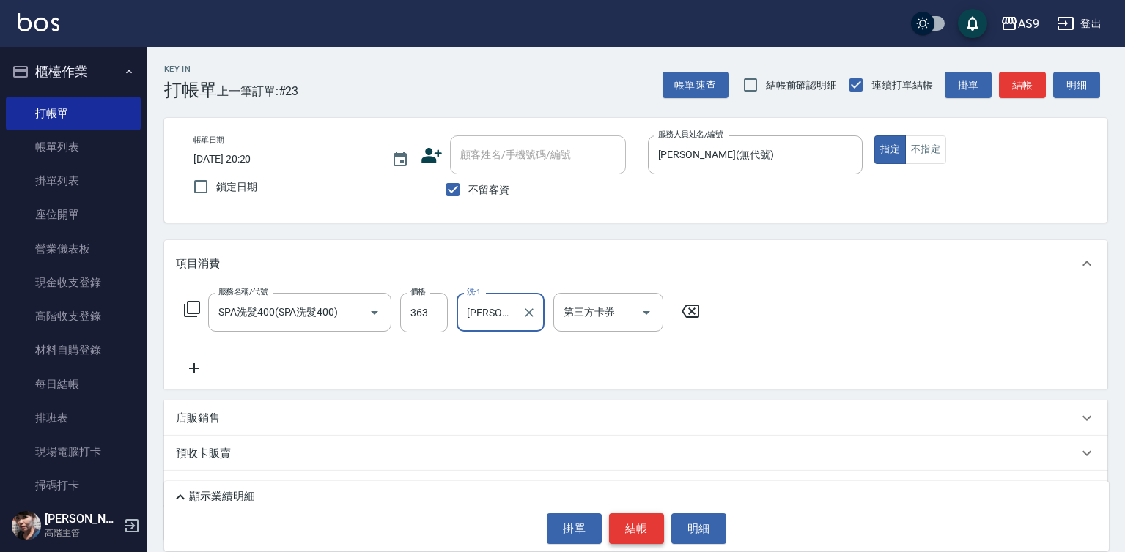
click at [632, 524] on button "結帳" at bounding box center [636, 529] width 55 height 31
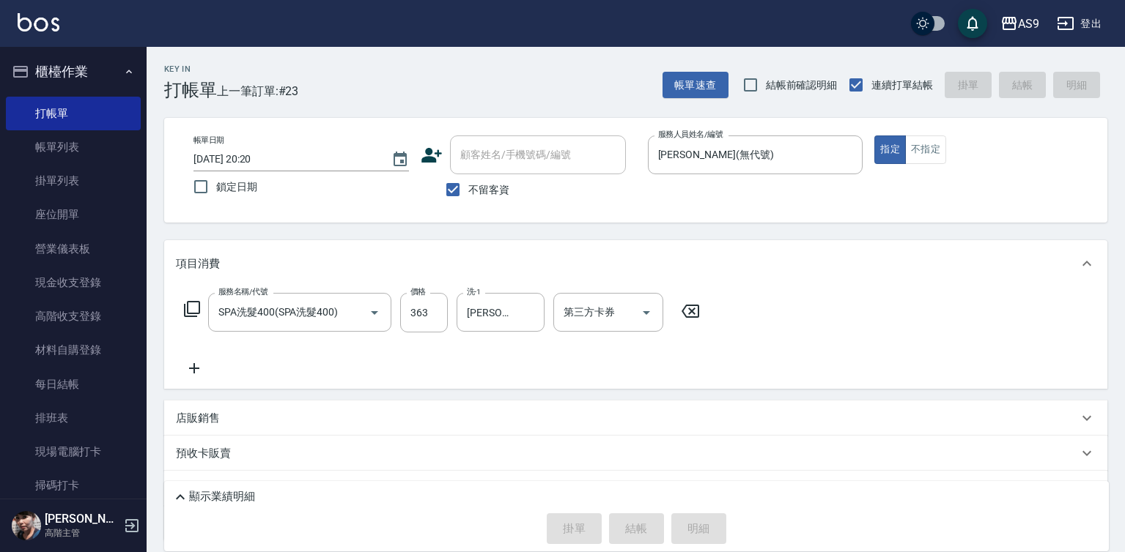
type input "[DATE] 20:21"
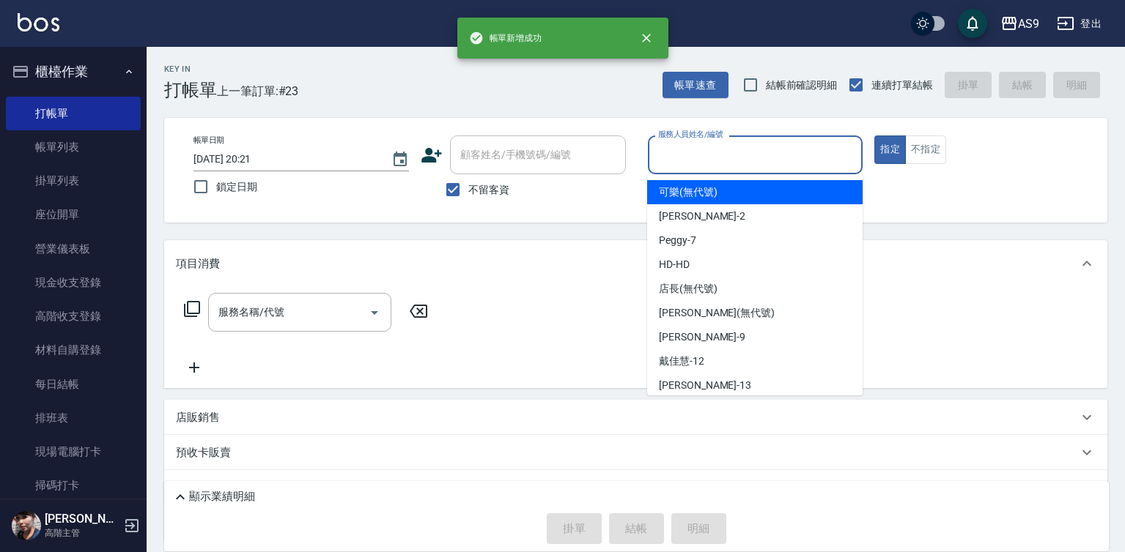
click at [700, 147] on input "服務人員姓名/編號" at bounding box center [755, 155] width 202 height 26
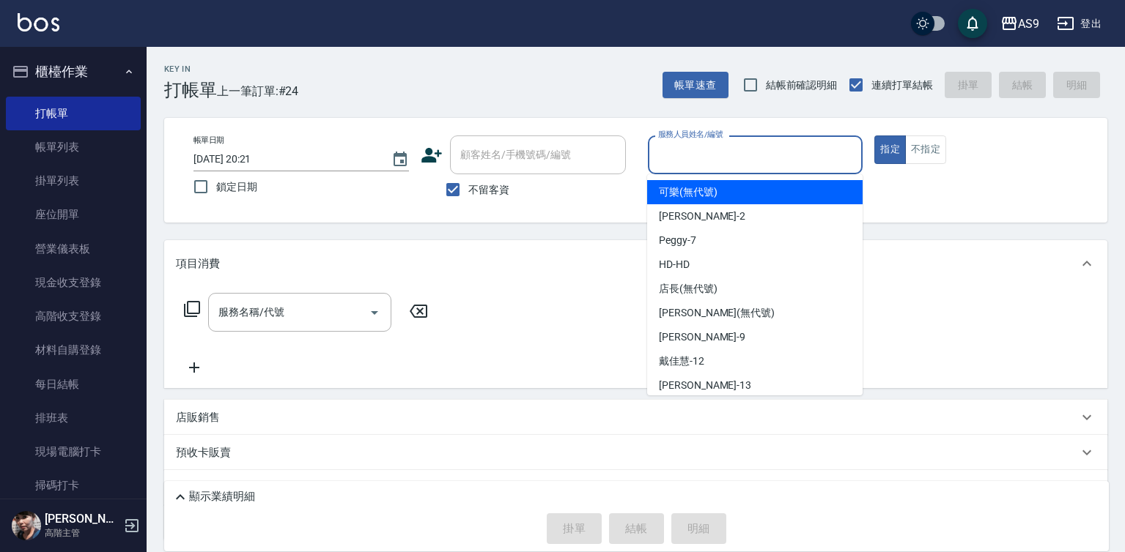
click at [693, 180] on div "可樂 (無代號)" at bounding box center [754, 192] width 215 height 24
type input "可樂(無代號)"
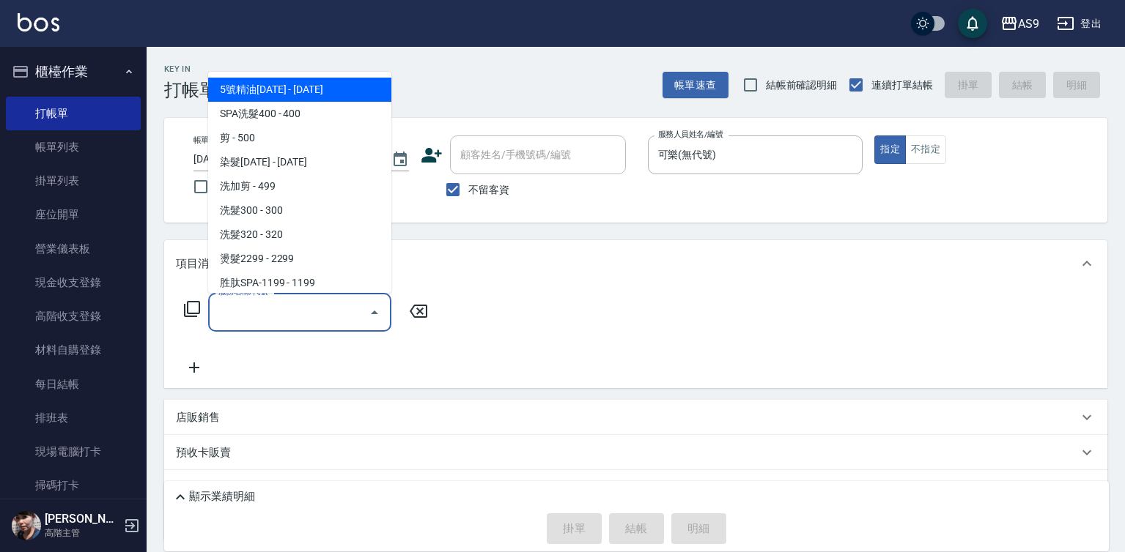
click at [334, 311] on input "服務名稱/代號" at bounding box center [289, 313] width 148 height 26
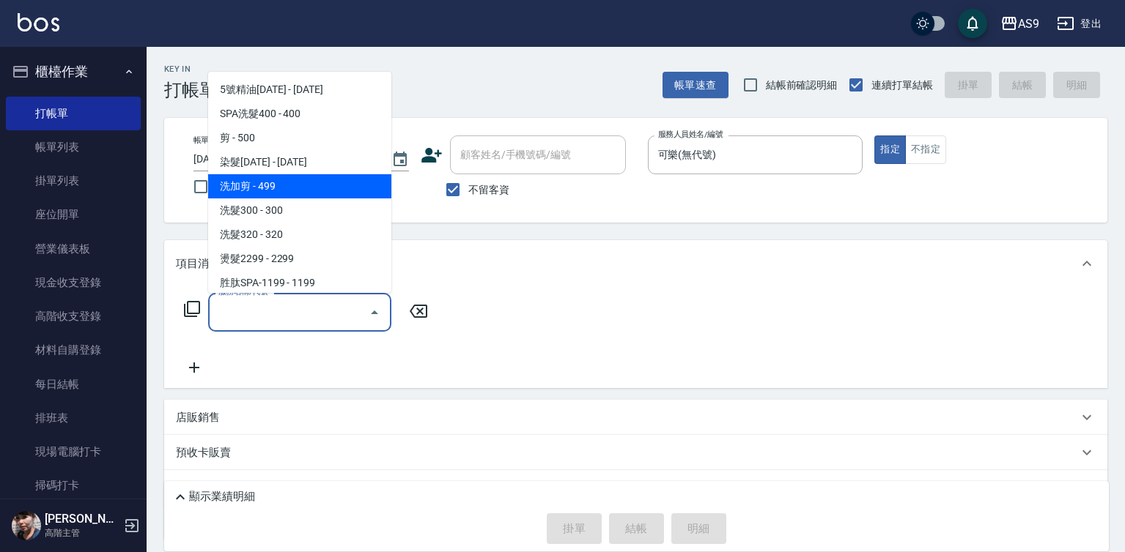
click at [293, 188] on span "洗加剪 - 499" at bounding box center [299, 186] width 183 height 24
type input "洗加剪"
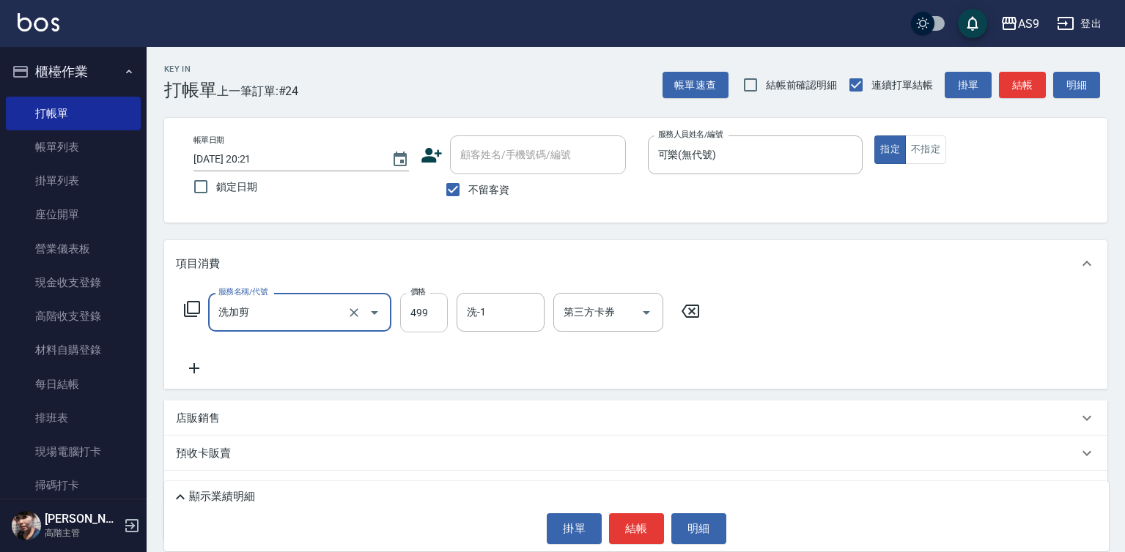
click at [429, 316] on input "499" at bounding box center [424, 313] width 48 height 40
type input "600"
click at [632, 536] on button "結帳" at bounding box center [636, 529] width 55 height 31
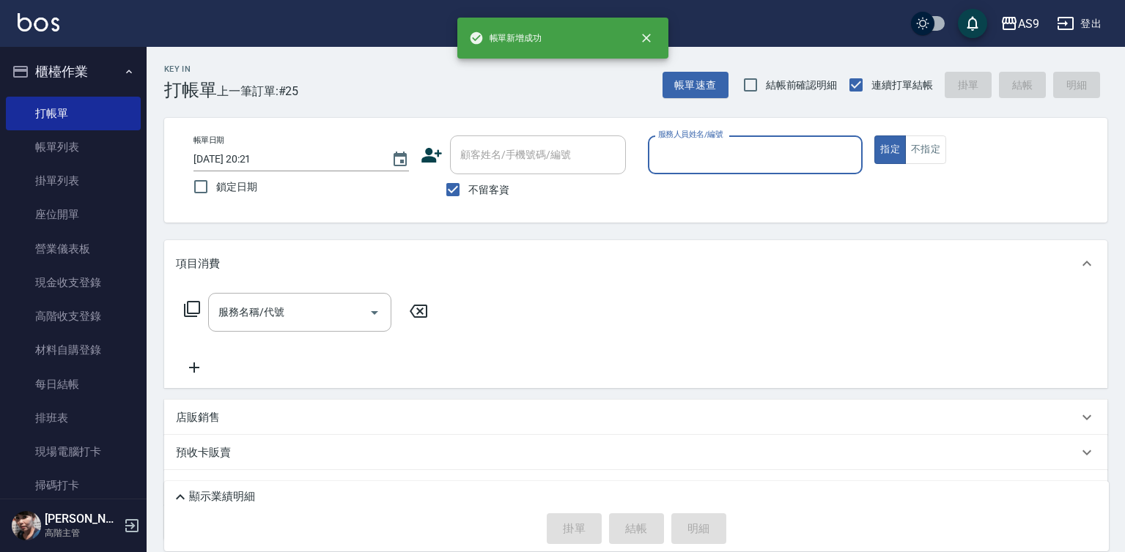
click at [698, 153] on input "服務人員姓名/編號" at bounding box center [755, 155] width 202 height 26
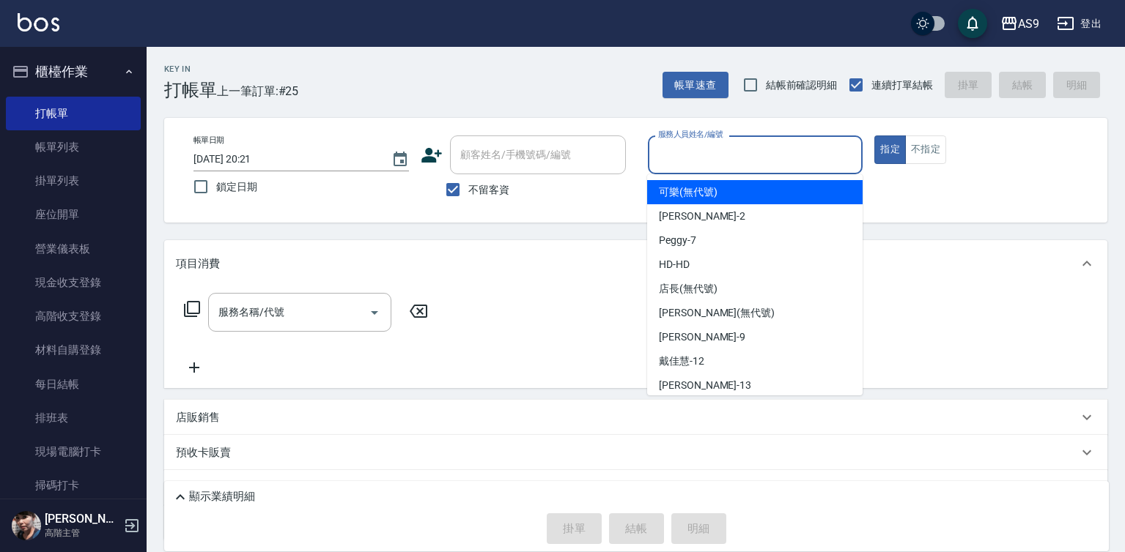
click at [686, 185] on span "可樂 (無代號)" at bounding box center [688, 192] width 59 height 15
type input "可樂(無代號)"
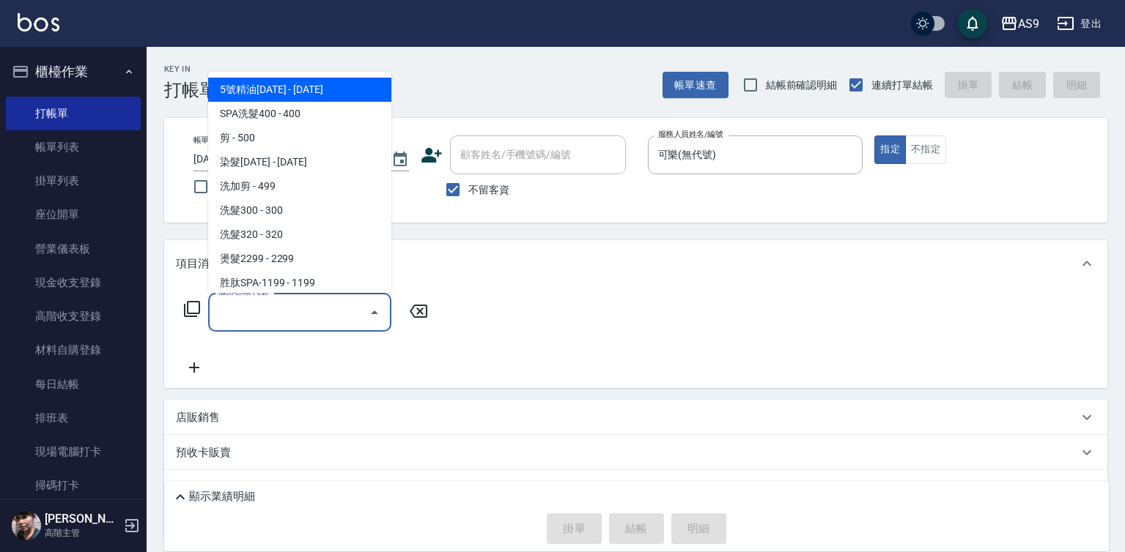
click at [269, 315] on input "服務名稱/代號" at bounding box center [289, 313] width 148 height 26
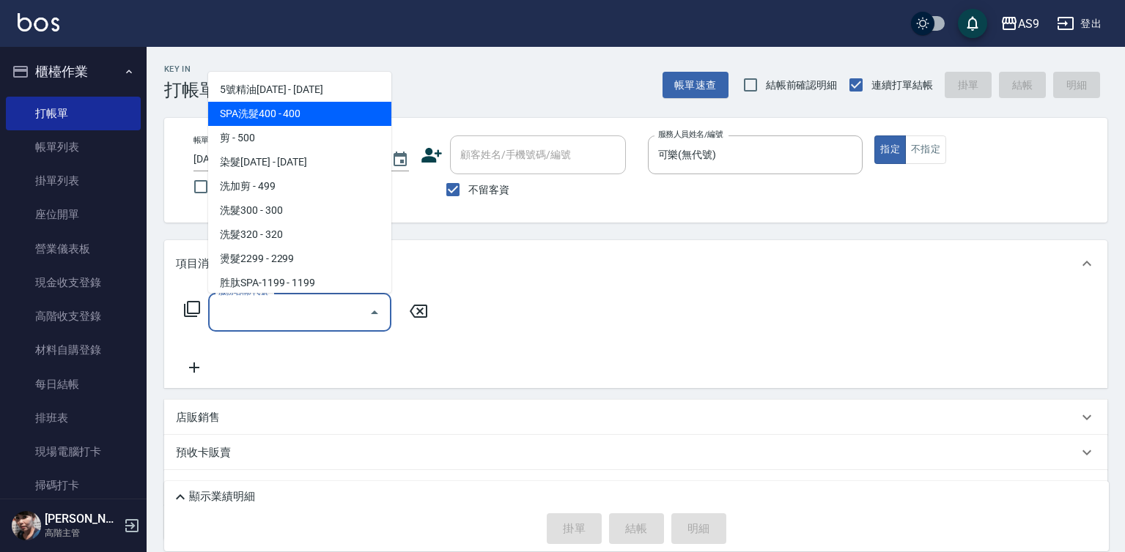
click at [263, 116] on span "SPA洗髮400 - 400" at bounding box center [299, 114] width 183 height 24
type input "SPA洗髮400(SPA洗髮400)"
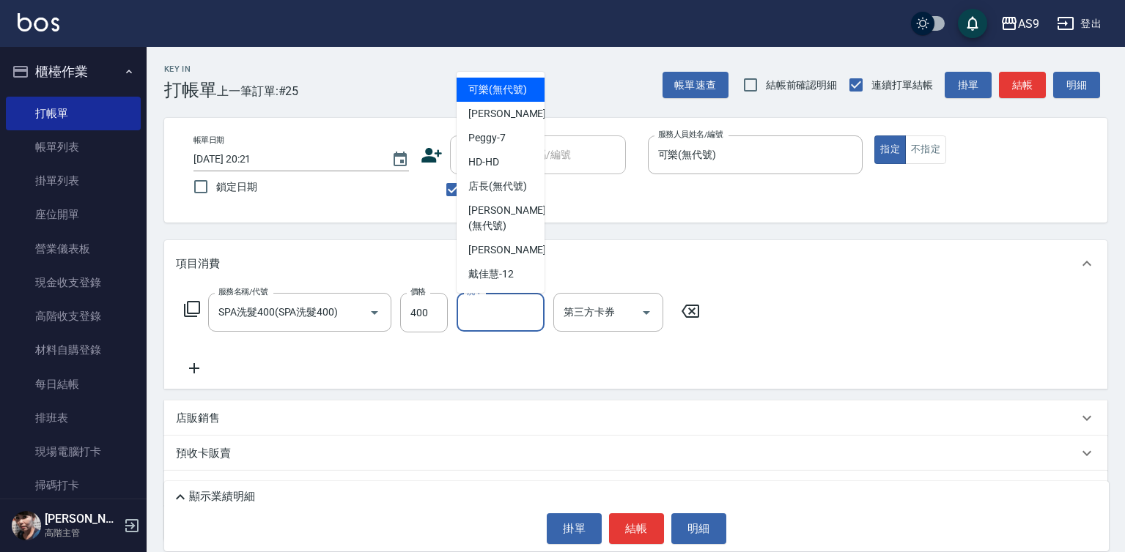
click at [500, 302] on input "洗-1" at bounding box center [500, 313] width 75 height 26
click at [493, 122] on span "[PERSON_NAME]蘭 -2" at bounding box center [511, 113] width 86 height 15
type input "[PERSON_NAME]蘭-2"
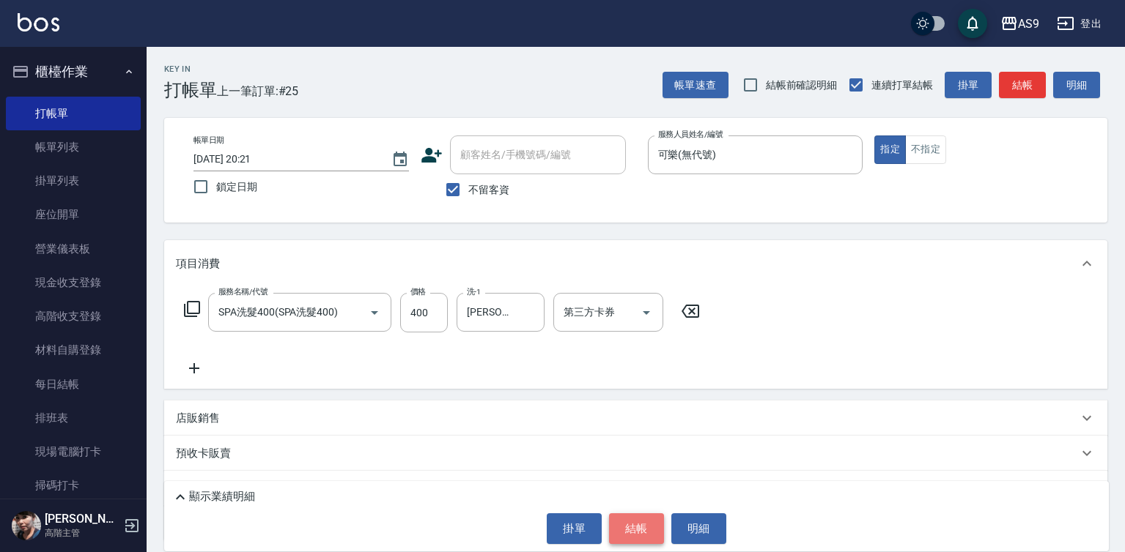
click at [641, 526] on button "結帳" at bounding box center [636, 529] width 55 height 31
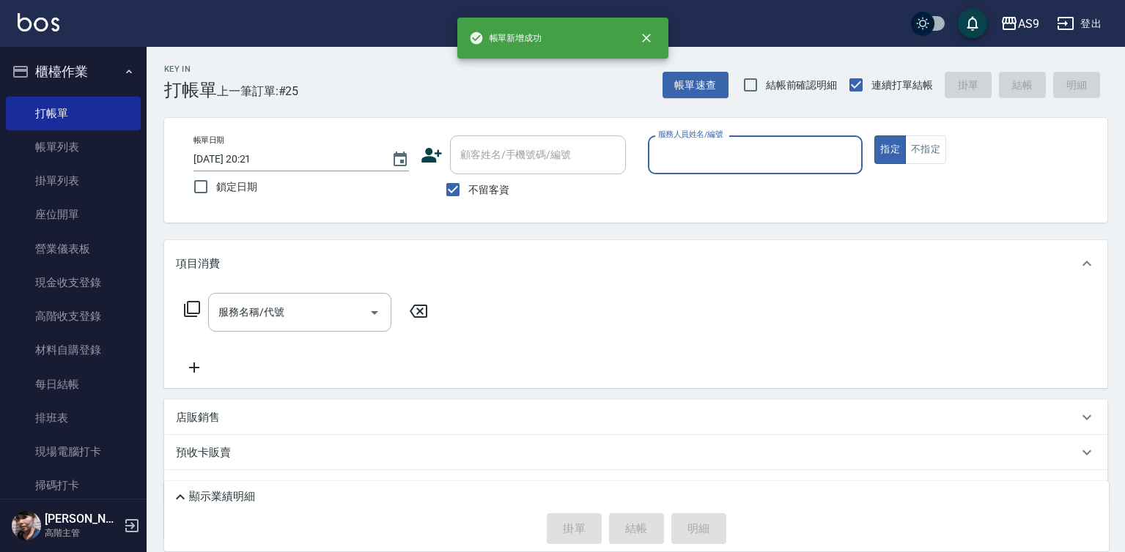
click at [689, 152] on input "服務人員姓名/編號" at bounding box center [755, 155] width 202 height 26
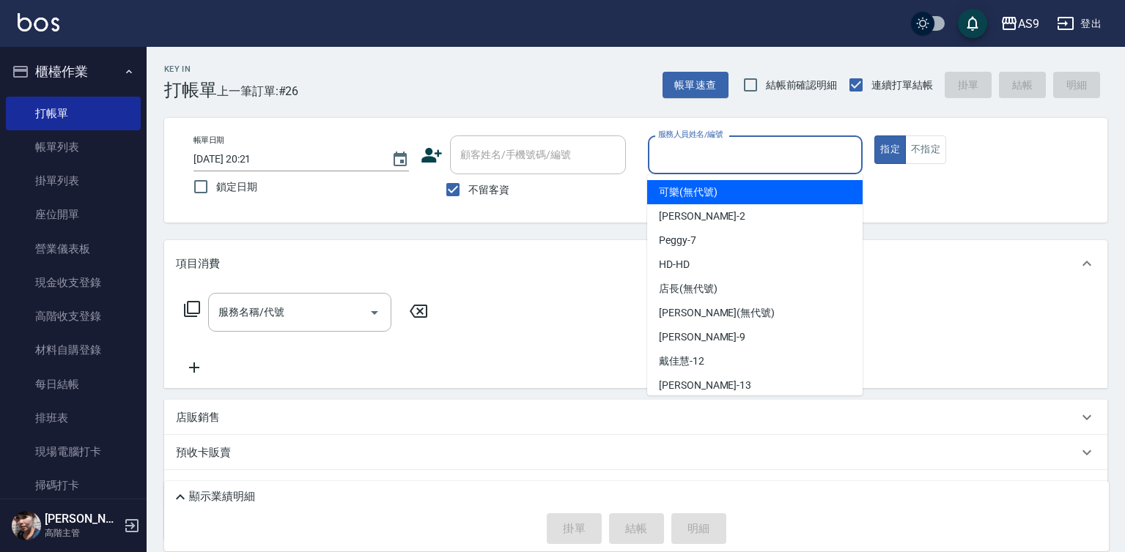
click at [680, 191] on span "可樂 (無代號)" at bounding box center [688, 192] width 59 height 15
type input "可樂(無代號)"
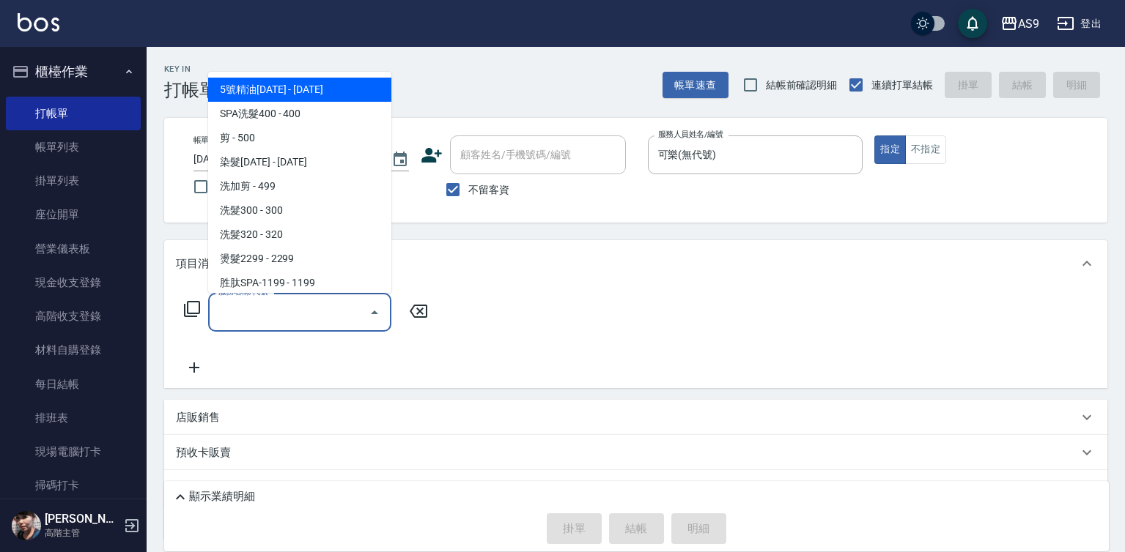
click at [264, 307] on input "服務名稱/代號" at bounding box center [289, 313] width 148 height 26
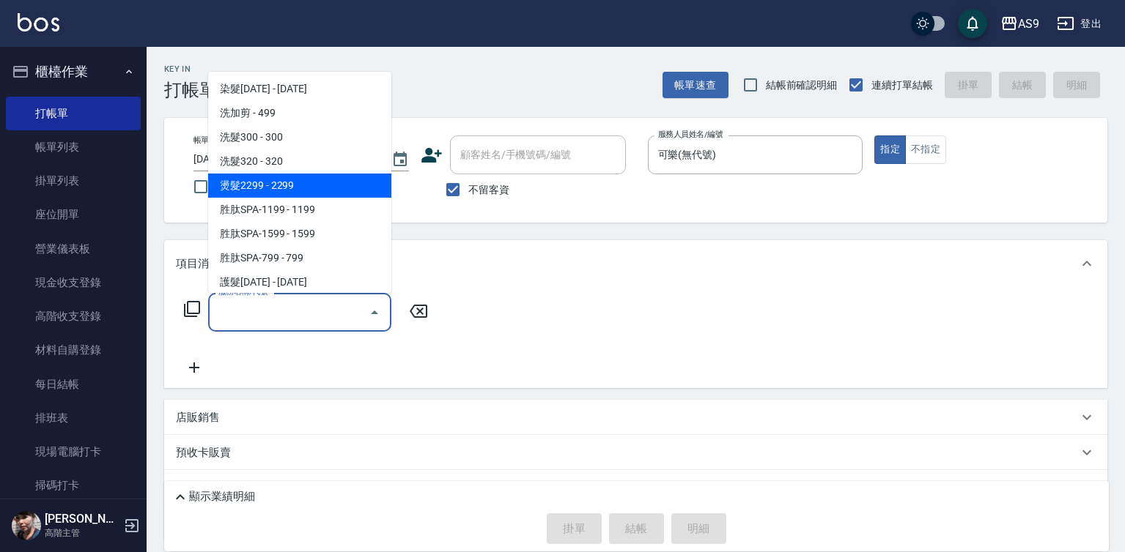
click at [281, 188] on span "燙髮2299 - 2299" at bounding box center [299, 186] width 183 height 24
type input "燙髮2299(燙2299)"
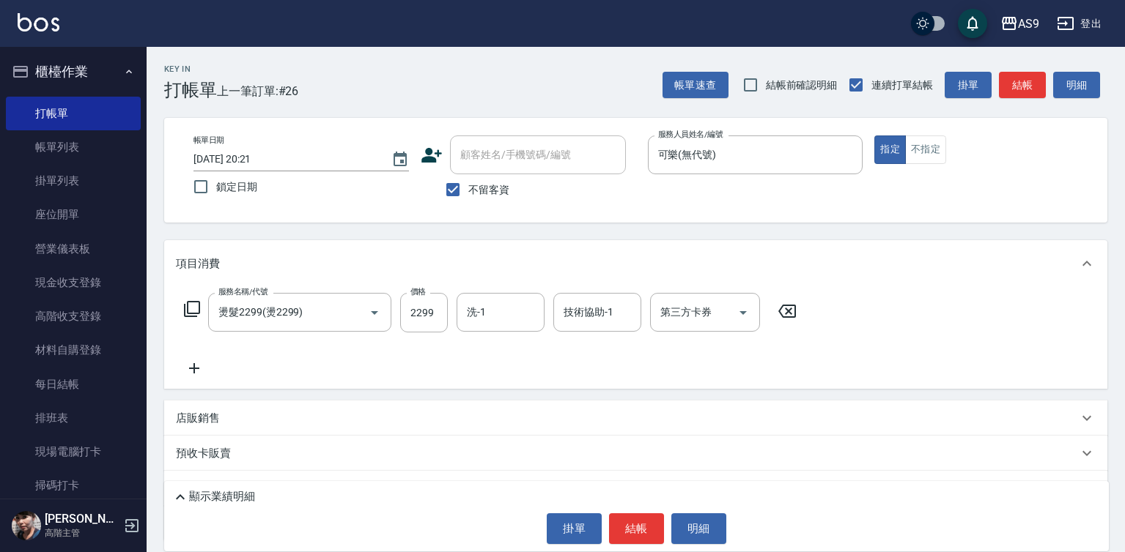
drag, startPoint x: 196, startPoint y: 372, endPoint x: 209, endPoint y: 372, distance: 12.5
click at [209, 372] on icon at bounding box center [194, 369] width 37 height 18
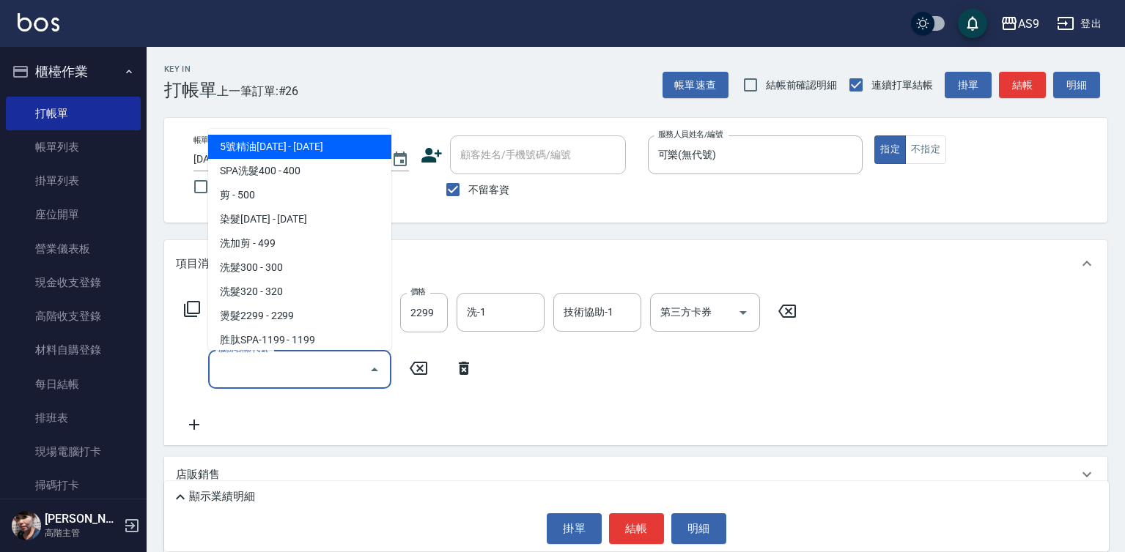
click at [270, 364] on input "服務名稱/代號" at bounding box center [289, 370] width 148 height 26
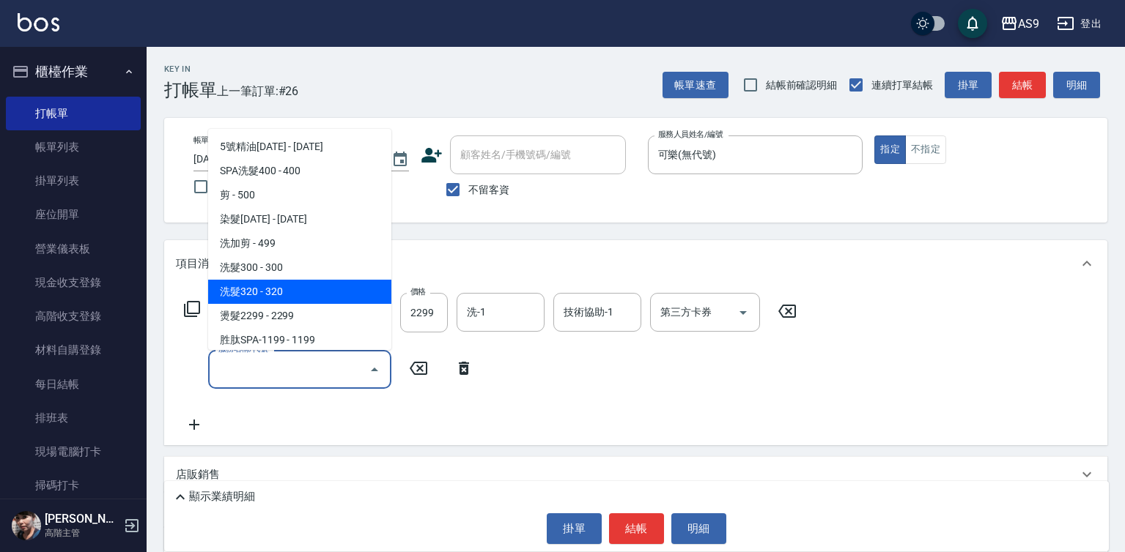
scroll to position [147, 0]
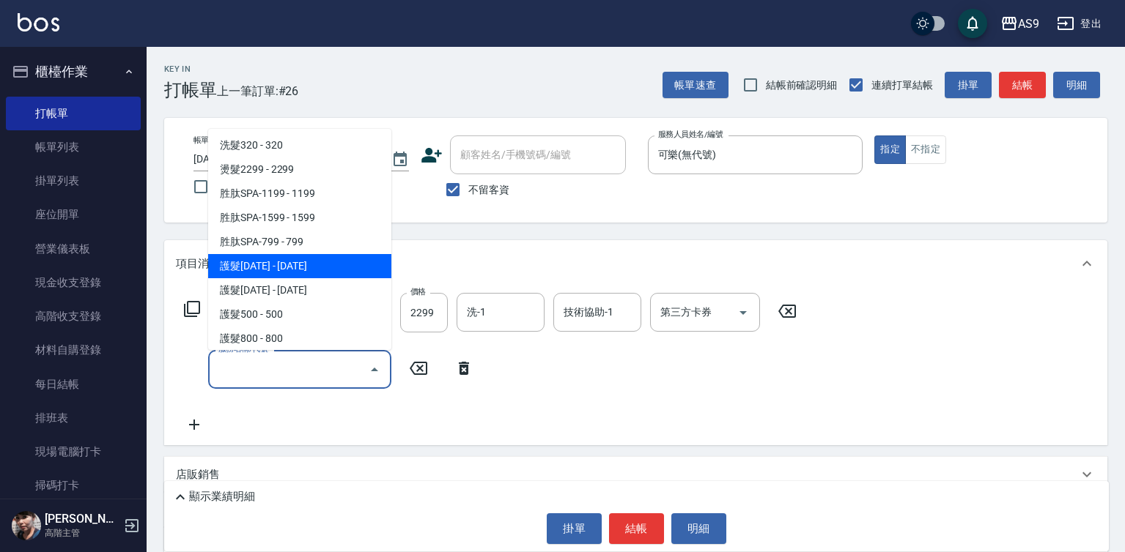
click at [284, 268] on span "護髮[DATE] - [DATE]" at bounding box center [299, 266] width 183 height 24
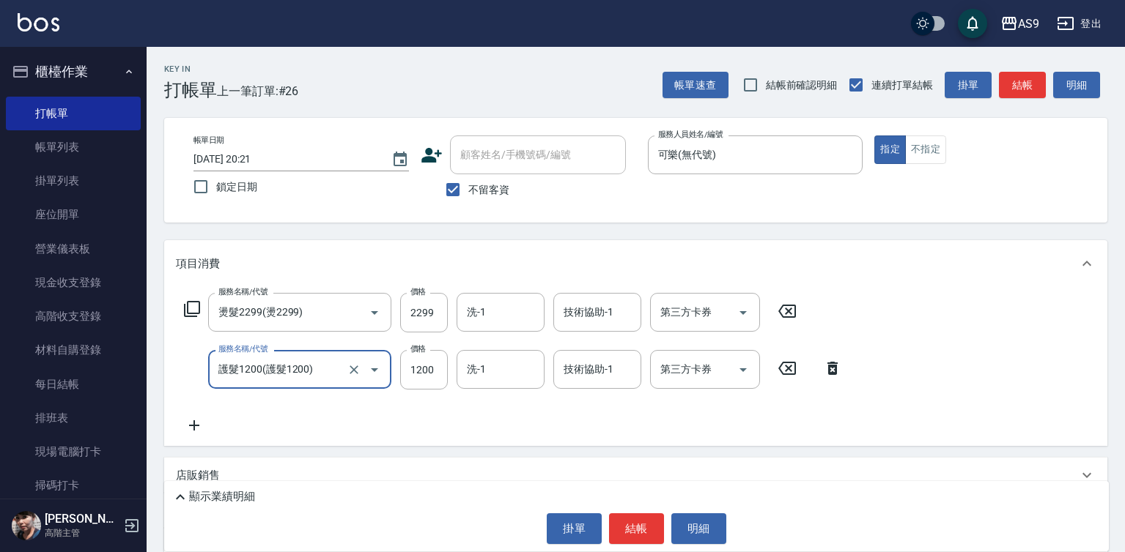
type input "護髮1200"
drag, startPoint x: 192, startPoint y: 425, endPoint x: 201, endPoint y: 425, distance: 9.5
click at [201, 425] on icon at bounding box center [194, 426] width 37 height 18
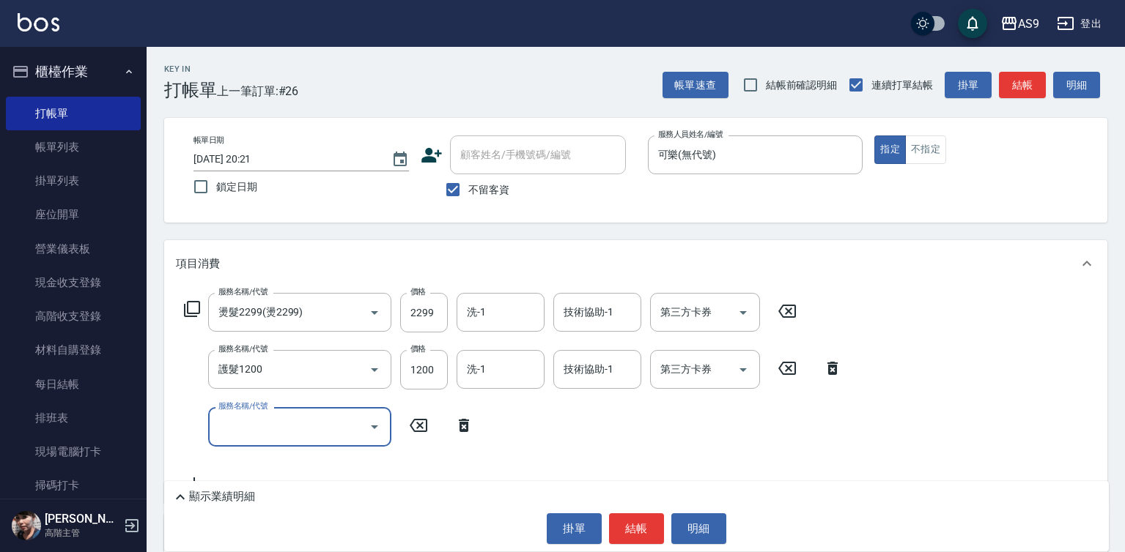
click at [250, 422] on input "服務名稱/代號" at bounding box center [289, 427] width 148 height 26
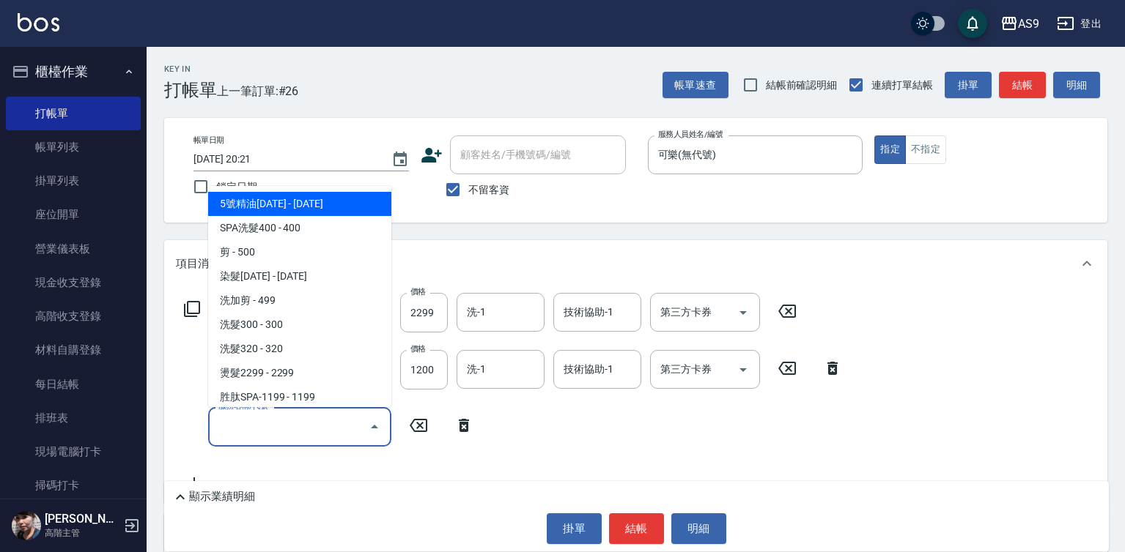
click at [339, 210] on span "5號精油[DATE] - [DATE]" at bounding box center [299, 204] width 183 height 24
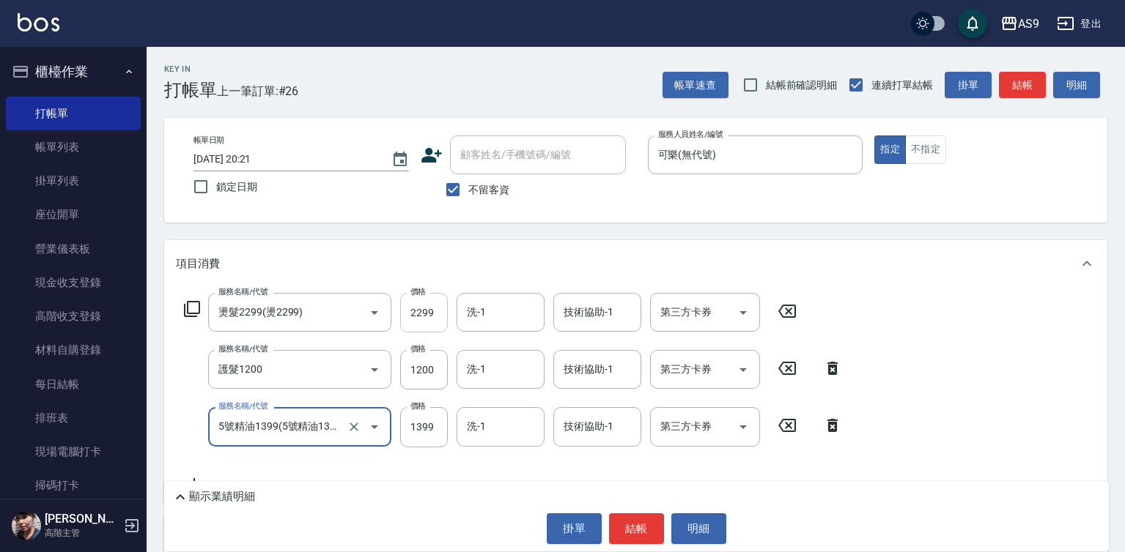
click at [429, 317] on input "2299" at bounding box center [424, 313] width 48 height 40
type input "5號精油1399"
click at [429, 317] on input "2299" at bounding box center [424, 313] width 48 height 40
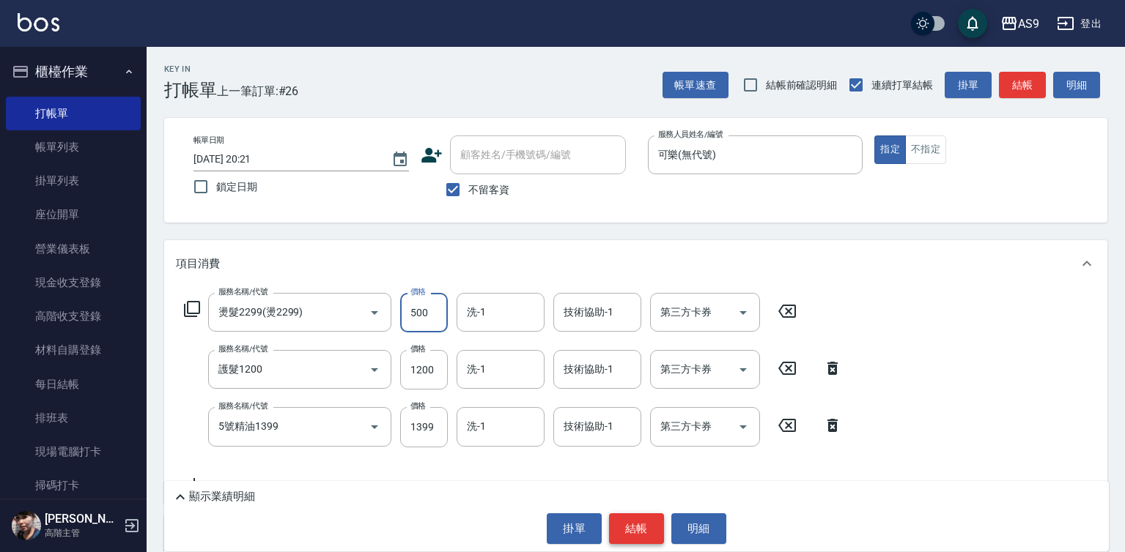
type input "500"
click at [628, 517] on button "結帳" at bounding box center [636, 529] width 55 height 31
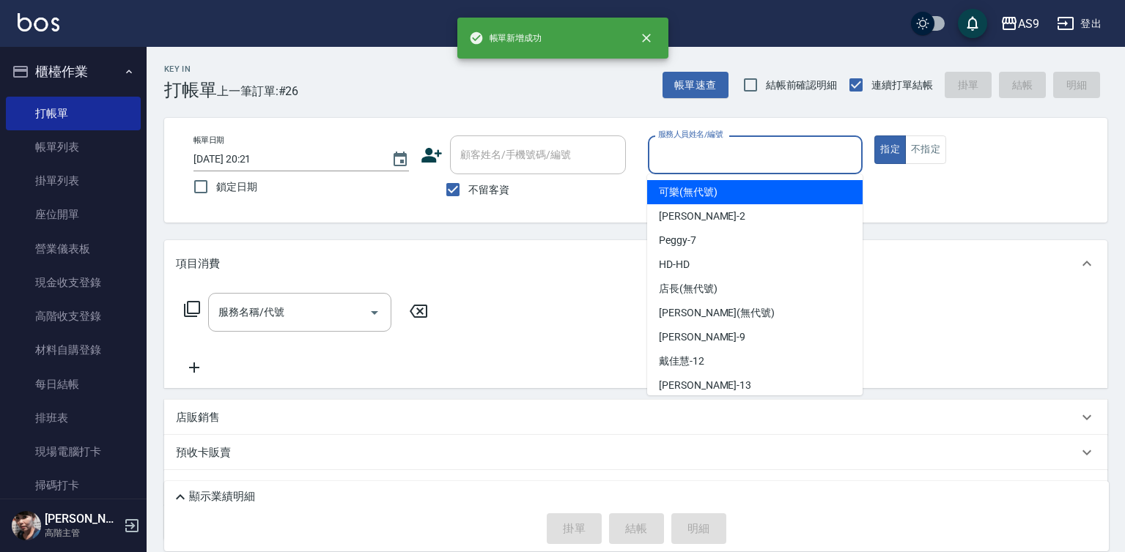
click at [709, 164] on input "服務人員姓名/編號" at bounding box center [755, 155] width 202 height 26
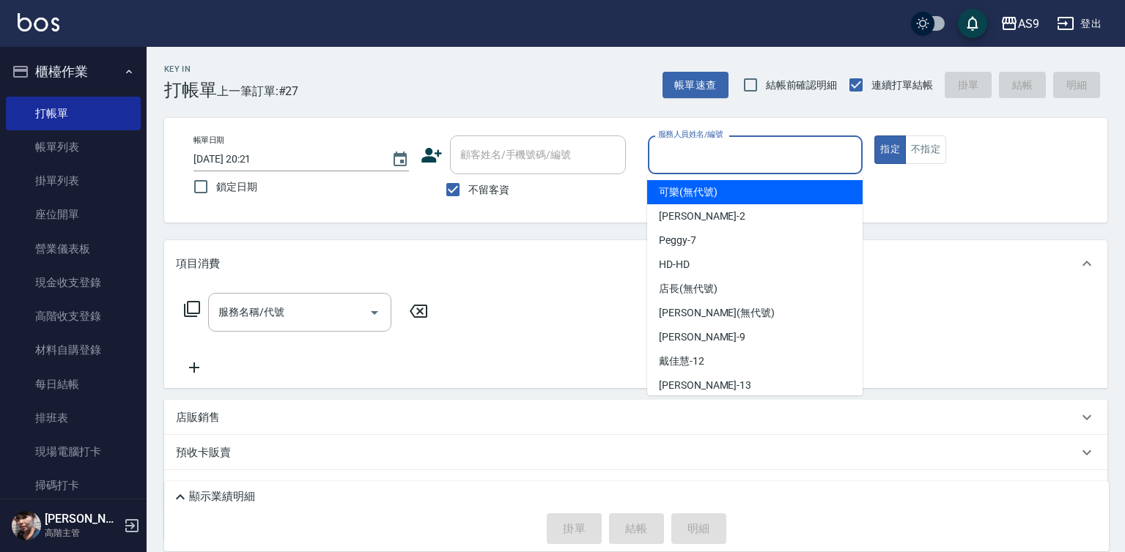
click at [683, 196] on span "可樂 (無代號)" at bounding box center [688, 192] width 59 height 15
type input "可樂(無代號)"
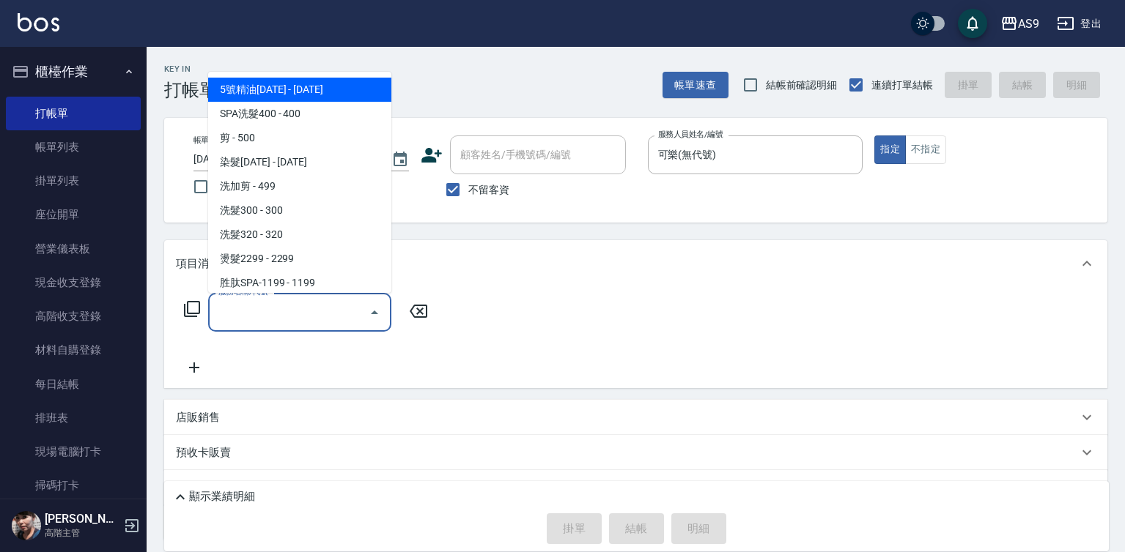
click at [332, 308] on input "服務名稱/代號" at bounding box center [289, 313] width 148 height 26
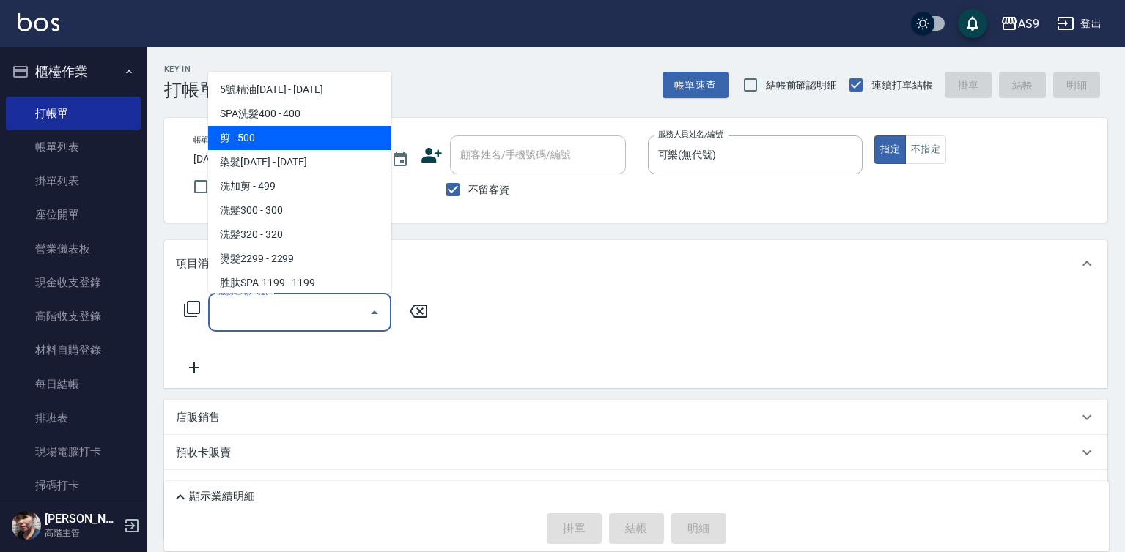
click at [273, 131] on span "剪 - 500" at bounding box center [299, 138] width 183 height 24
type input "剪(剪)"
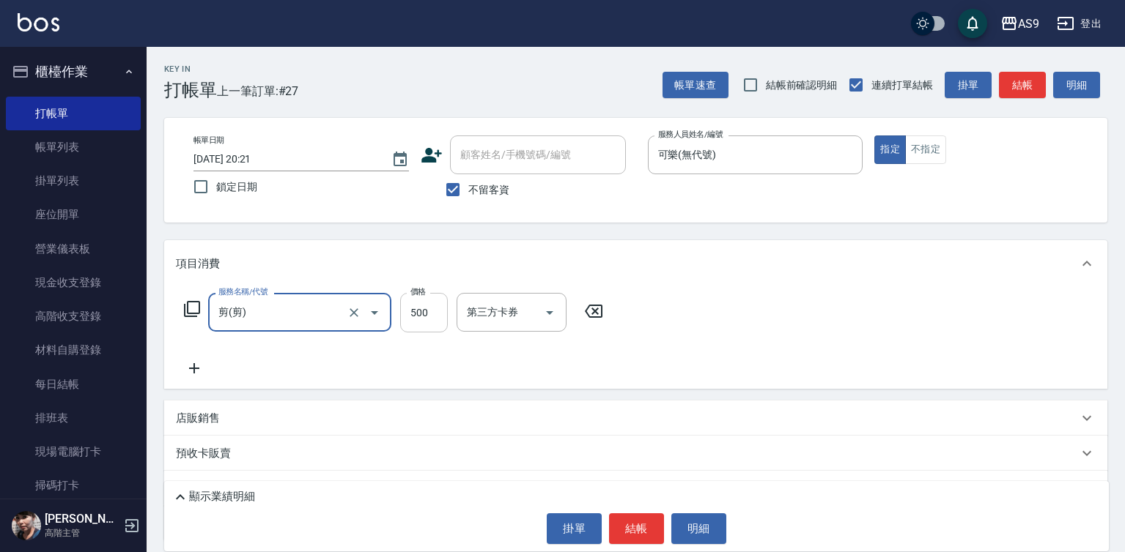
click at [410, 314] on input "500" at bounding box center [424, 313] width 48 height 40
click at [422, 321] on input "400500" at bounding box center [424, 313] width 48 height 40
type input "400"
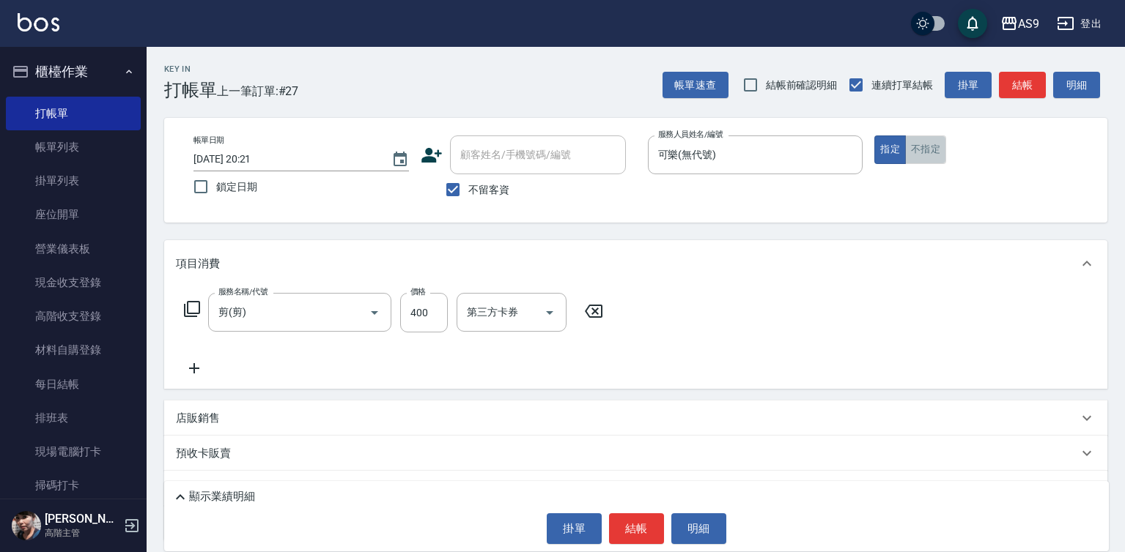
click at [921, 149] on button "不指定" at bounding box center [925, 150] width 41 height 29
click at [644, 527] on button "結帳" at bounding box center [636, 529] width 55 height 31
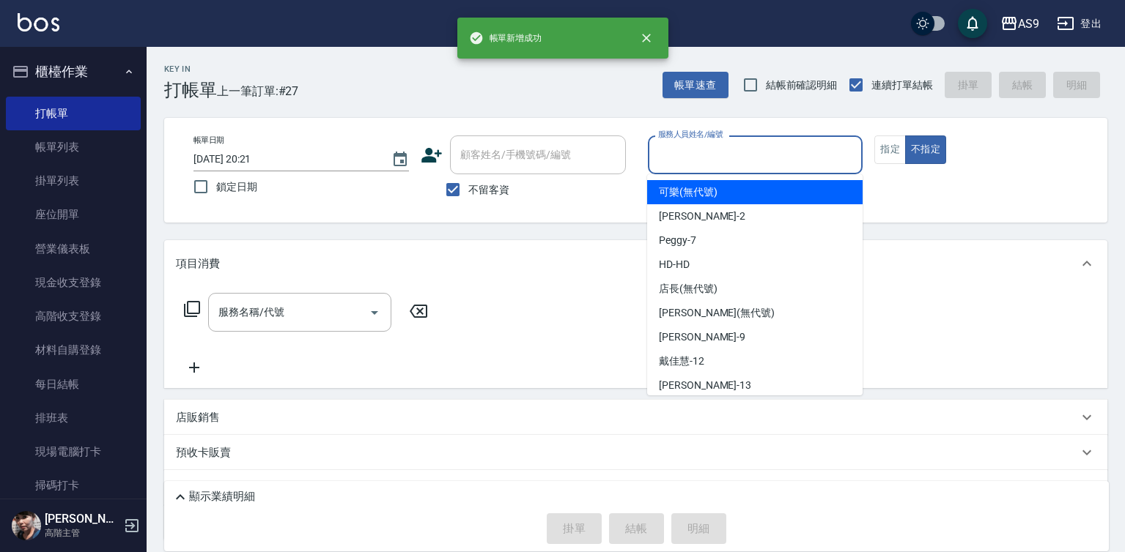
click at [717, 152] on input "服務人員姓名/編號" at bounding box center [755, 155] width 202 height 26
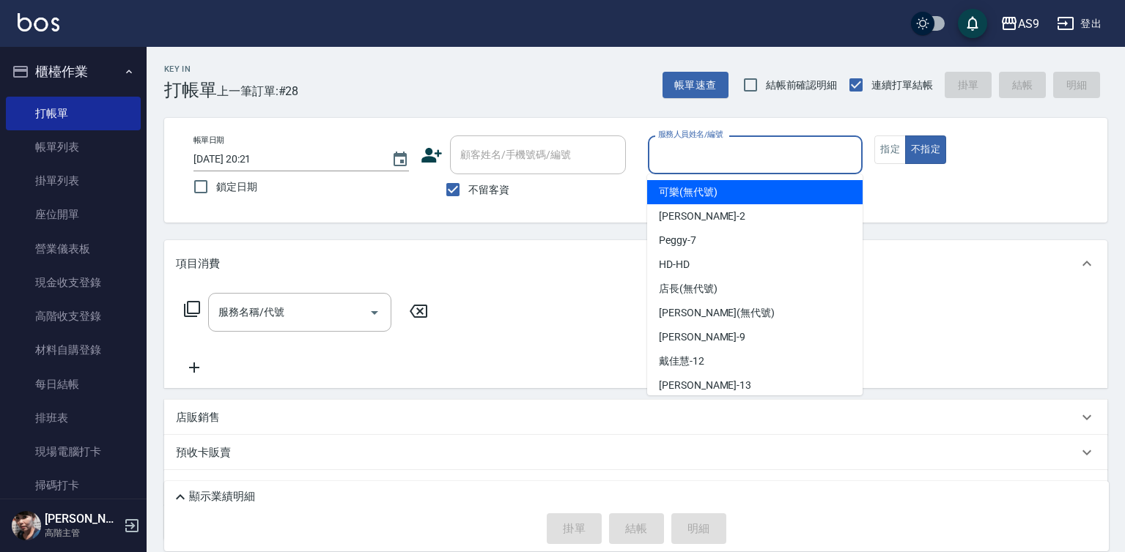
click at [691, 200] on div "可樂 (無代號)" at bounding box center [754, 192] width 215 height 24
type input "可樂(無代號)"
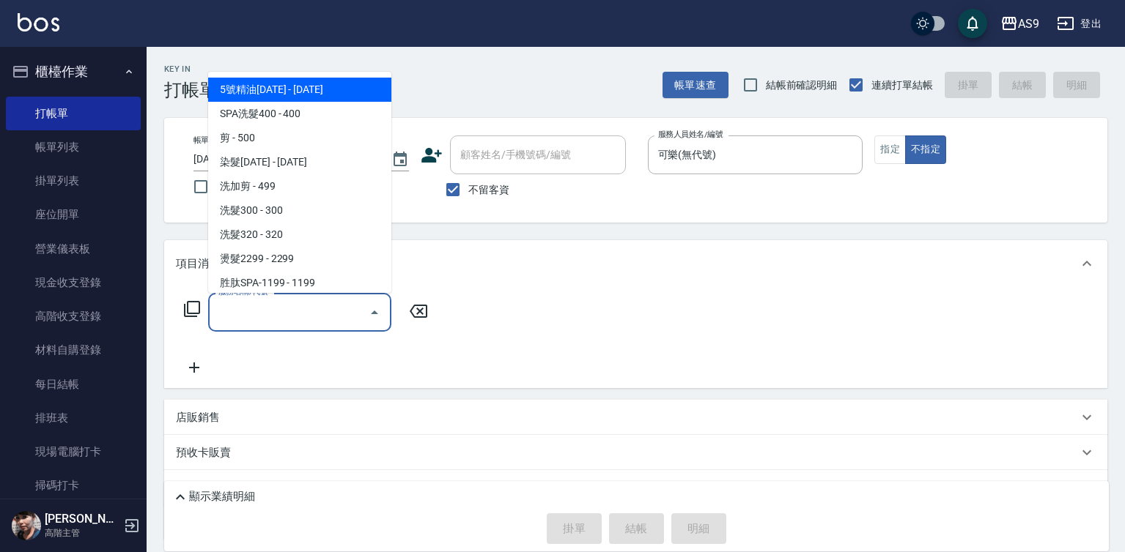
click at [318, 317] on input "服務名稱/代號" at bounding box center [289, 313] width 148 height 26
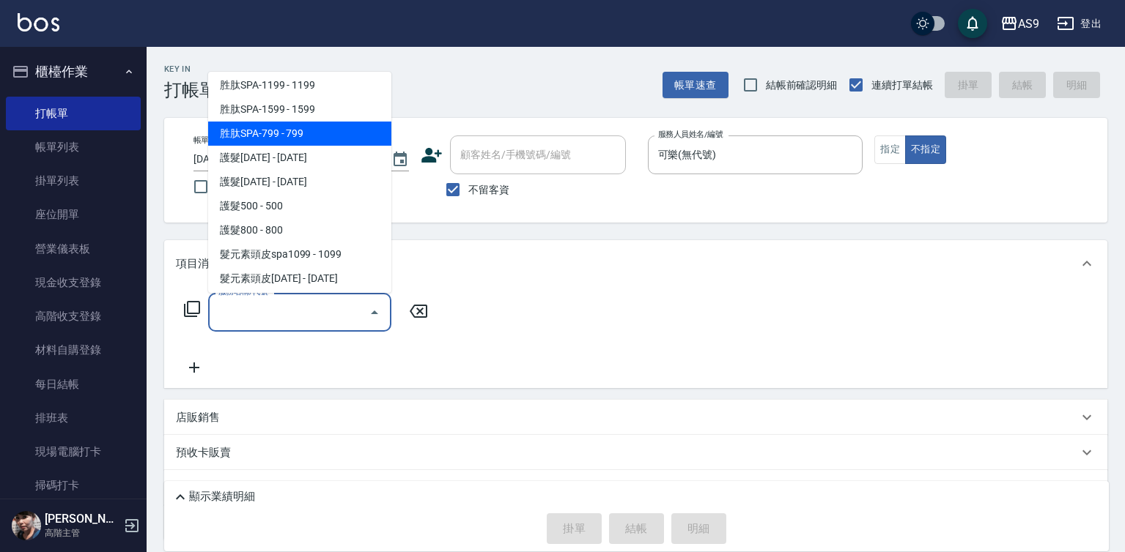
scroll to position [220, 0]
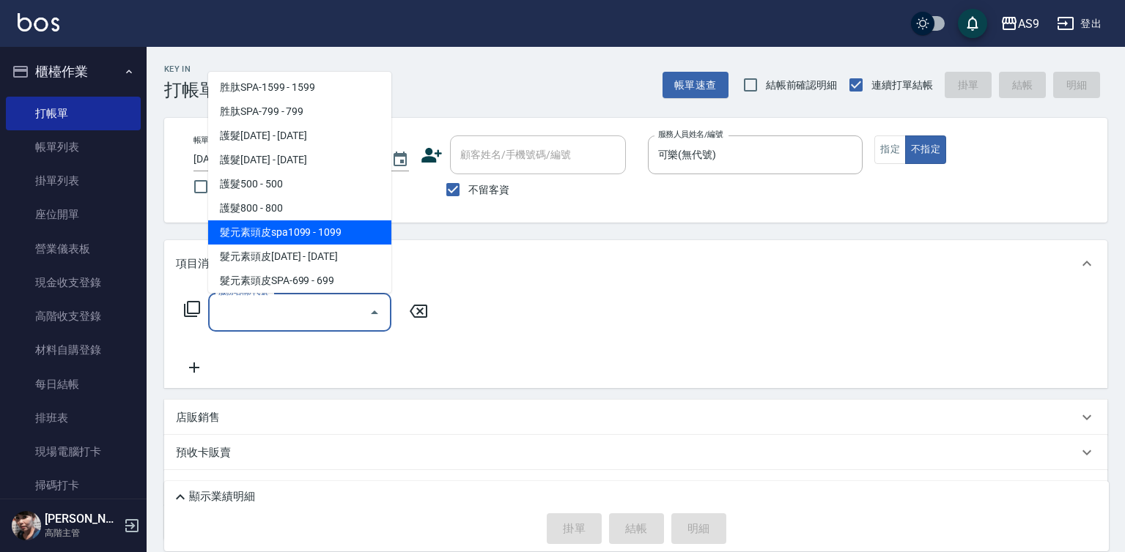
click at [333, 237] on span "髮元素頭皮spa1099 - 1099" at bounding box center [299, 233] width 183 height 24
type input "髮元素頭皮spa1099(髮元素頭皮spa1099)"
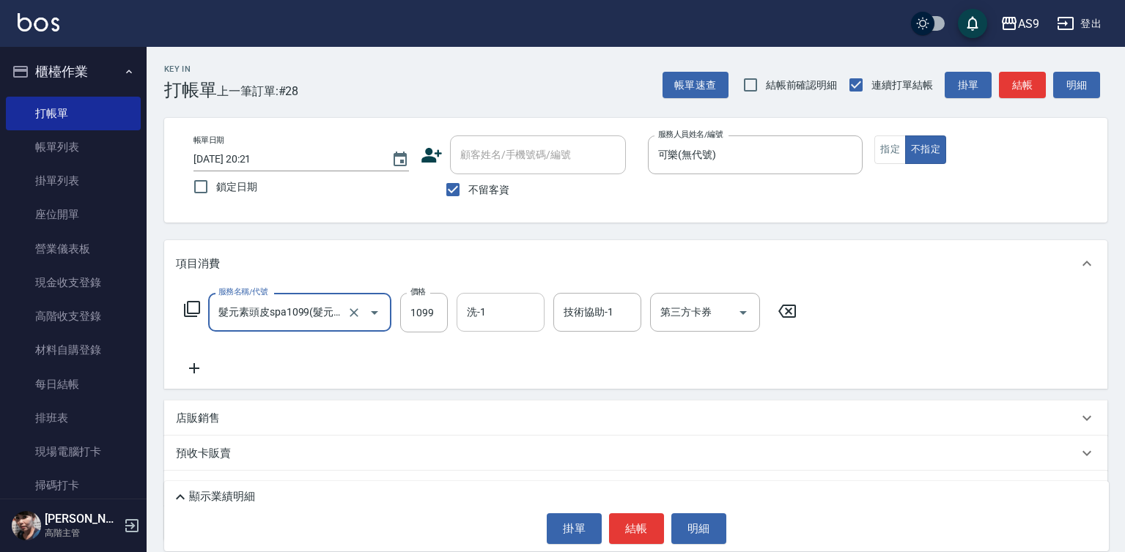
click at [486, 299] on div "洗-1" at bounding box center [500, 312] width 88 height 39
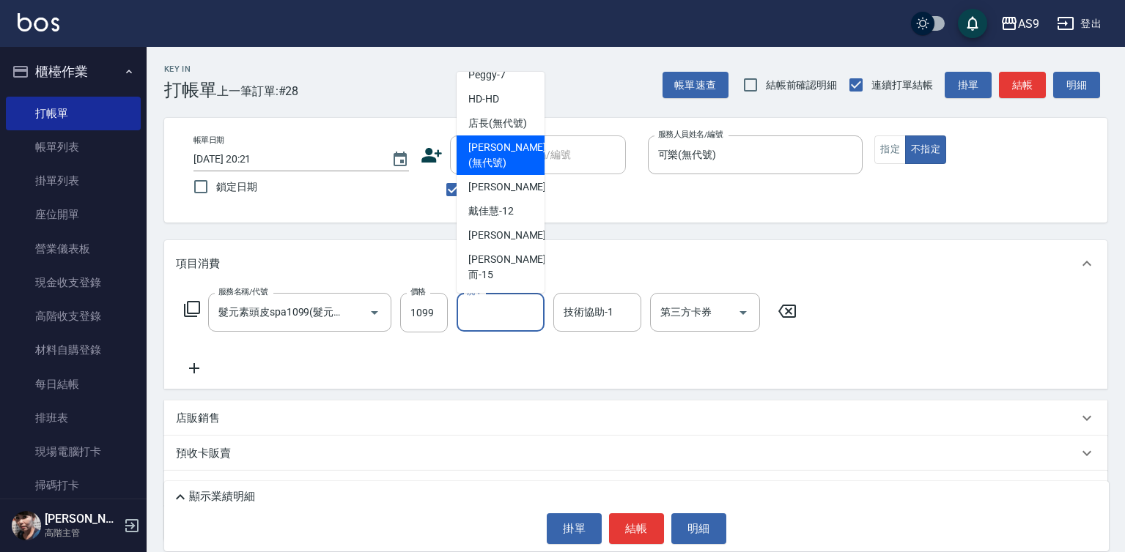
scroll to position [94, 0]
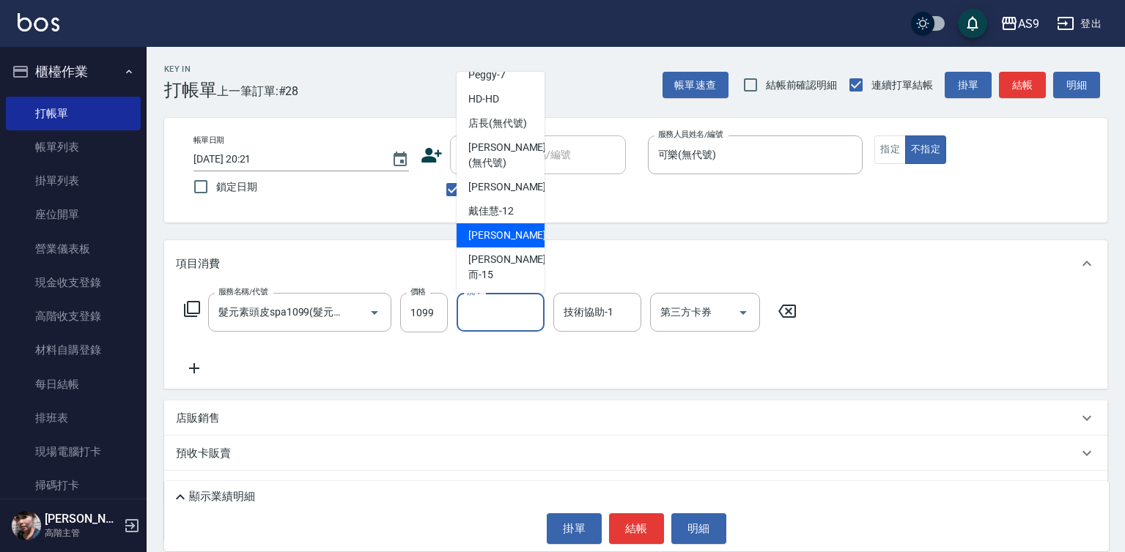
drag, startPoint x: 496, startPoint y: 257, endPoint x: 554, endPoint y: 289, distance: 65.9
click at [497, 243] on span "[PERSON_NAME] -13" at bounding box center [514, 235] width 92 height 15
type input "[PERSON_NAME]-13"
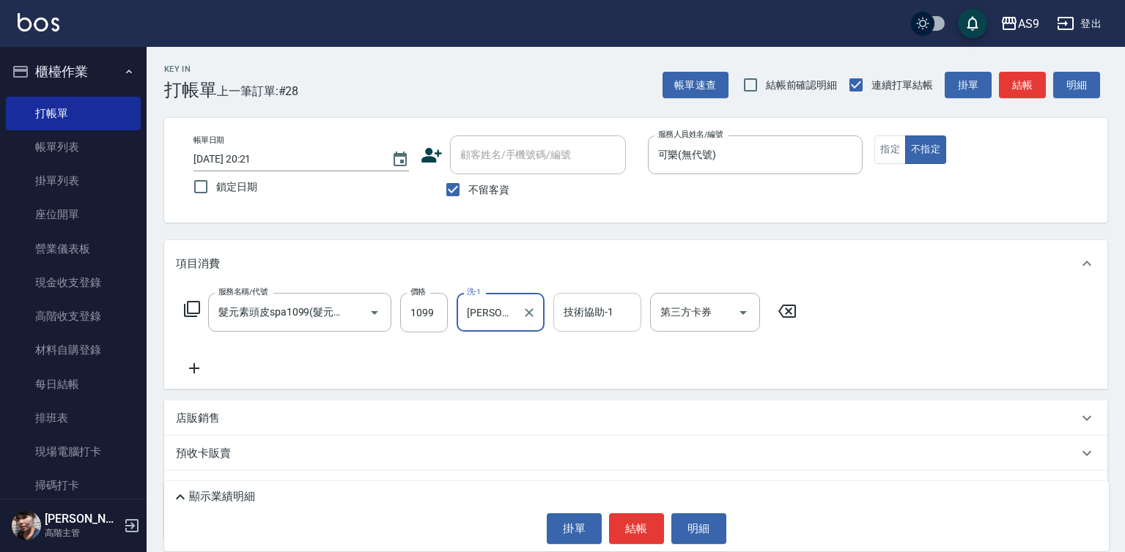
click at [569, 297] on div "技術協助-1" at bounding box center [597, 312] width 88 height 39
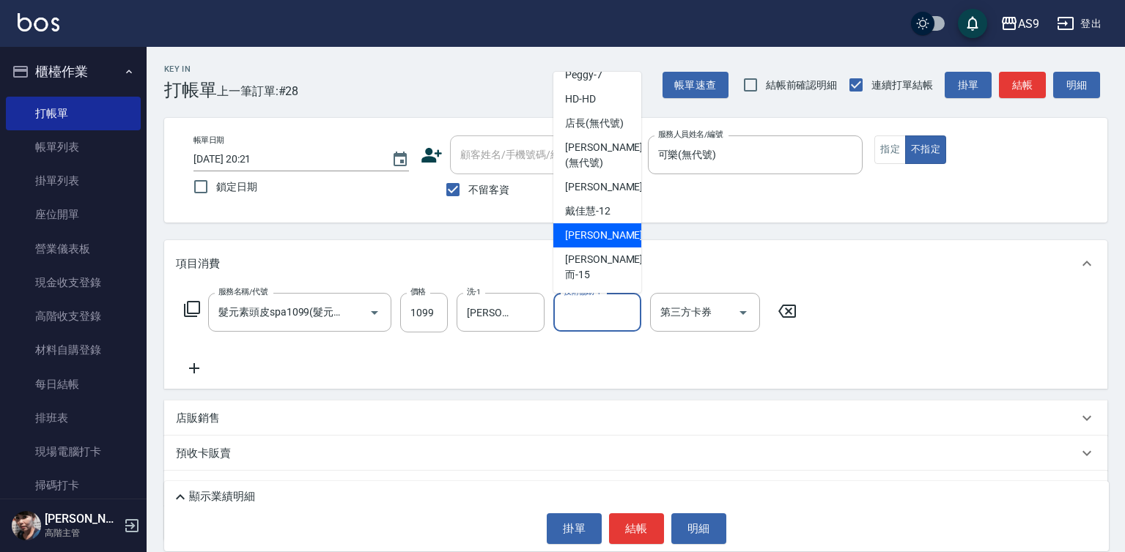
click at [590, 243] on span "[PERSON_NAME] -13" at bounding box center [611, 235] width 92 height 15
type input "[PERSON_NAME]-13"
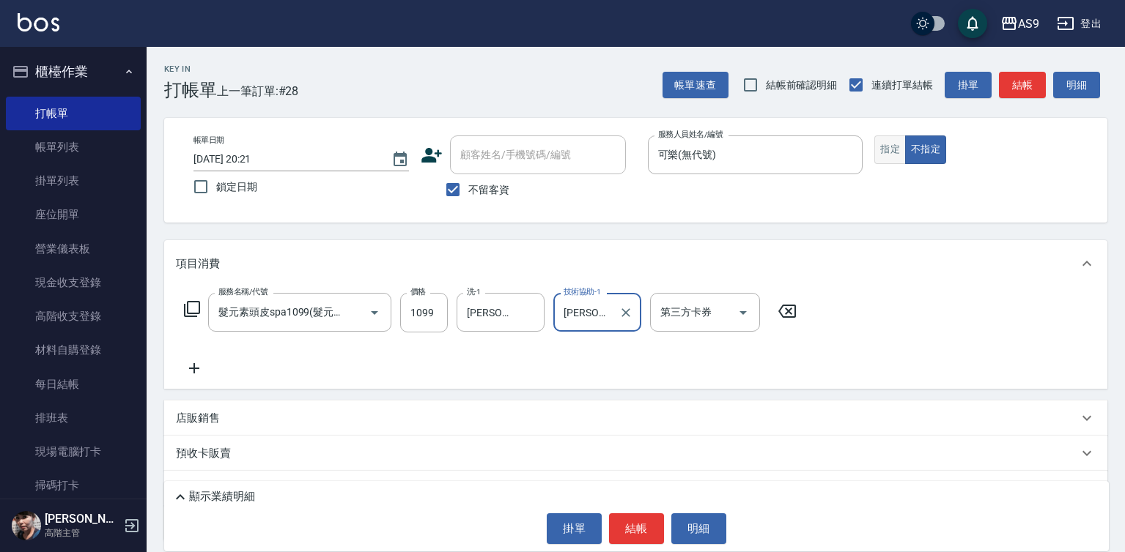
click at [890, 153] on button "指定" at bounding box center [890, 150] width 32 height 29
click at [624, 526] on button "結帳" at bounding box center [636, 529] width 55 height 31
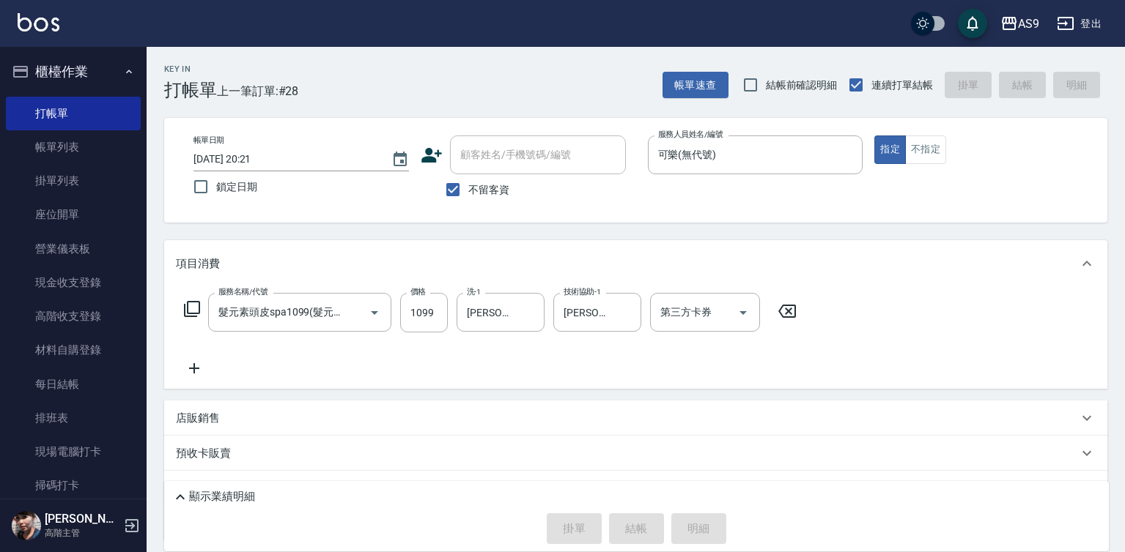
type input "[DATE] 20:22"
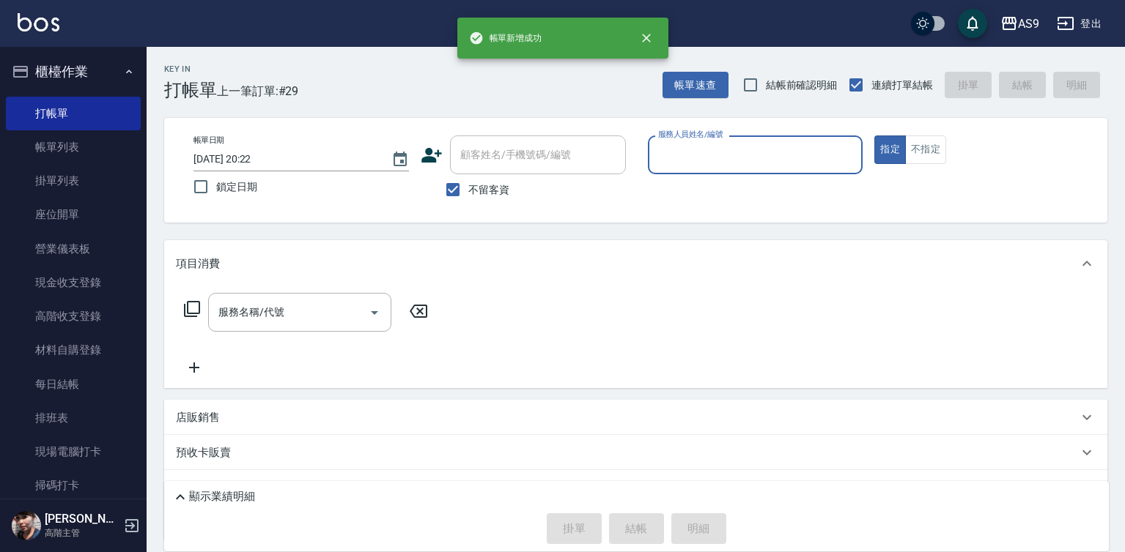
click at [717, 161] on input "服務人員姓名/編號" at bounding box center [755, 155] width 202 height 26
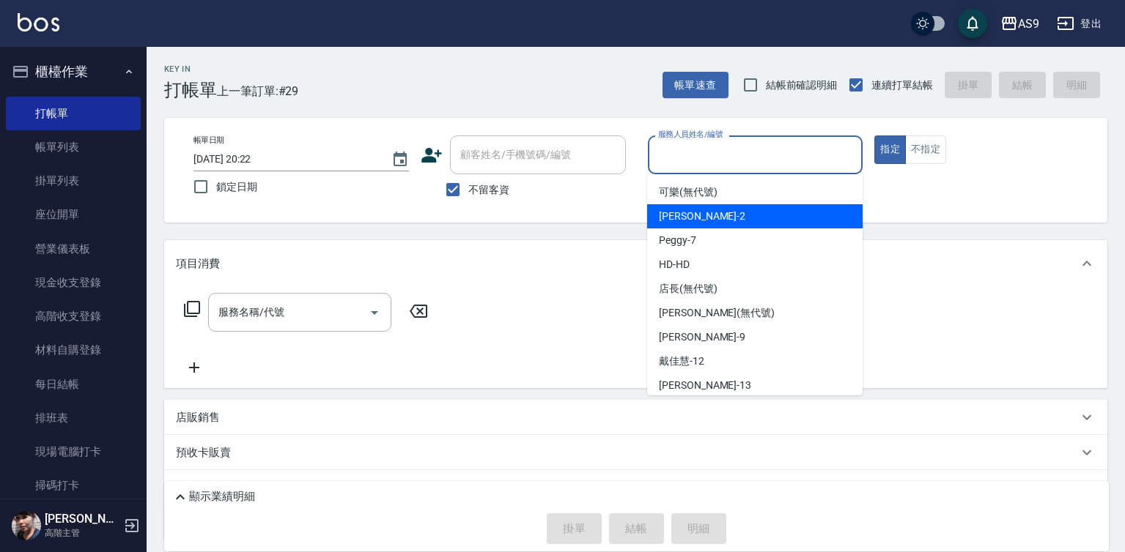
click at [697, 226] on div "[PERSON_NAME]蘭 -2" at bounding box center [754, 216] width 215 height 24
type input "[PERSON_NAME]蘭-2"
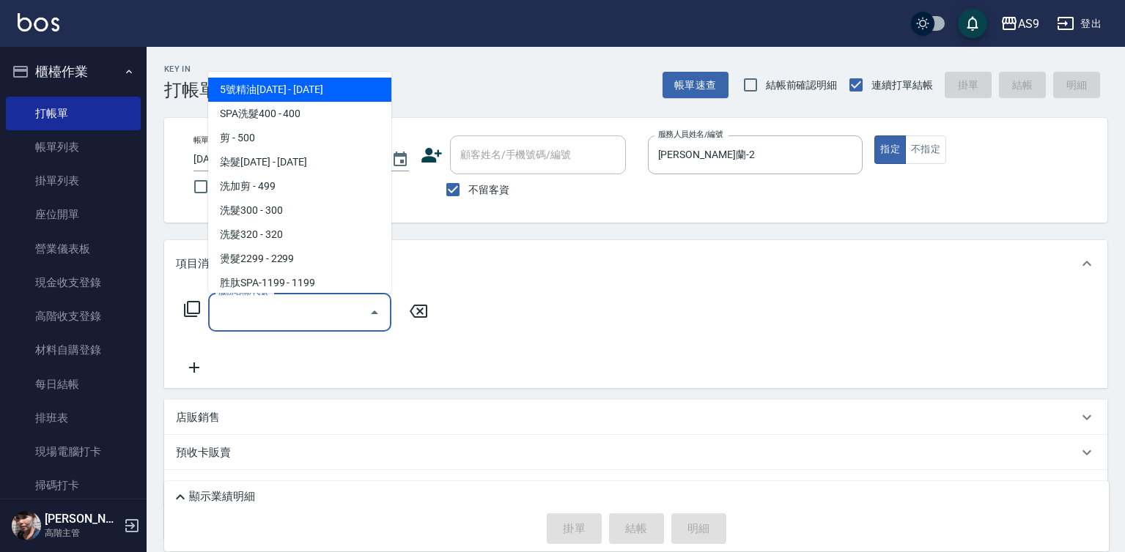
click at [294, 308] on input "服務名稱/代號" at bounding box center [289, 313] width 148 height 26
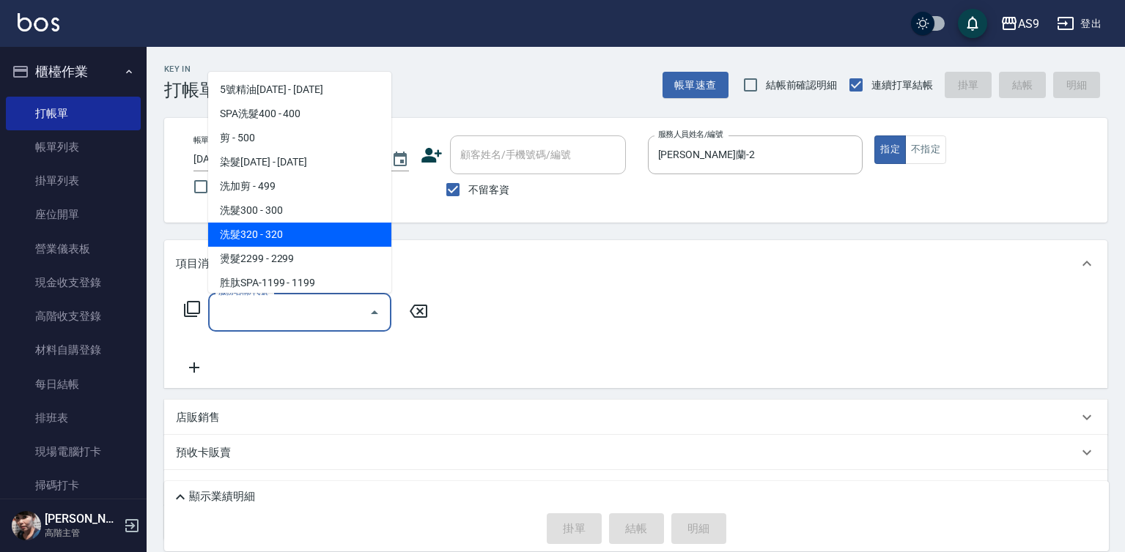
click at [285, 232] on span "洗髮320 - 320" at bounding box center [299, 235] width 183 height 24
type input "洗髮320(洗髮320)"
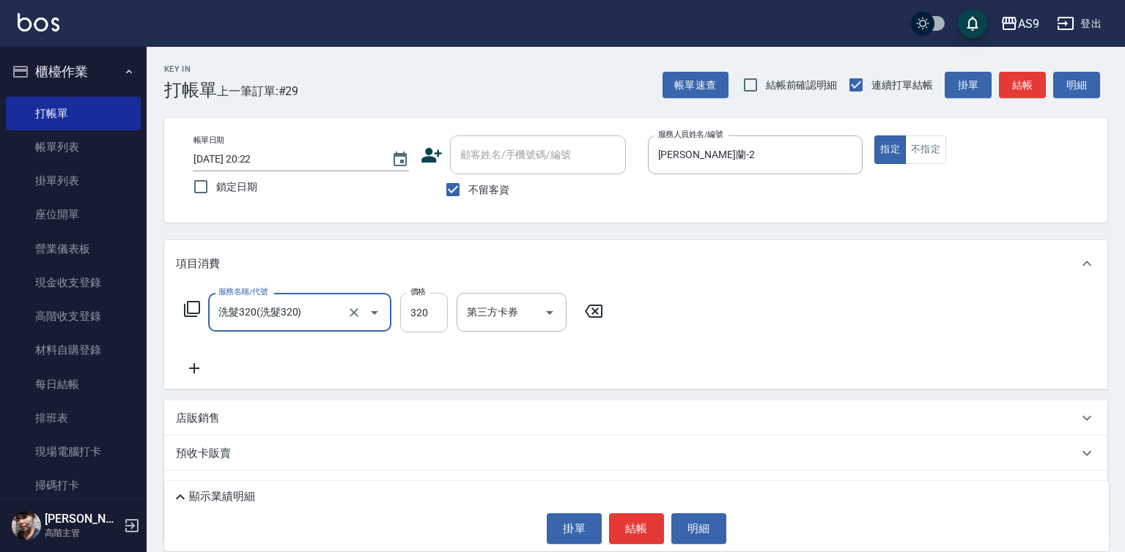
click at [423, 320] on input "320" at bounding box center [424, 313] width 48 height 40
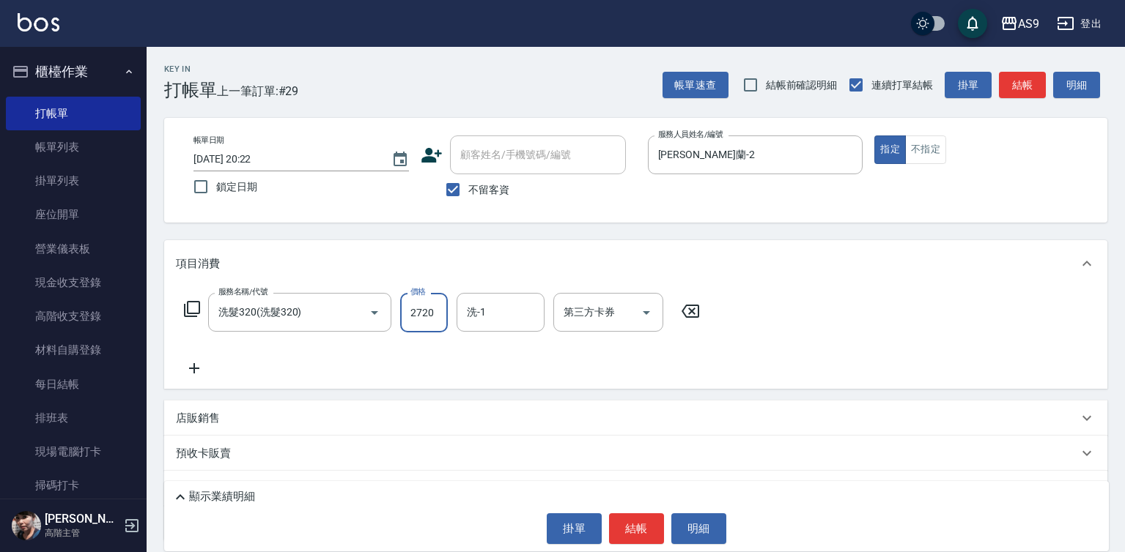
click at [432, 319] on input "2720" at bounding box center [424, 313] width 48 height 40
type input "272"
click at [498, 317] on input "洗-1" at bounding box center [500, 313] width 75 height 26
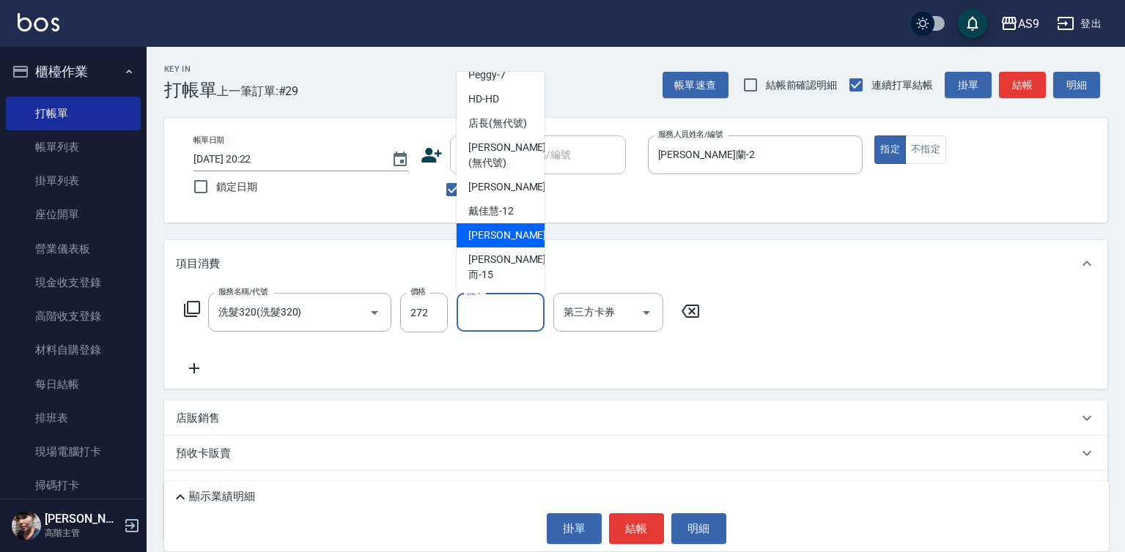
click at [505, 248] on div "[PERSON_NAME] -13" at bounding box center [500, 235] width 88 height 24
type input "[PERSON_NAME]-13"
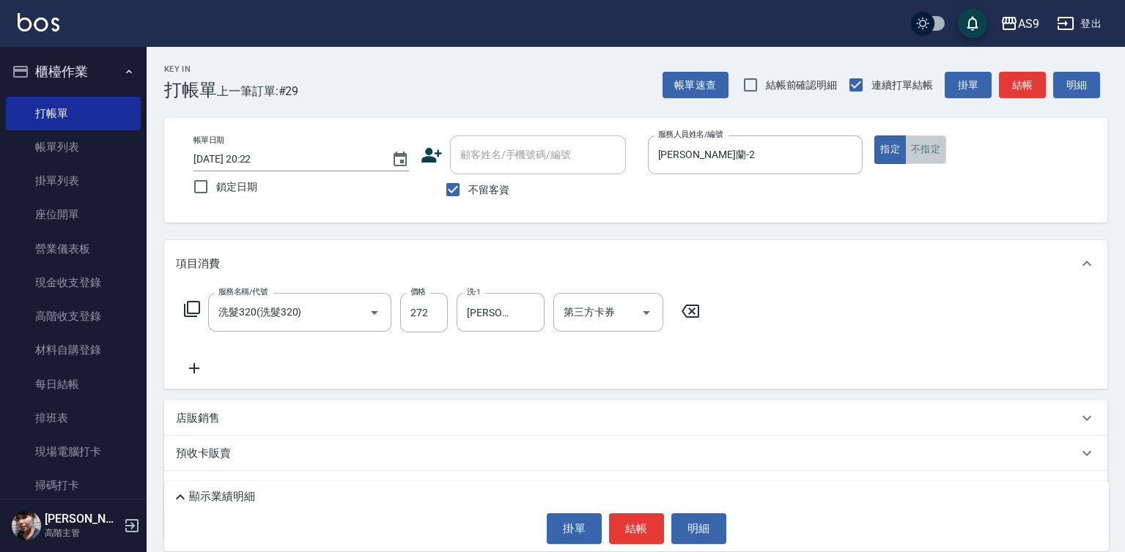
click at [930, 141] on button "不指定" at bounding box center [925, 150] width 41 height 29
click at [622, 520] on button "結帳" at bounding box center [636, 529] width 55 height 31
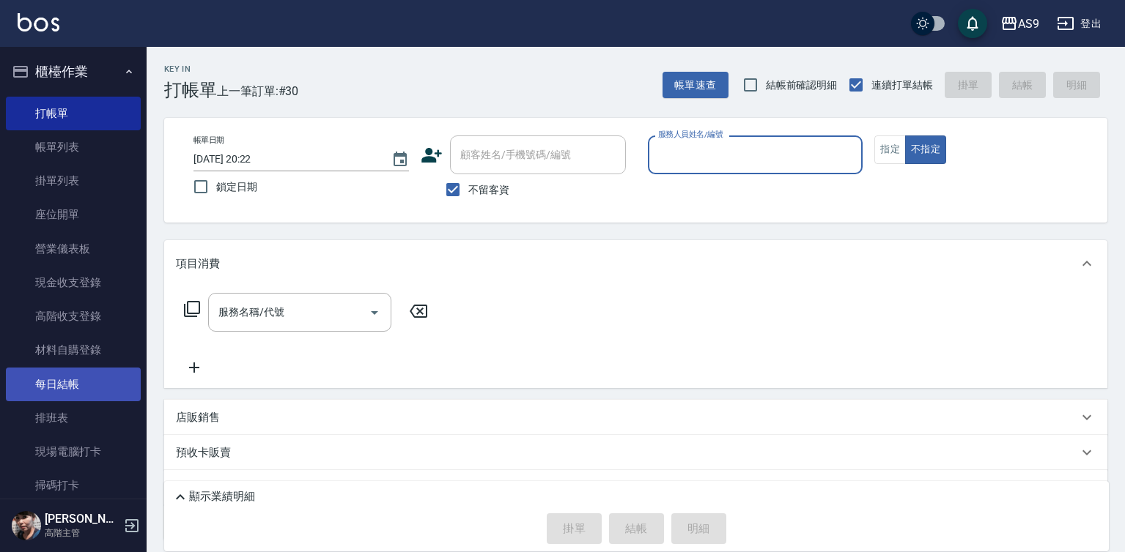
scroll to position [440, 0]
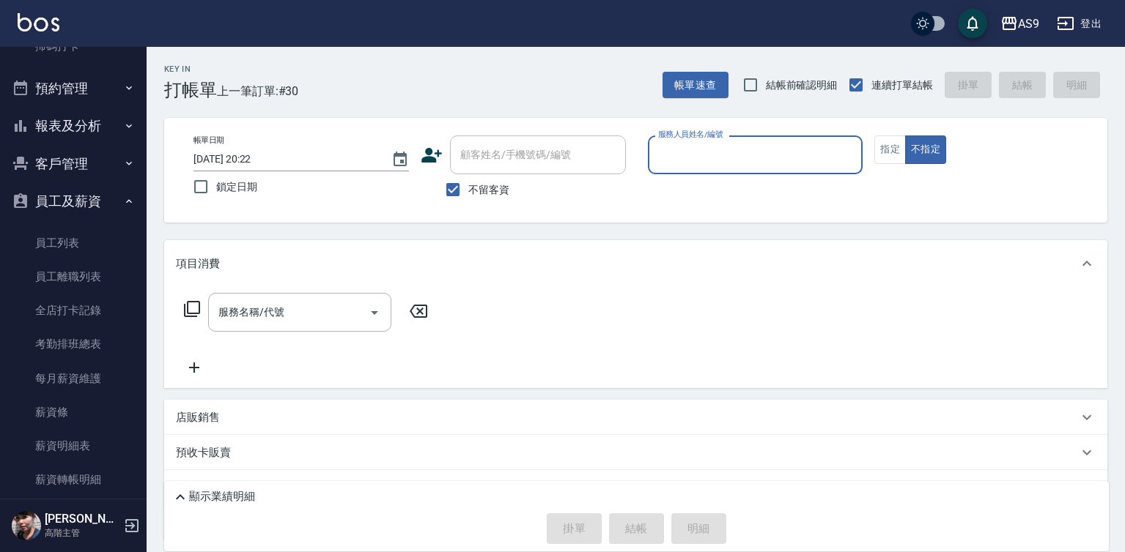
click at [86, 122] on button "報表及分析" at bounding box center [73, 126] width 135 height 38
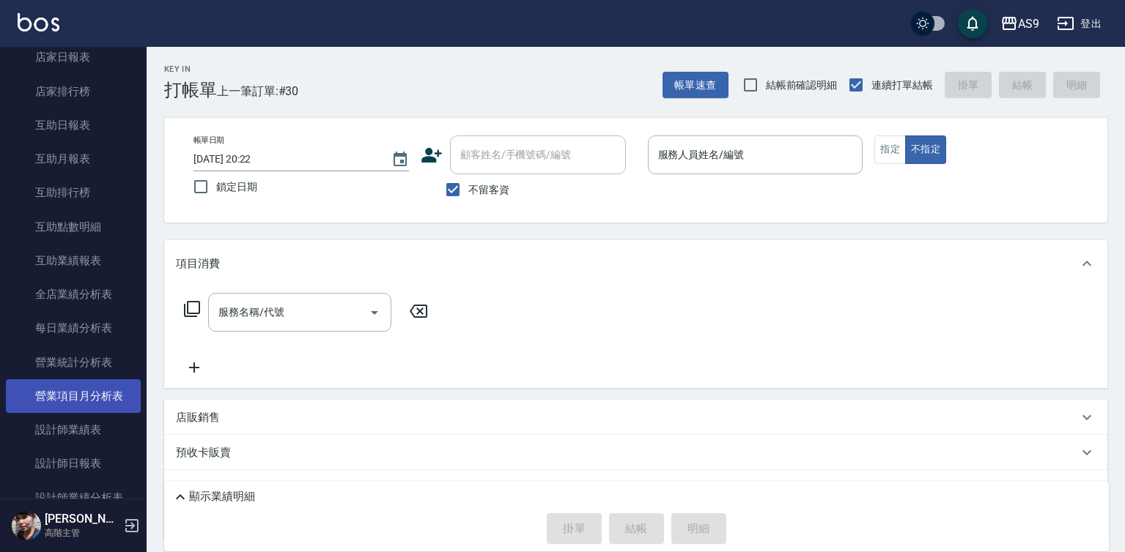
scroll to position [659, 0]
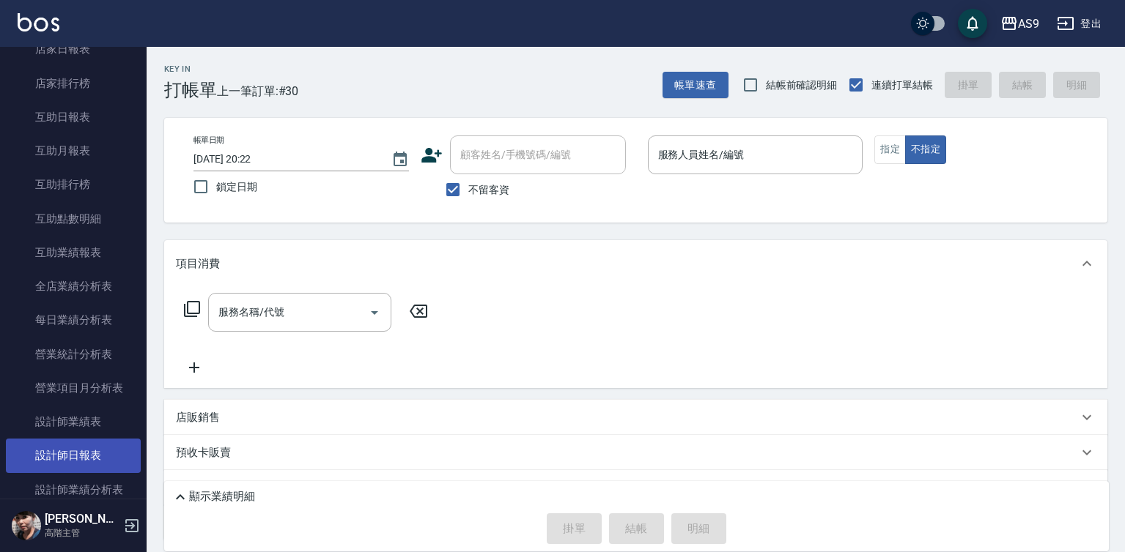
click at [95, 448] on link "設計師日報表" at bounding box center [73, 456] width 135 height 34
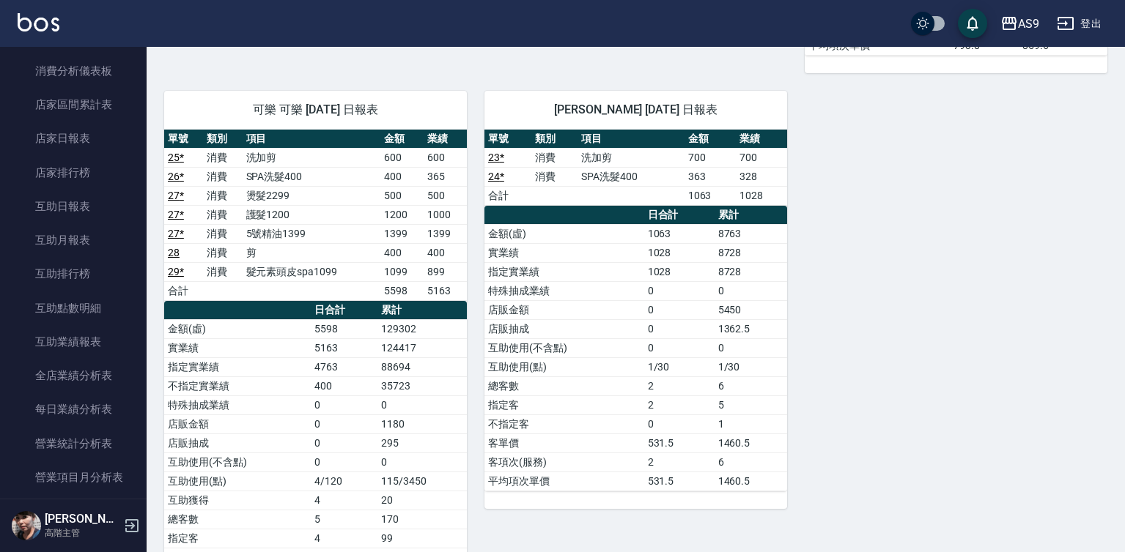
scroll to position [448, 0]
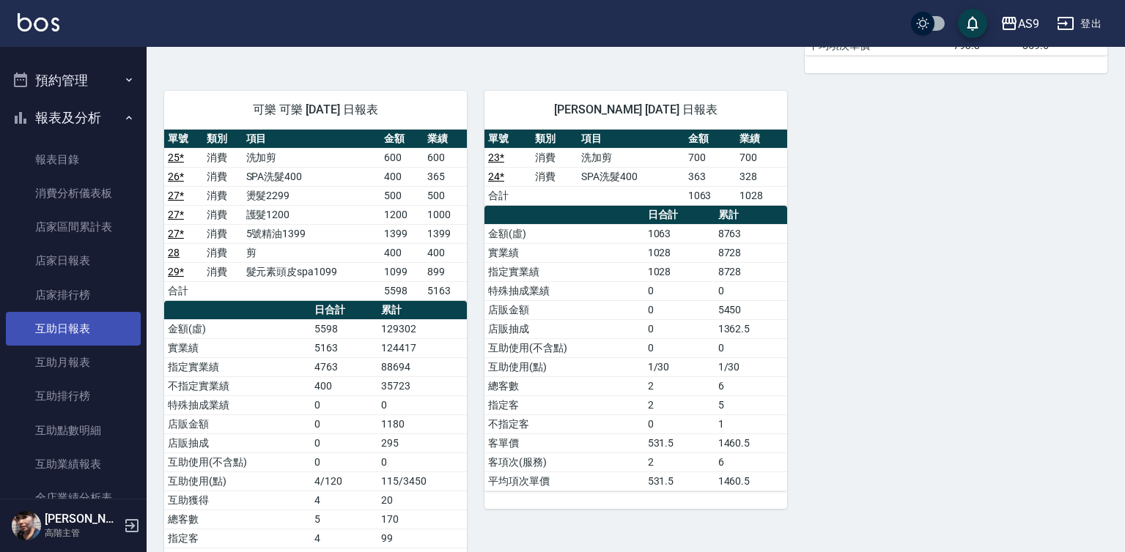
click at [88, 328] on link "互助日報表" at bounding box center [73, 329] width 135 height 34
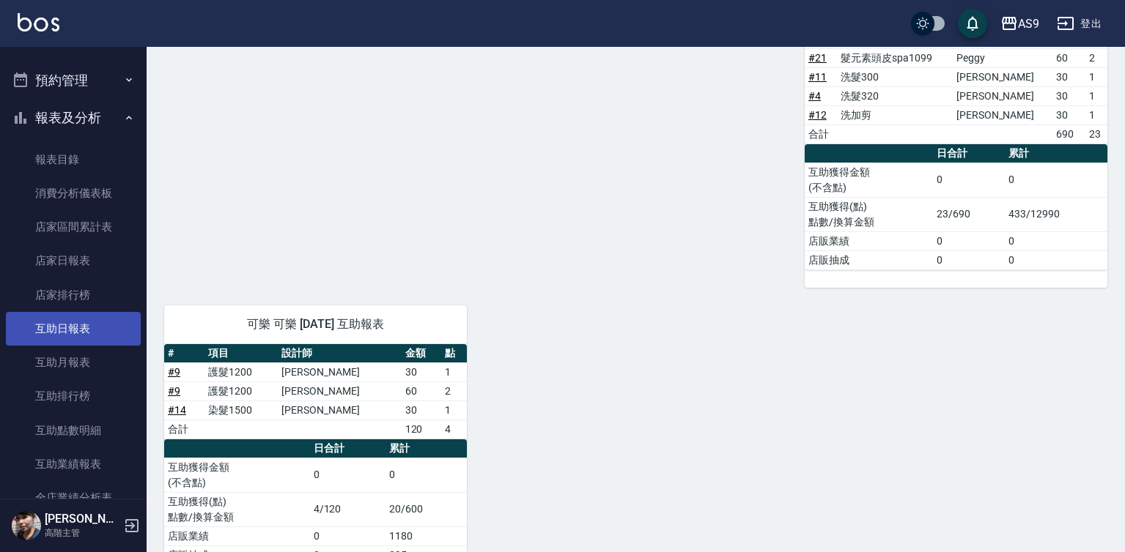
scroll to position [559, 0]
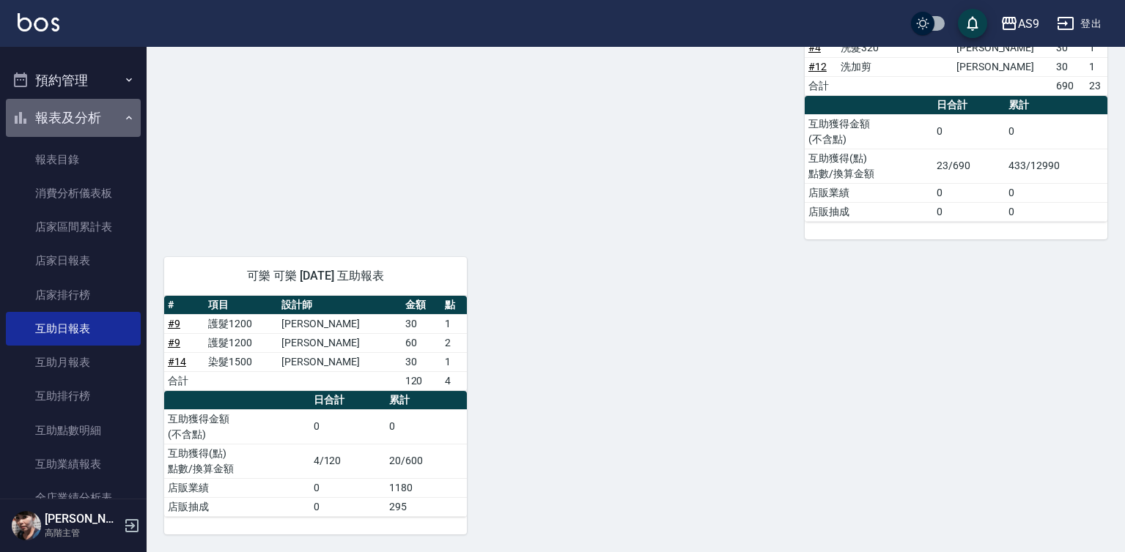
click at [83, 127] on button "報表及分析" at bounding box center [73, 118] width 135 height 38
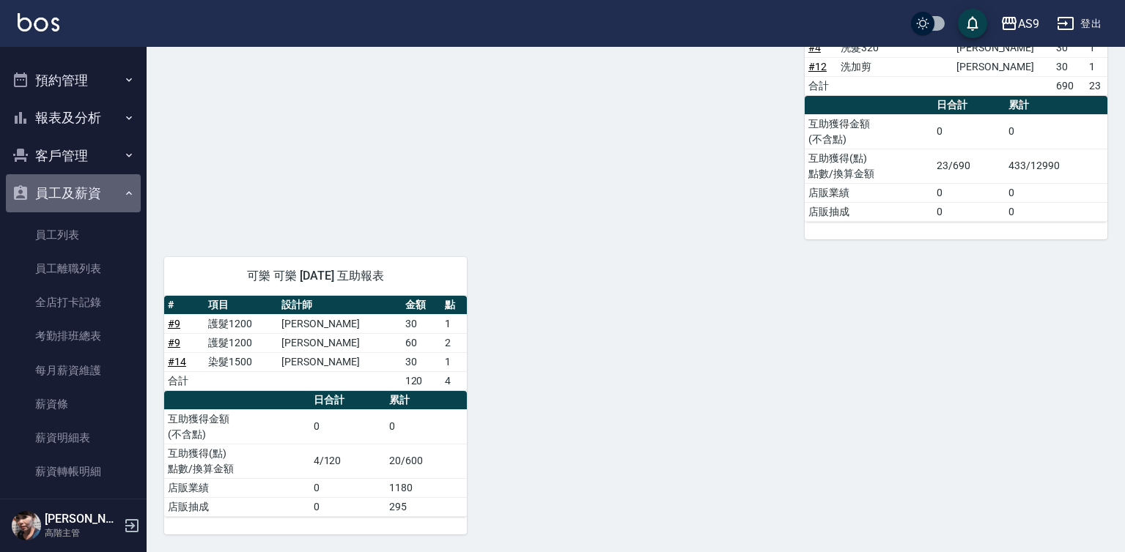
click at [105, 199] on button "員工及薪資" at bounding box center [73, 193] width 135 height 38
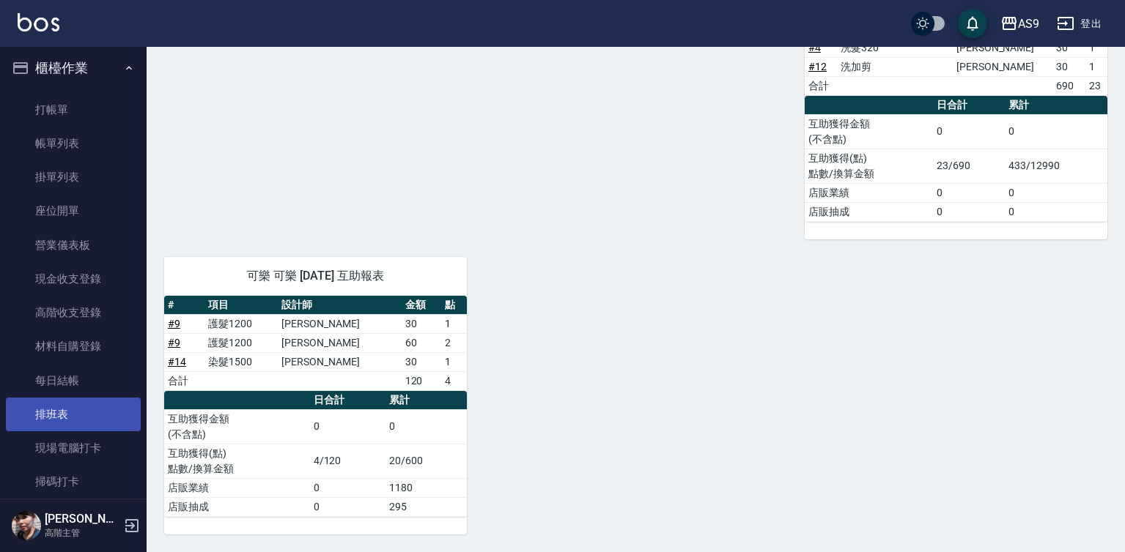
scroll to position [0, 0]
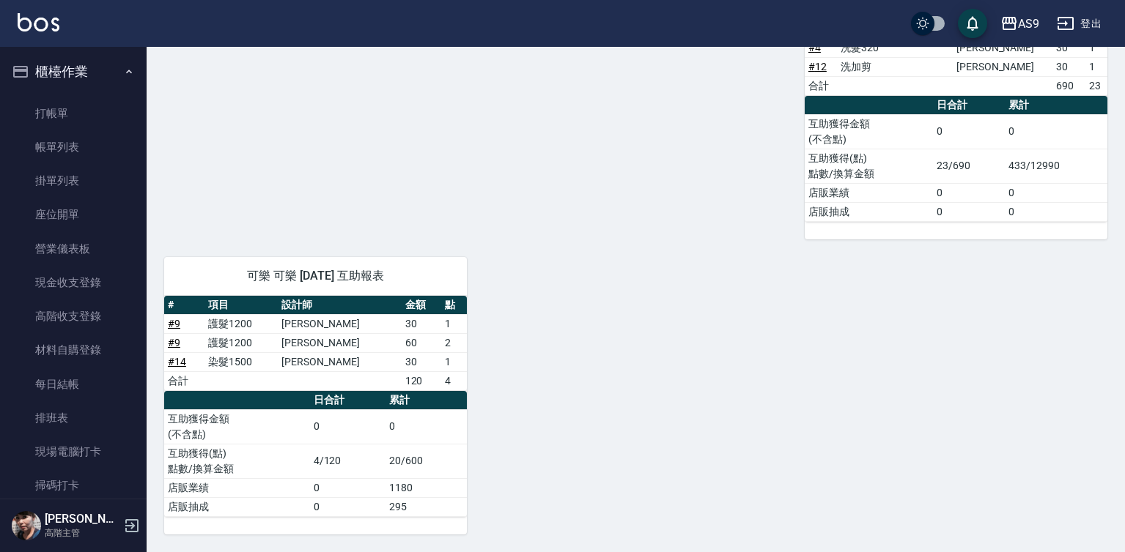
click at [109, 75] on button "櫃檯作業" at bounding box center [73, 72] width 135 height 38
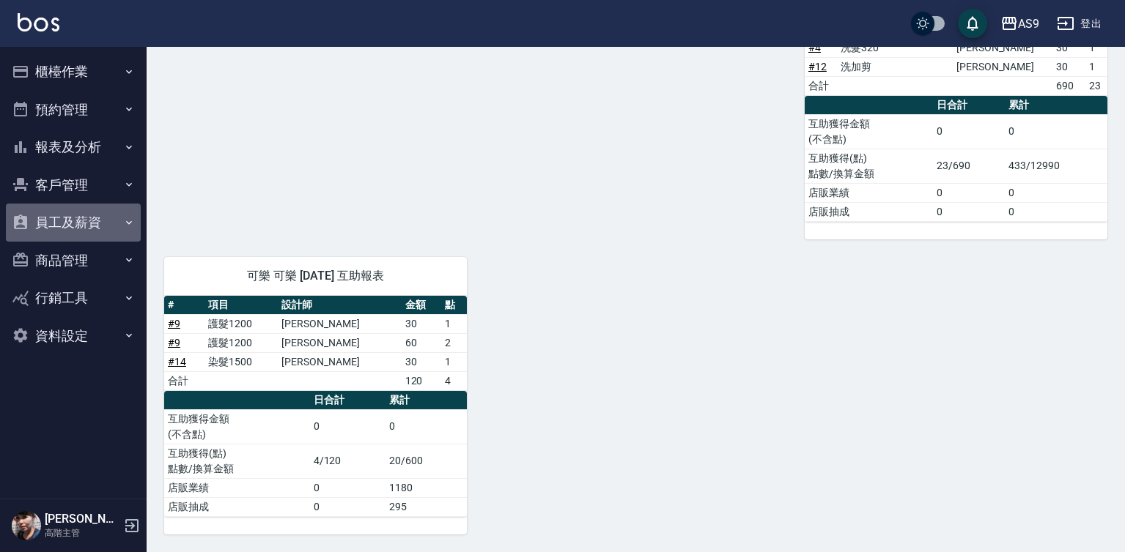
click at [85, 222] on button "員工及薪資" at bounding box center [73, 223] width 135 height 38
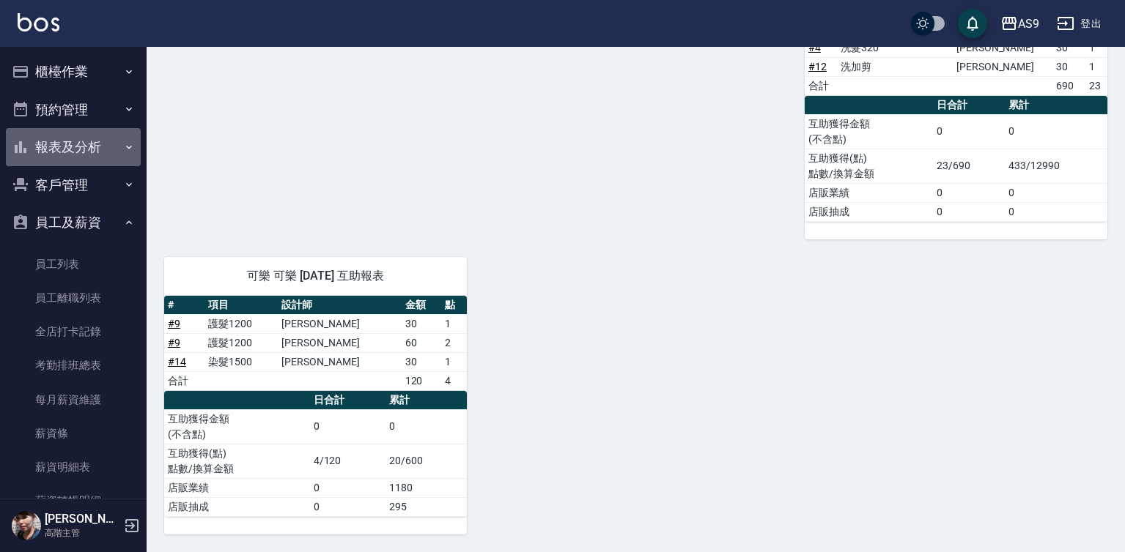
click at [94, 153] on button "報表及分析" at bounding box center [73, 147] width 135 height 38
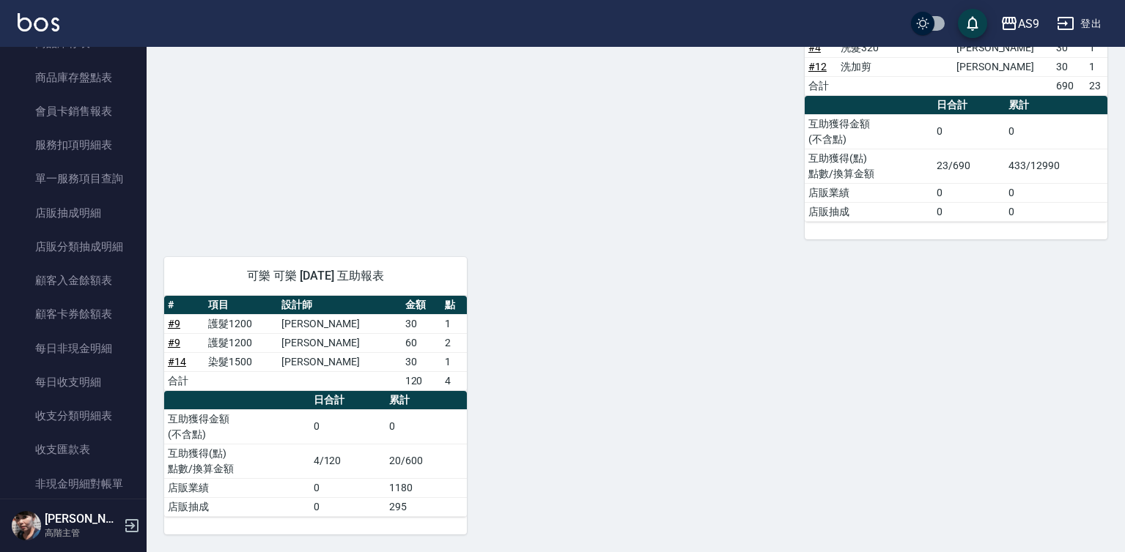
scroll to position [1099, 0]
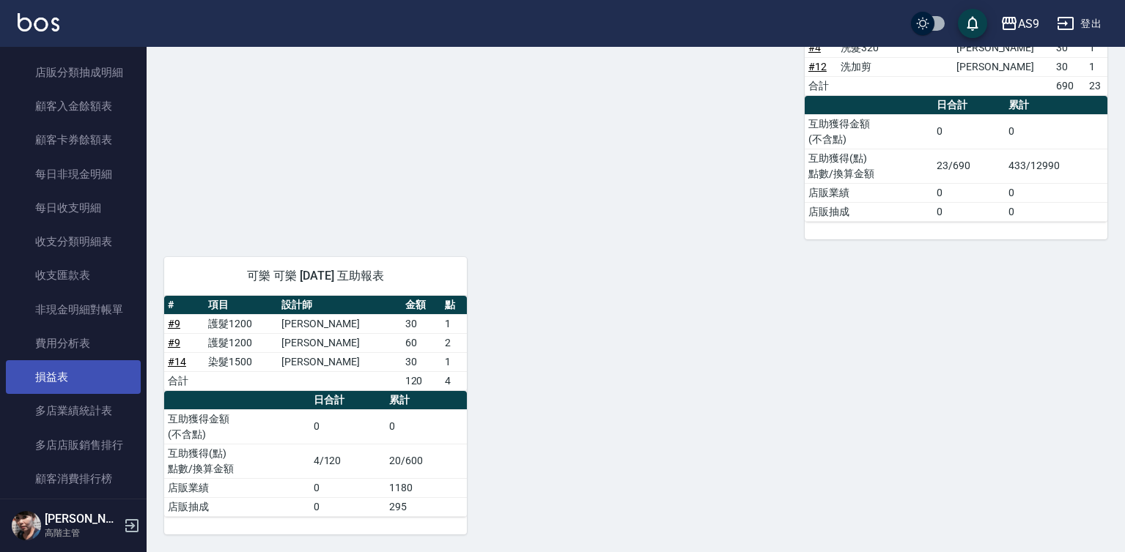
click at [94, 369] on link "損益表" at bounding box center [73, 377] width 135 height 34
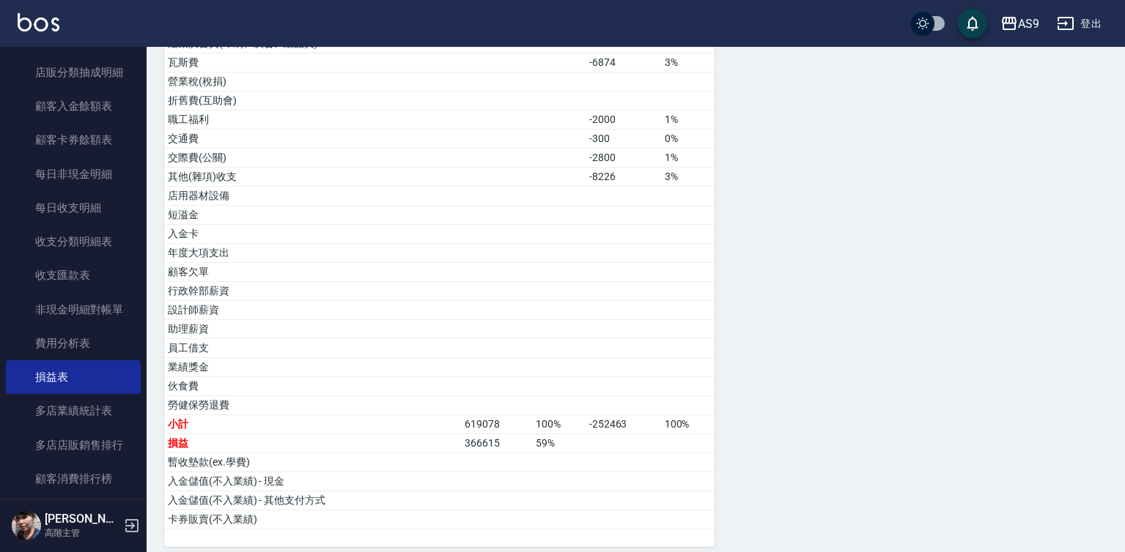
scroll to position [758, 0]
